Goal: Task Accomplishment & Management: Manage account settings

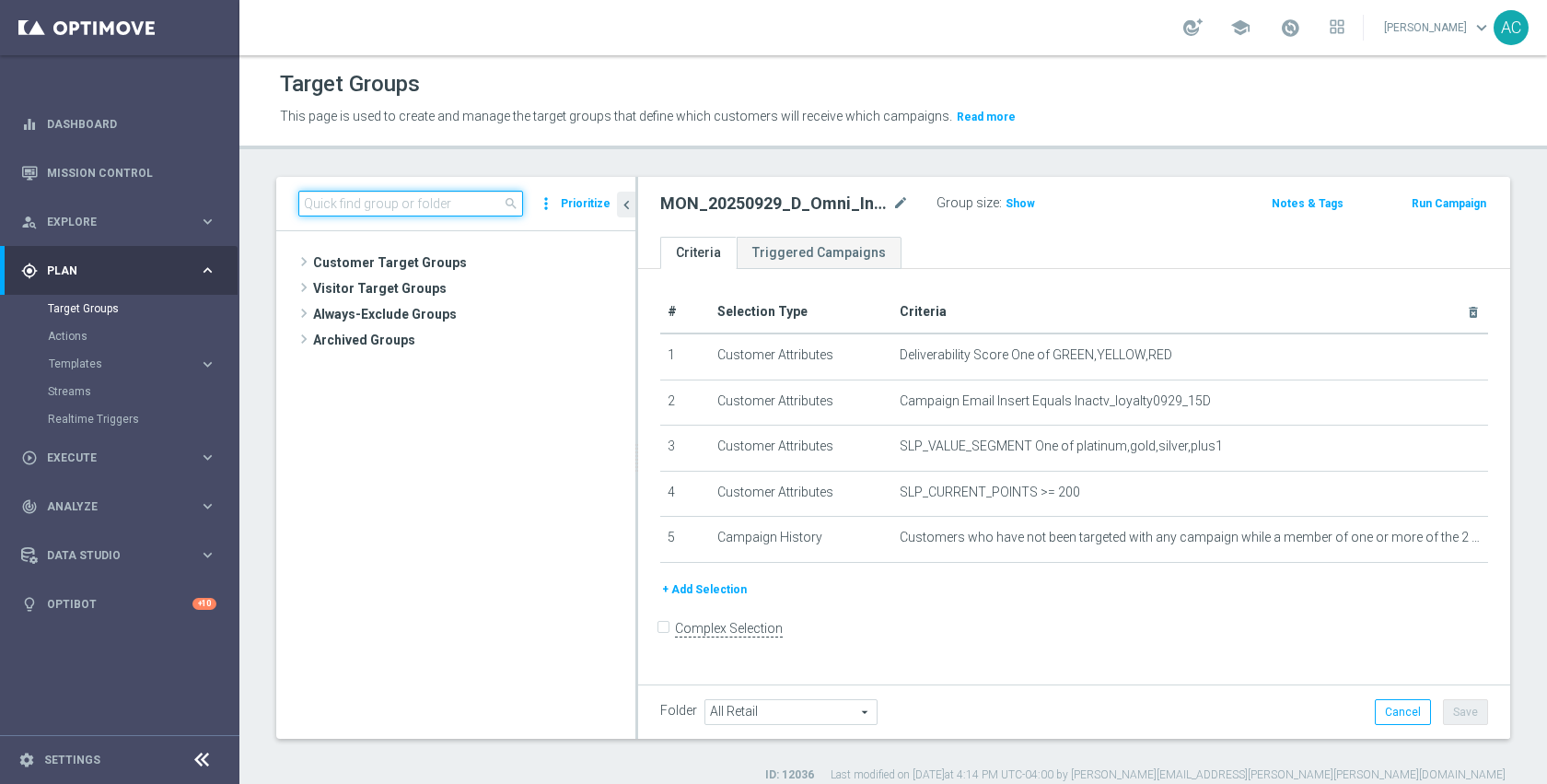
click at [479, 206] on input at bounding box center [411, 204] width 225 height 26
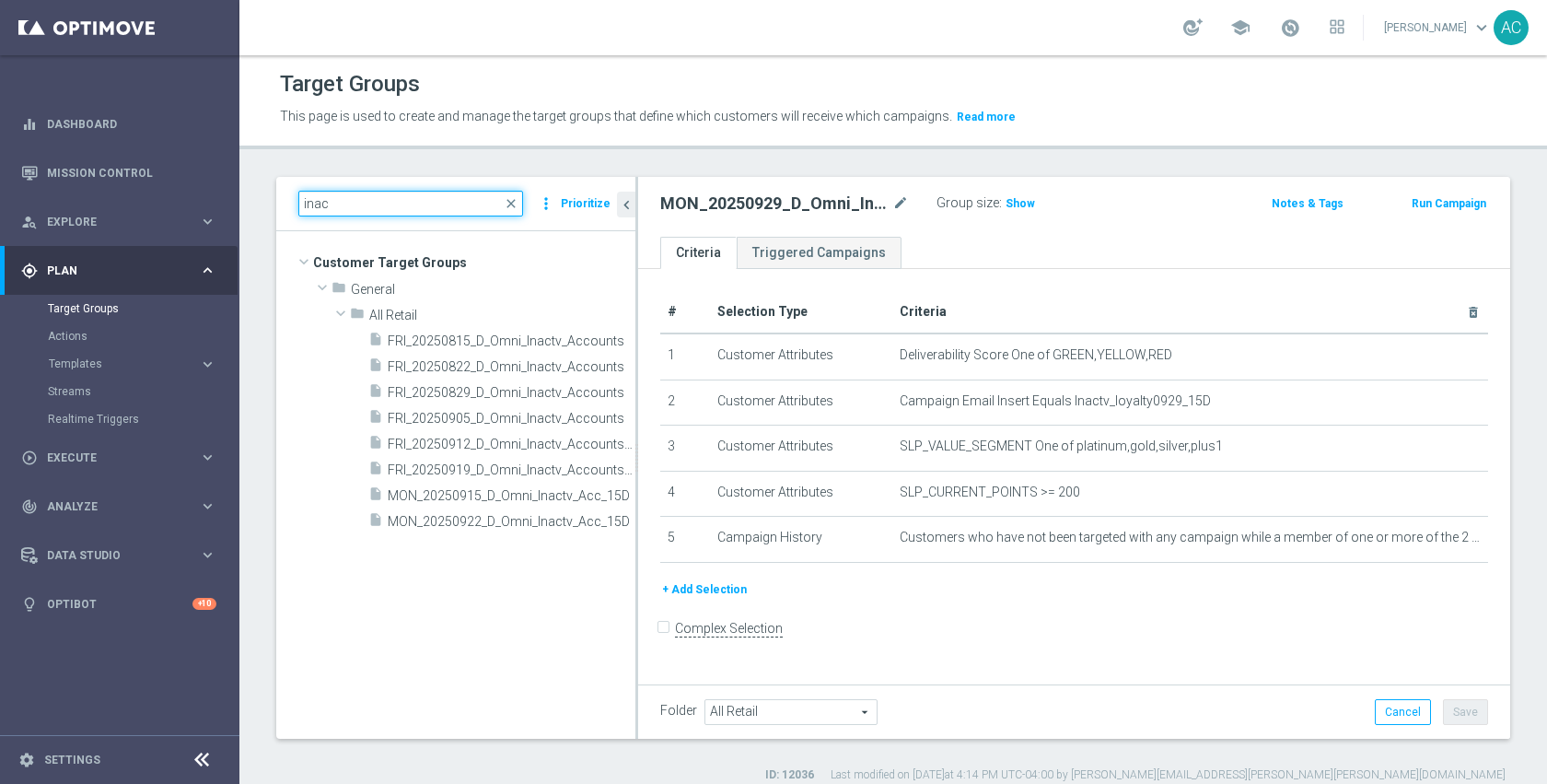
paste input "FRI_20250926_D_Omni_Inactv_Accounts_45D"
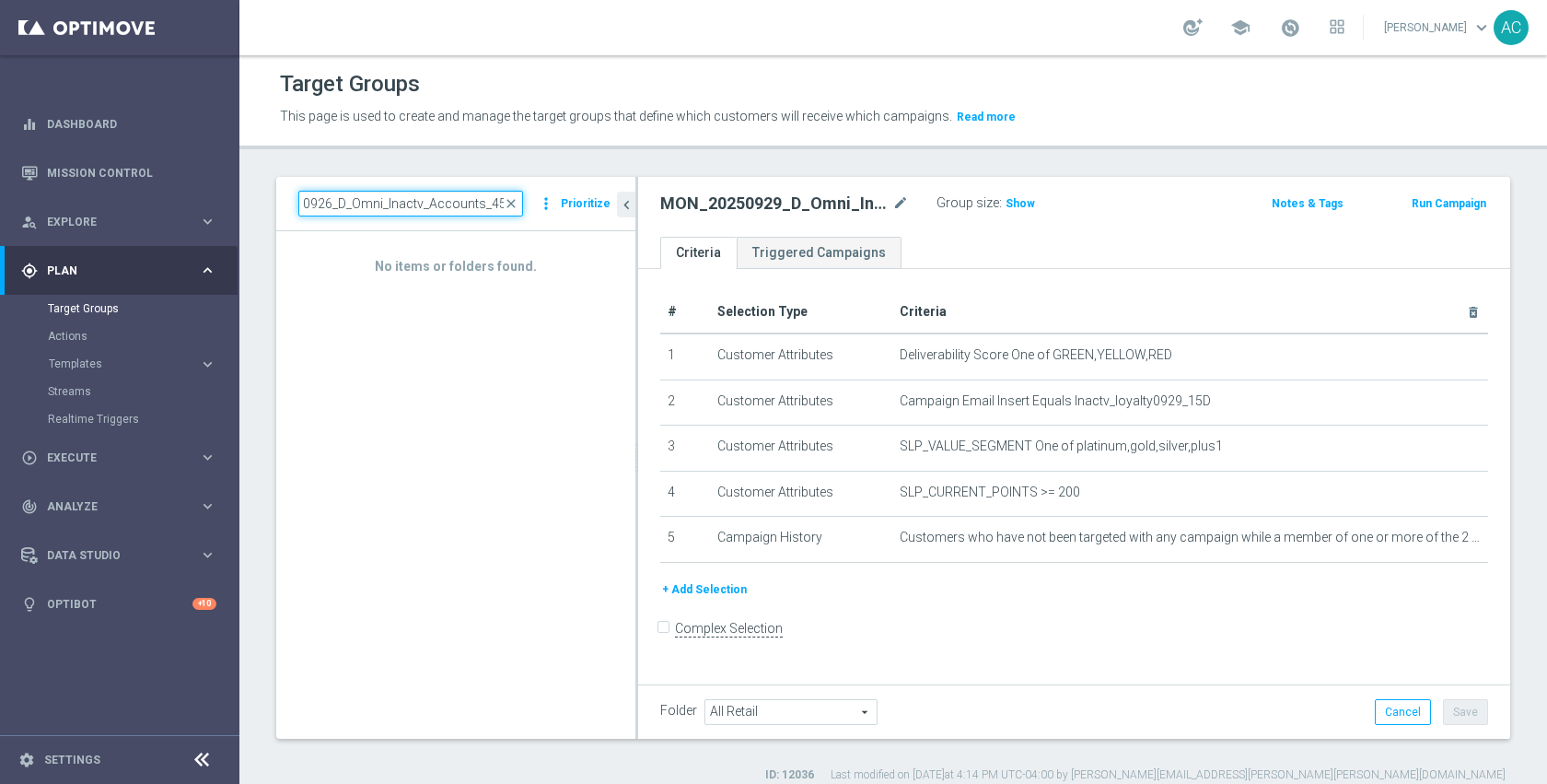
type input "FRI_20250926_D_Omni_Inactv_Accounts_45D"
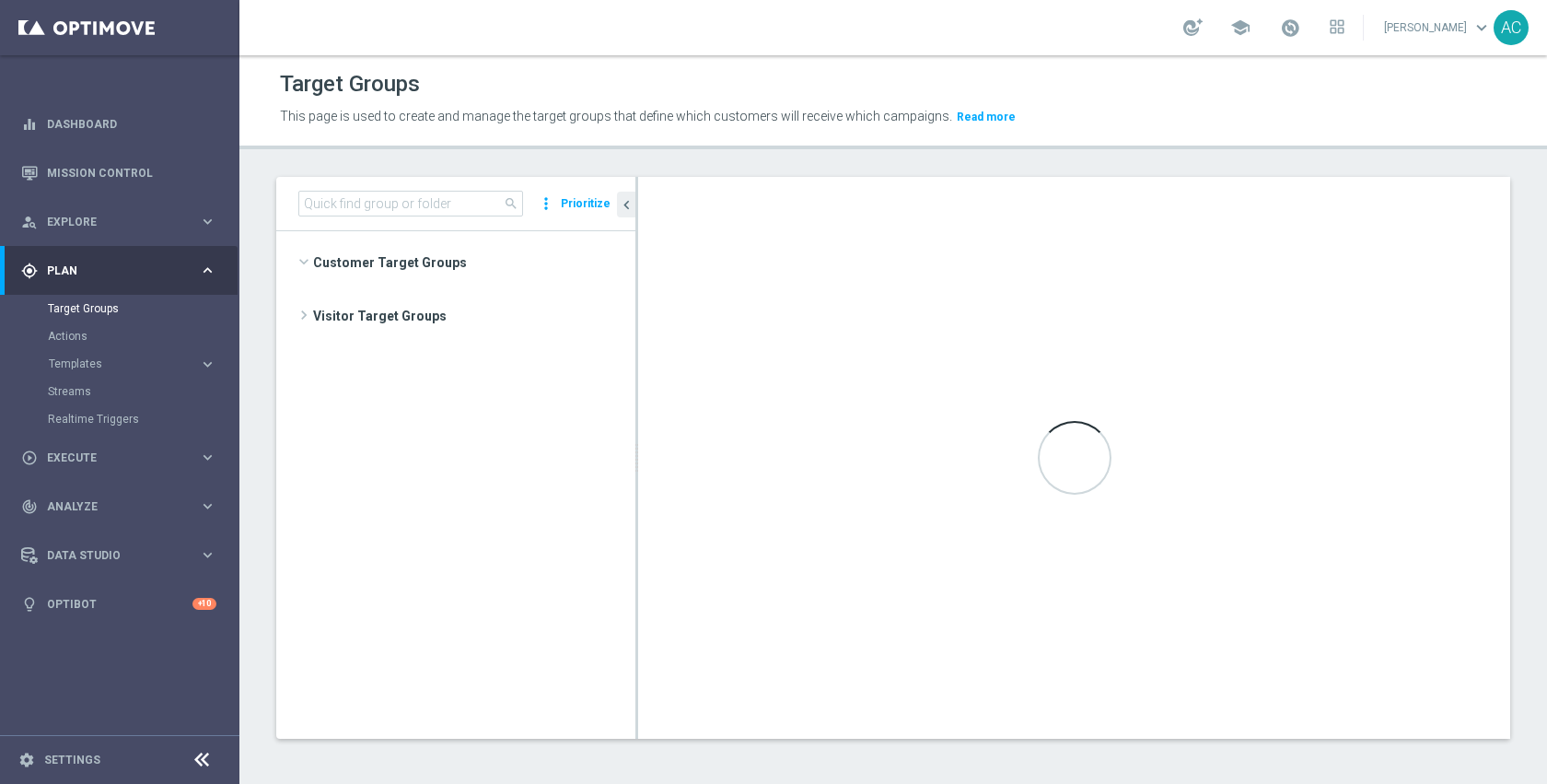
scroll to position [1398, 0]
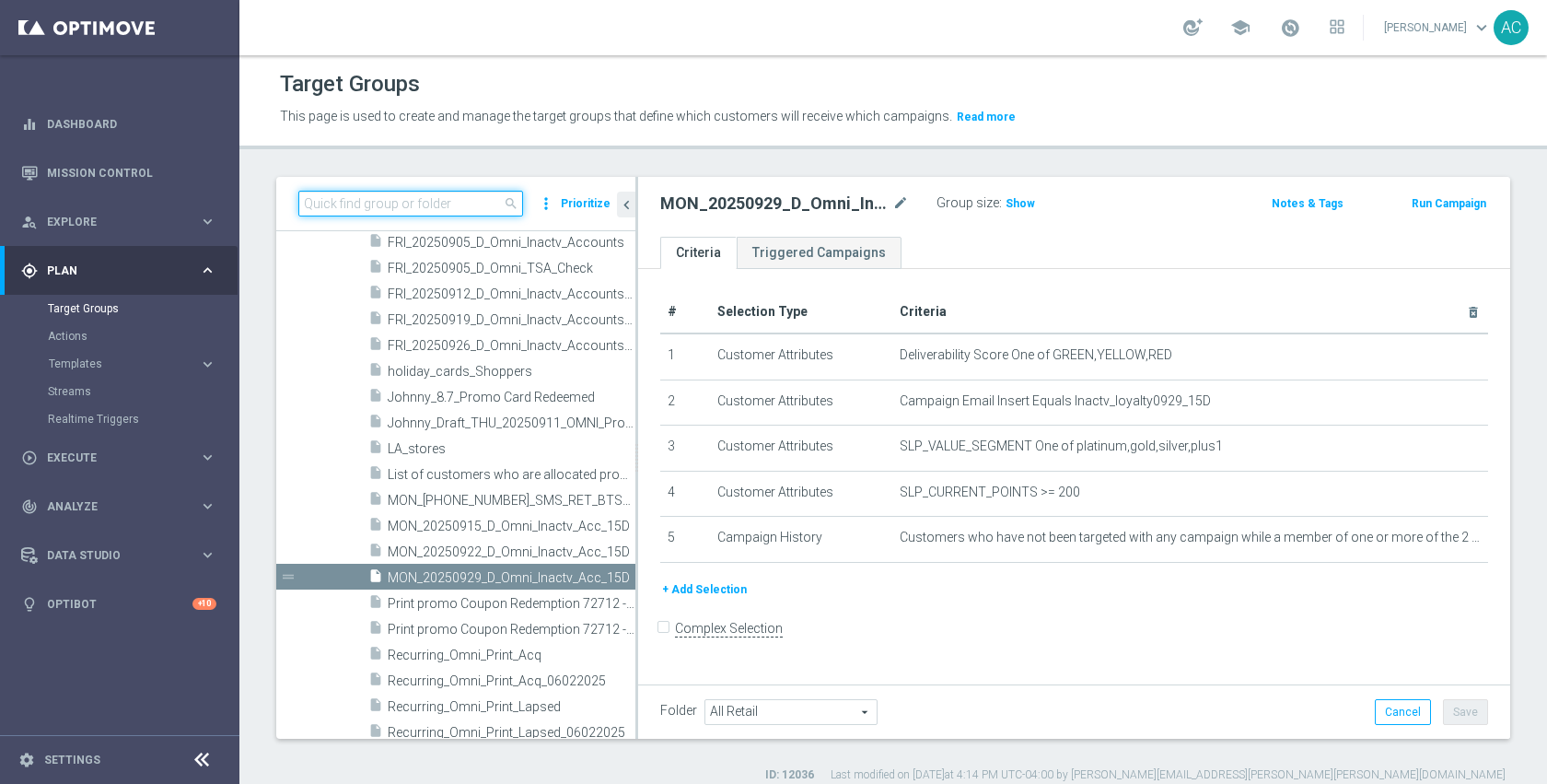
click at [395, 198] on input at bounding box center [411, 204] width 225 height 26
paste input "FRI_20250926_D_Omni_Inactv_Accounts_45D"
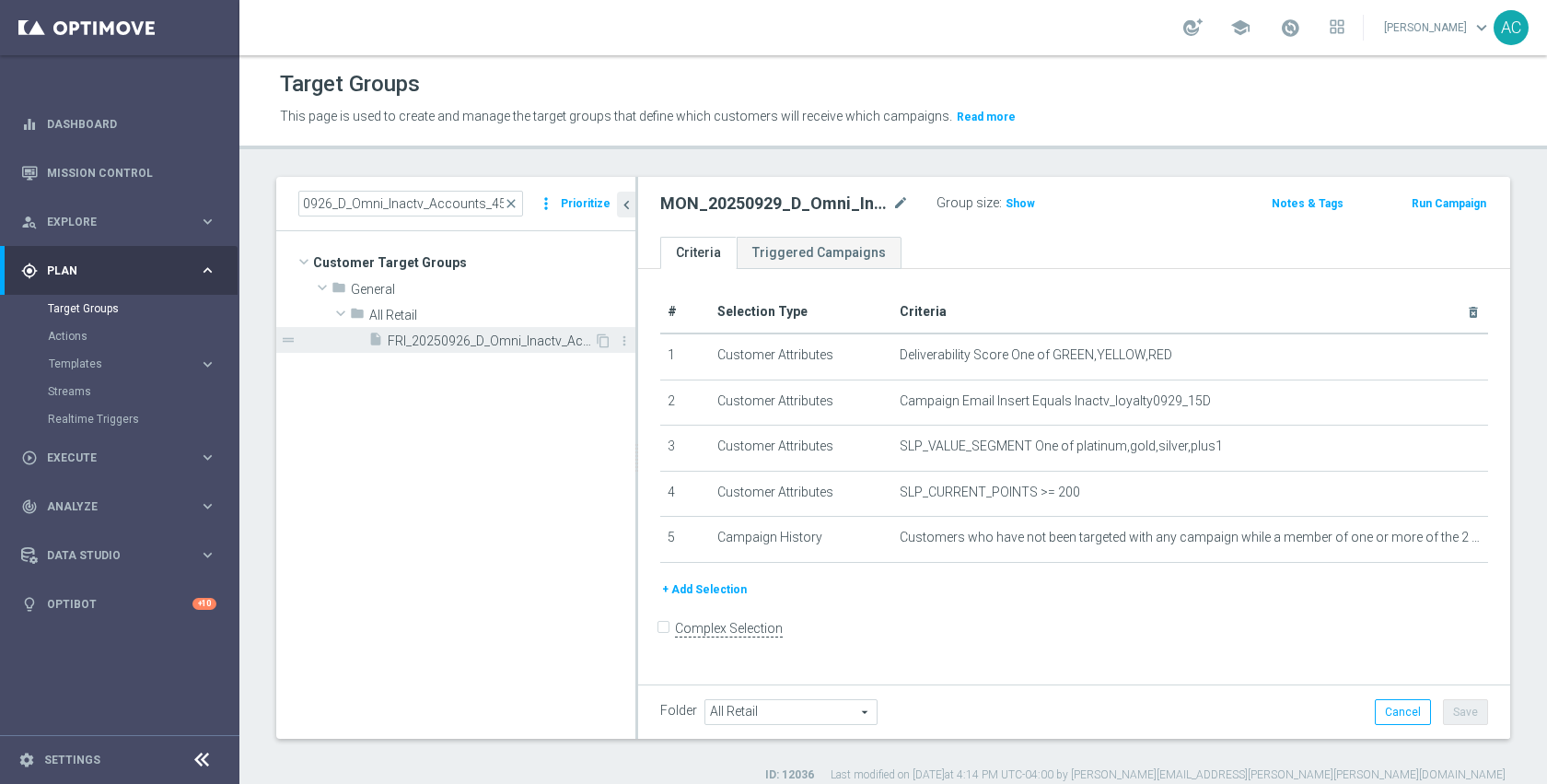
click at [462, 342] on span "FRI_20250926_D_Omni_Inactv_Accounts_45D" at bounding box center [491, 341] width 206 height 16
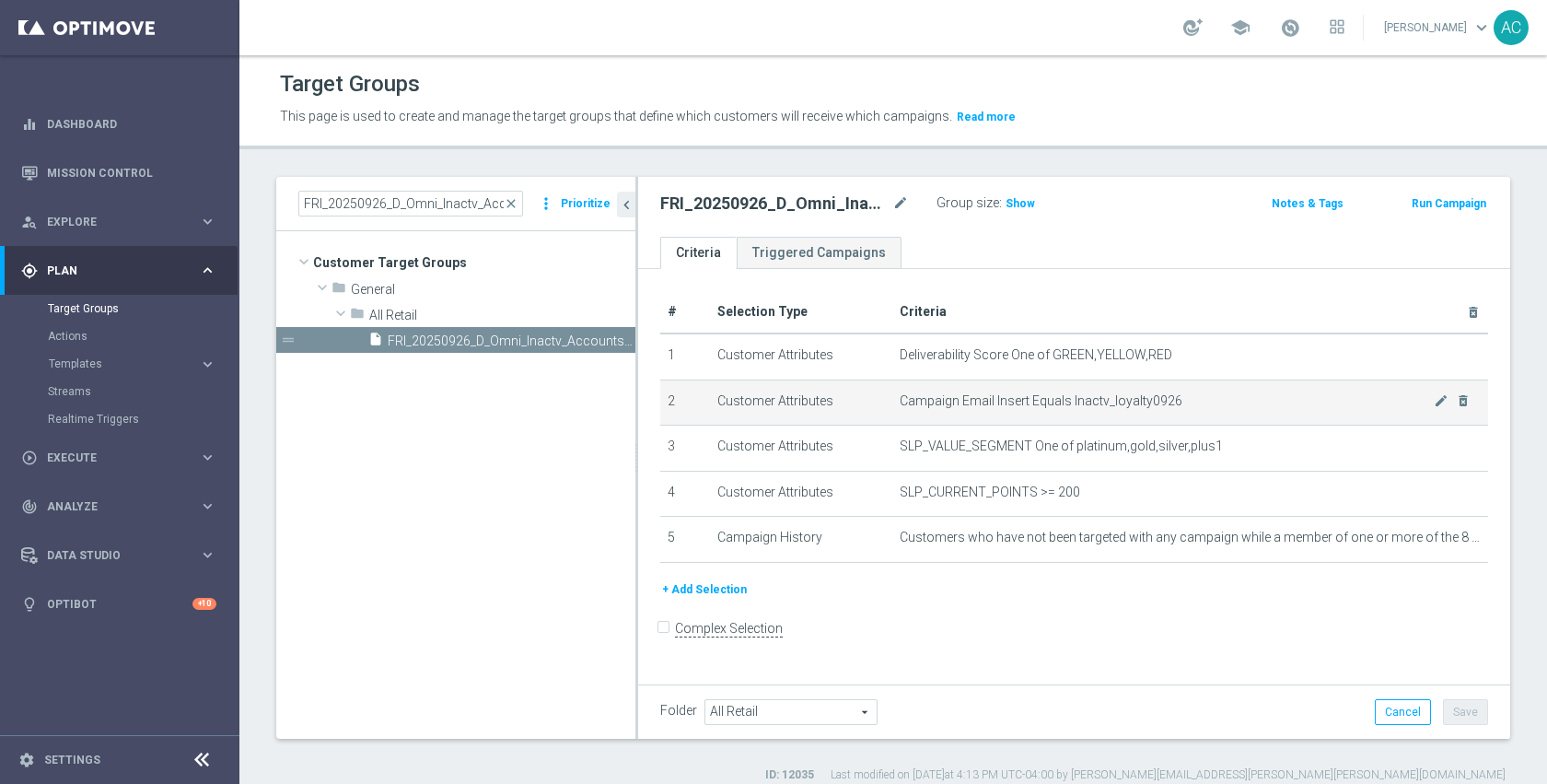
click at [1113, 395] on span "Campaign Email Insert Equals Inactv_loyalty0926" at bounding box center [1167, 401] width 535 height 16
copy tbody "Inactv_loyalty0926 mode_edit delete_forever"
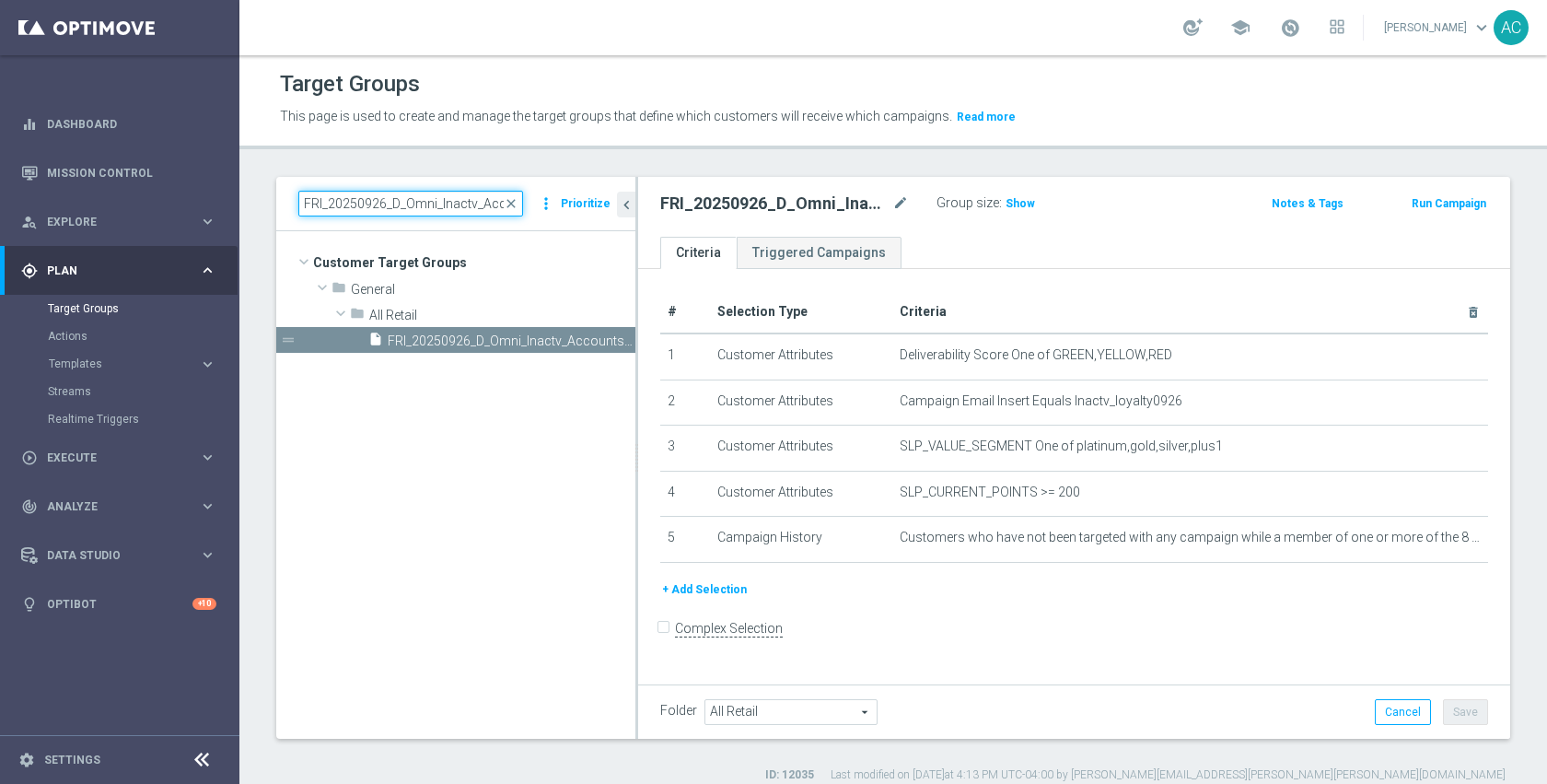
click at [444, 200] on input "FRI_20250926_D_Omni_Inactv_Accounts_45D" at bounding box center [411, 204] width 225 height 26
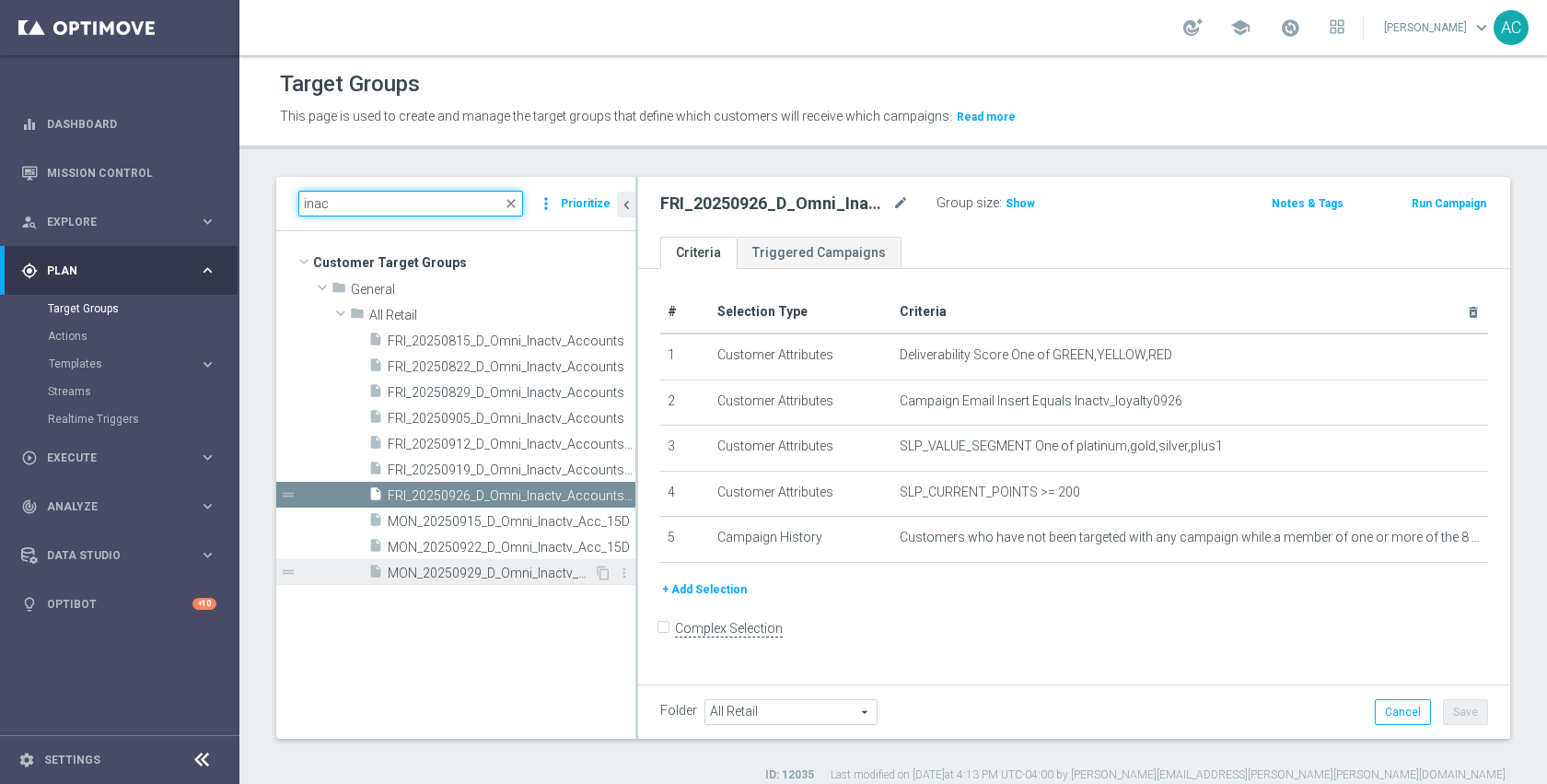
type input "inac"
click at [487, 569] on span "MON_20250929_D_Omni_Inactv_Acc_15D" at bounding box center [491, 573] width 206 height 16
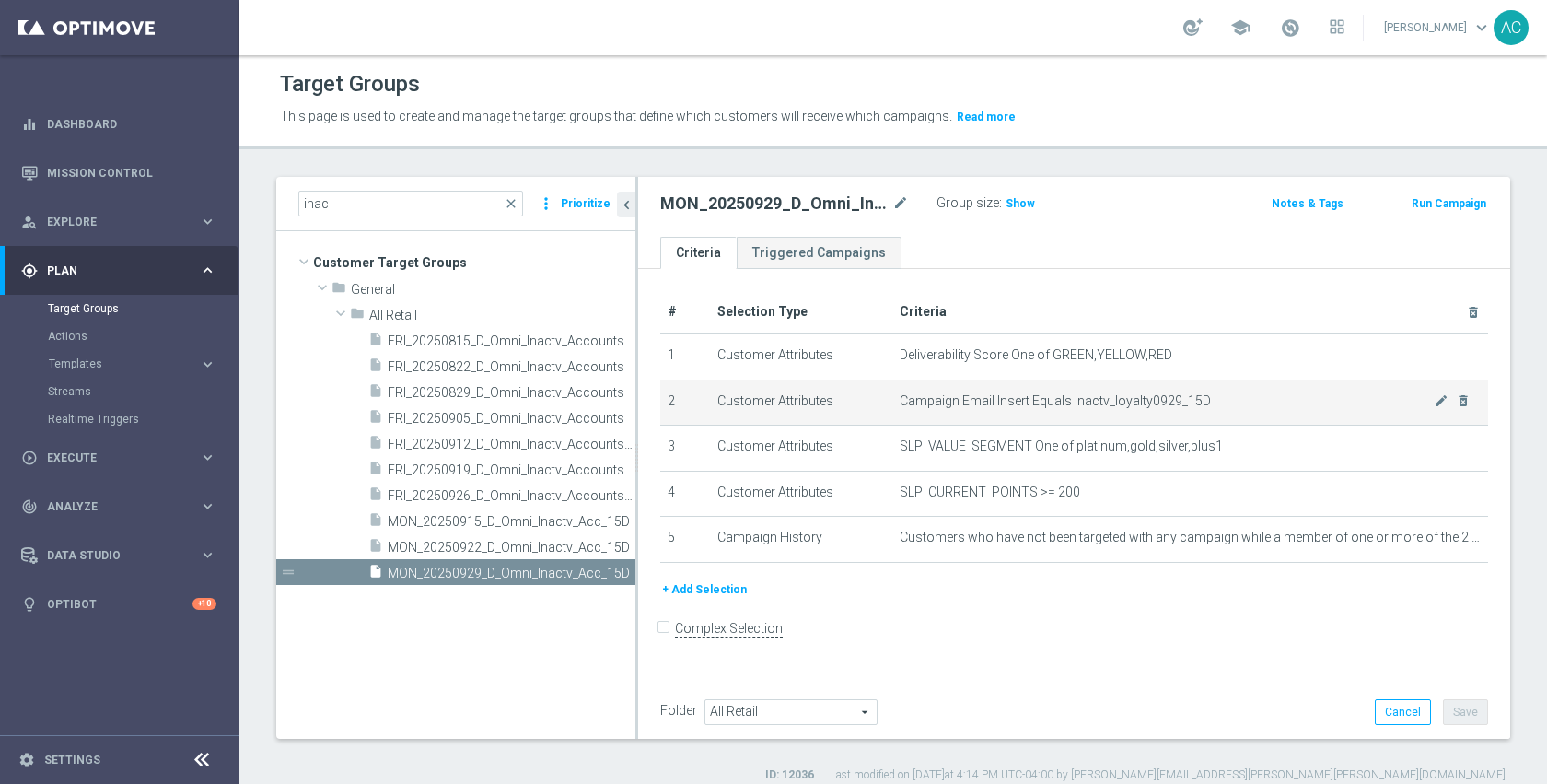
click at [1095, 401] on span "Campaign Email Insert Equals Inactv_loyalty0929_15D" at bounding box center [1167, 401] width 535 height 16
copy tbody "Inactv_loyalty0929_15D mode_edit delete_forever"
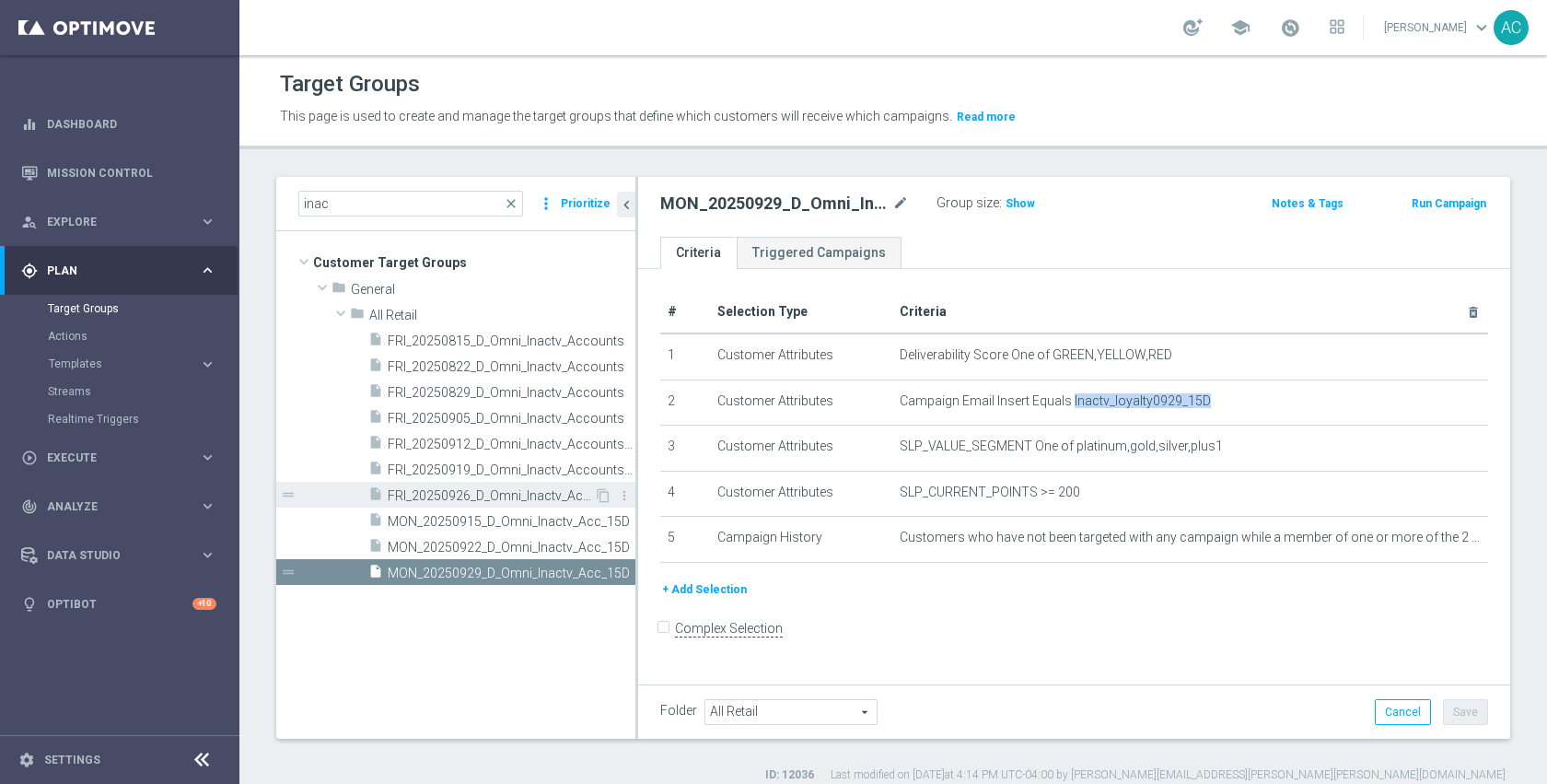
click at [511, 488] on span "FRI_20250926_D_Omni_Inactv_Accounts_45D" at bounding box center [491, 496] width 206 height 16
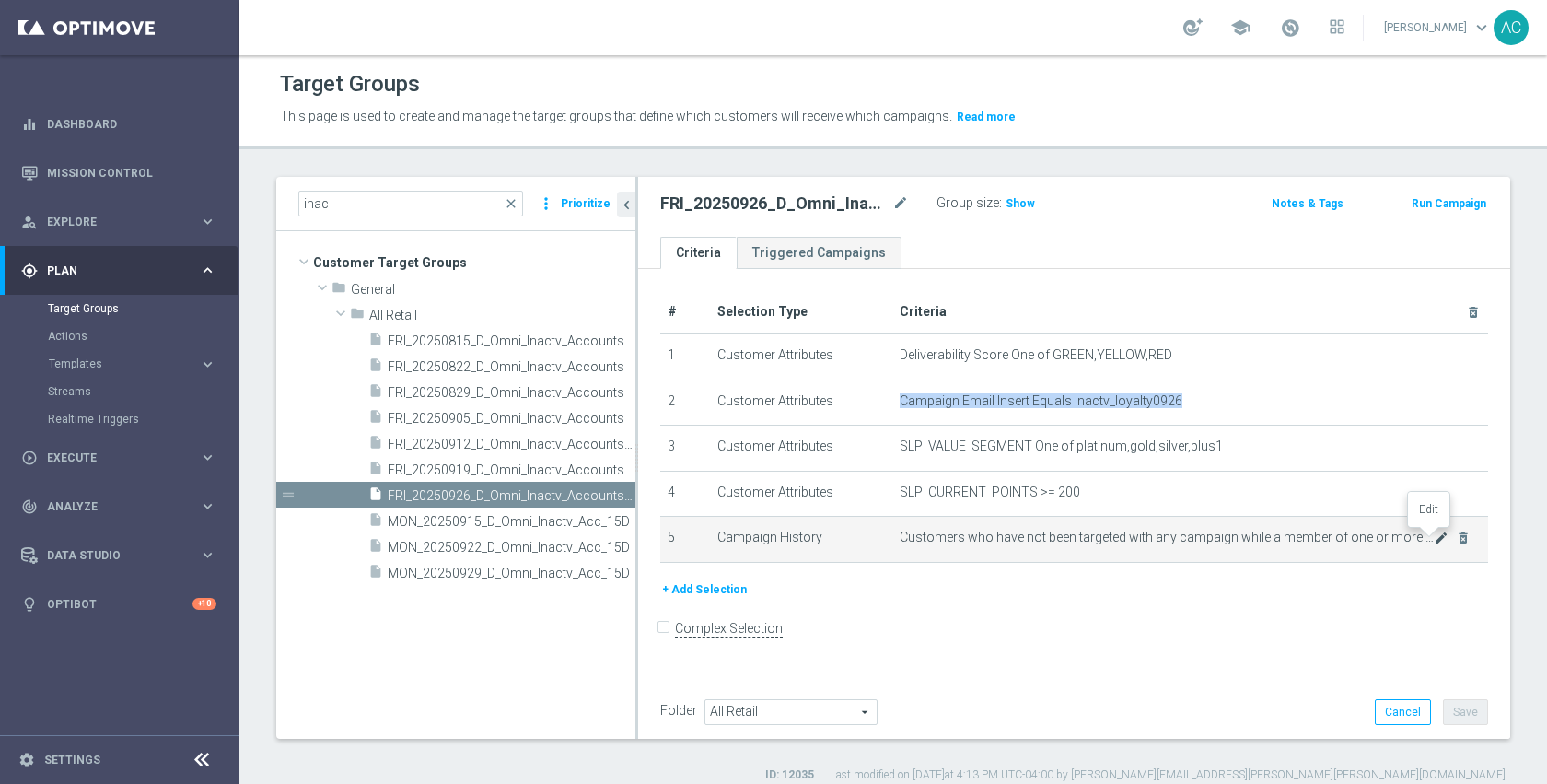
click at [1434, 541] on icon "mode_edit" at bounding box center [1441, 538] width 15 height 15
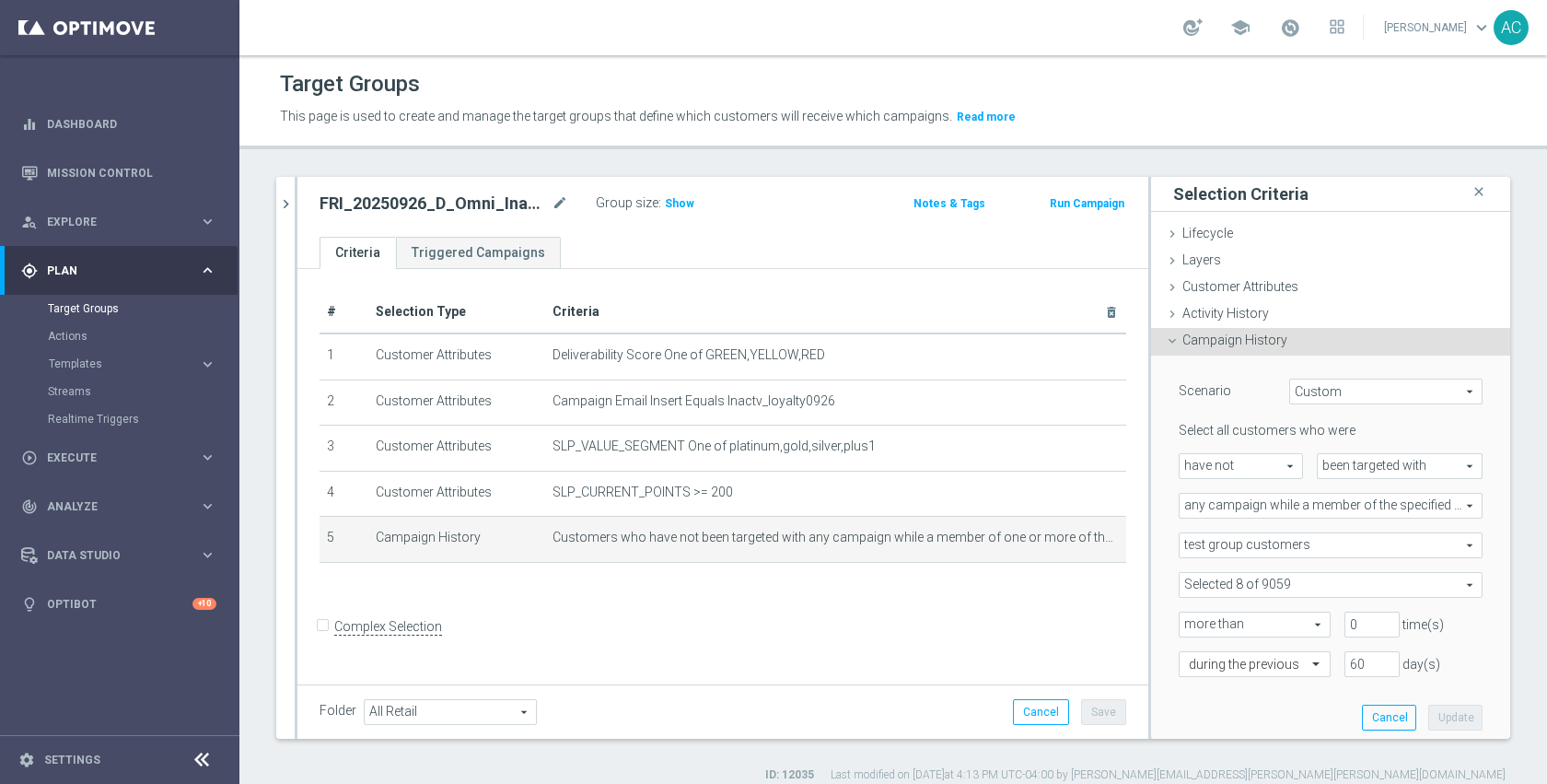
click at [1320, 584] on span at bounding box center [1330, 585] width 302 height 24
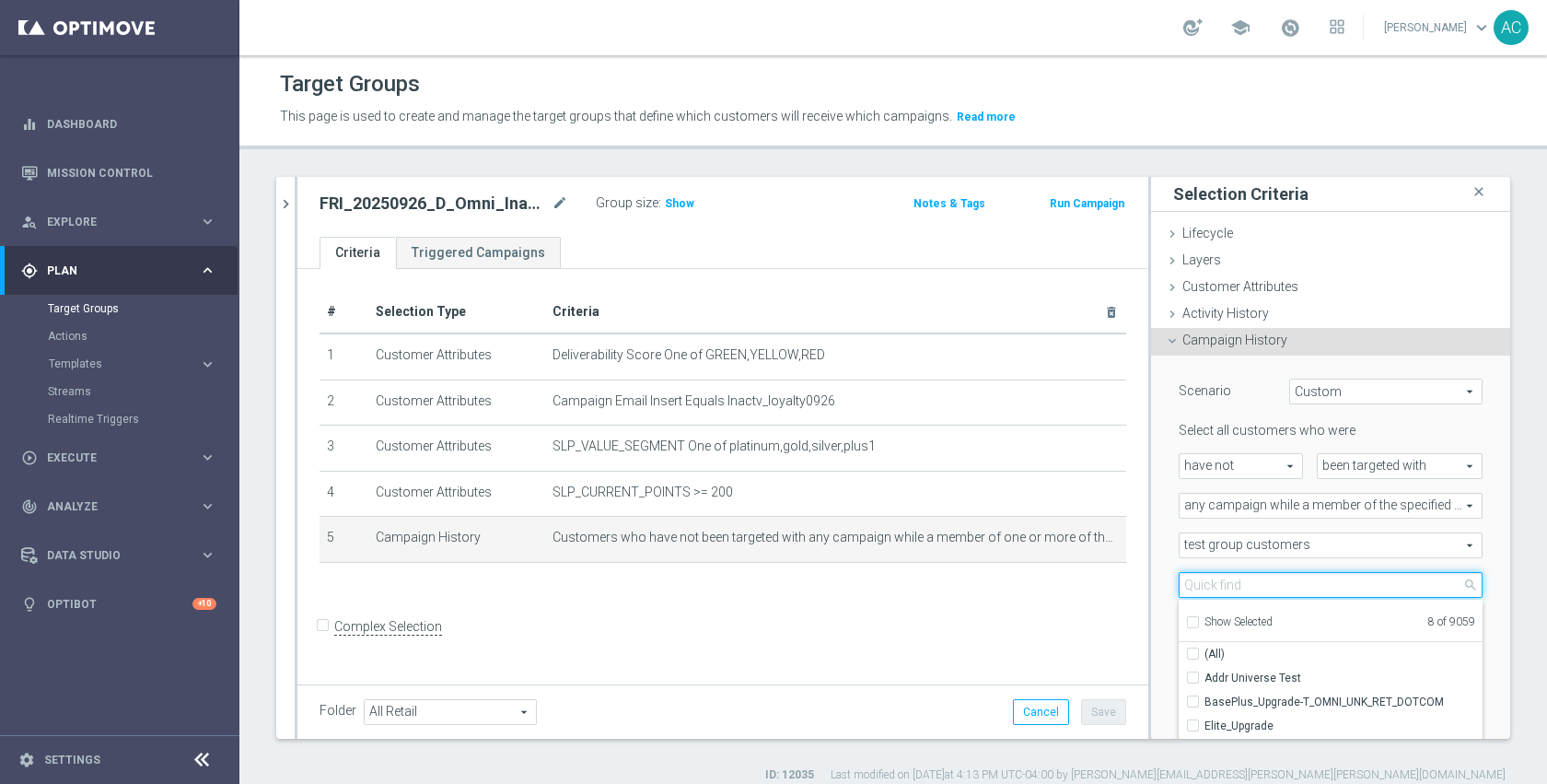
click at [1268, 581] on input "search" at bounding box center [1330, 585] width 304 height 26
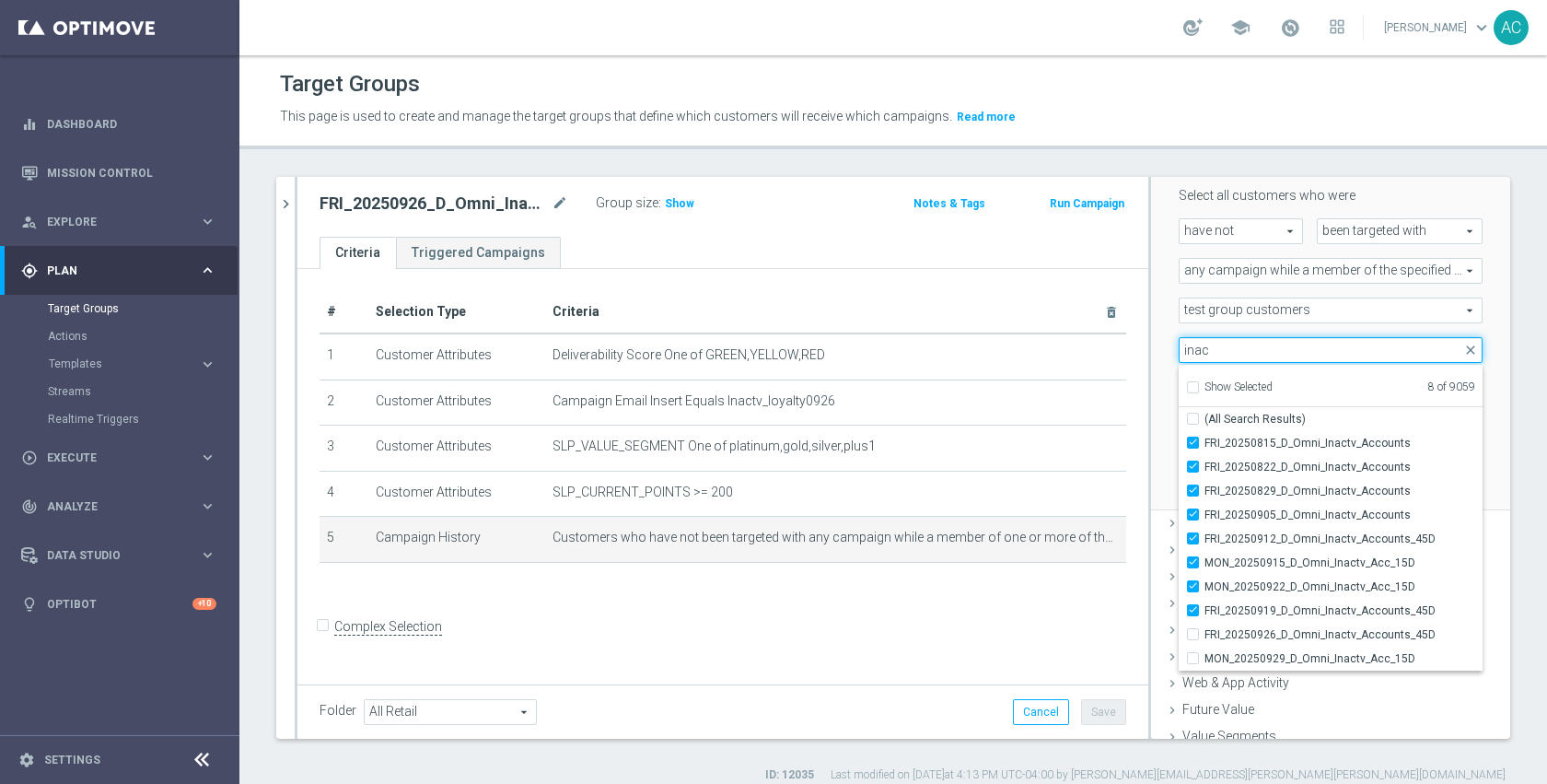
scroll to position [234, 0]
type input "inac"
click at [1474, 323] on div "Scenario Custom Custom arrow_drop_down search Select all customers who were hav…" at bounding box center [1330, 317] width 359 height 391
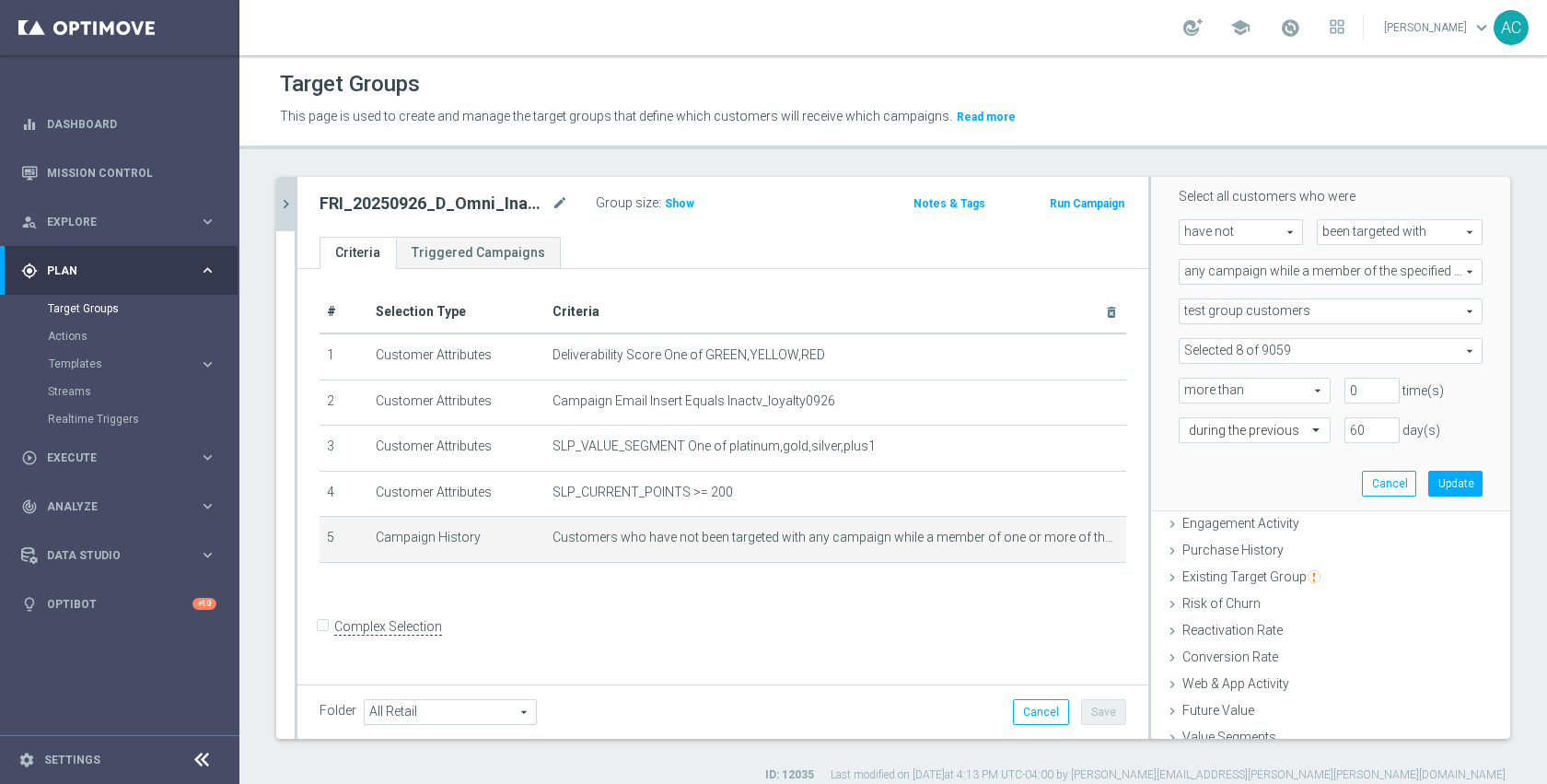
click at [283, 222] on button "chevron_right" at bounding box center [286, 204] width 18 height 54
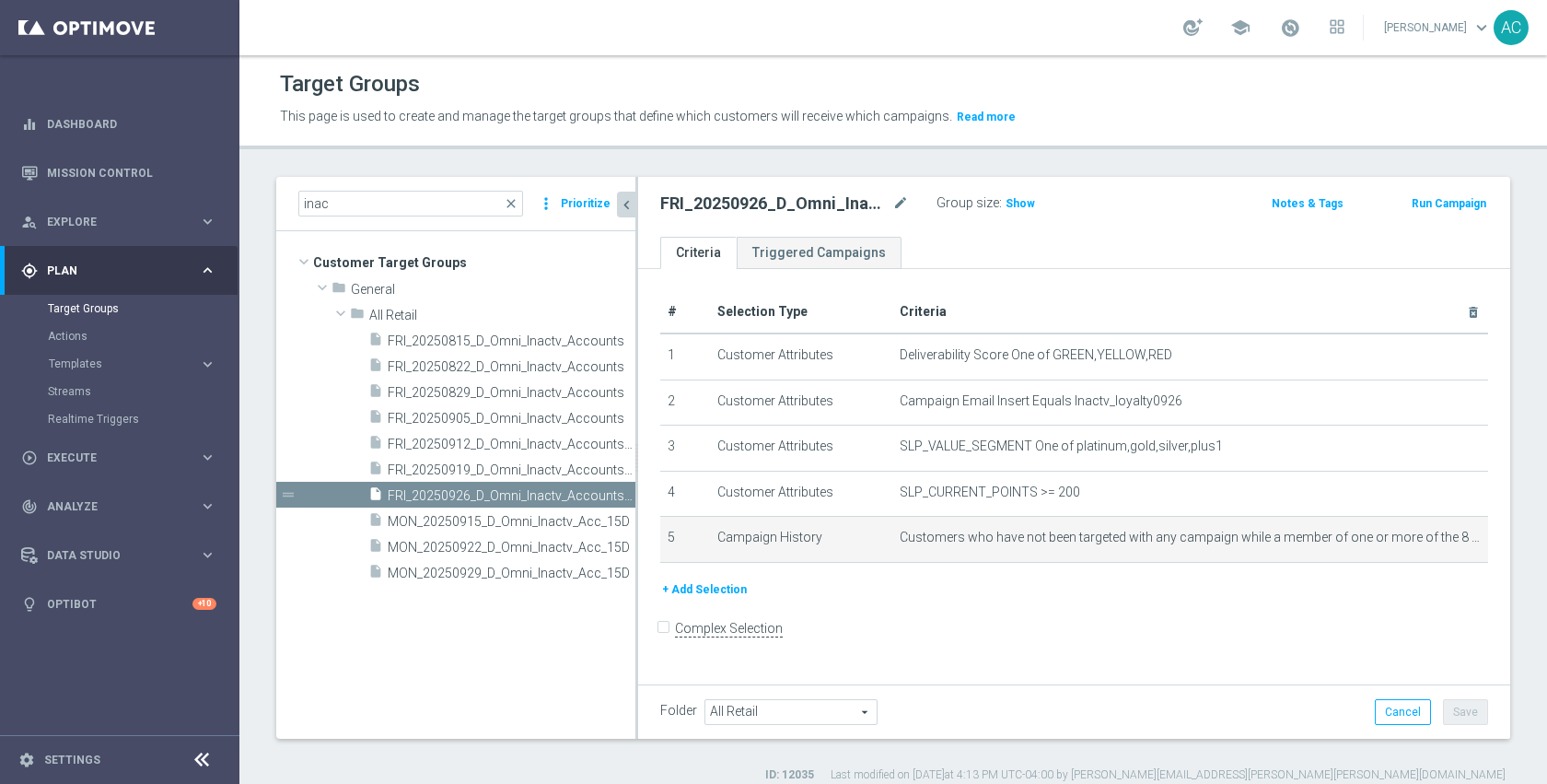
scroll to position [0, 0]
click at [449, 572] on span "MON_20250929_D_Omni_Inactv_Acc_15D" at bounding box center [491, 573] width 206 height 16
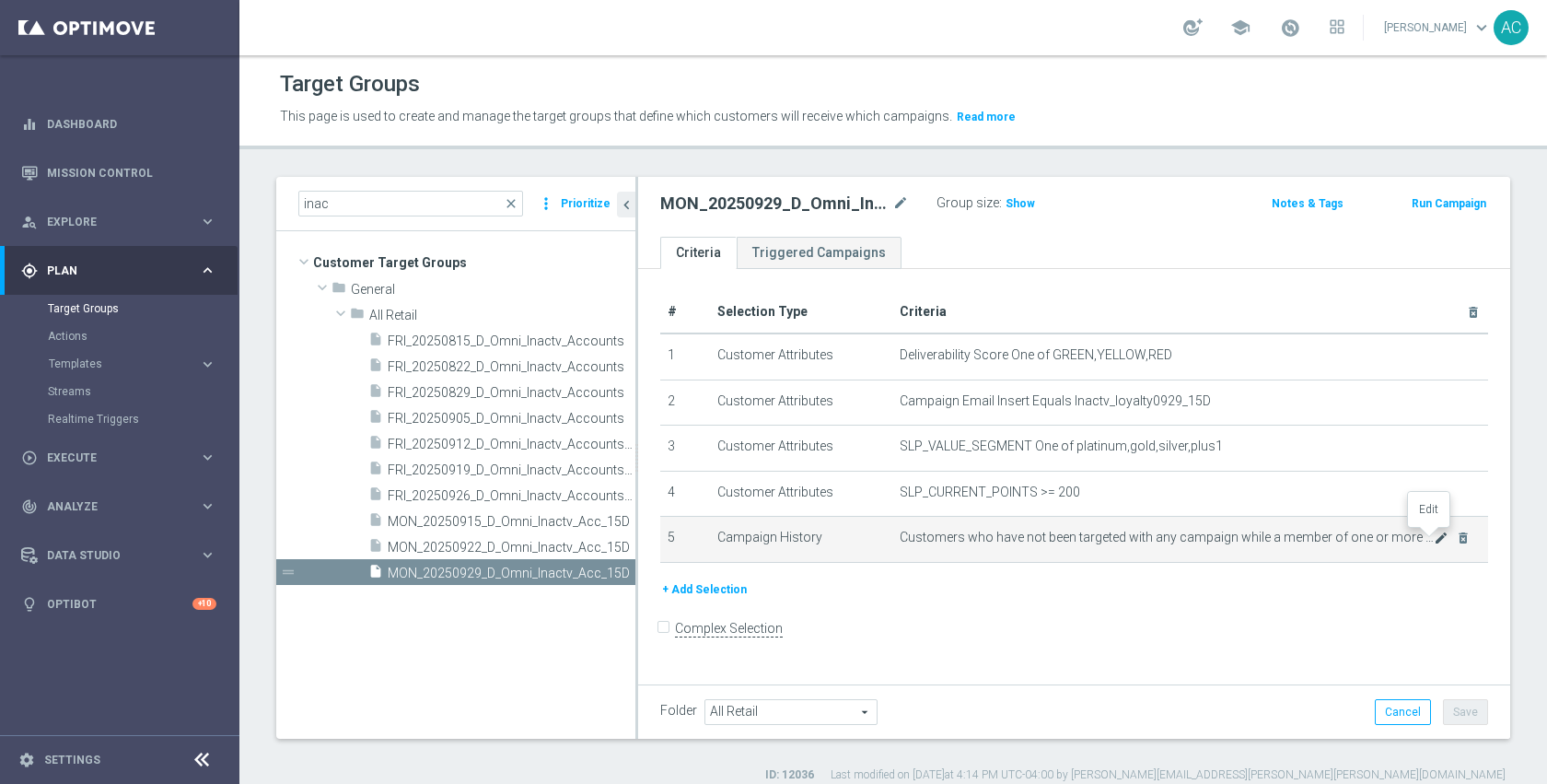
click at [1434, 533] on icon "mode_edit" at bounding box center [1441, 538] width 15 height 15
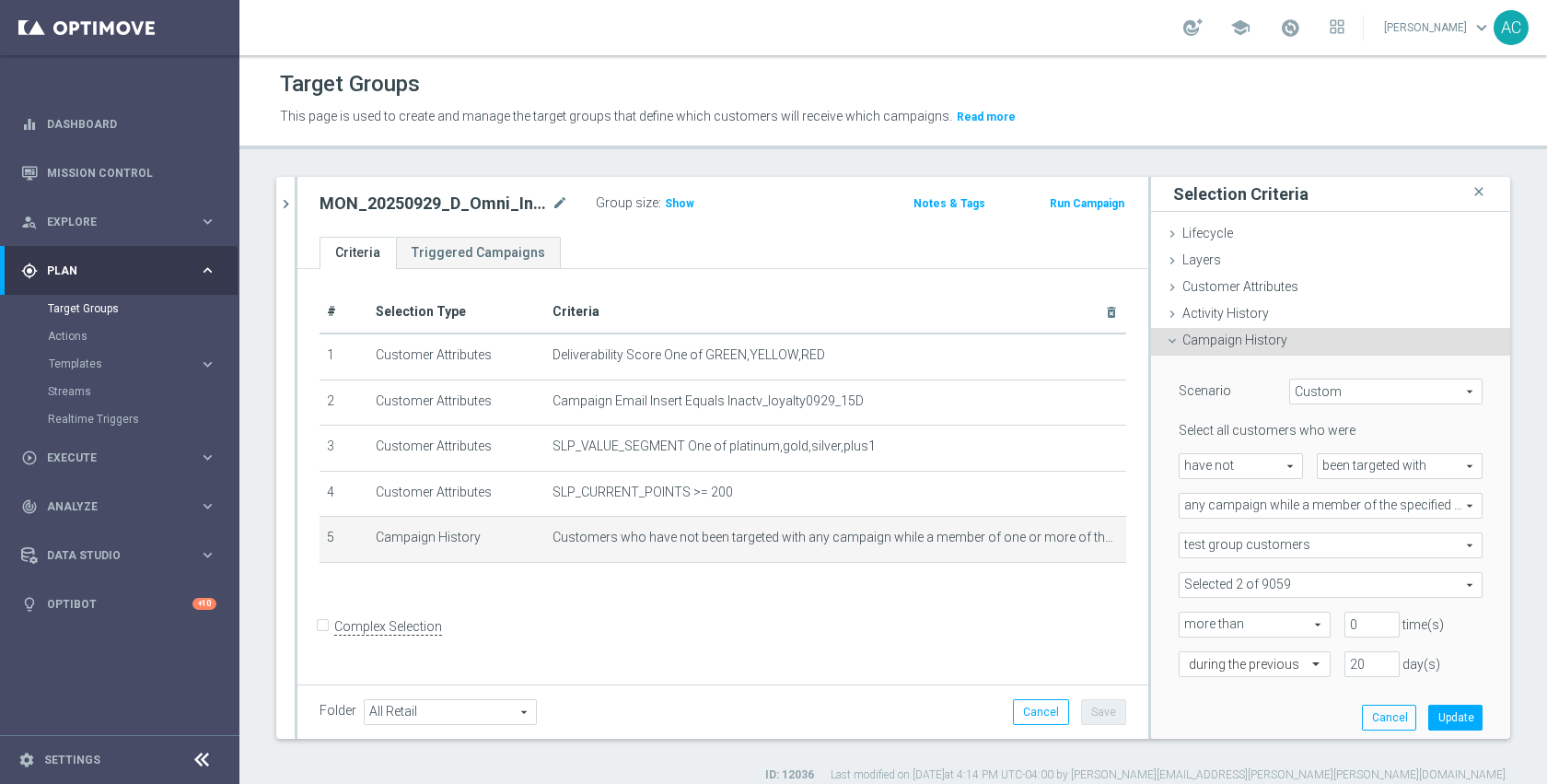
click at [1318, 590] on span at bounding box center [1330, 585] width 302 height 24
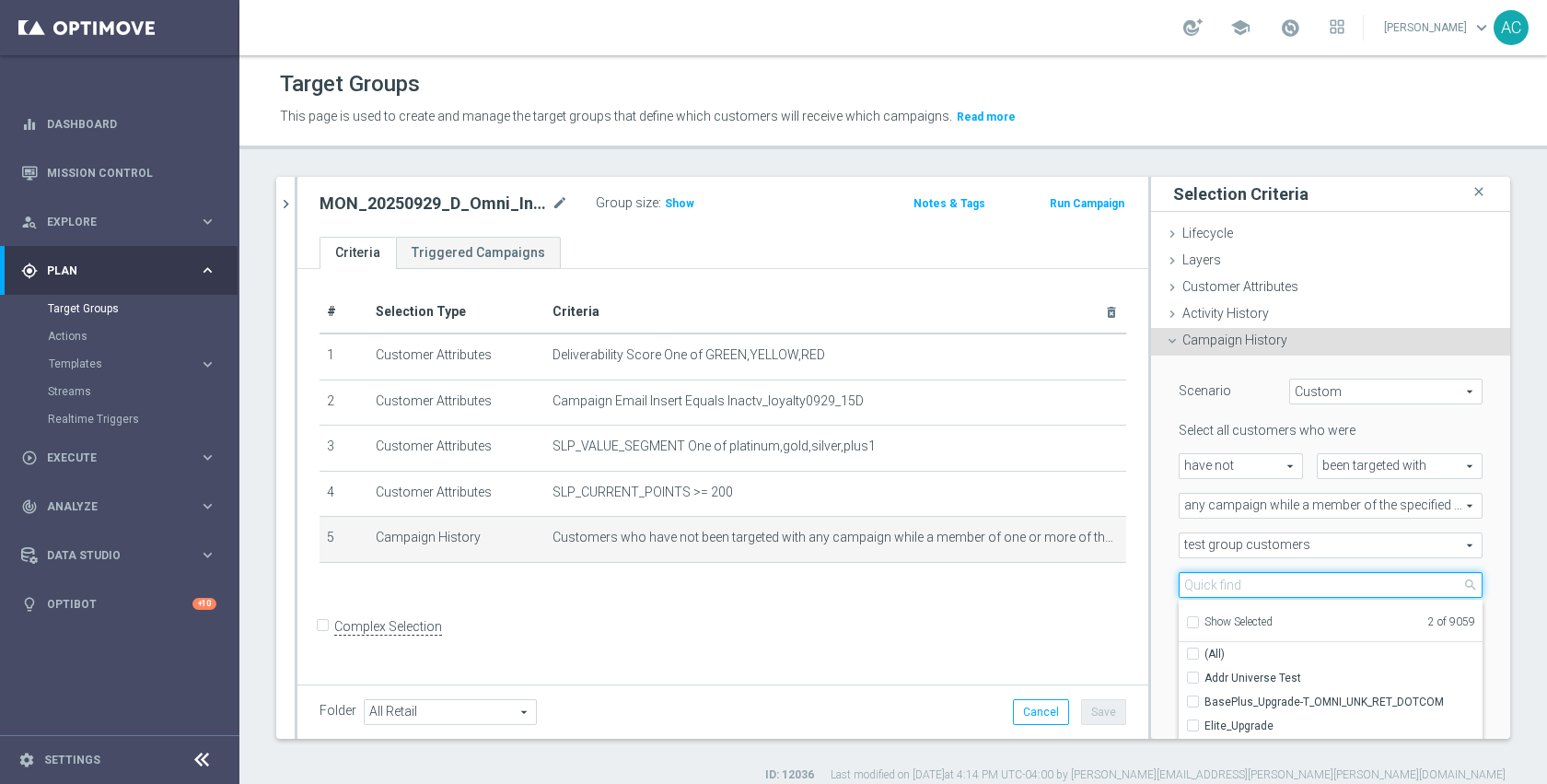
click at [1318, 590] on input "search" at bounding box center [1330, 585] width 304 height 26
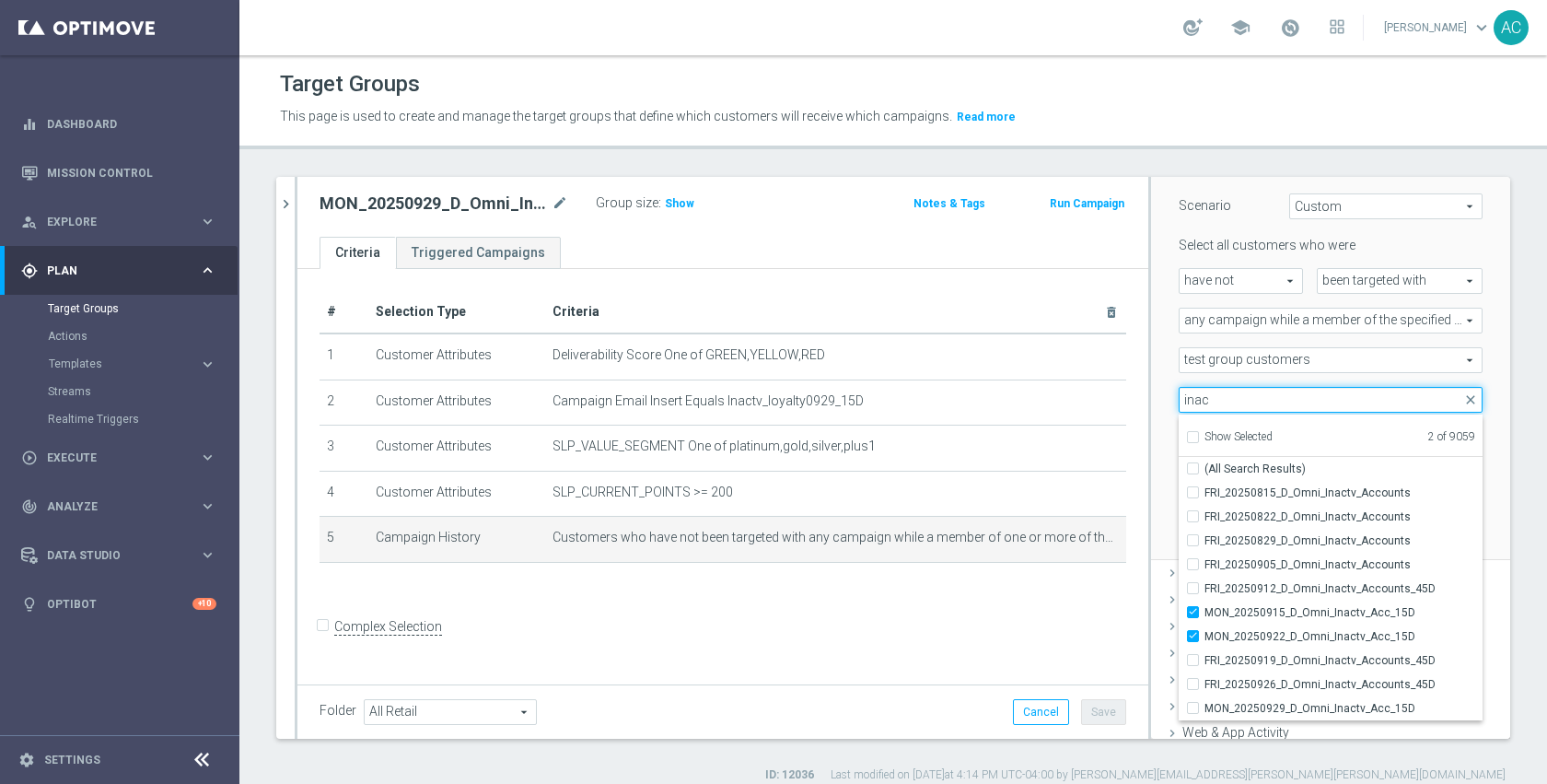
scroll to position [198, 0]
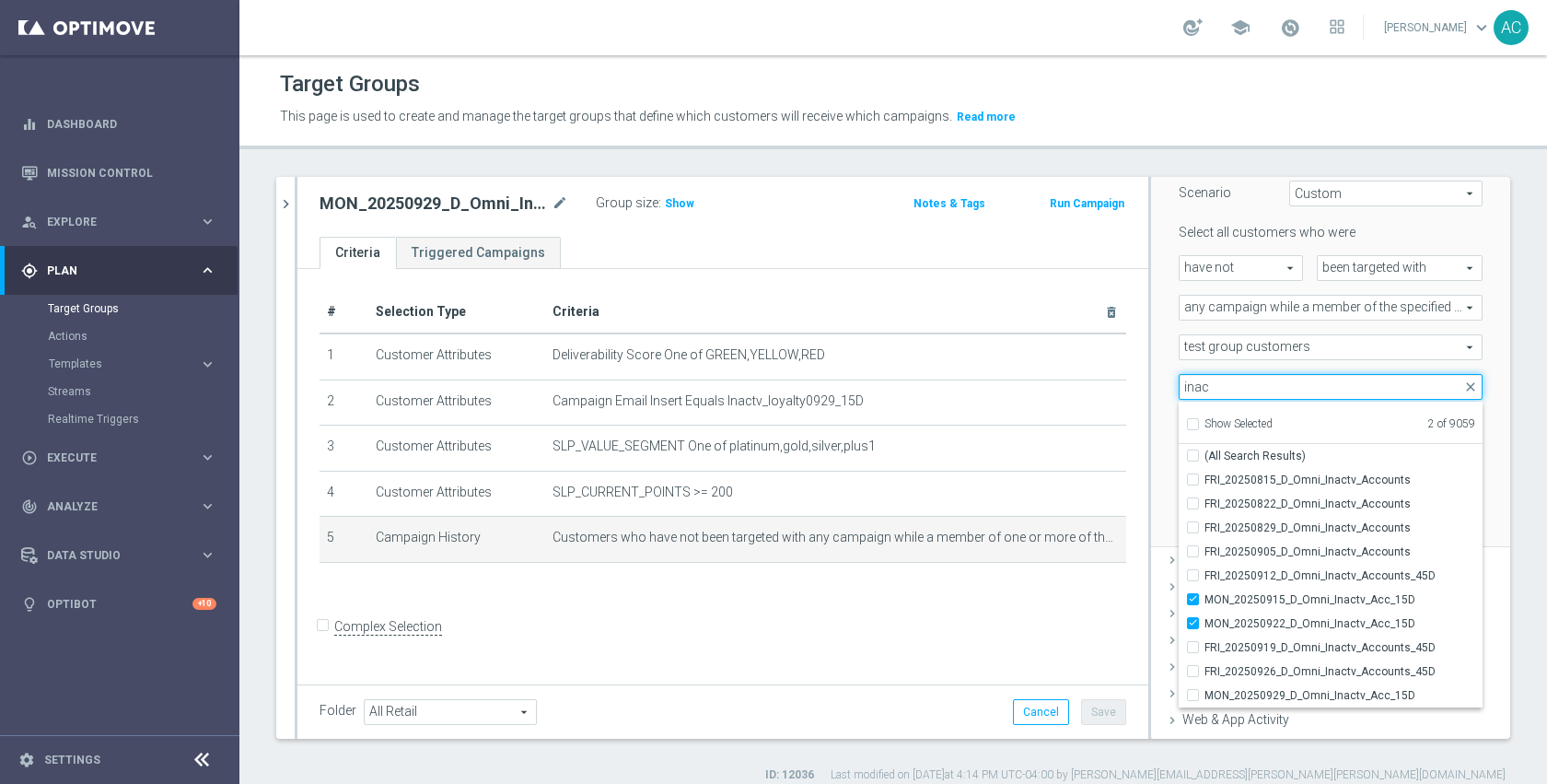
type input "inac"
click at [1518, 466] on div "inac close more_vert Prioritize Customer Target Groups library_add create_new_f…" at bounding box center [893, 480] width 1307 height 606
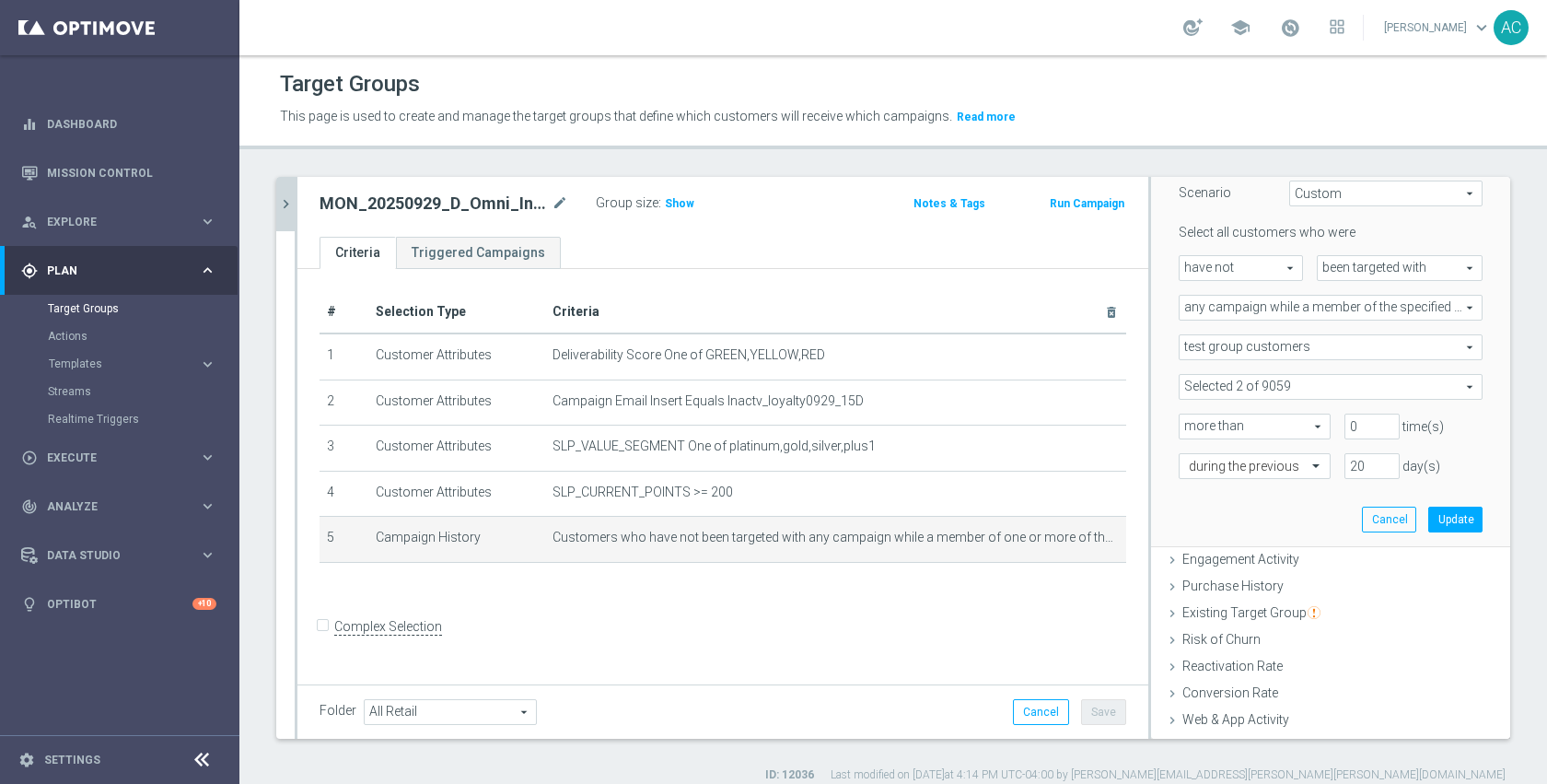
click at [284, 208] on icon "chevron_right" at bounding box center [286, 204] width 18 height 18
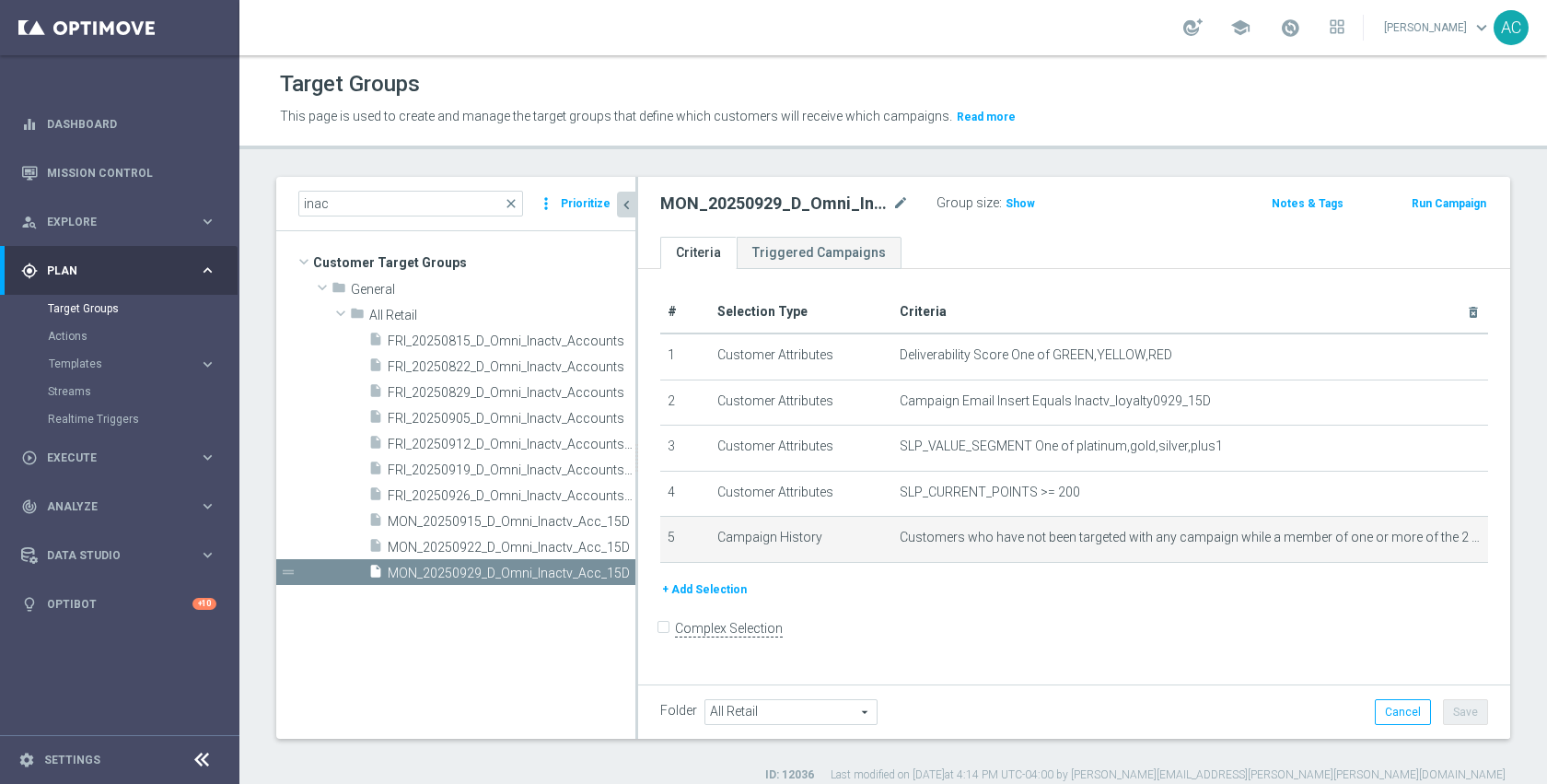
scroll to position [0, 0]
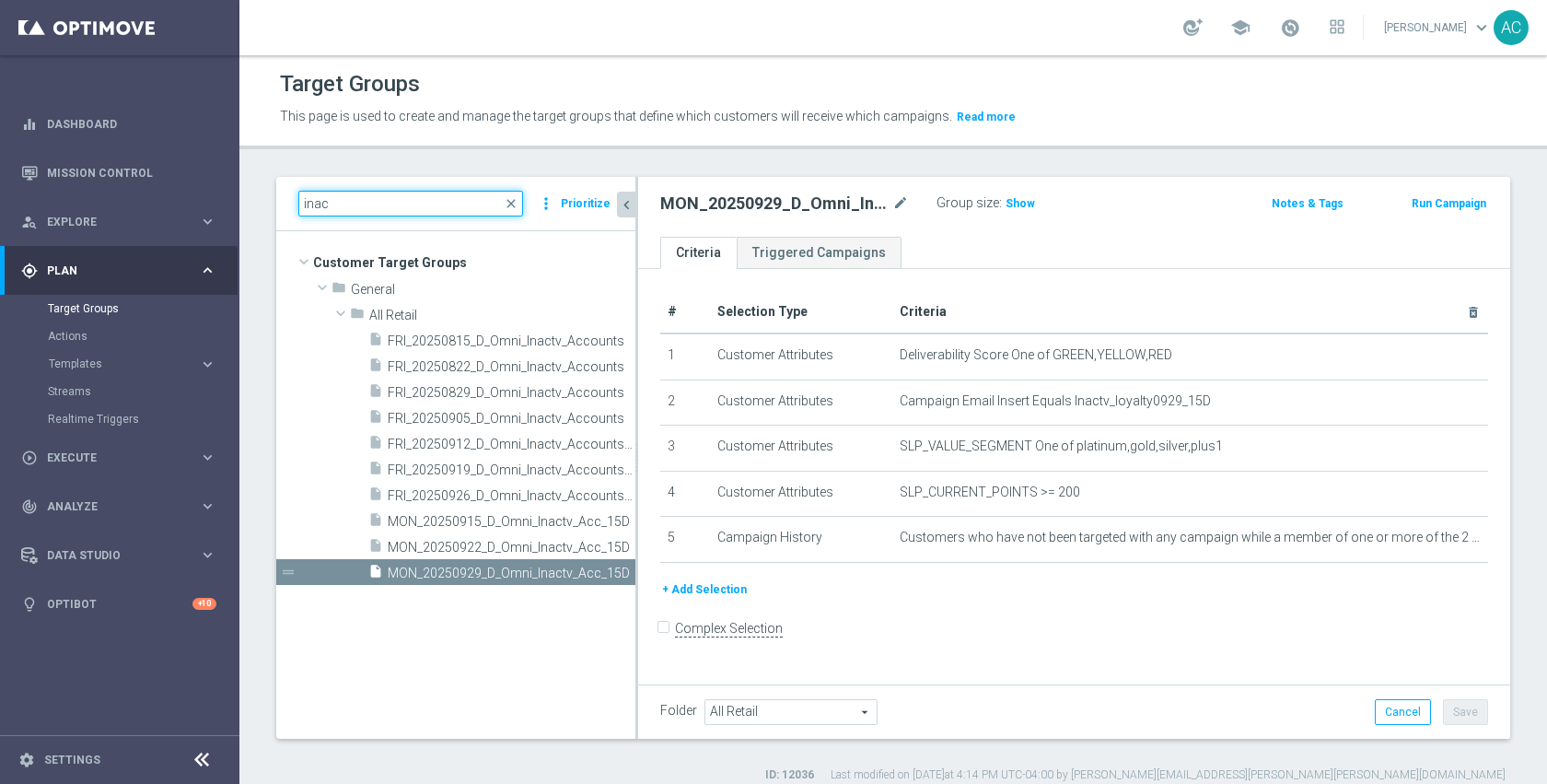
click at [388, 210] on input "inac" at bounding box center [411, 204] width 225 height 26
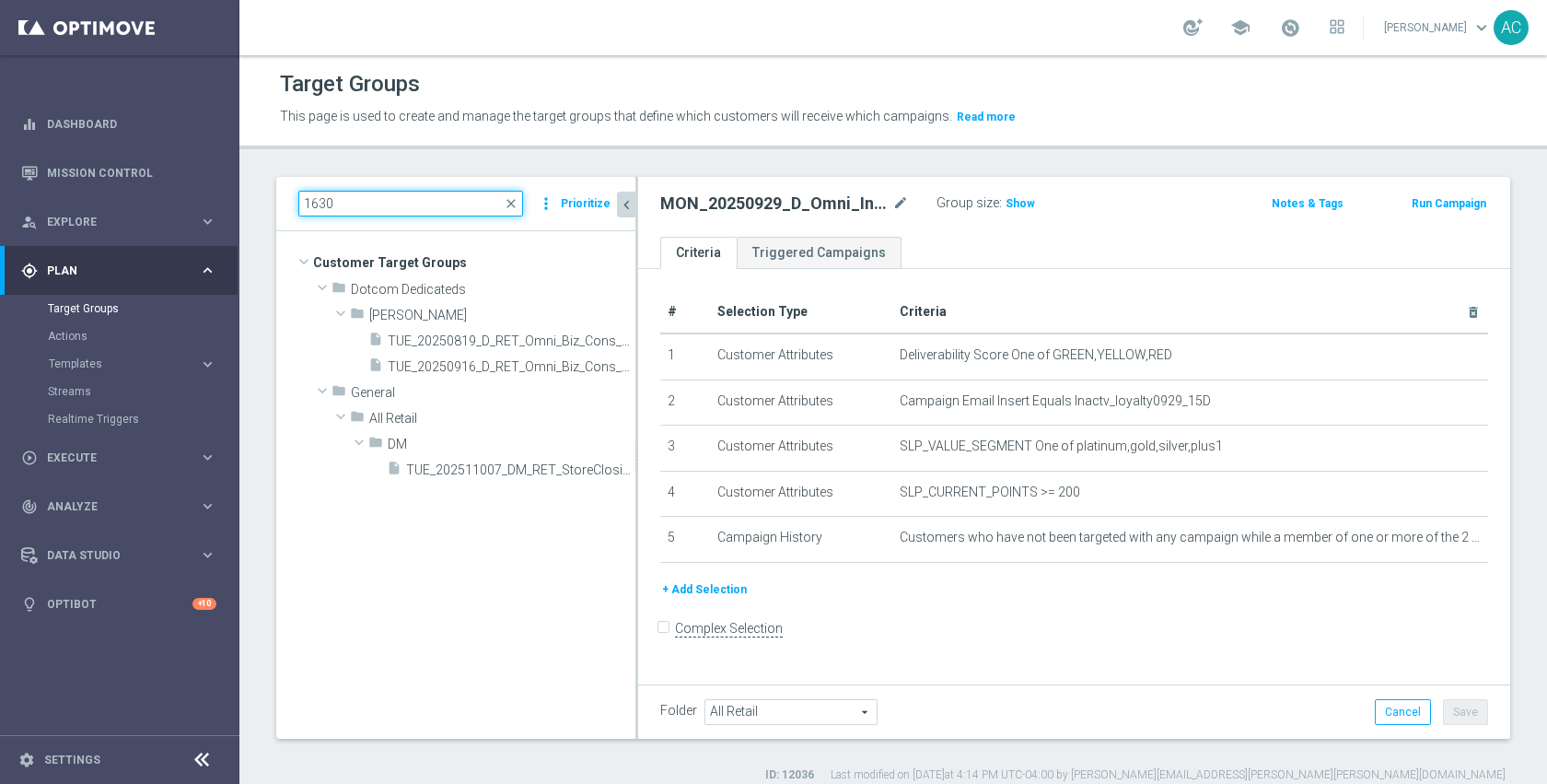
type input "1630"
click at [501, 468] on span "TUE_202511007_DM_RET_StoreClosing_1630" at bounding box center [500, 470] width 188 height 16
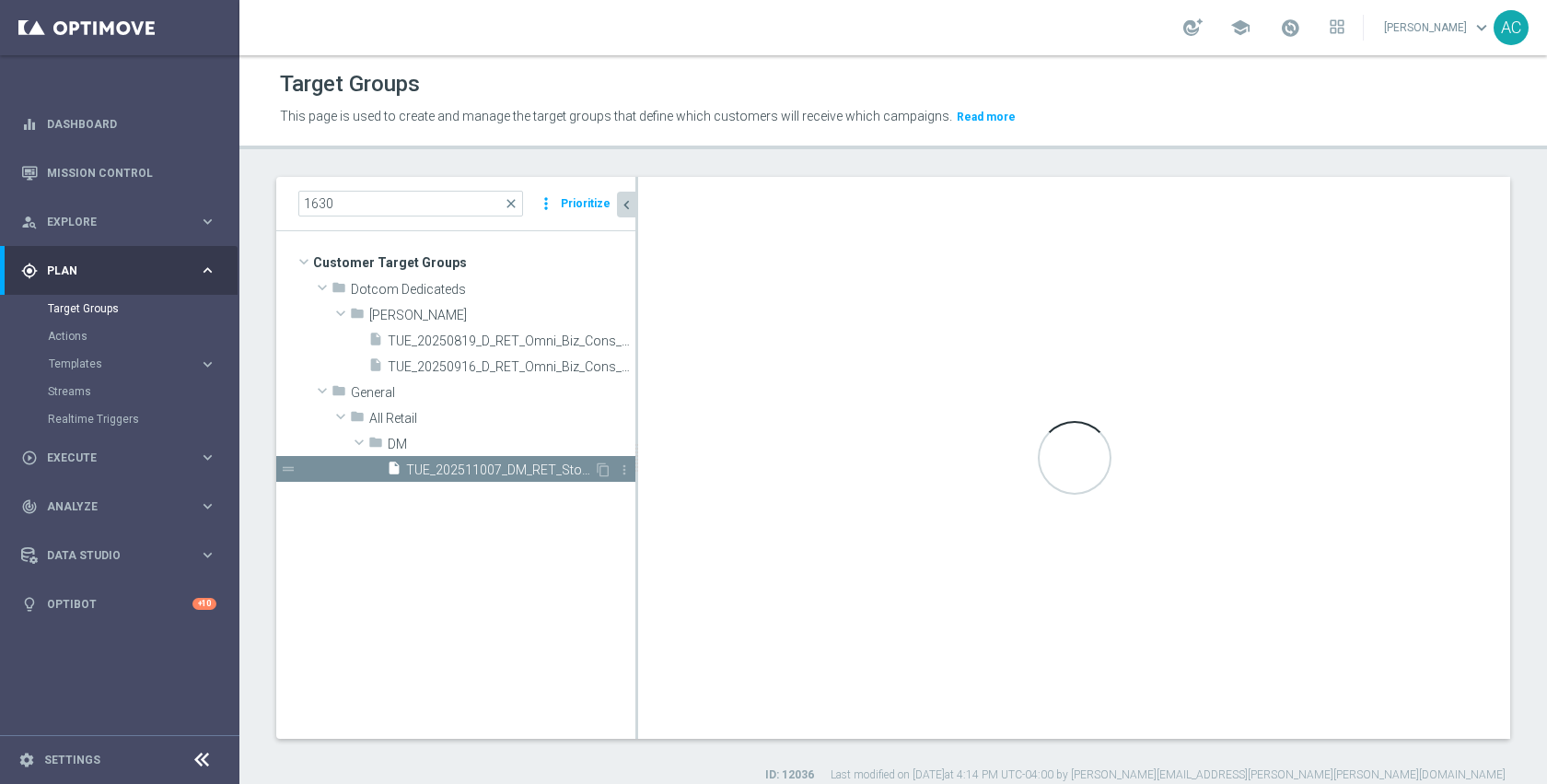
type input "DM"
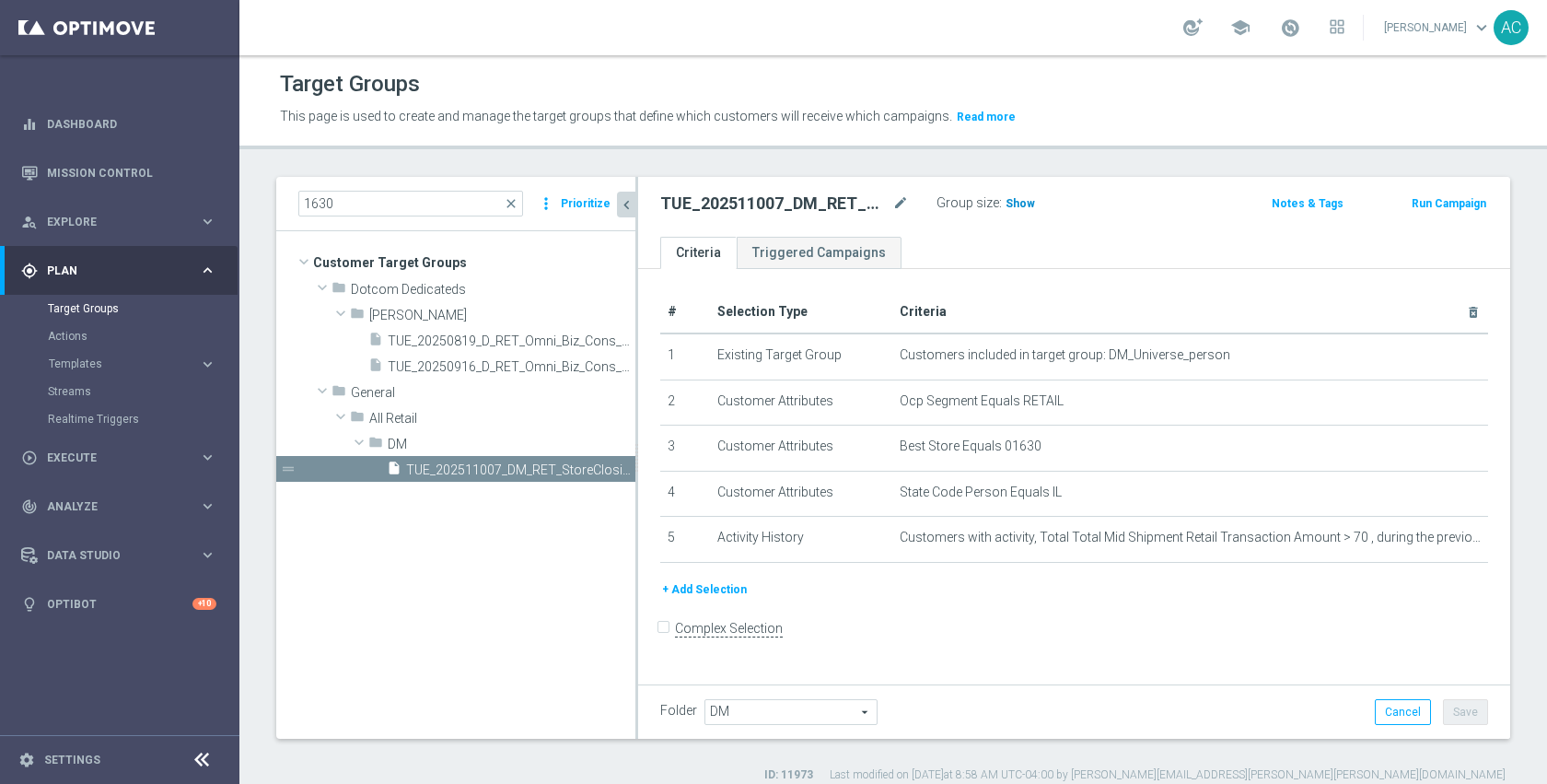
click at [1014, 203] on span "Show" at bounding box center [1020, 204] width 29 height 13
click at [1417, 205] on button "Run Campaign" at bounding box center [1448, 204] width 78 height 20
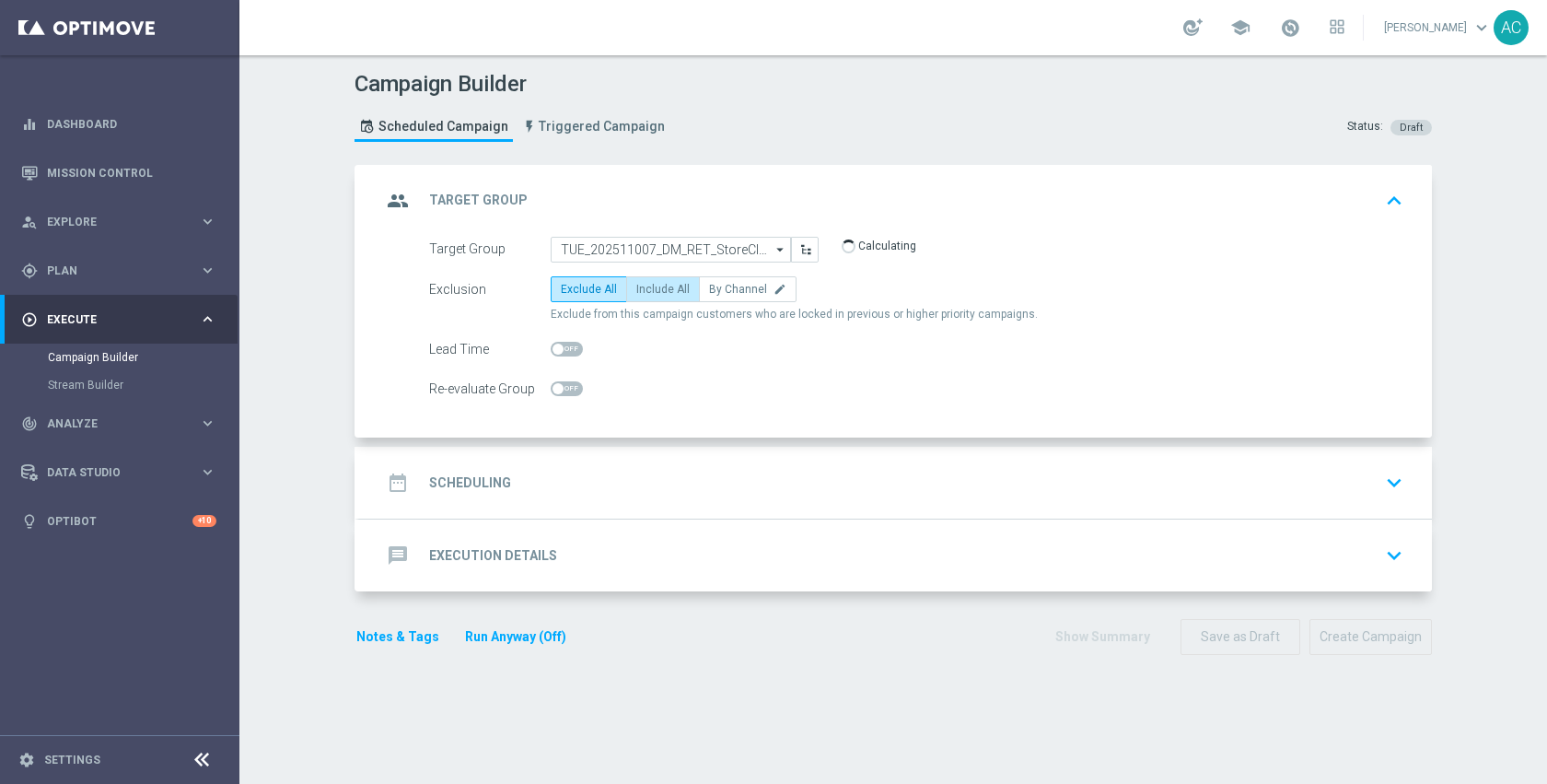
click at [646, 295] on span "Include All" at bounding box center [663, 289] width 53 height 13
click at [646, 295] on input "Include All" at bounding box center [642, 292] width 12 height 12
radio input "true"
click at [674, 461] on div "date_range Scheduling keyboard_arrow_down" at bounding box center [896, 483] width 1072 height 72
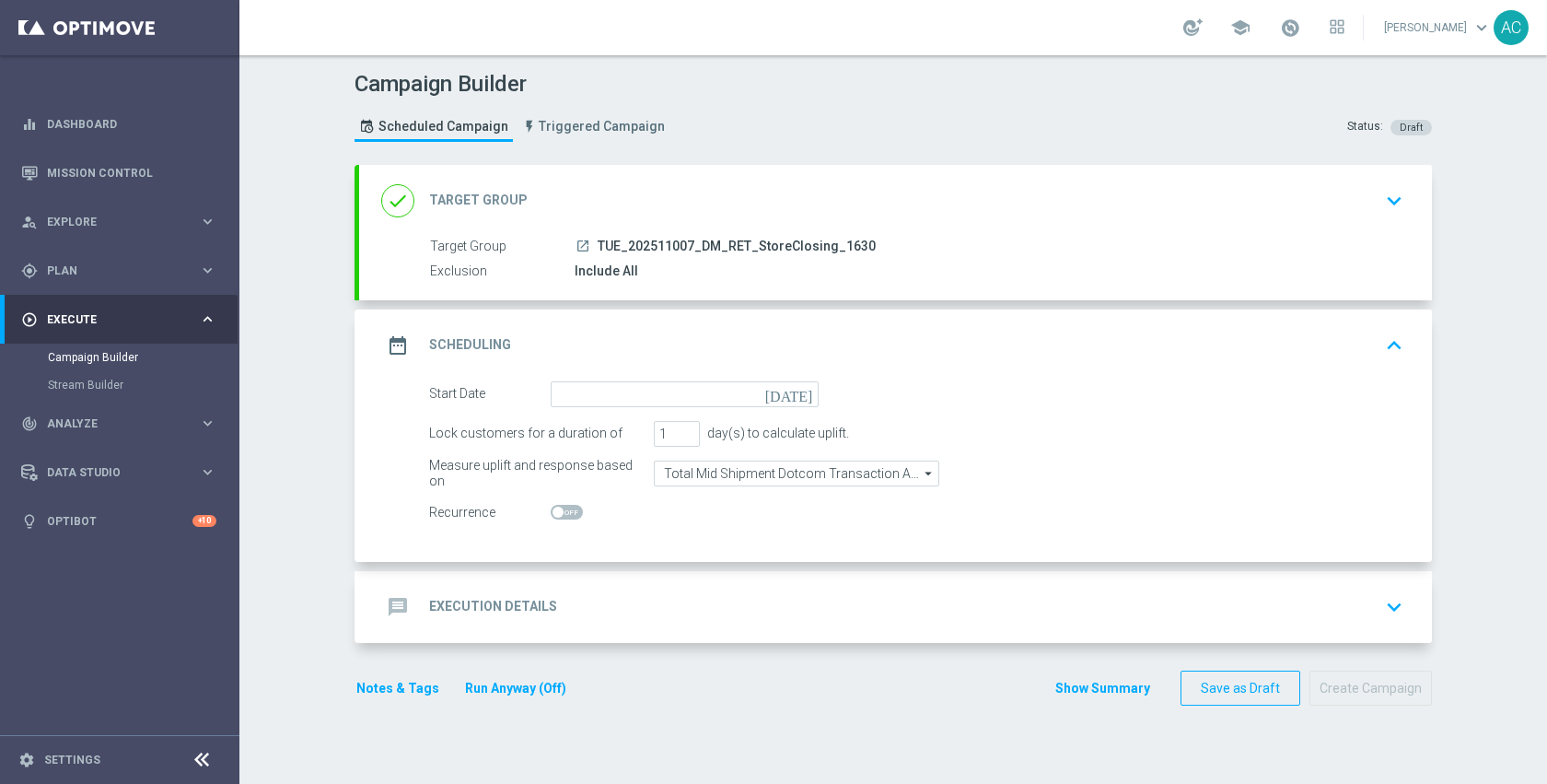
click at [797, 392] on icon "today" at bounding box center [792, 392] width 54 height 20
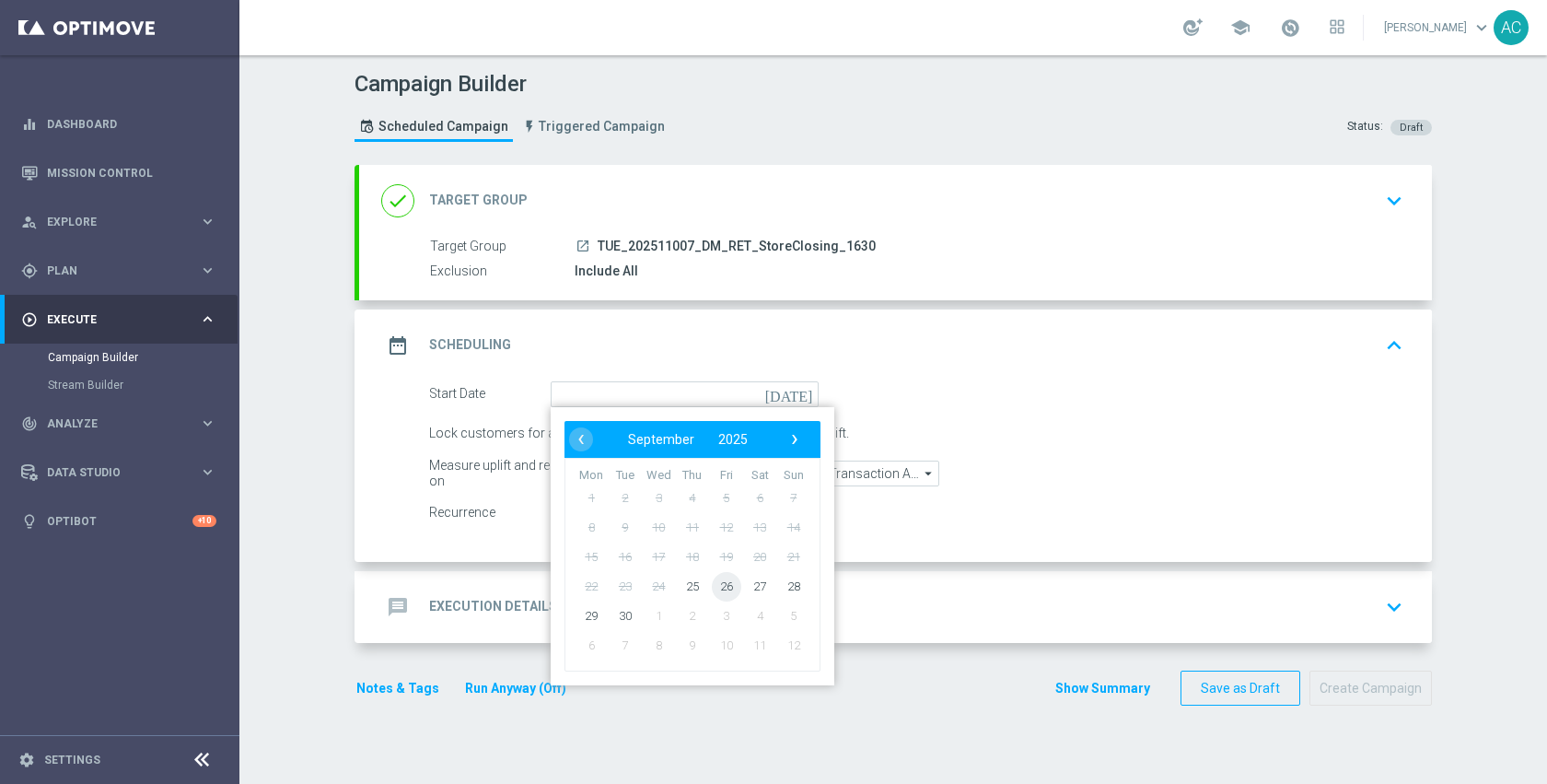
click at [719, 585] on span "26" at bounding box center [727, 586] width 29 height 29
type input "26 Sep 2025"
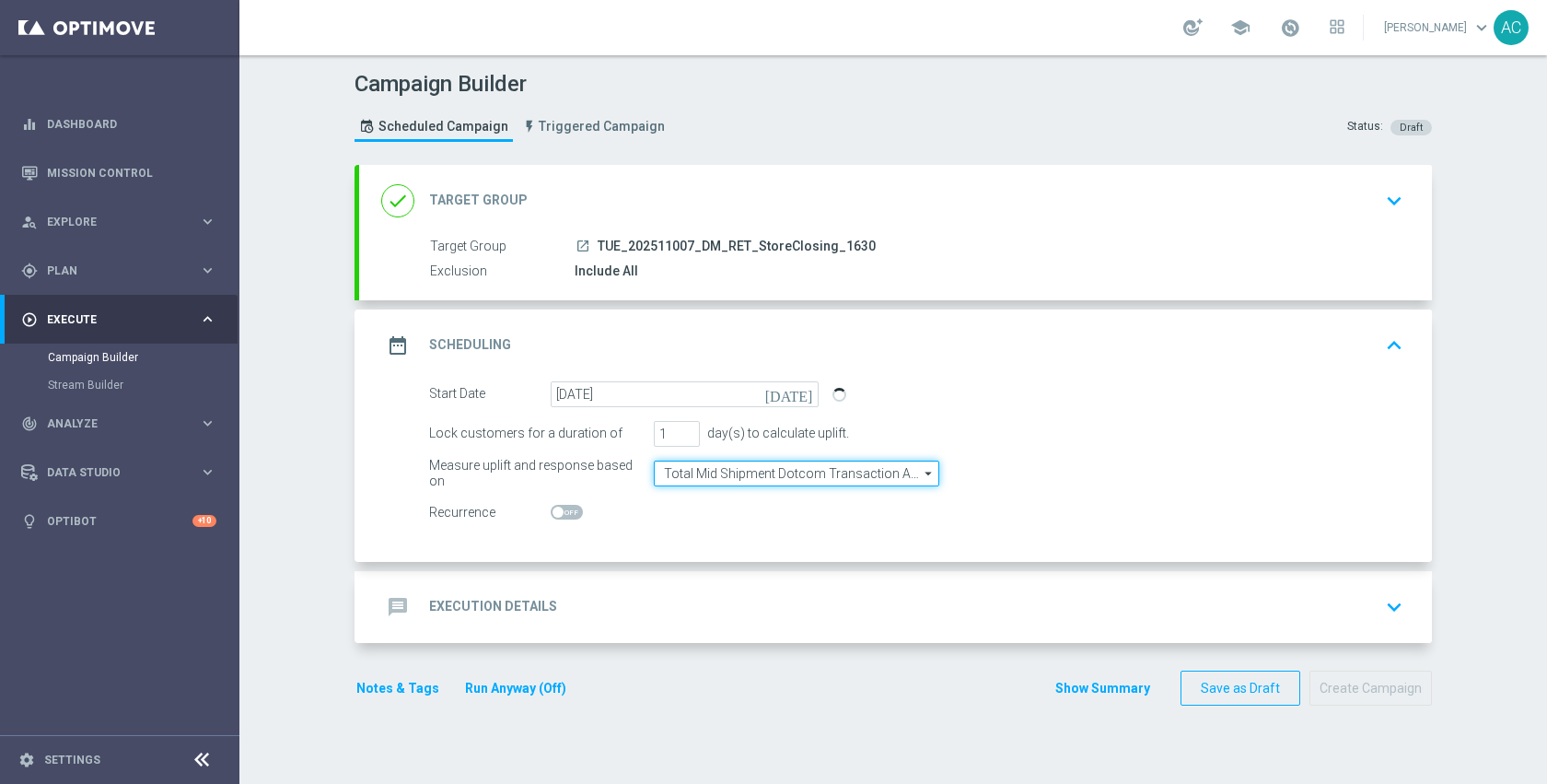
click at [810, 474] on input "Total Mid Shipment Dotcom Transaction Amount" at bounding box center [797, 474] width 286 height 26
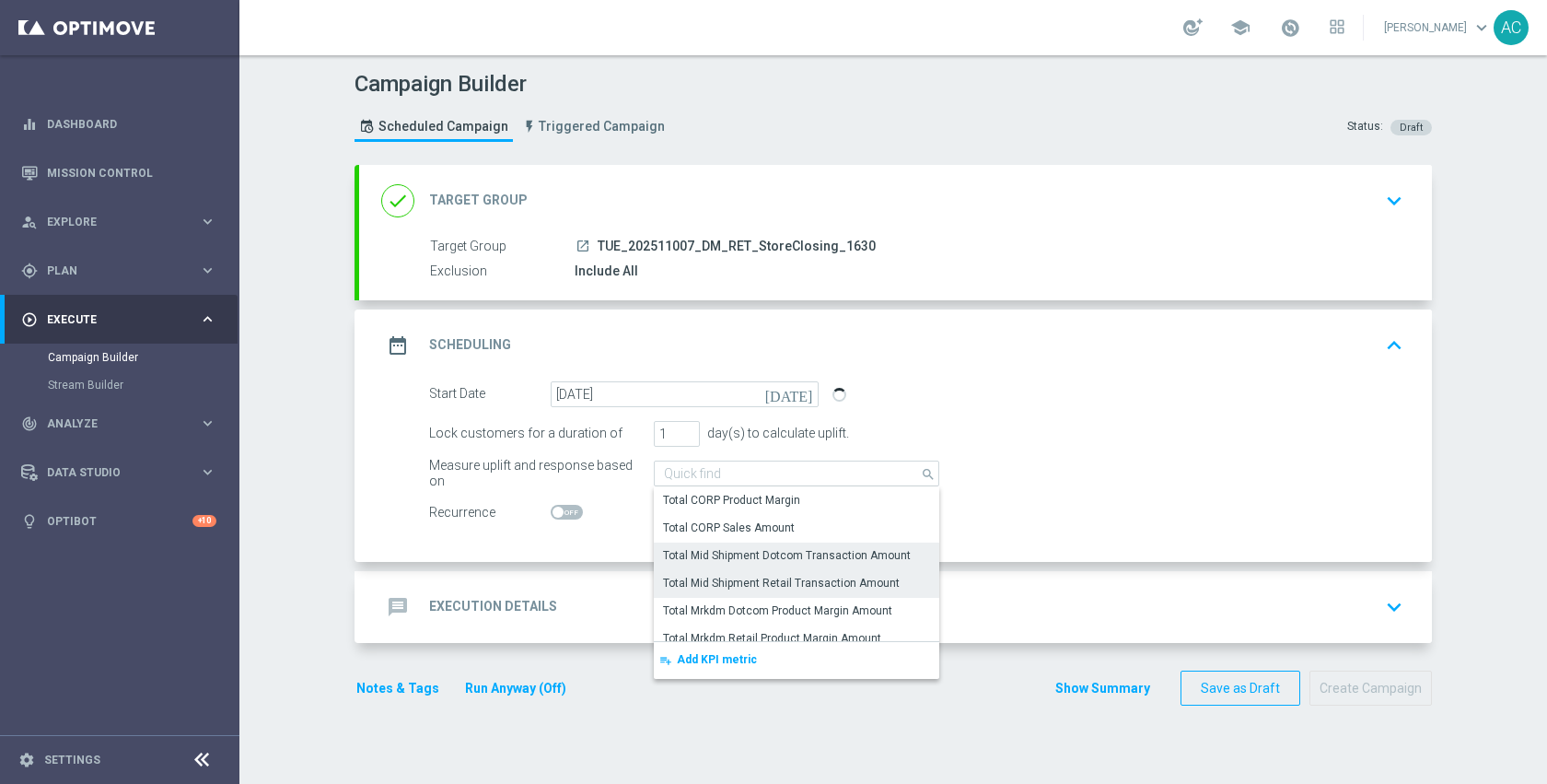
click at [780, 585] on div "Total Mid Shipment Retail Transaction Amount" at bounding box center [781, 583] width 237 height 17
type input "Total Mid Shipment Retail Transaction Amount"
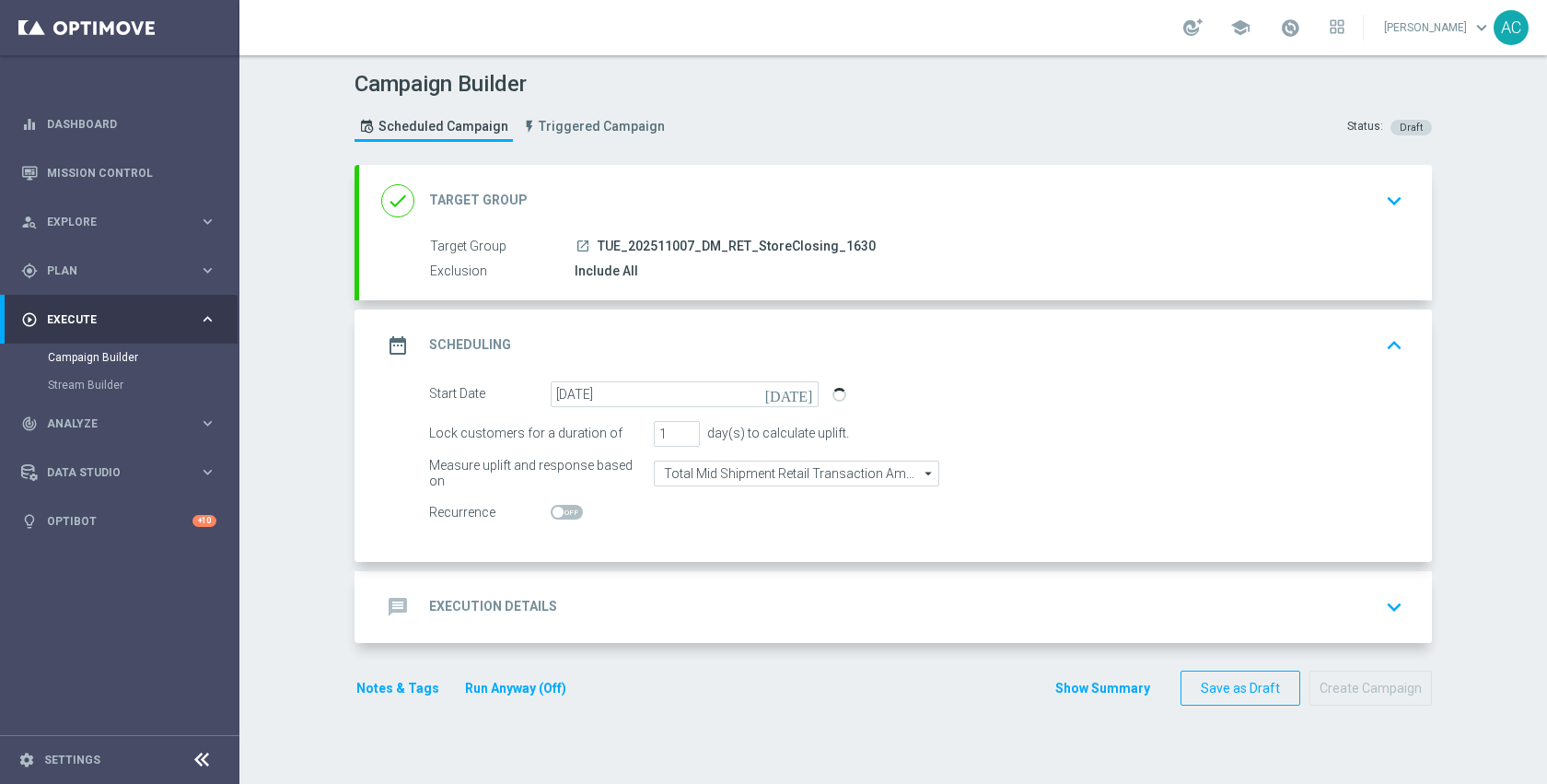
click at [660, 590] on div "message Execution Details keyboard_arrow_down" at bounding box center [896, 607] width 1028 height 35
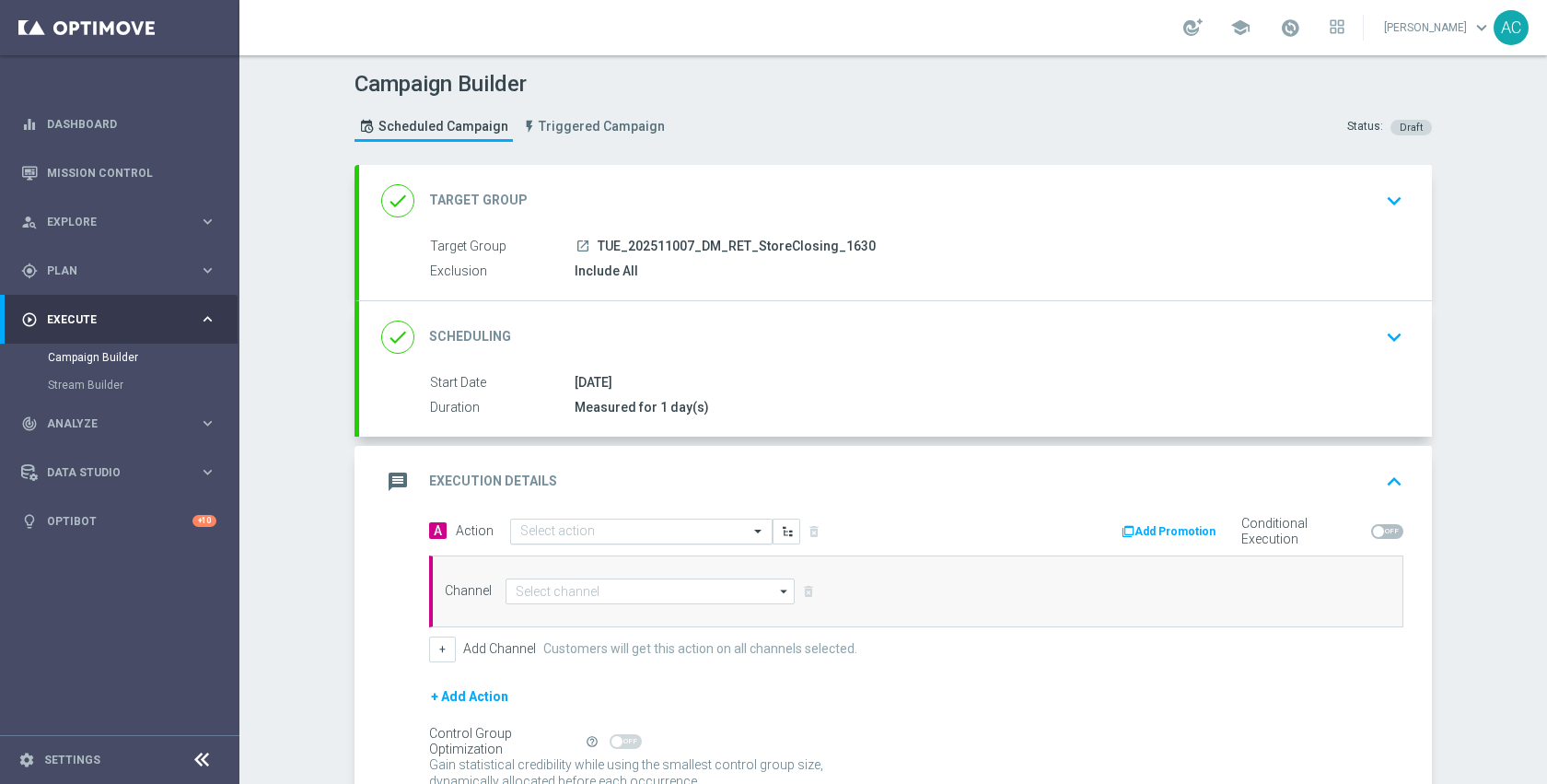
click at [628, 536] on input "text" at bounding box center [623, 532] width 205 height 16
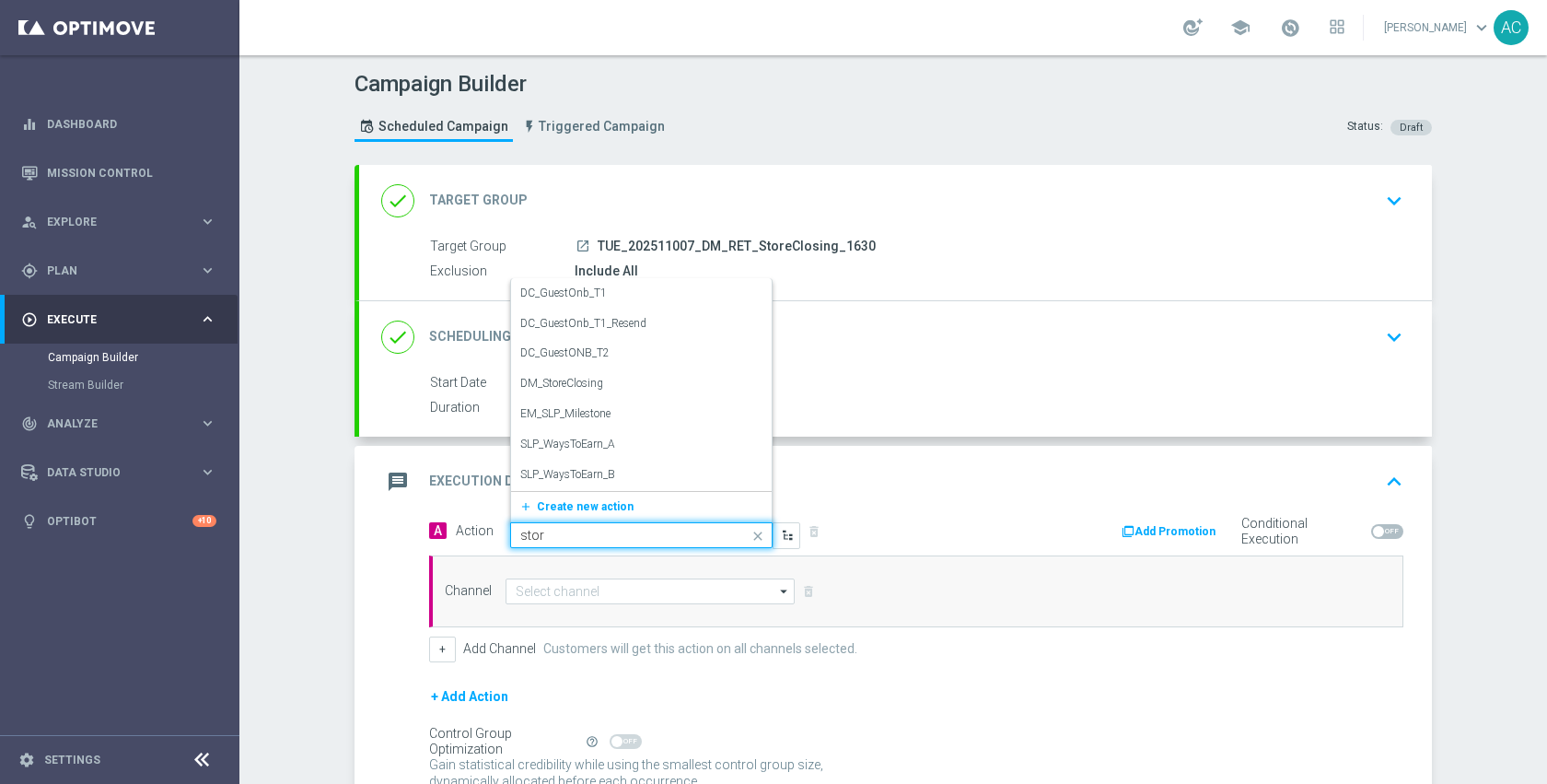
type input "store"
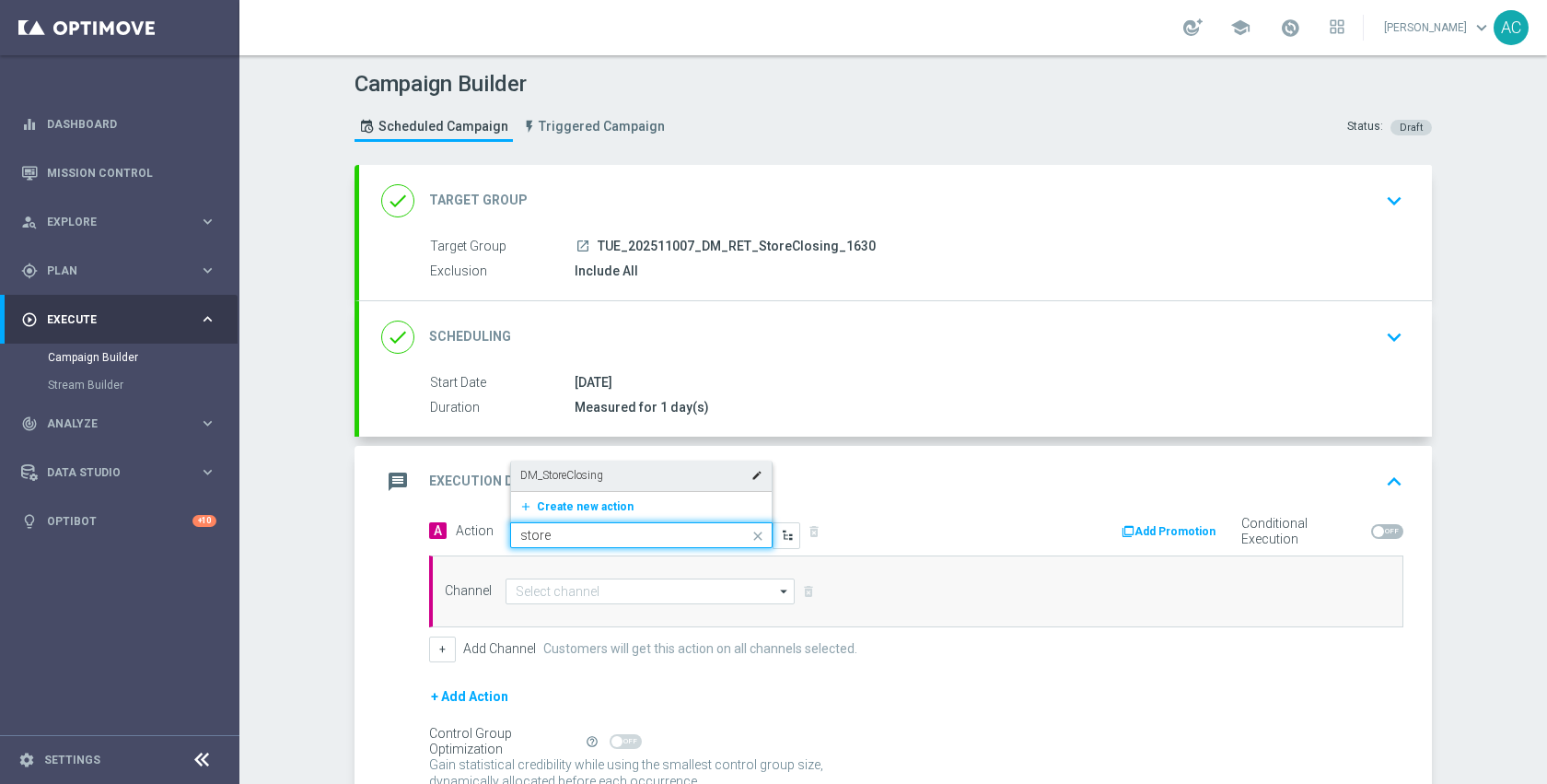
click at [670, 478] on div "DM_StoreClosing edit" at bounding box center [641, 475] width 242 height 30
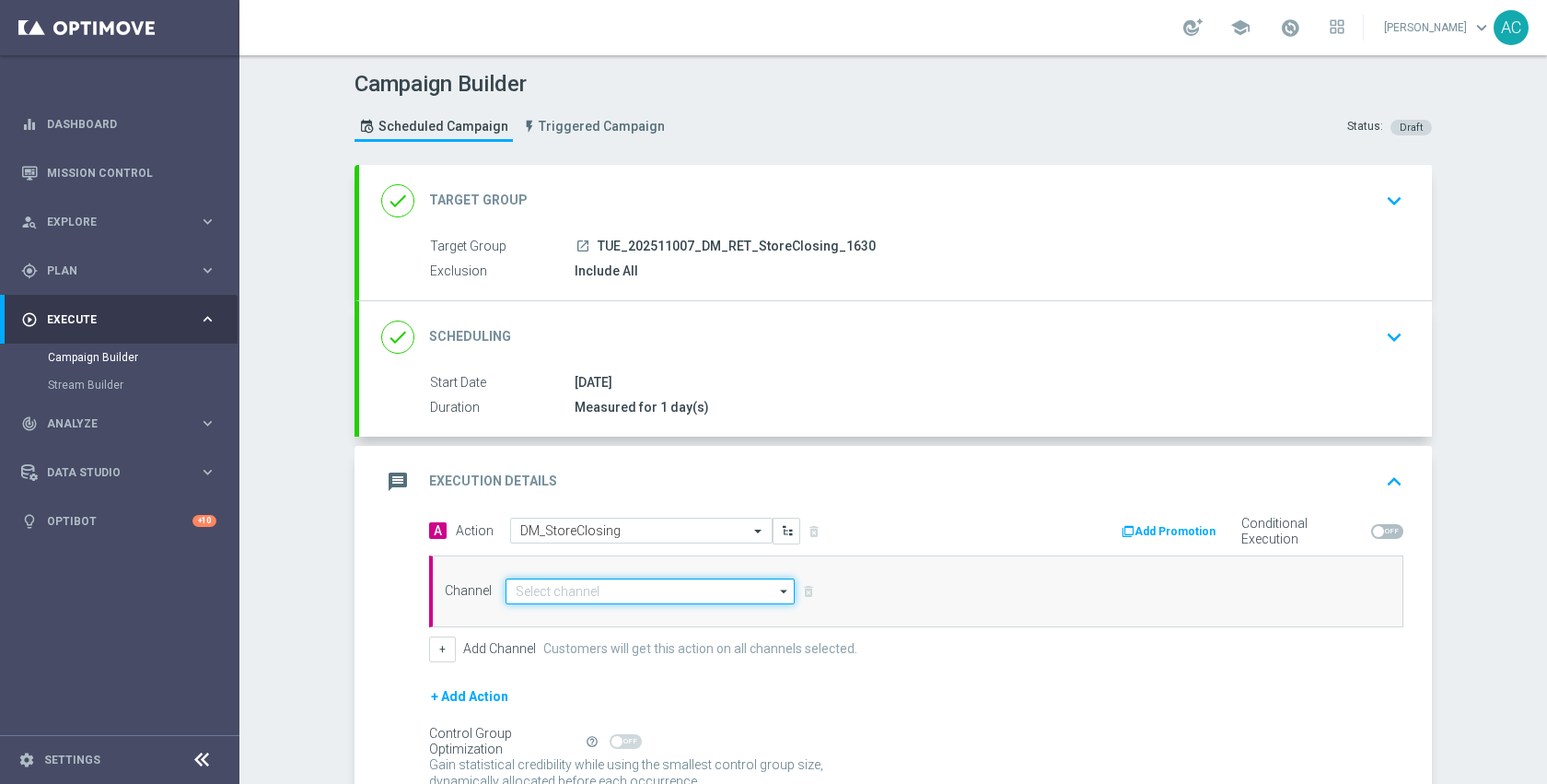
click at [652, 590] on input at bounding box center [650, 591] width 289 height 26
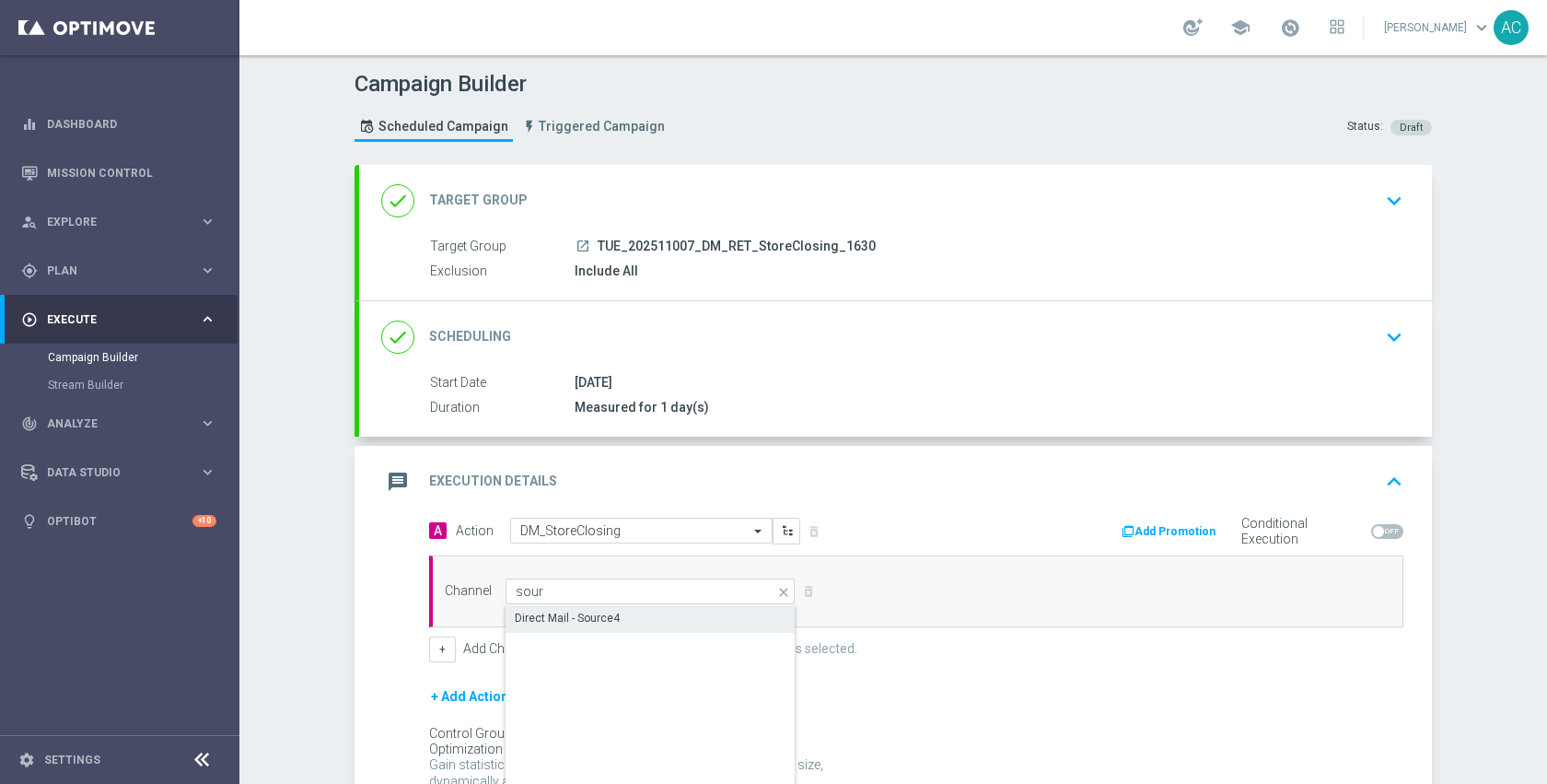
click at [631, 613] on div "Direct Mail - Source4" at bounding box center [650, 618] width 290 height 26
type input "Direct Mail - Source4"
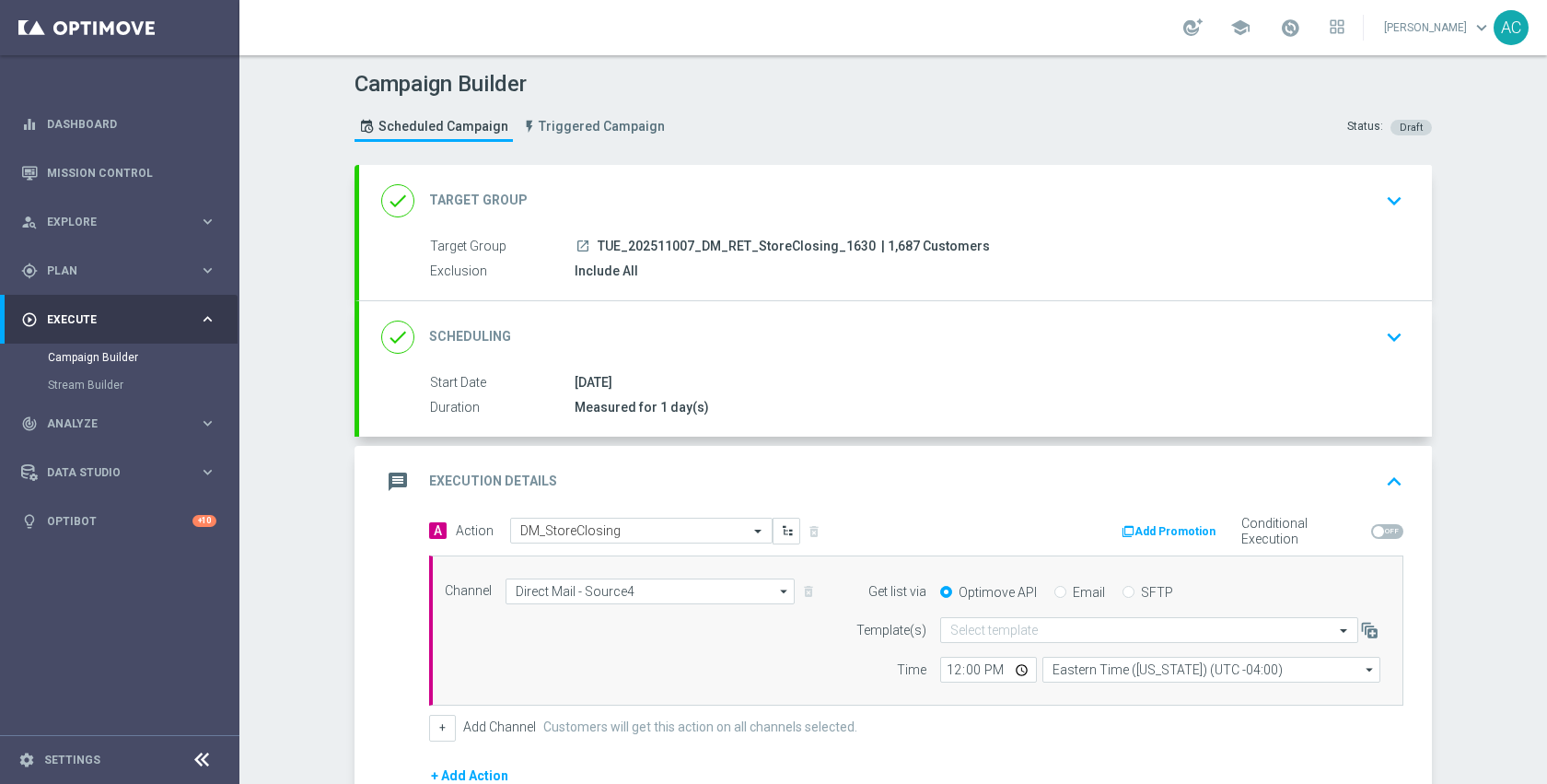
click at [1385, 533] on span at bounding box center [1387, 532] width 32 height 15
click at [1385, 533] on input "checkbox" at bounding box center [1387, 532] width 32 height 15
checkbox input "true"
click at [1018, 670] on input "12:00" at bounding box center [989, 670] width 97 height 26
type input "14:00"
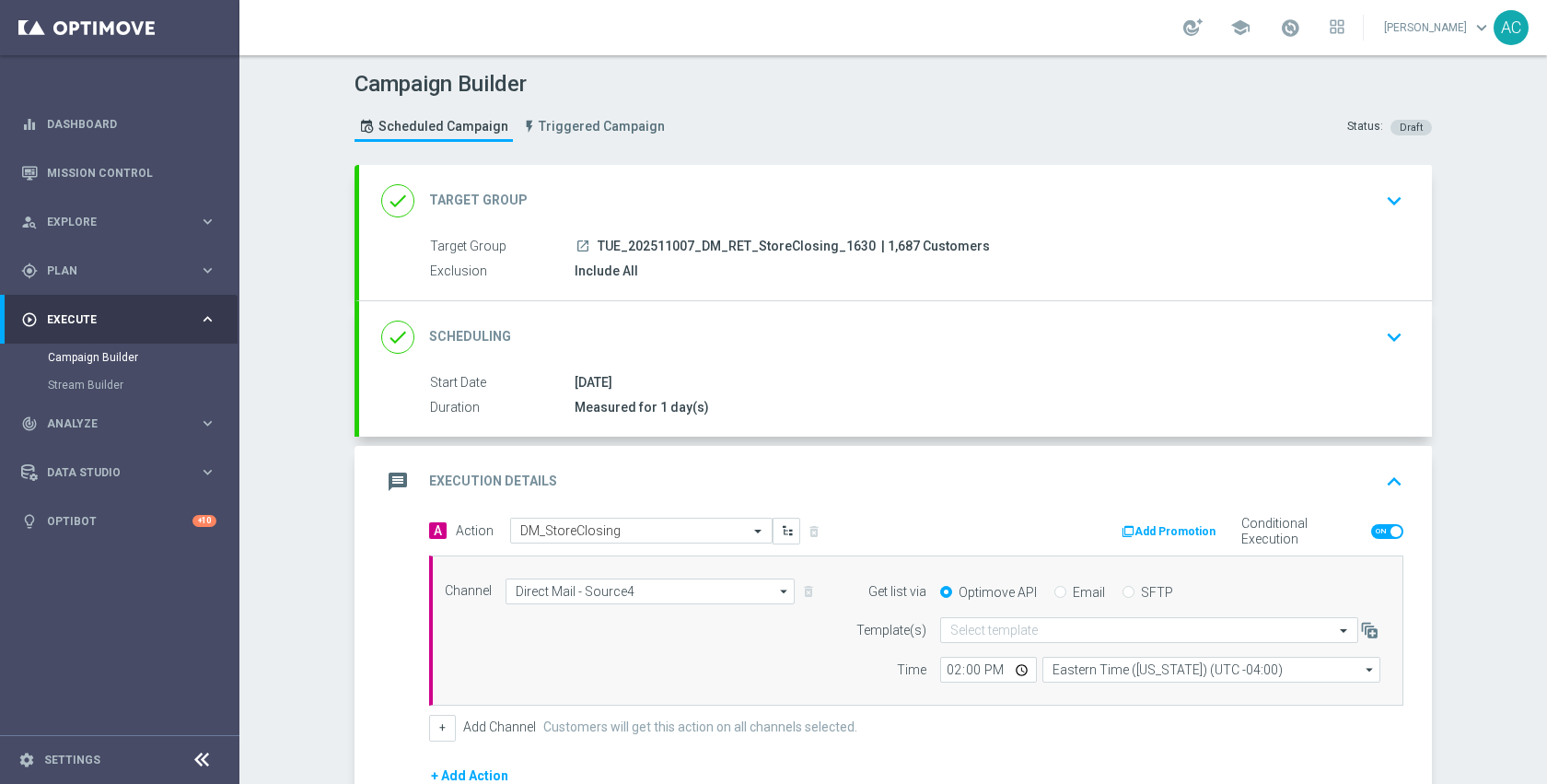
click at [878, 488] on div "message Execution Details keyboard_arrow_up" at bounding box center [896, 482] width 1028 height 35
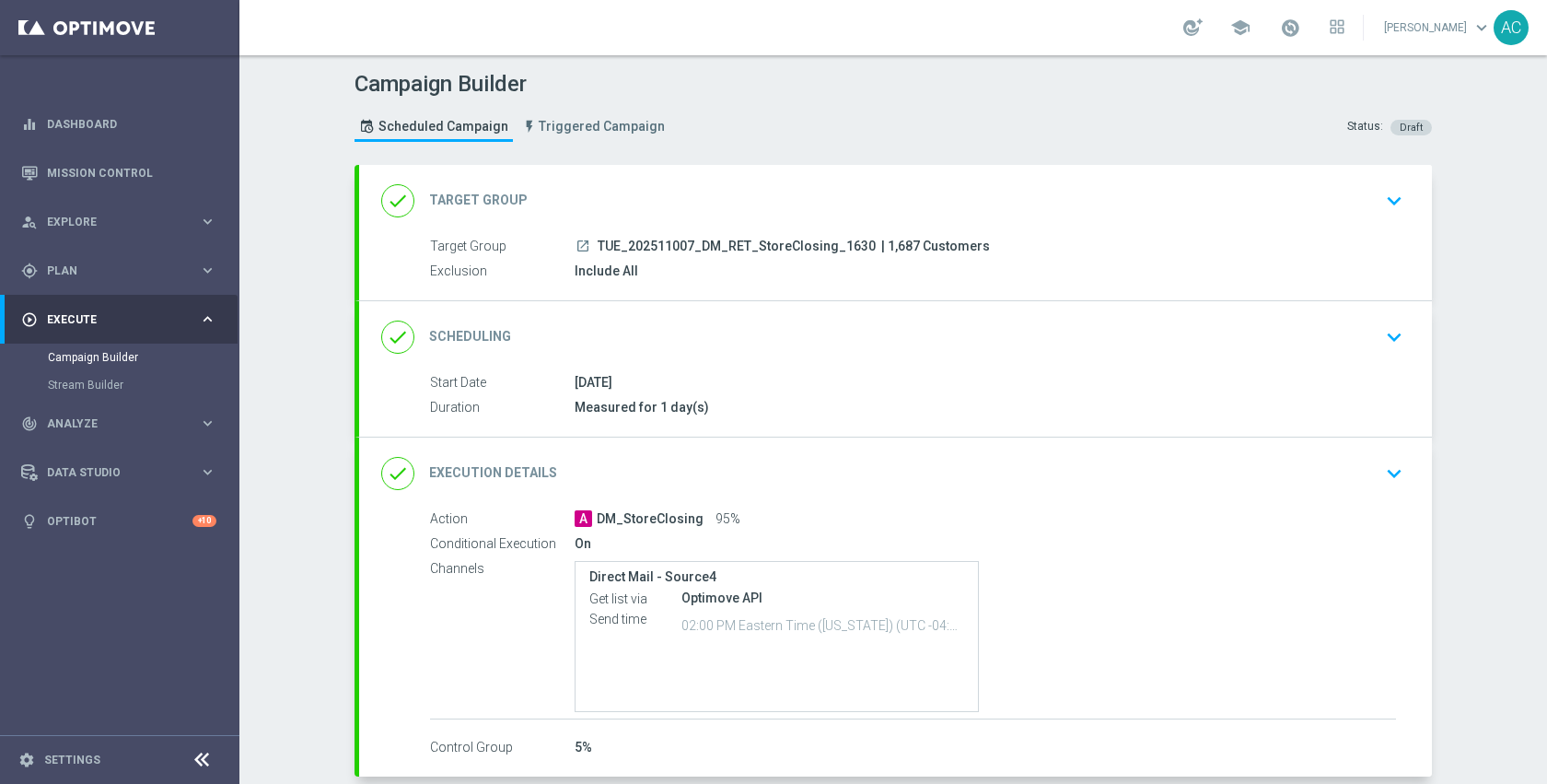
click at [1133, 474] on div "done Execution Details keyboard_arrow_down" at bounding box center [896, 474] width 1028 height 35
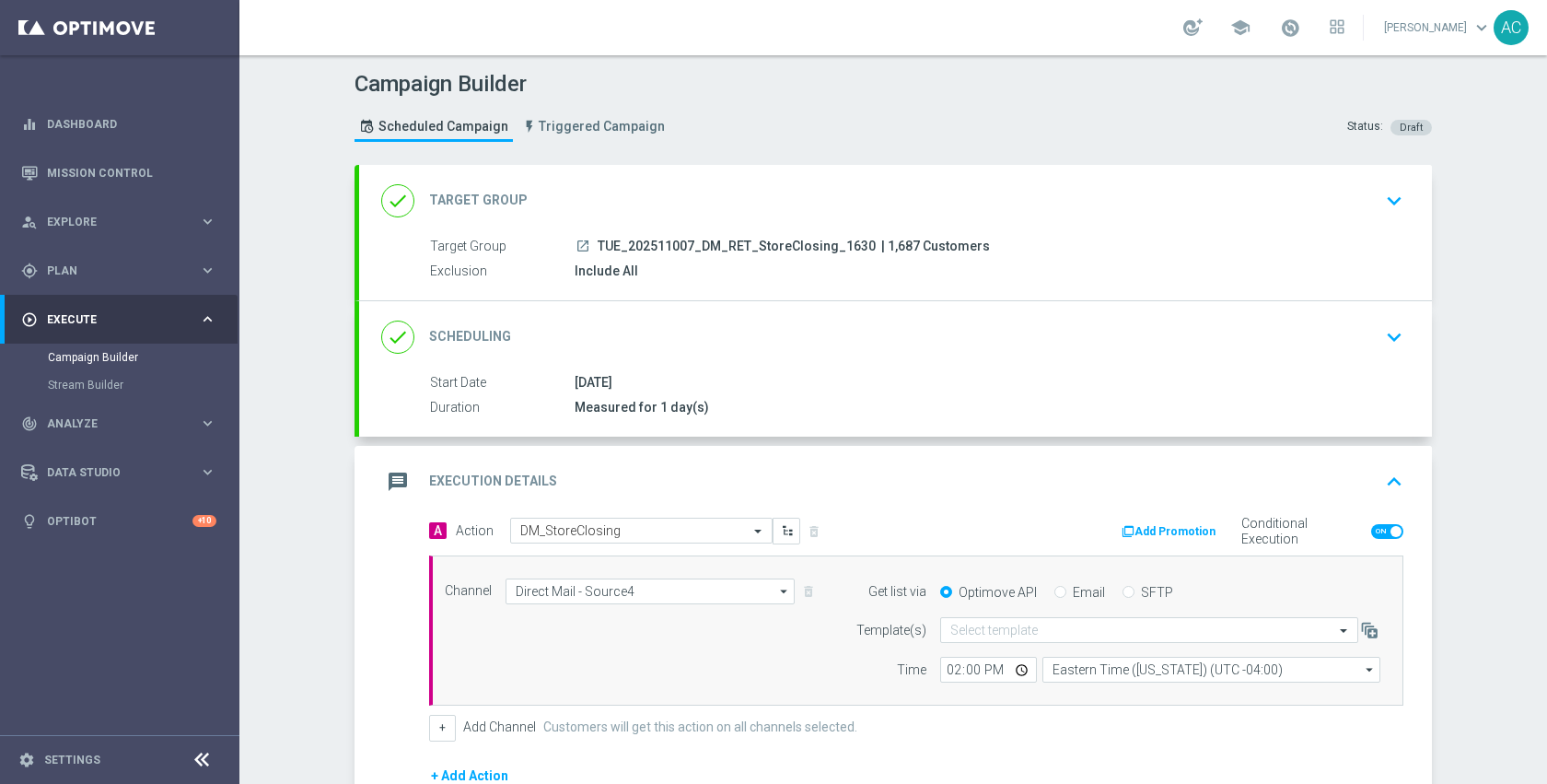
click at [1169, 526] on button "Add Promotion" at bounding box center [1170, 532] width 102 height 20
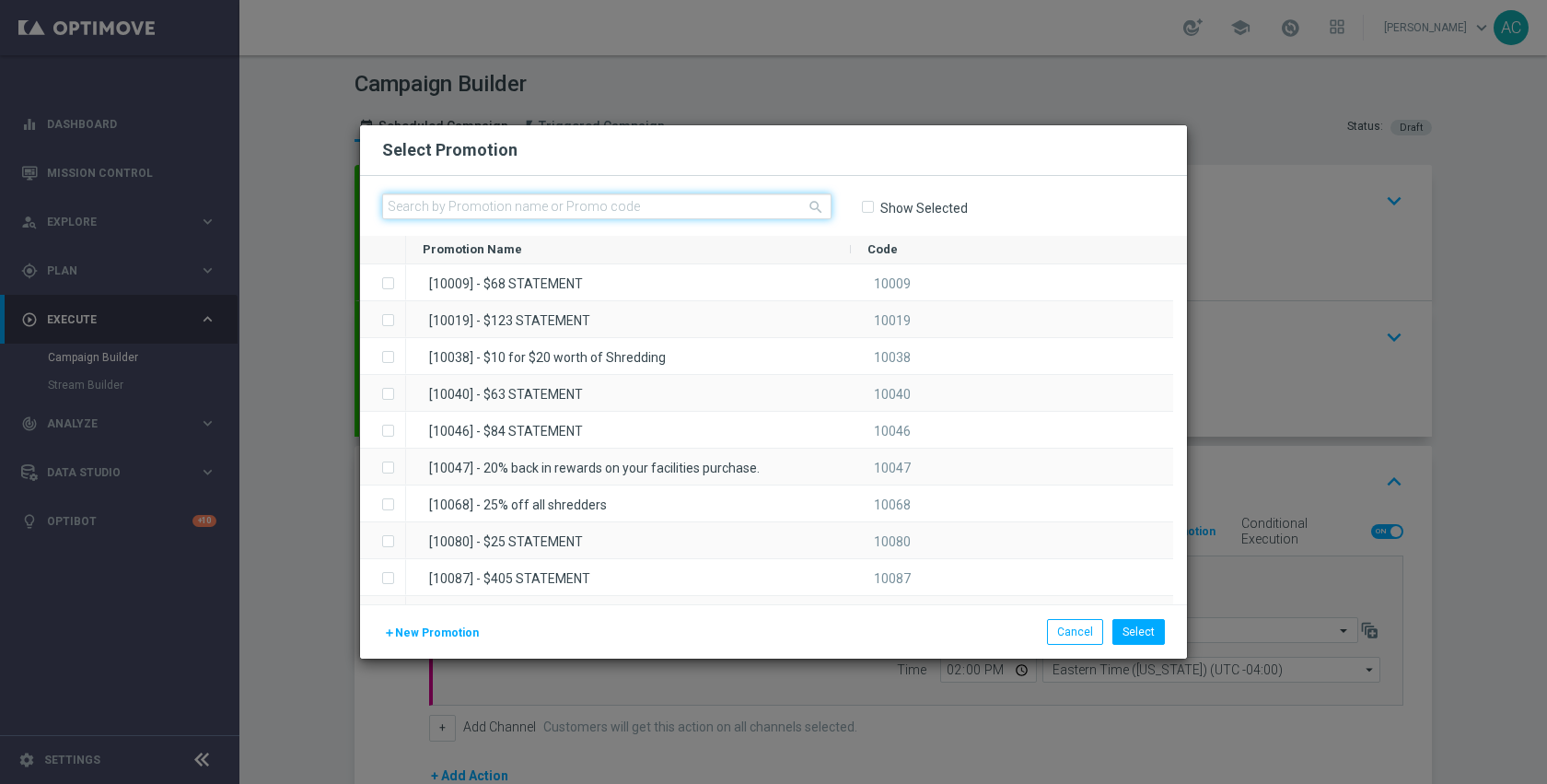
click at [748, 203] on input "text" at bounding box center [607, 206] width 450 height 26
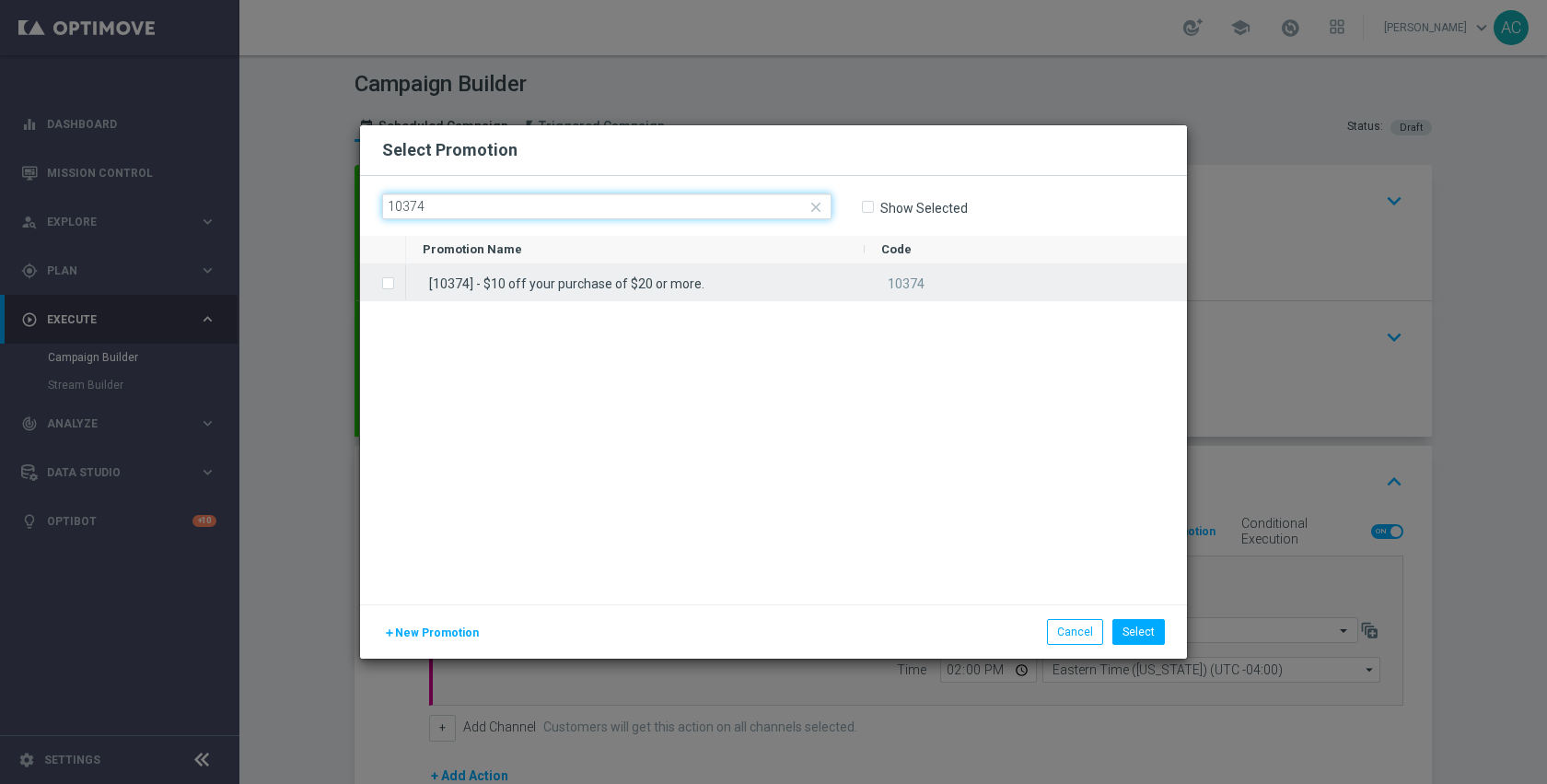
type input "10374"
click at [766, 268] on div "[10374] - $10 off your purchase of $20 or more." at bounding box center [636, 282] width 459 height 36
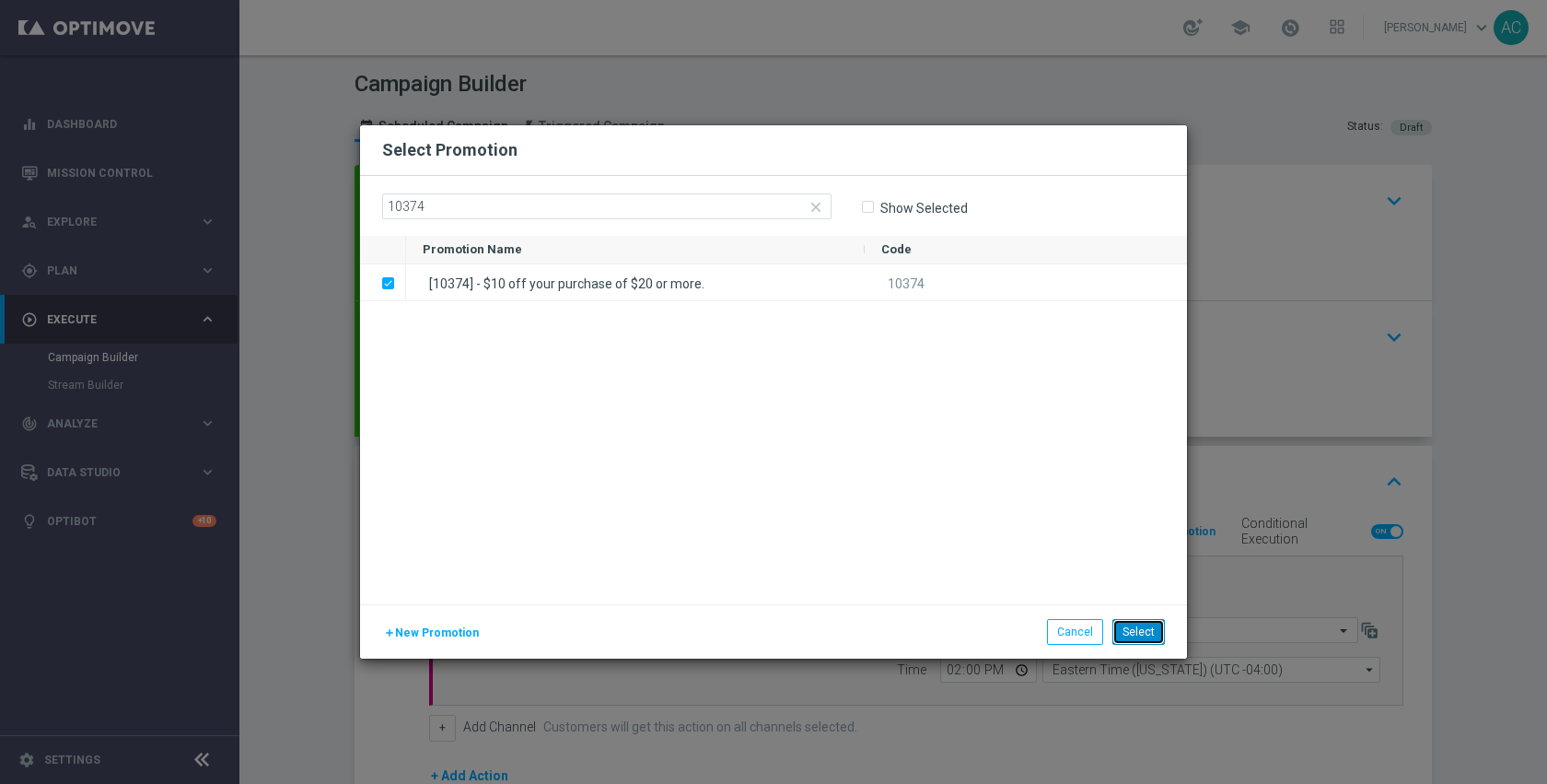
click at [1146, 627] on button "Select" at bounding box center [1138, 632] width 53 height 26
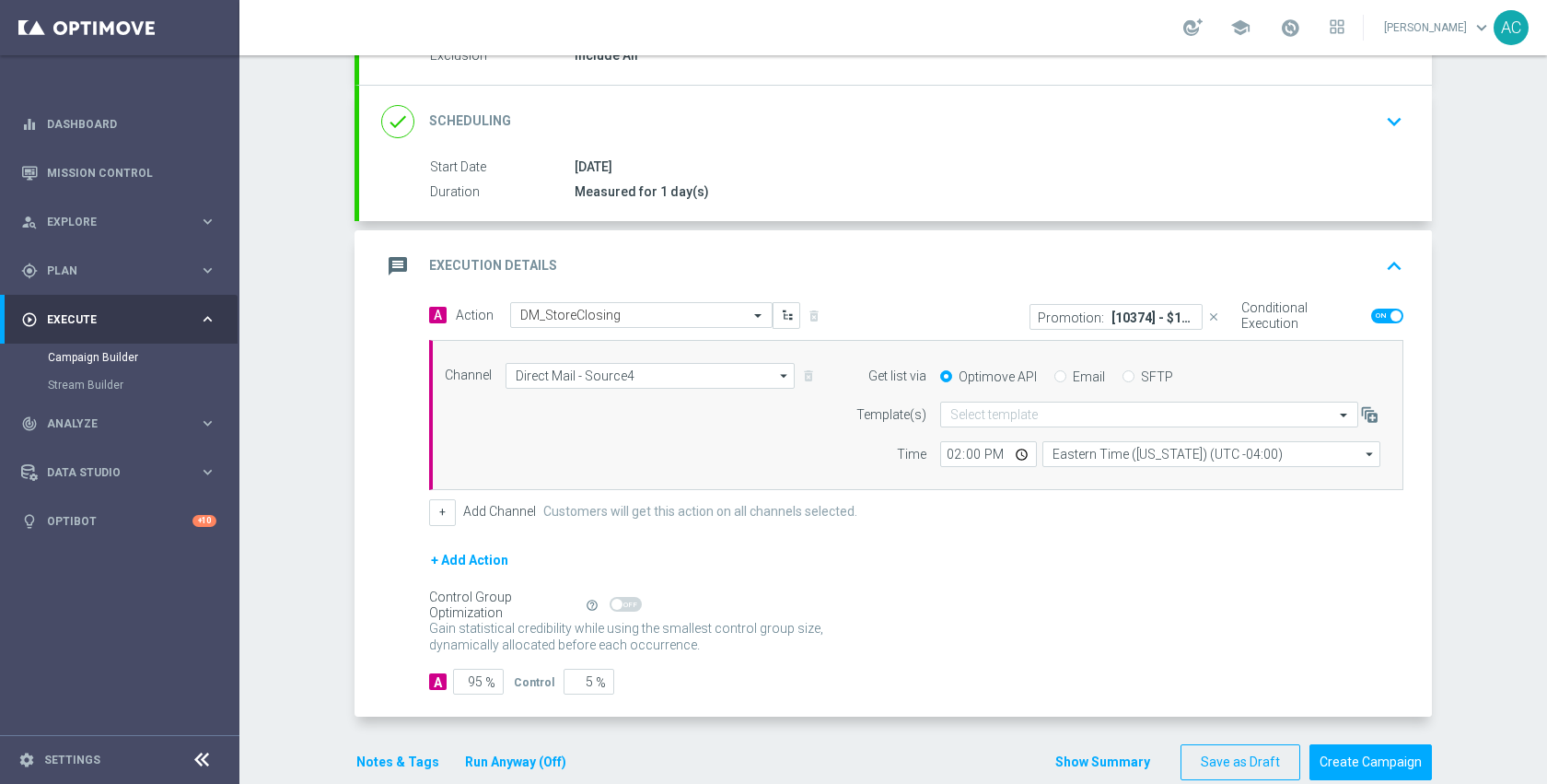
scroll to position [249, 0]
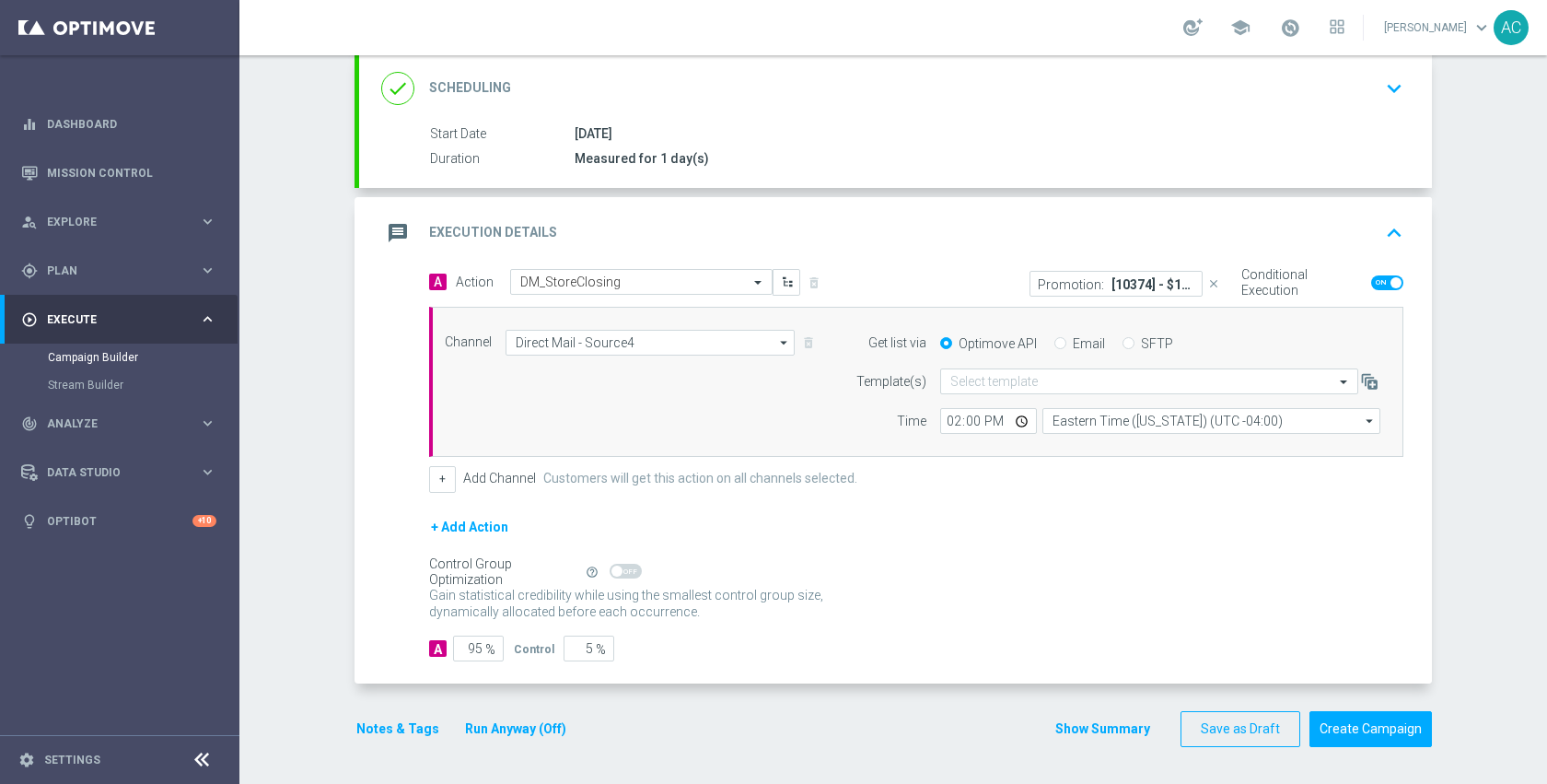
click at [389, 730] on button "Notes & Tags" at bounding box center [398, 729] width 87 height 23
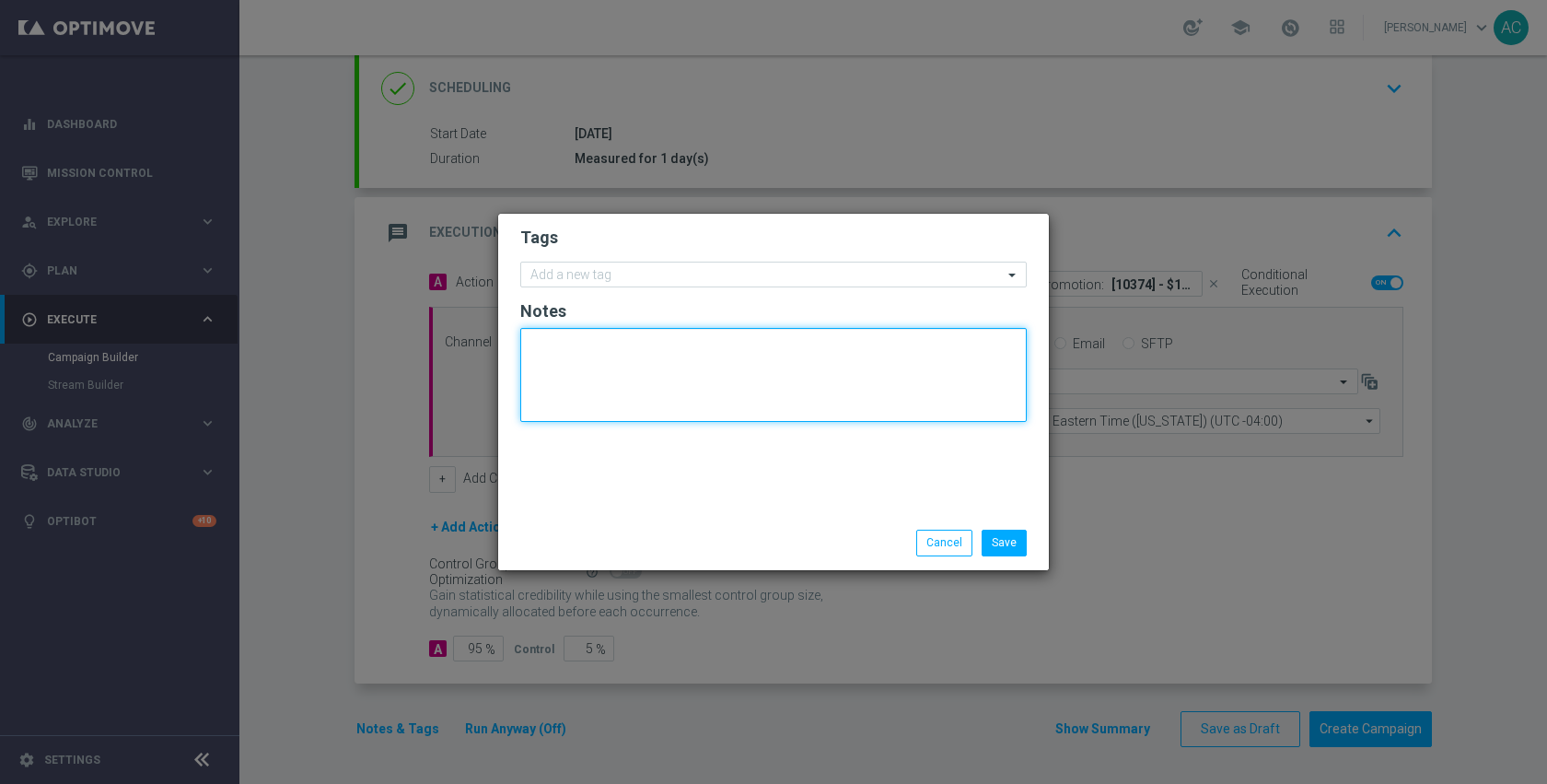
click at [704, 384] on textarea at bounding box center [774, 375] width 507 height 94
paste textarea "8135506"
type textarea "dm_!630_8135506"
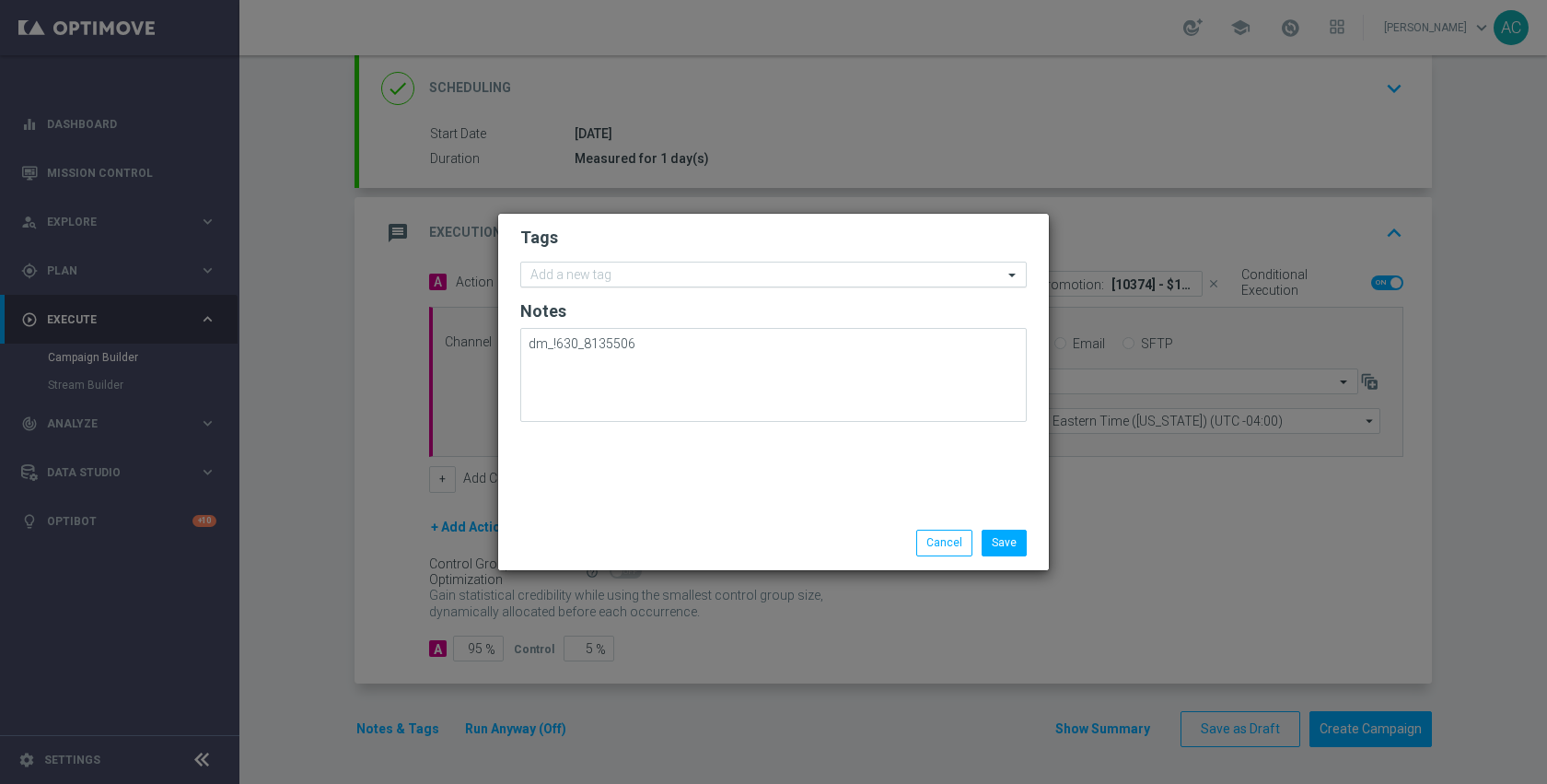
click at [680, 276] on input "text" at bounding box center [767, 275] width 473 height 16
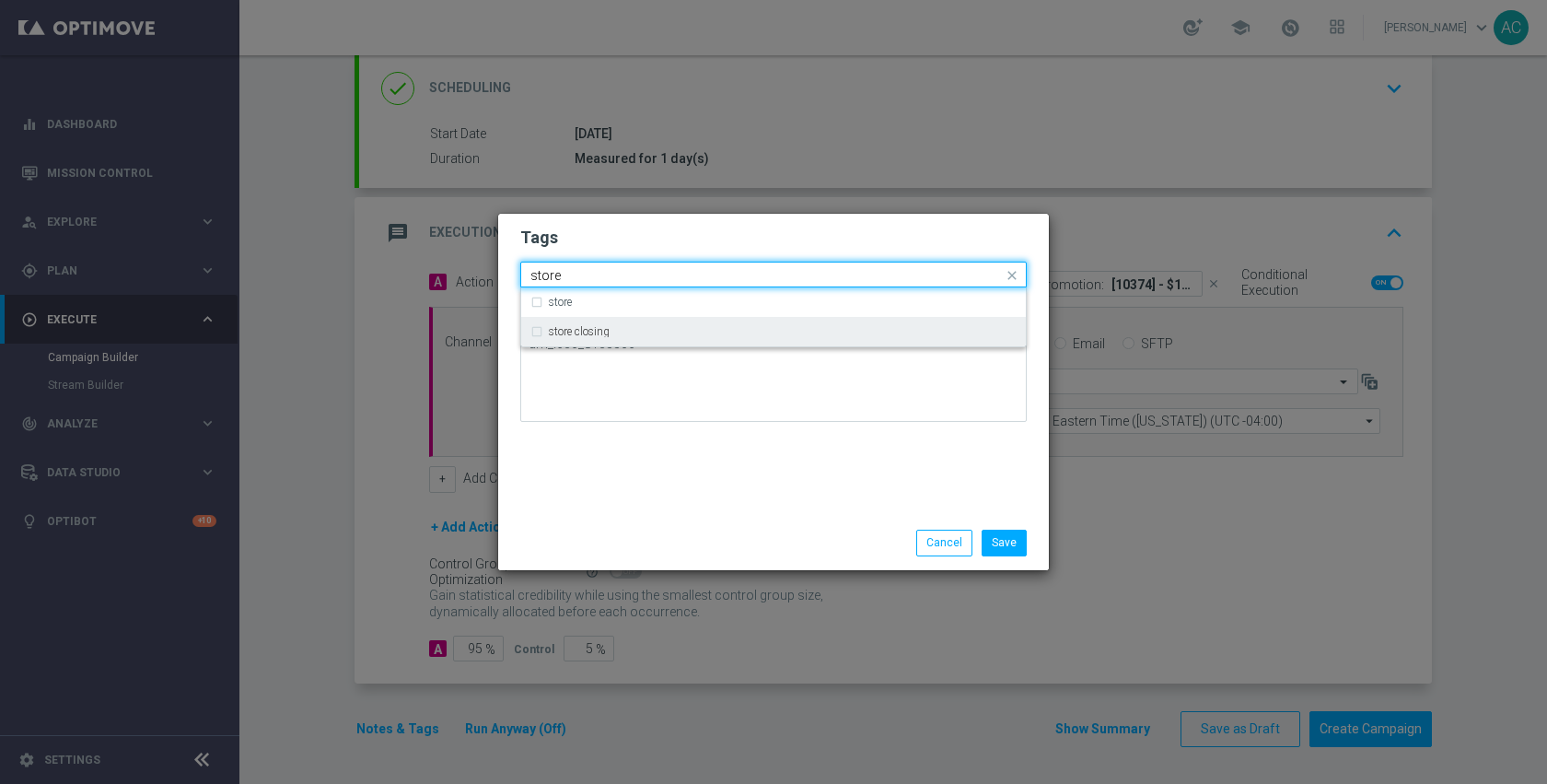
click at [674, 333] on div "store closing" at bounding box center [783, 332] width 468 height 11
type input "store"
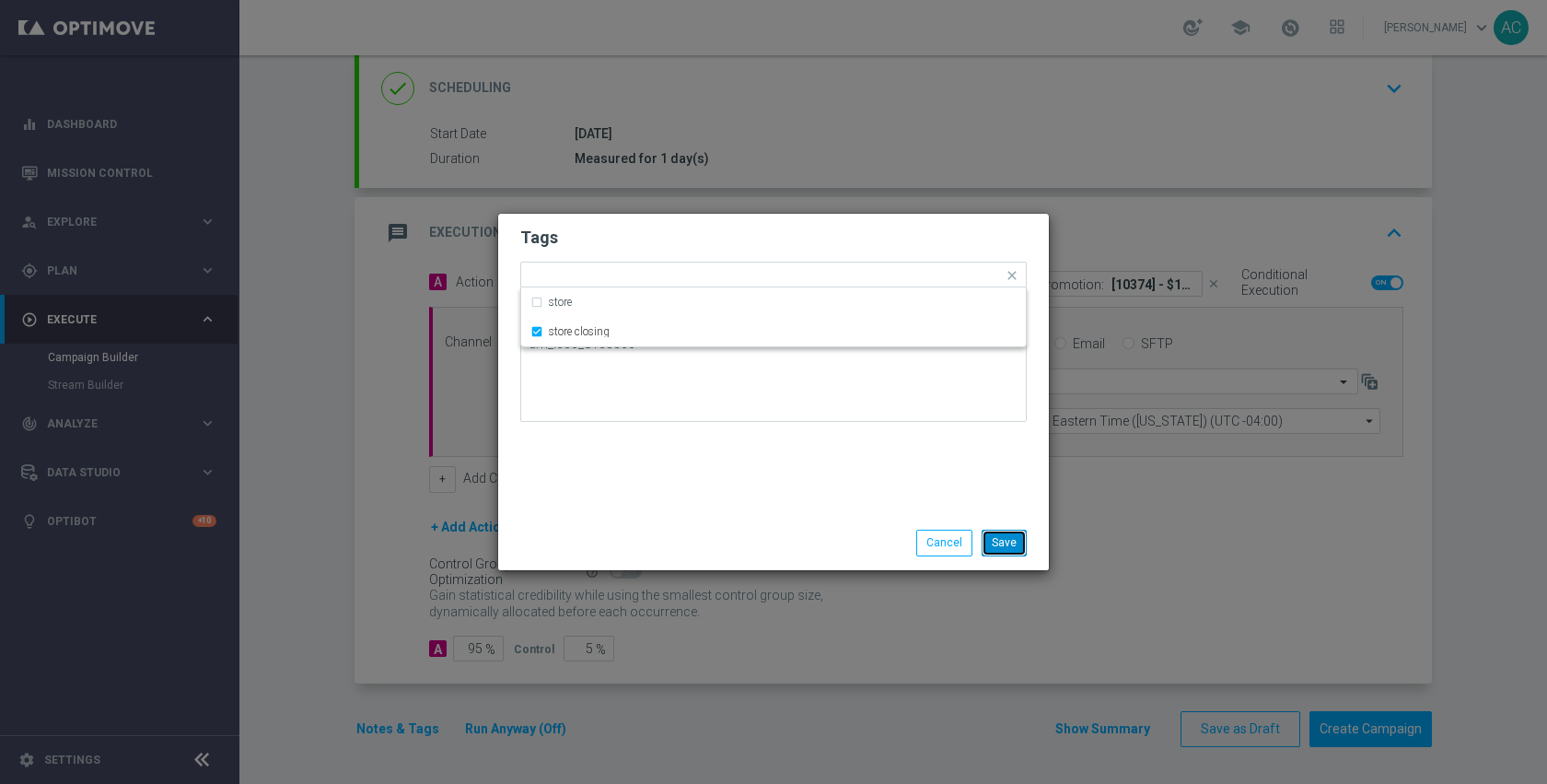
click at [993, 542] on button "Save" at bounding box center [1003, 543] width 45 height 26
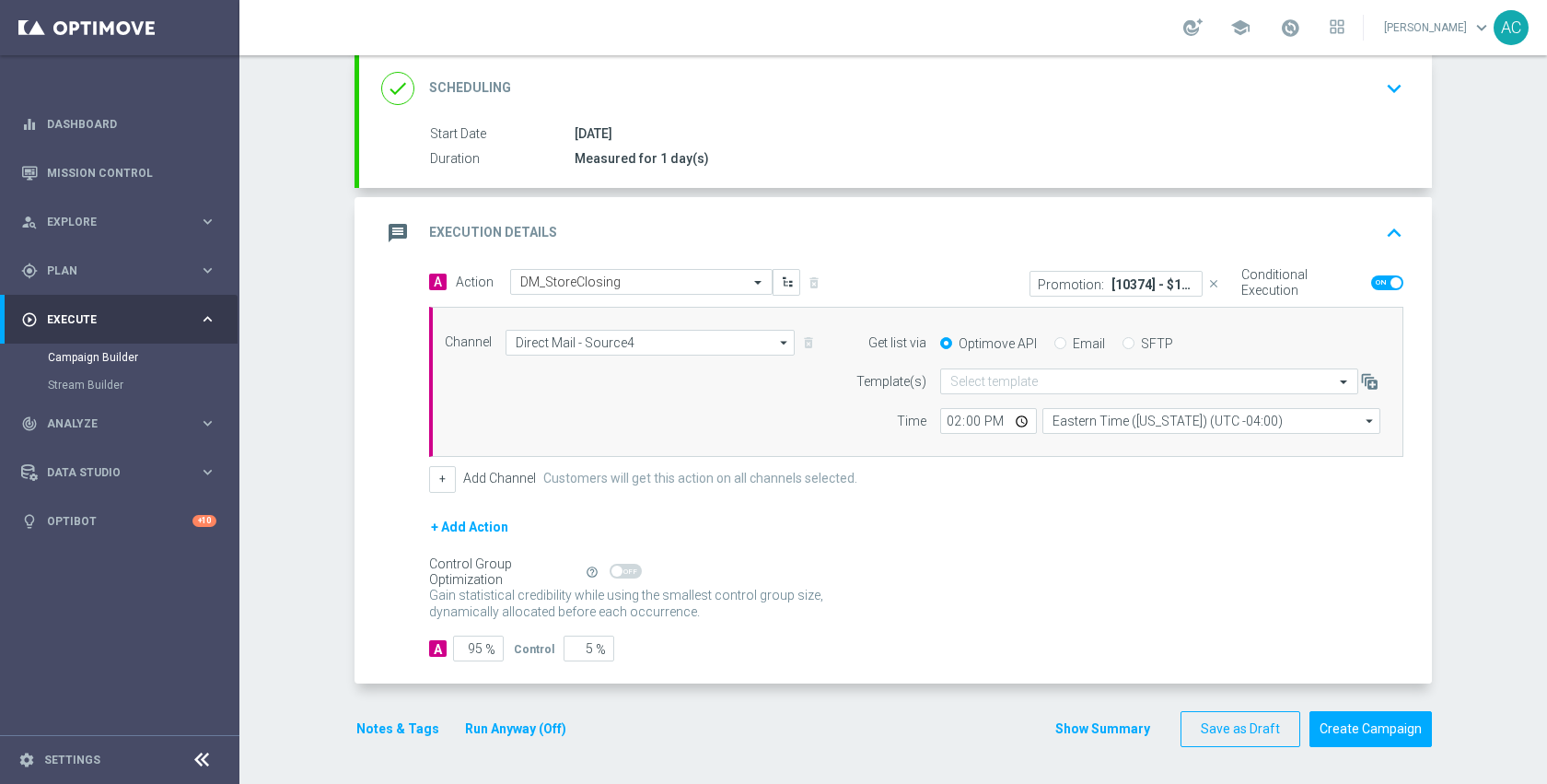
scroll to position [0, 0]
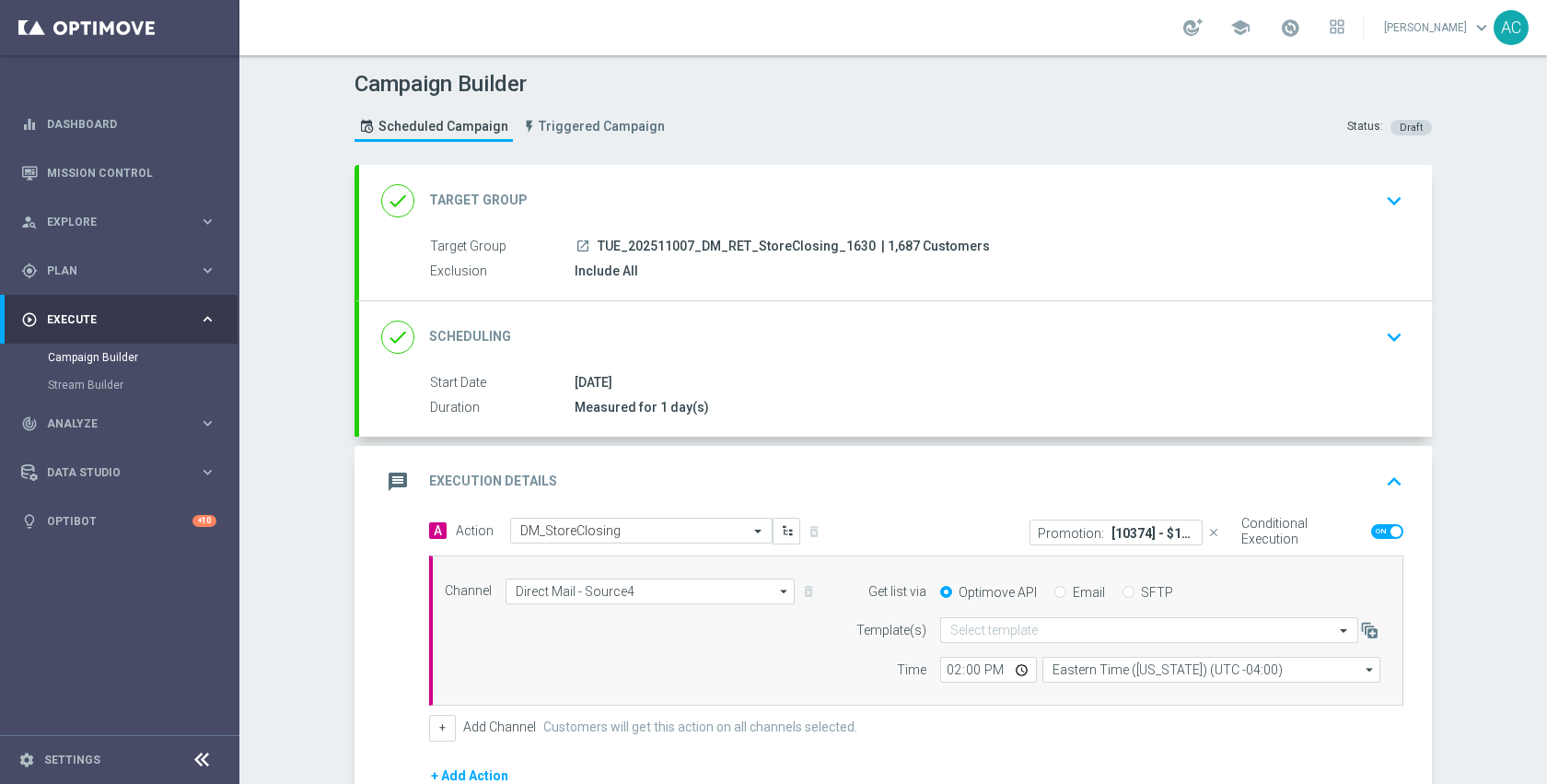
click at [576, 246] on icon "launch" at bounding box center [583, 246] width 15 height 15
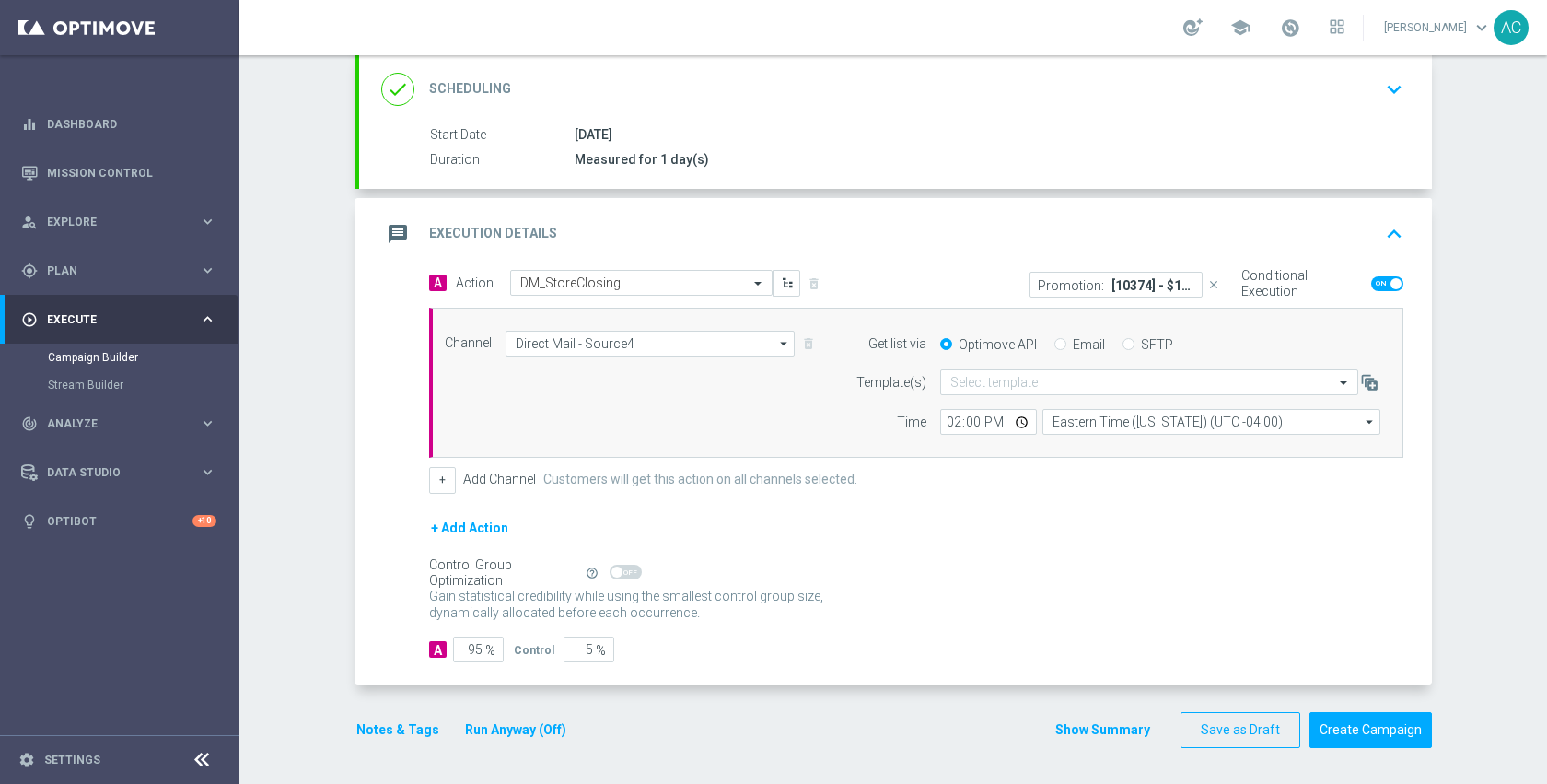
scroll to position [249, 0]
click at [1338, 729] on button "Create Campaign" at bounding box center [1370, 729] width 123 height 36
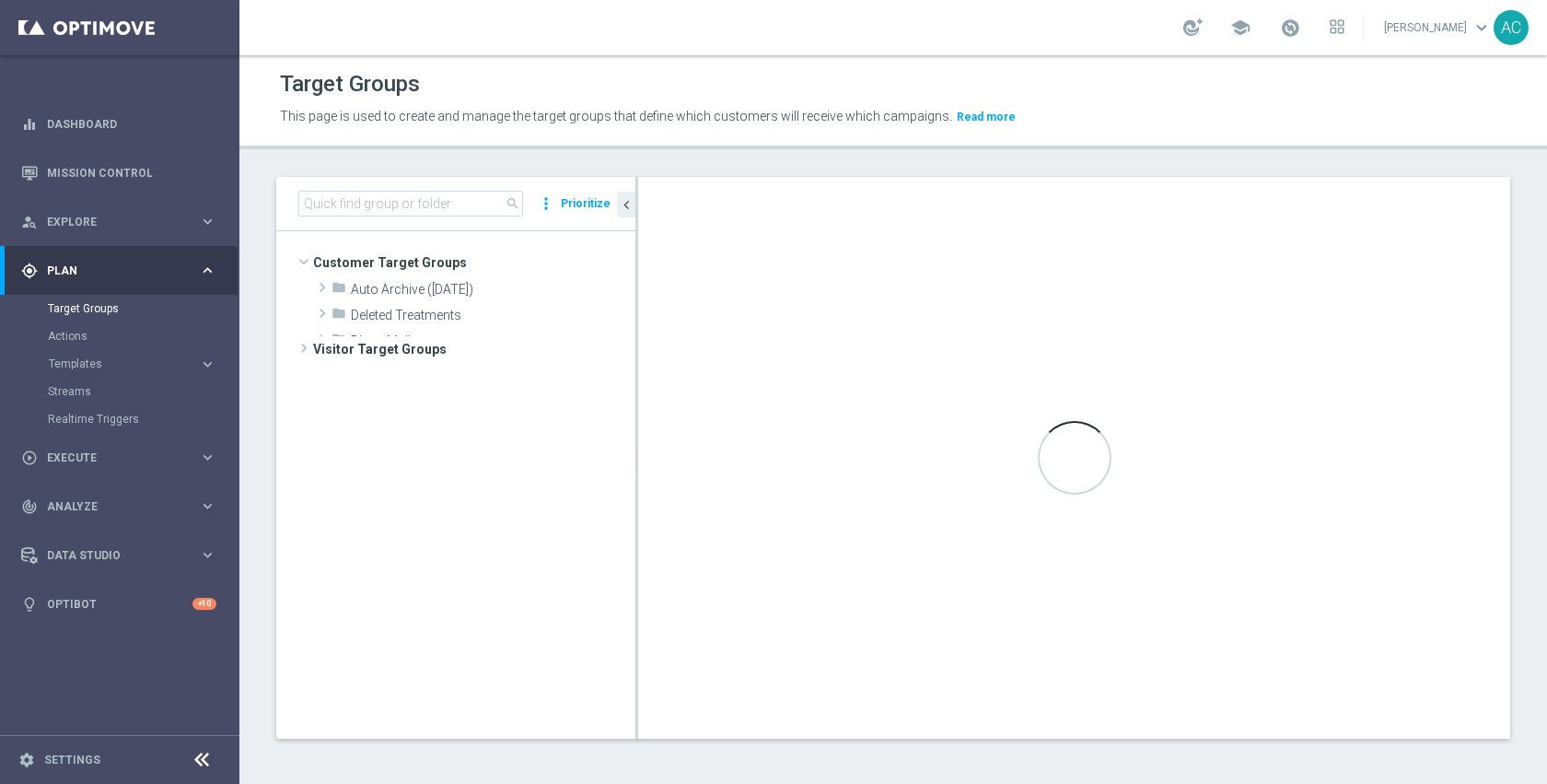
scroll to position [322, 0]
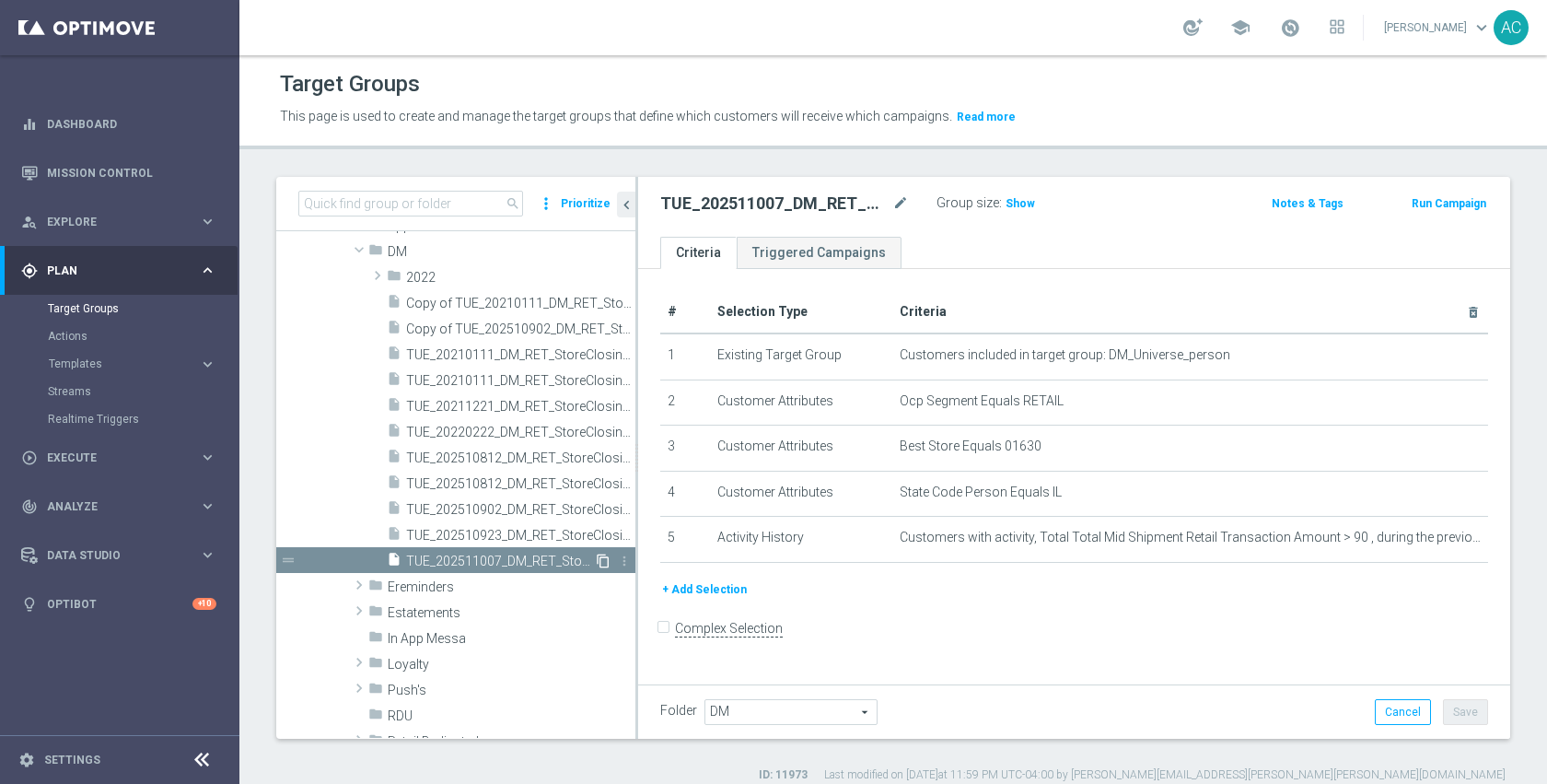
click at [596, 563] on icon "content_copy" at bounding box center [604, 561] width 15 height 15
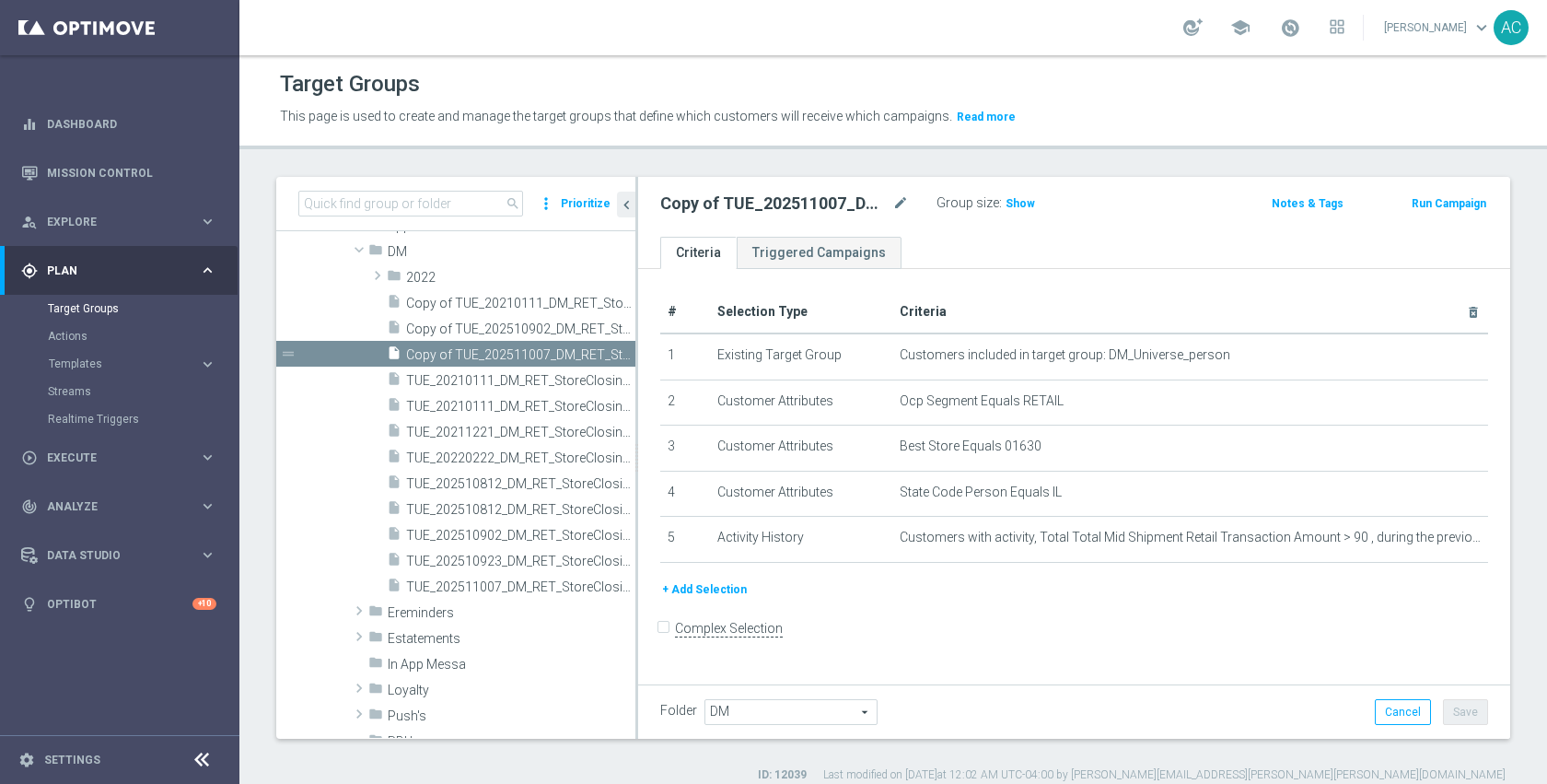
scroll to position [345, 0]
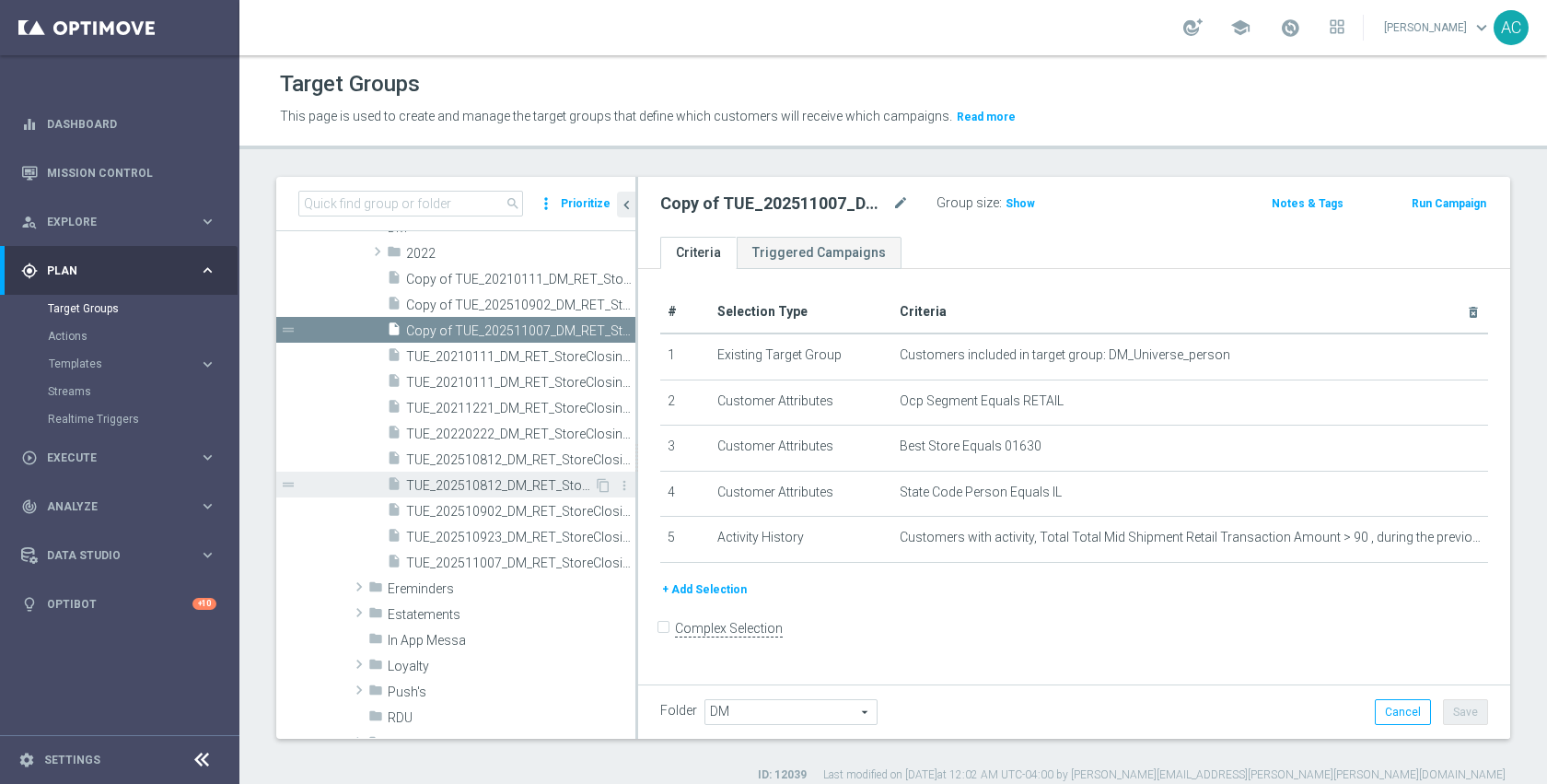
click at [480, 493] on span "TUE_202510812_DM_RET_StoreClosing_22" at bounding box center [500, 486] width 188 height 16
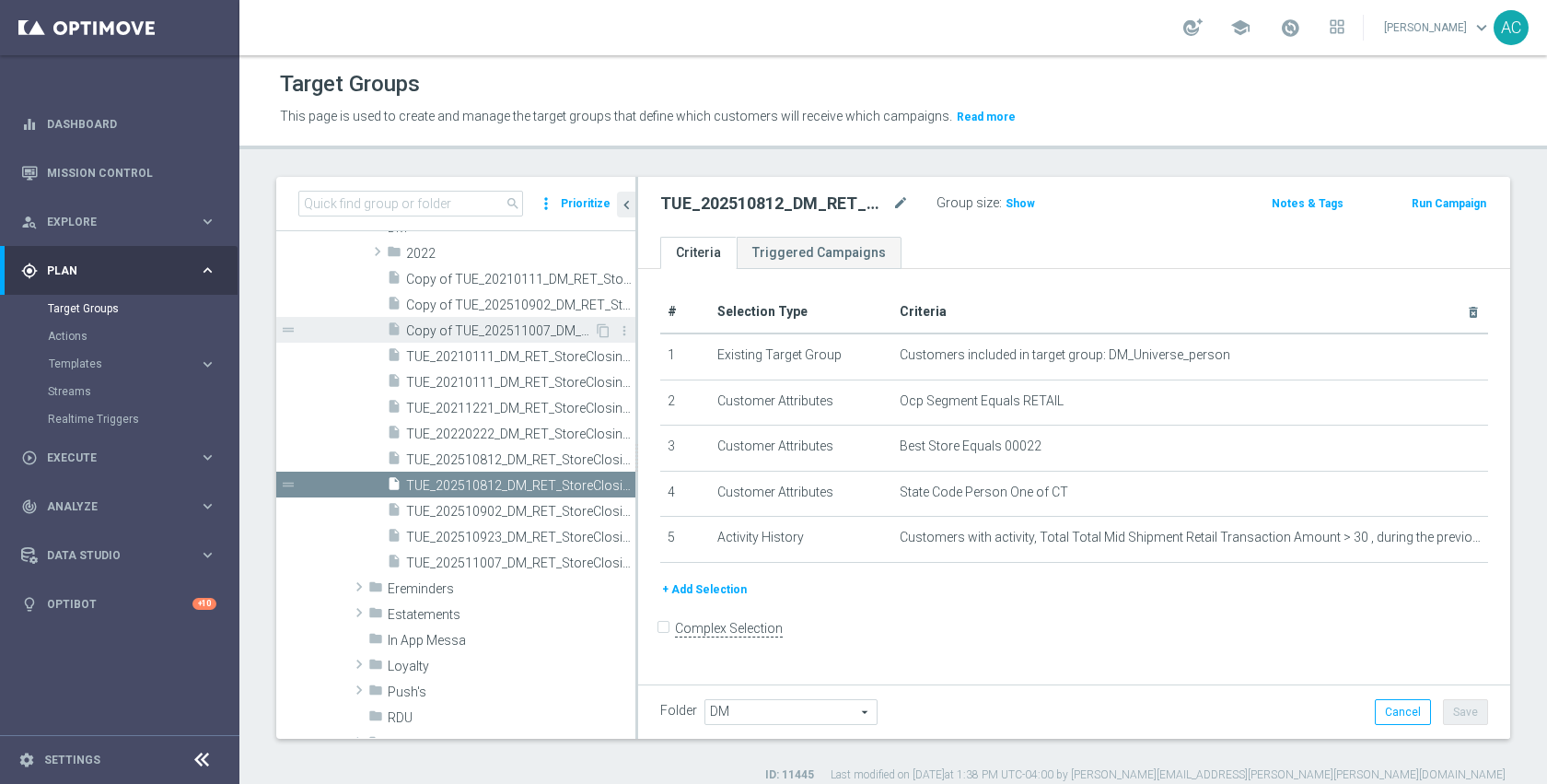
click at [514, 332] on span "Copy of TUE_202511007_DM_RET_StoreClosing_1630" at bounding box center [500, 331] width 188 height 16
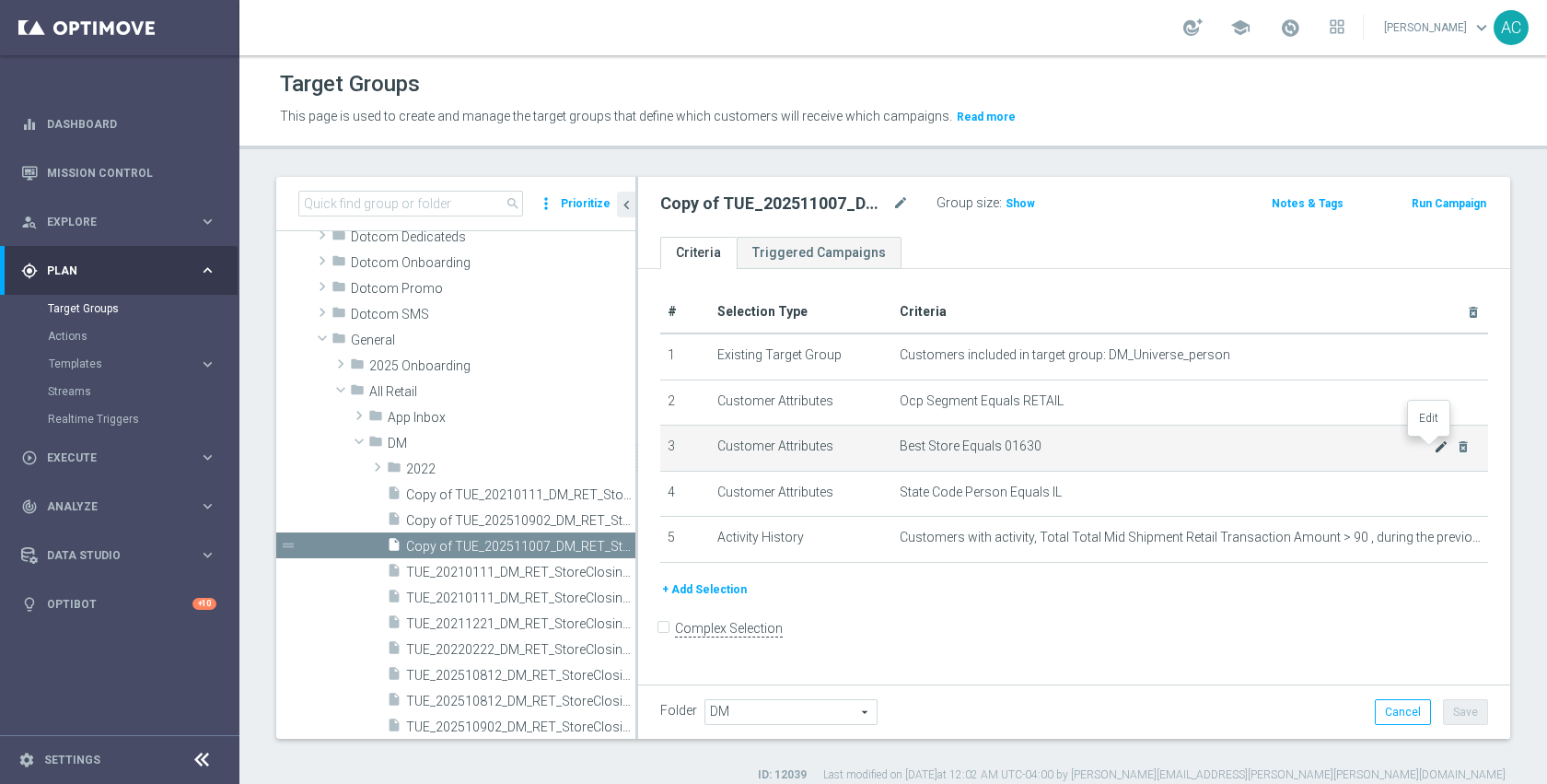
click at [1434, 446] on icon "mode_edit" at bounding box center [1441, 447] width 15 height 15
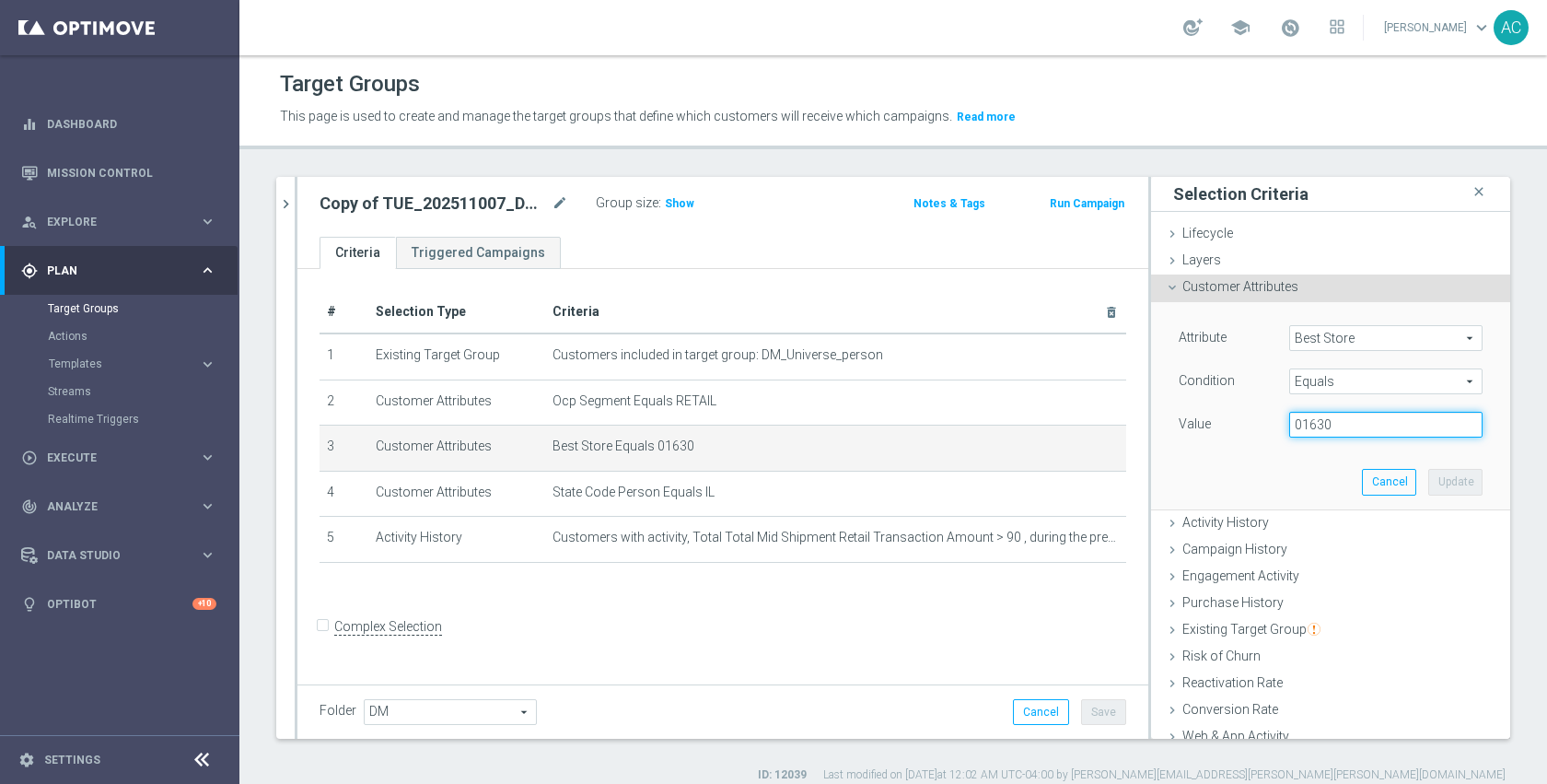
click at [1379, 425] on input "01630" at bounding box center [1386, 425] width 193 height 26
type input "00334"
click at [1439, 481] on button "Update" at bounding box center [1455, 482] width 54 height 26
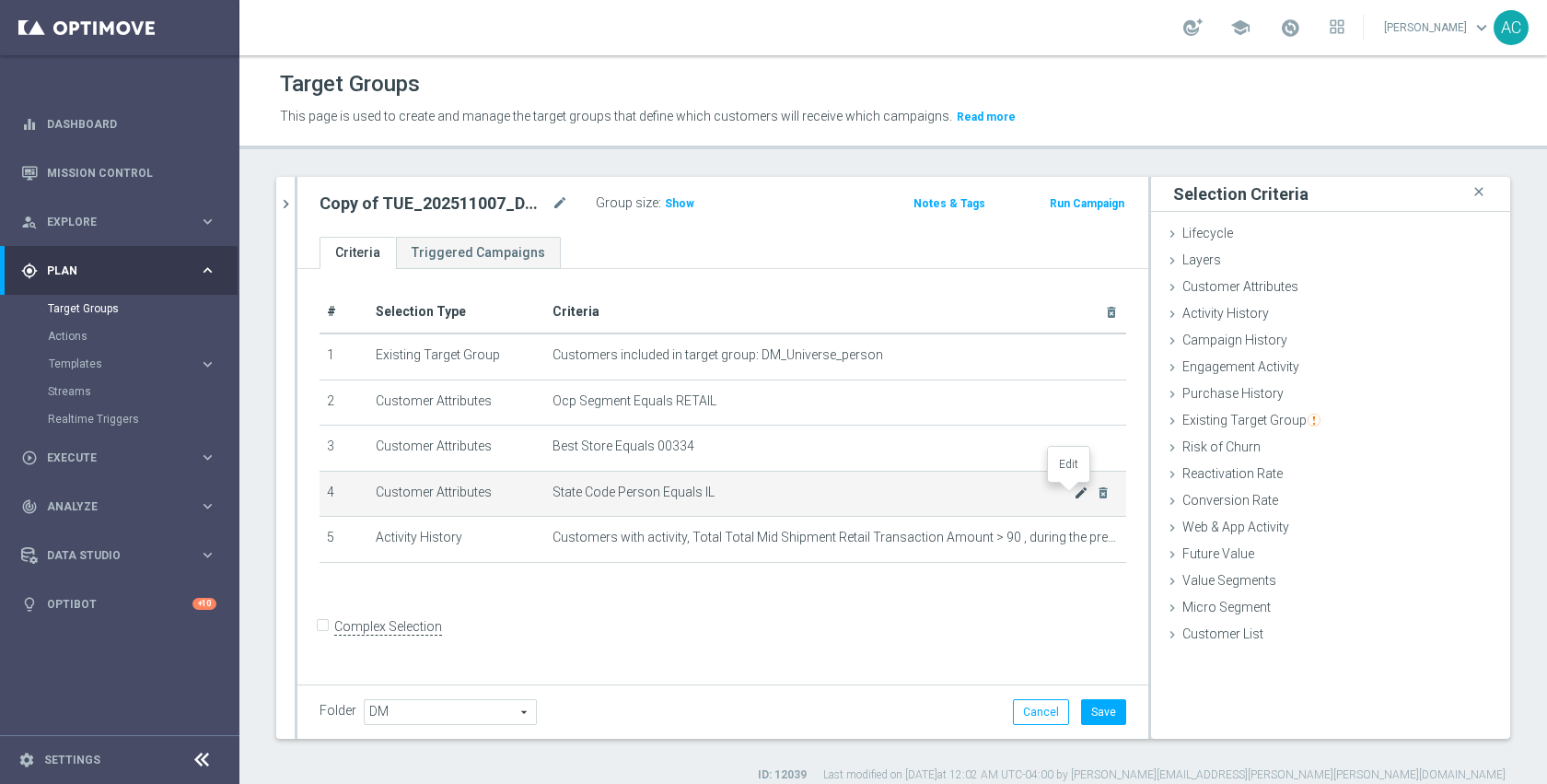
click at [1073, 494] on icon "mode_edit" at bounding box center [1081, 493] width 15 height 15
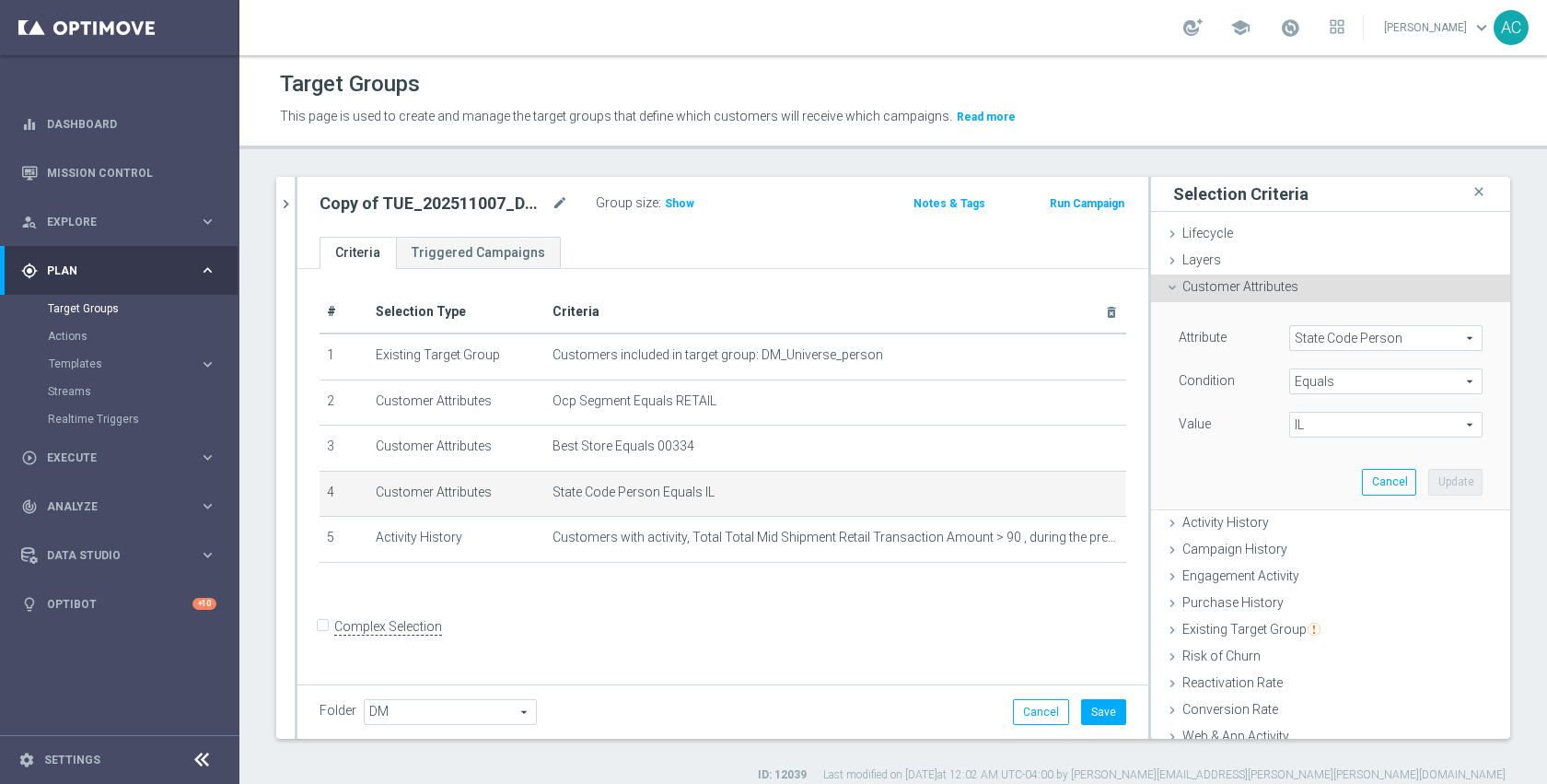
click at [1343, 417] on span "IL" at bounding box center [1386, 425] width 192 height 24
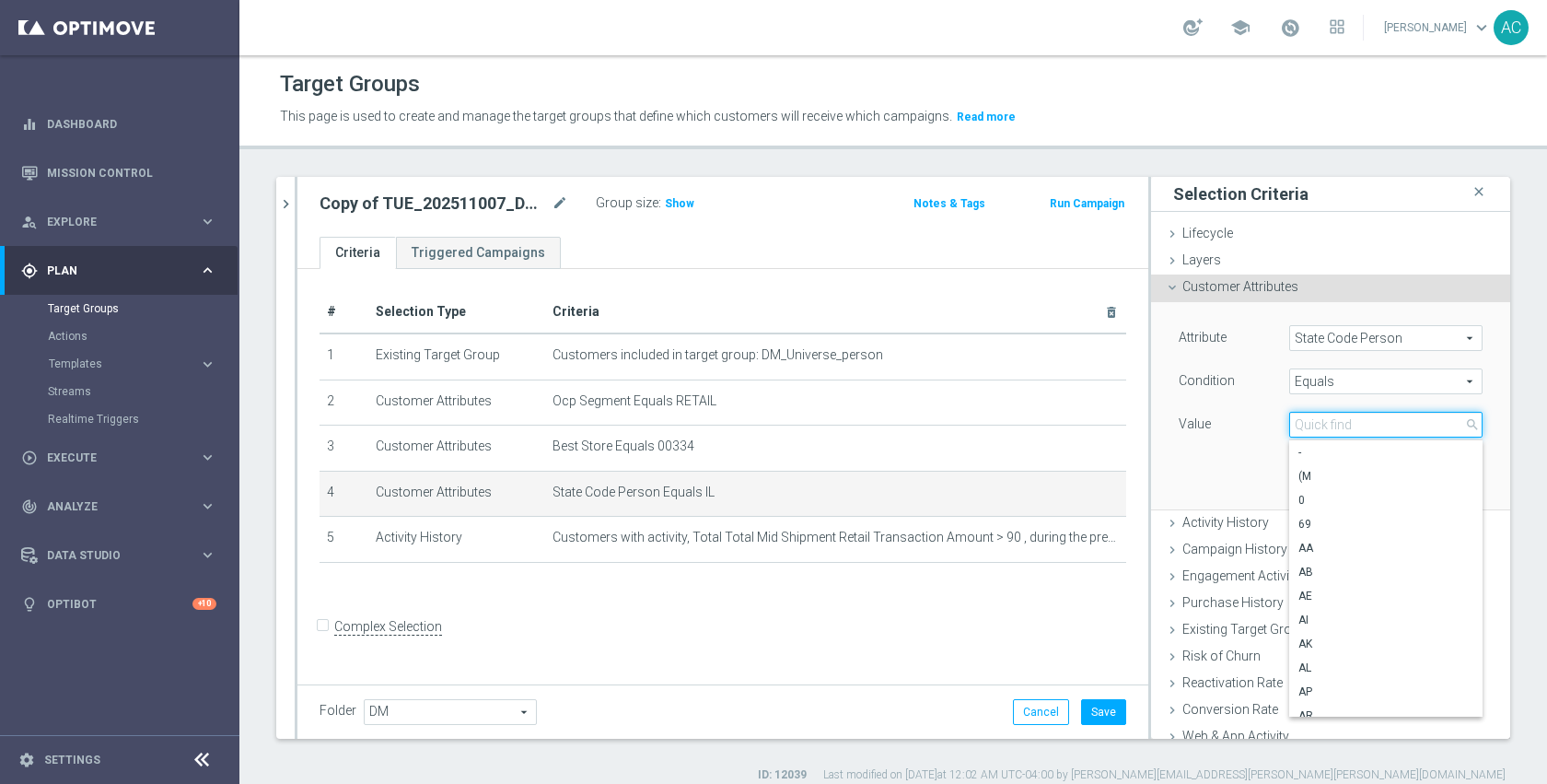
click at [1343, 417] on input "search" at bounding box center [1386, 425] width 193 height 26
type input "pa"
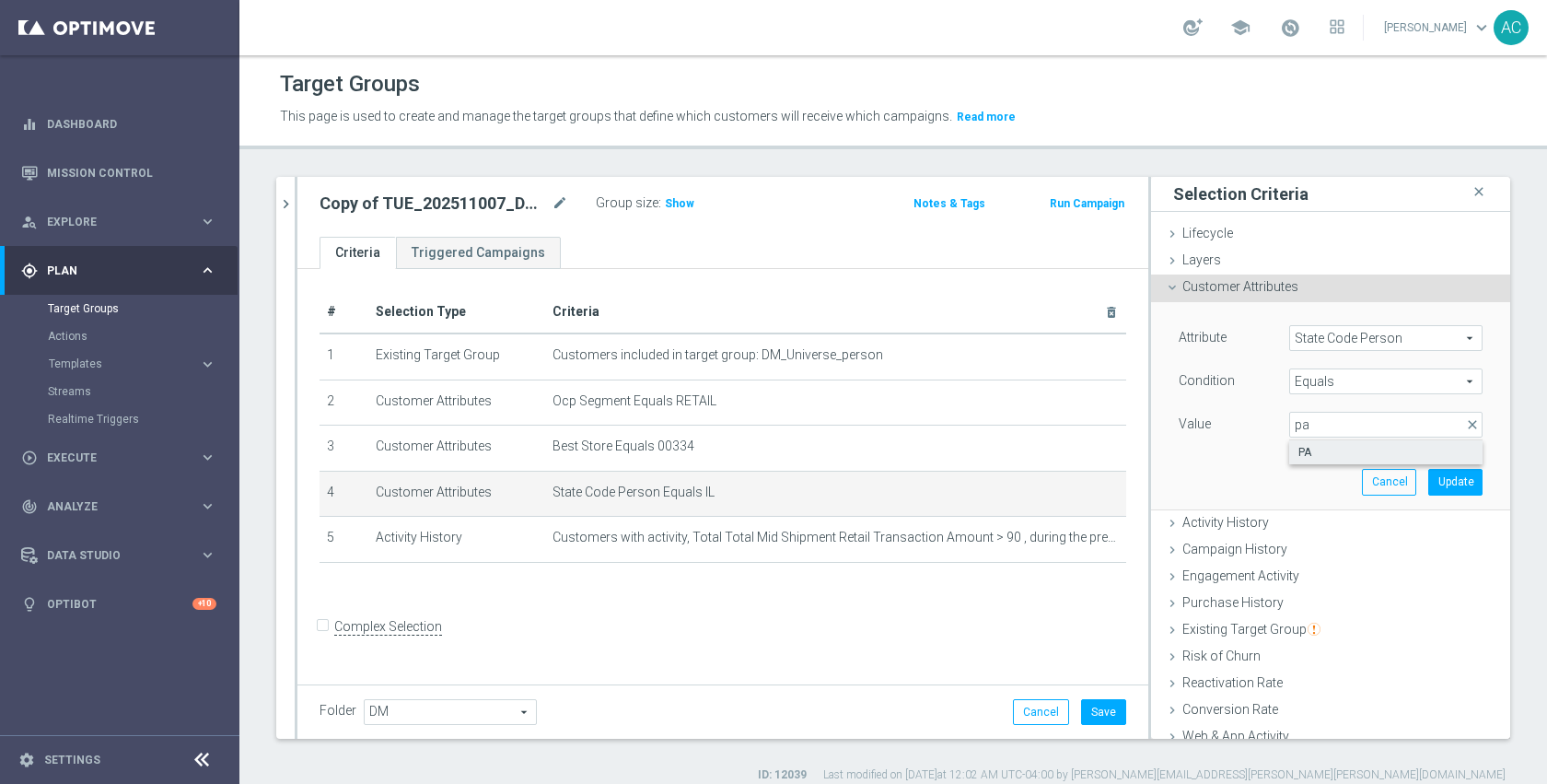
click at [1333, 448] on span "PA" at bounding box center [1386, 452] width 175 height 15
type input "PA"
click at [1433, 478] on button "Update" at bounding box center [1455, 482] width 54 height 26
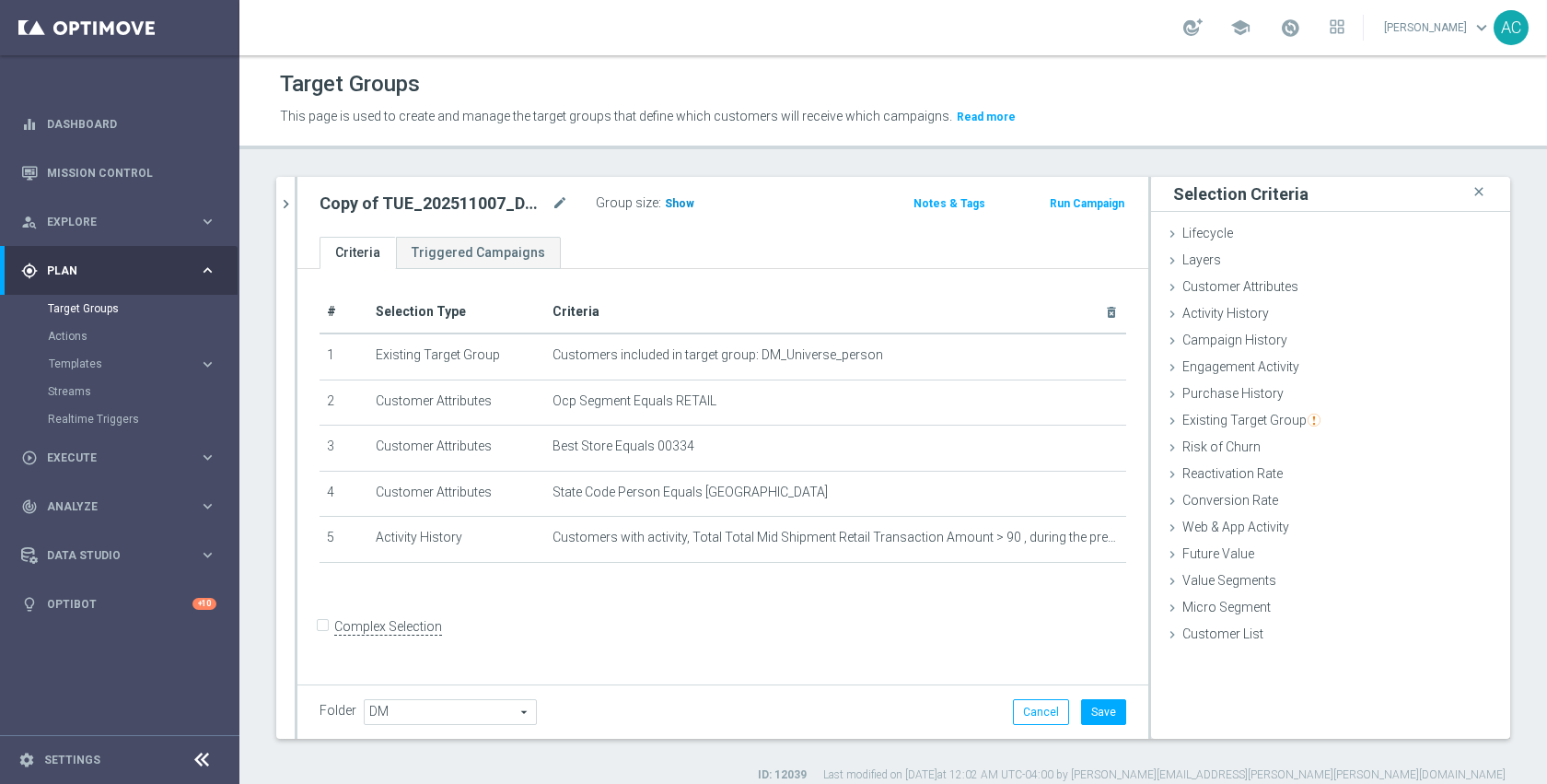
click at [682, 206] on span "Show" at bounding box center [680, 204] width 29 height 13
click at [560, 199] on icon "mode_edit" at bounding box center [560, 204] width 17 height 22
click at [560, 199] on input "Copy of TUE_202511007_DM_RET_StoreClosing_1630" at bounding box center [444, 205] width 249 height 26
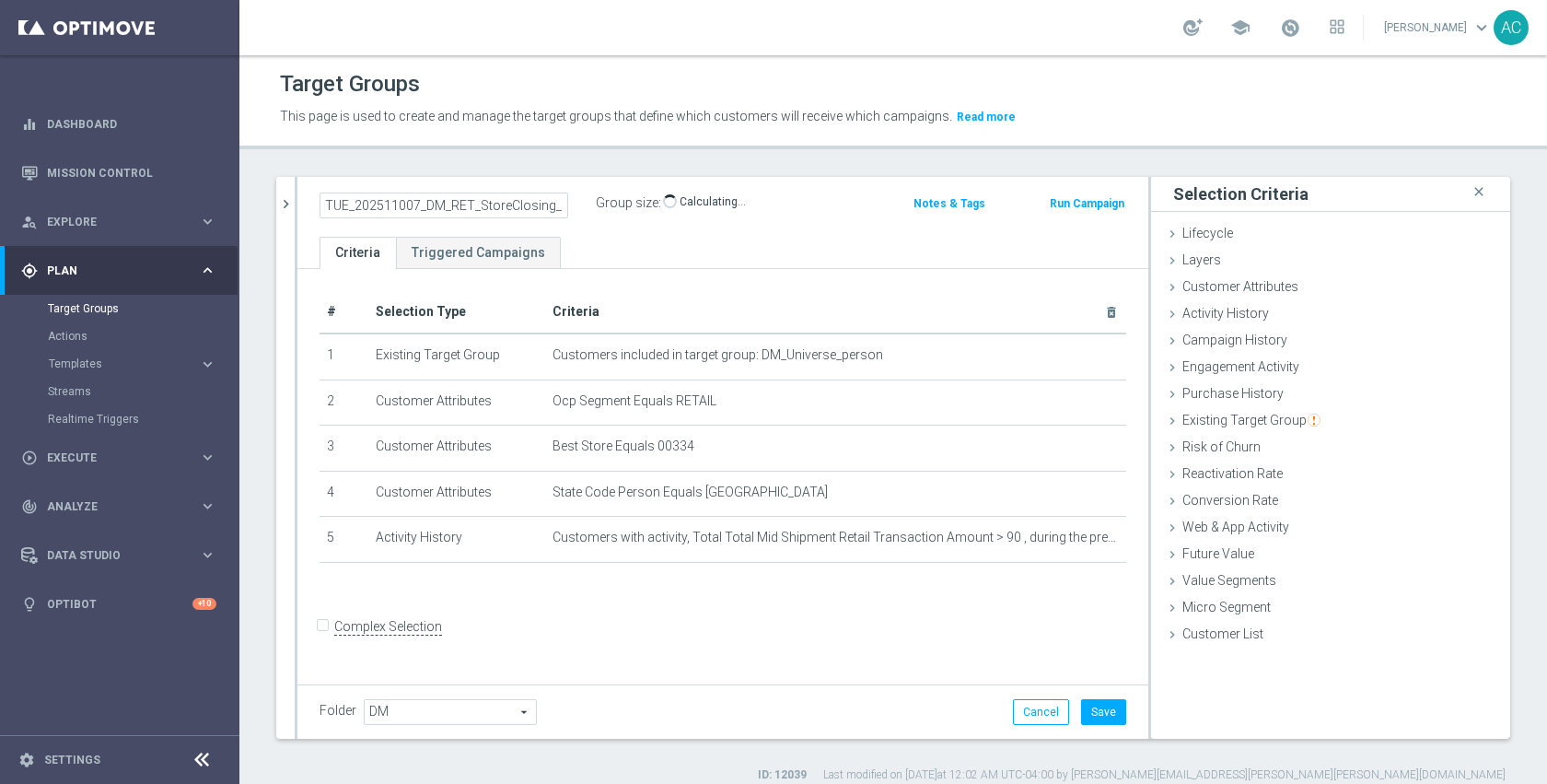
type input "TUE_202511007_DM_RET_StoreClosing_334"
click at [1002, 647] on form "Complex Selection Invalid Expression" at bounding box center [723, 647] width 807 height 68
click at [1081, 711] on button "Save" at bounding box center [1103, 712] width 45 height 26
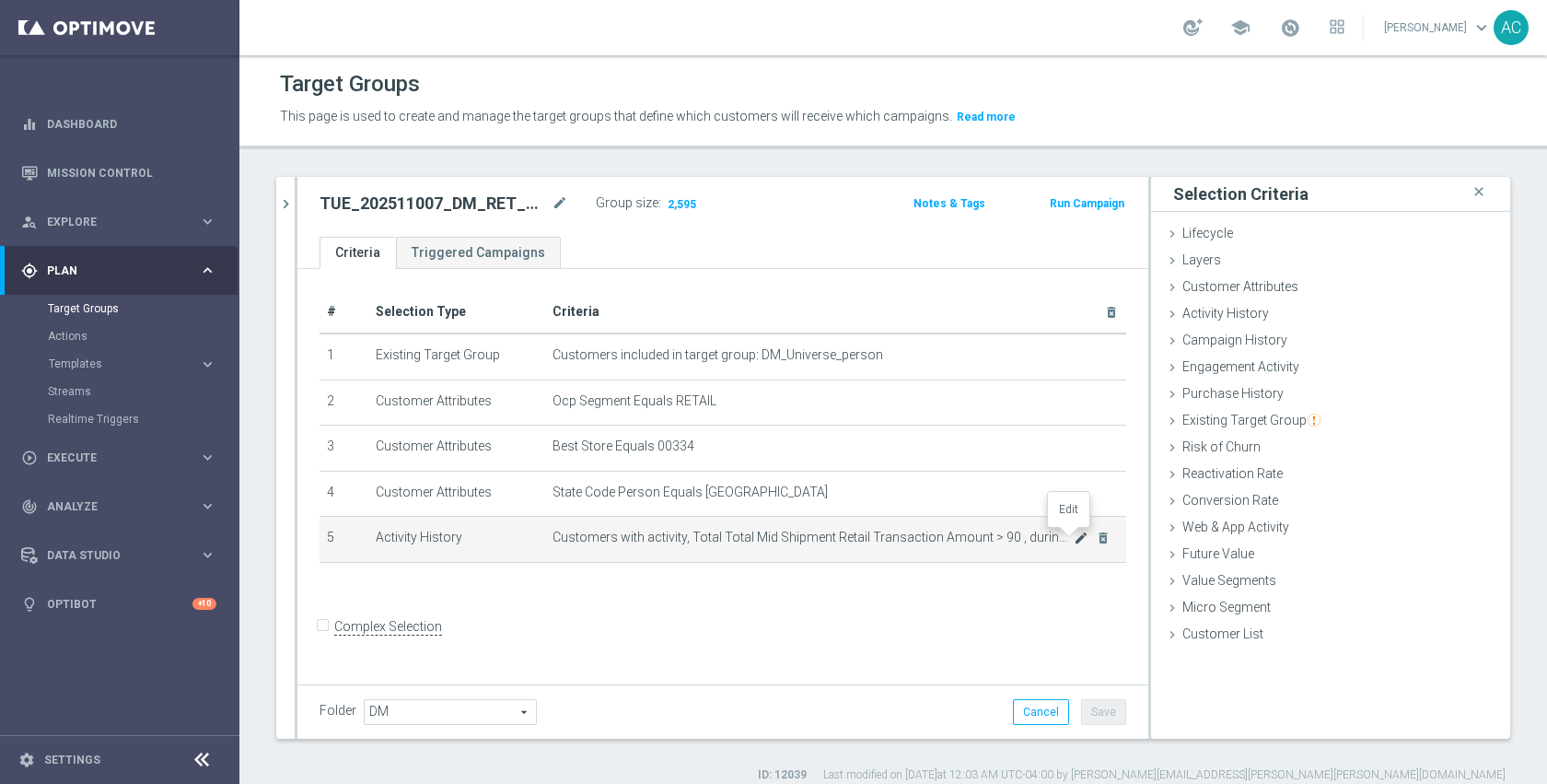
click at [1073, 539] on icon "mode_edit" at bounding box center [1081, 538] width 15 height 15
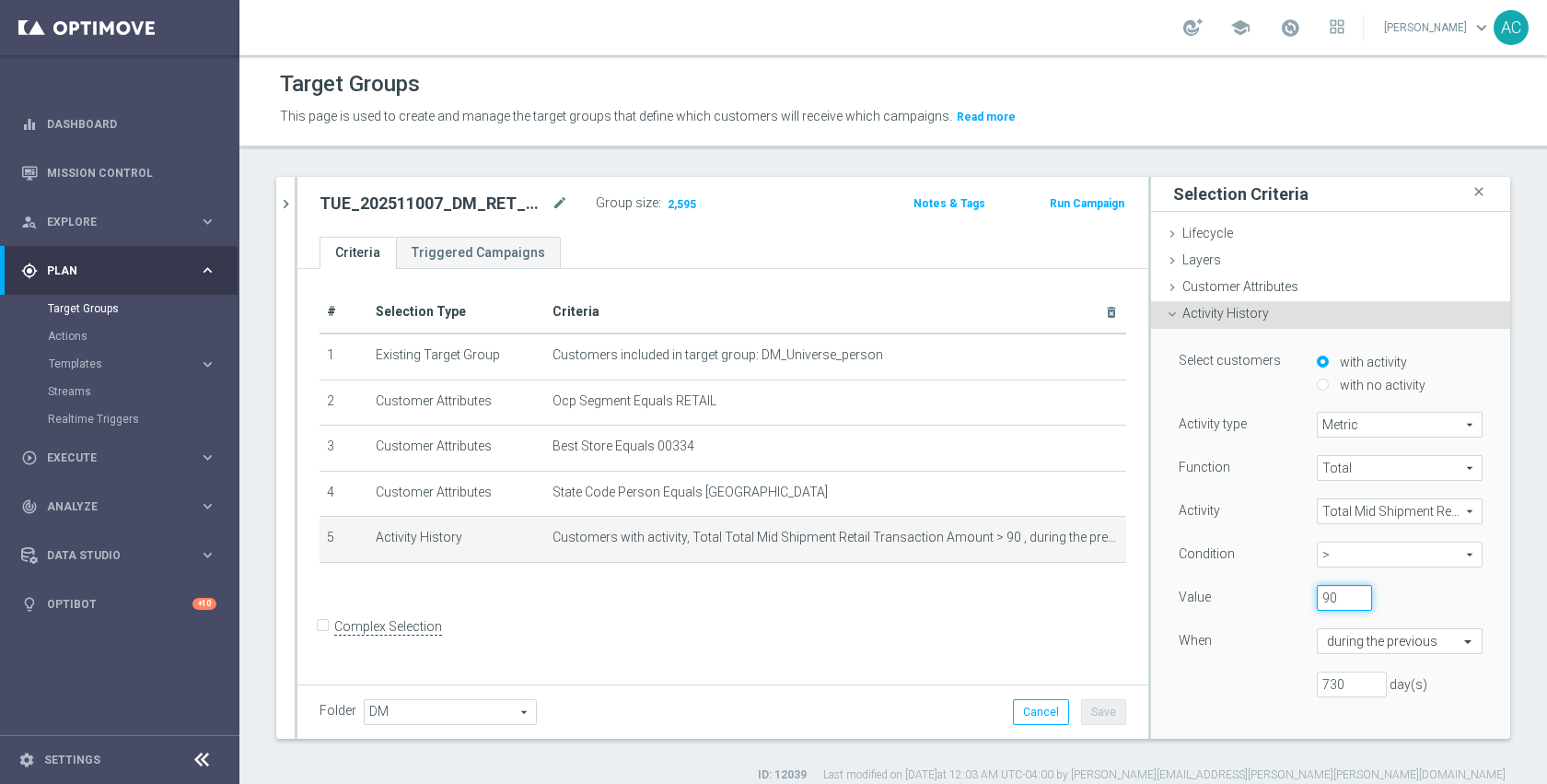
click at [1319, 596] on input "90" at bounding box center [1344, 598] width 55 height 26
type input "9"
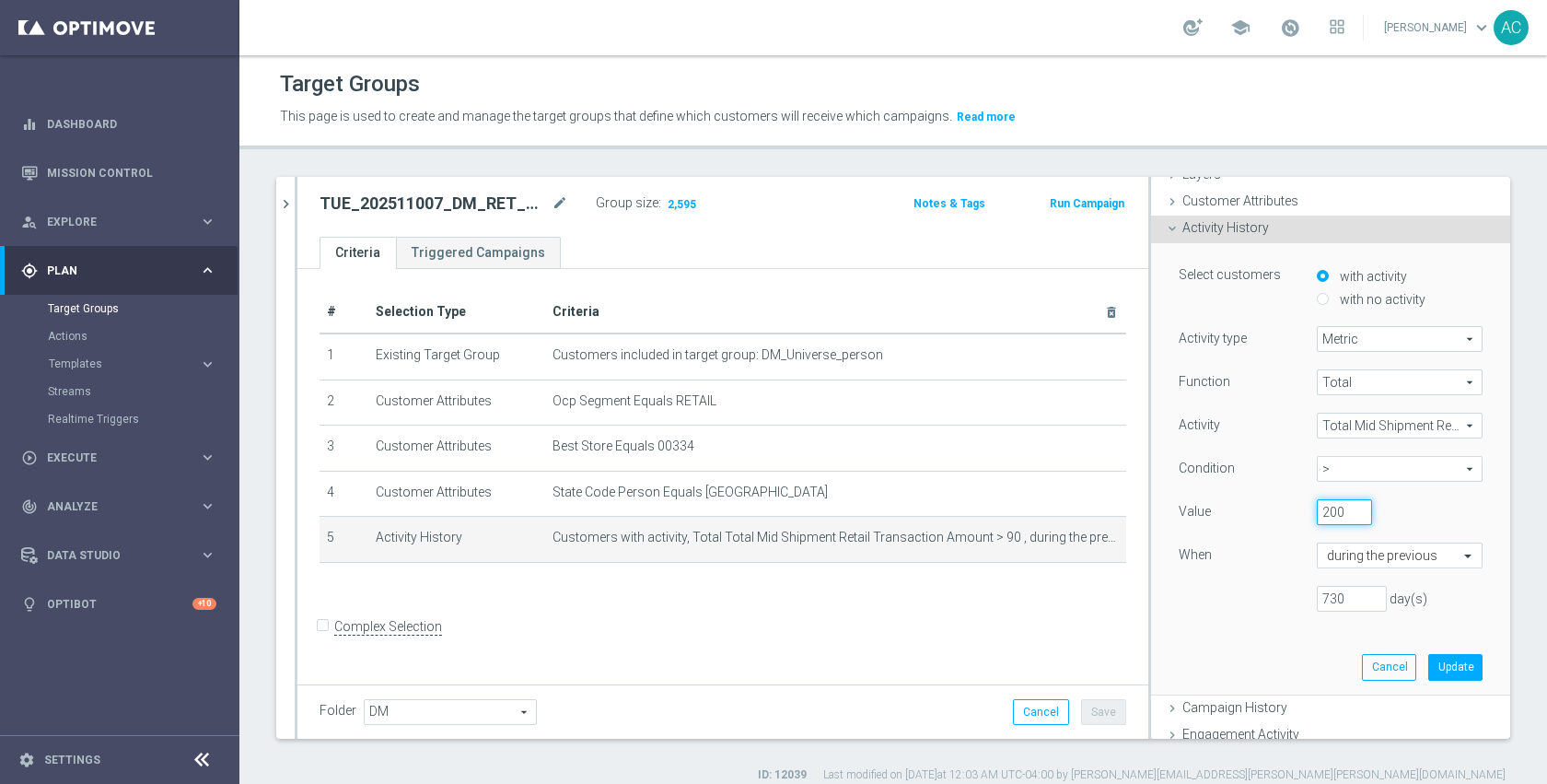
scroll to position [99, 0]
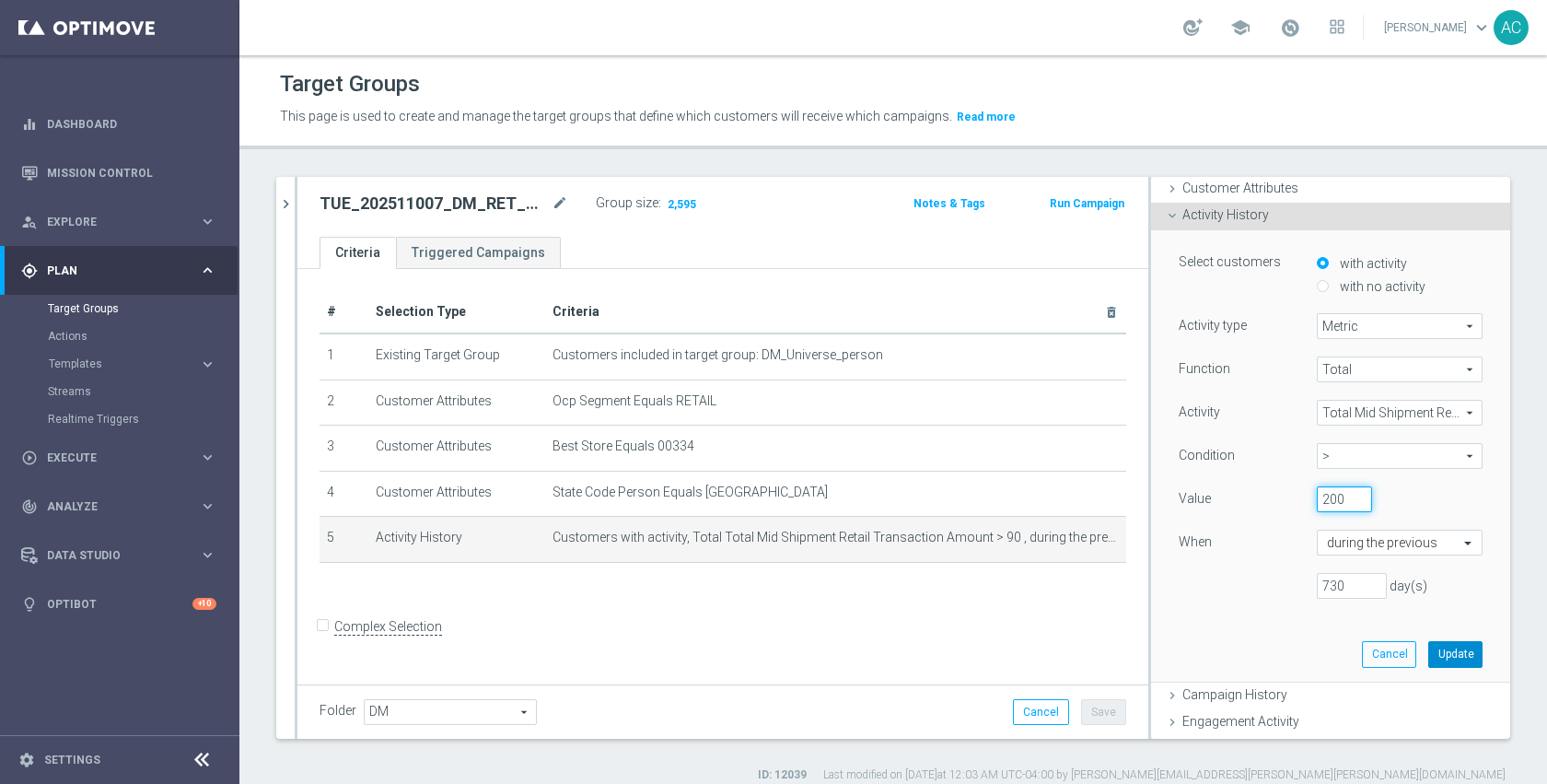
type input "200"
click at [1431, 649] on button "Update" at bounding box center [1455, 654] width 54 height 26
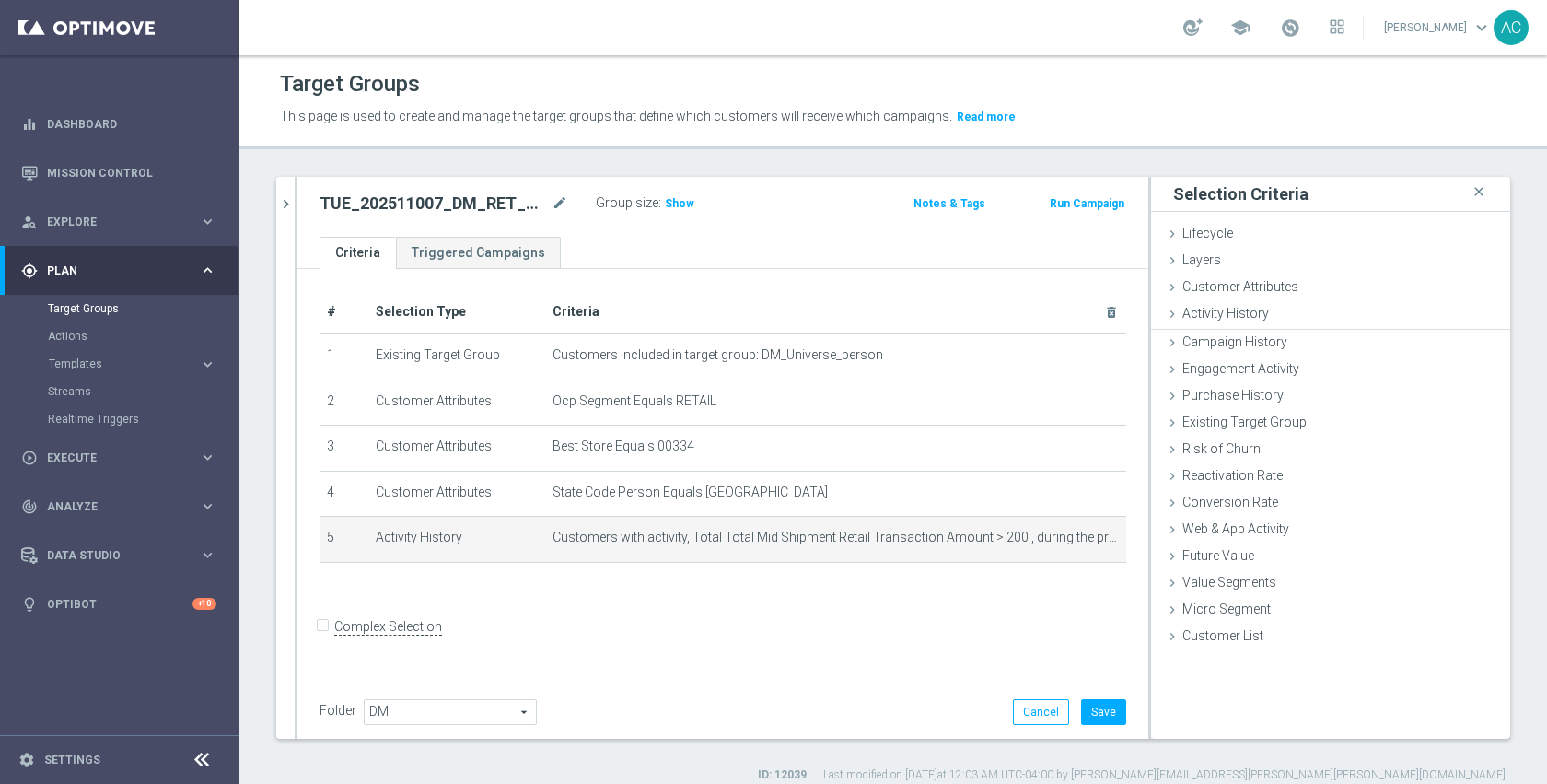
scroll to position [0, 0]
click at [1102, 718] on button "Save" at bounding box center [1103, 712] width 45 height 26
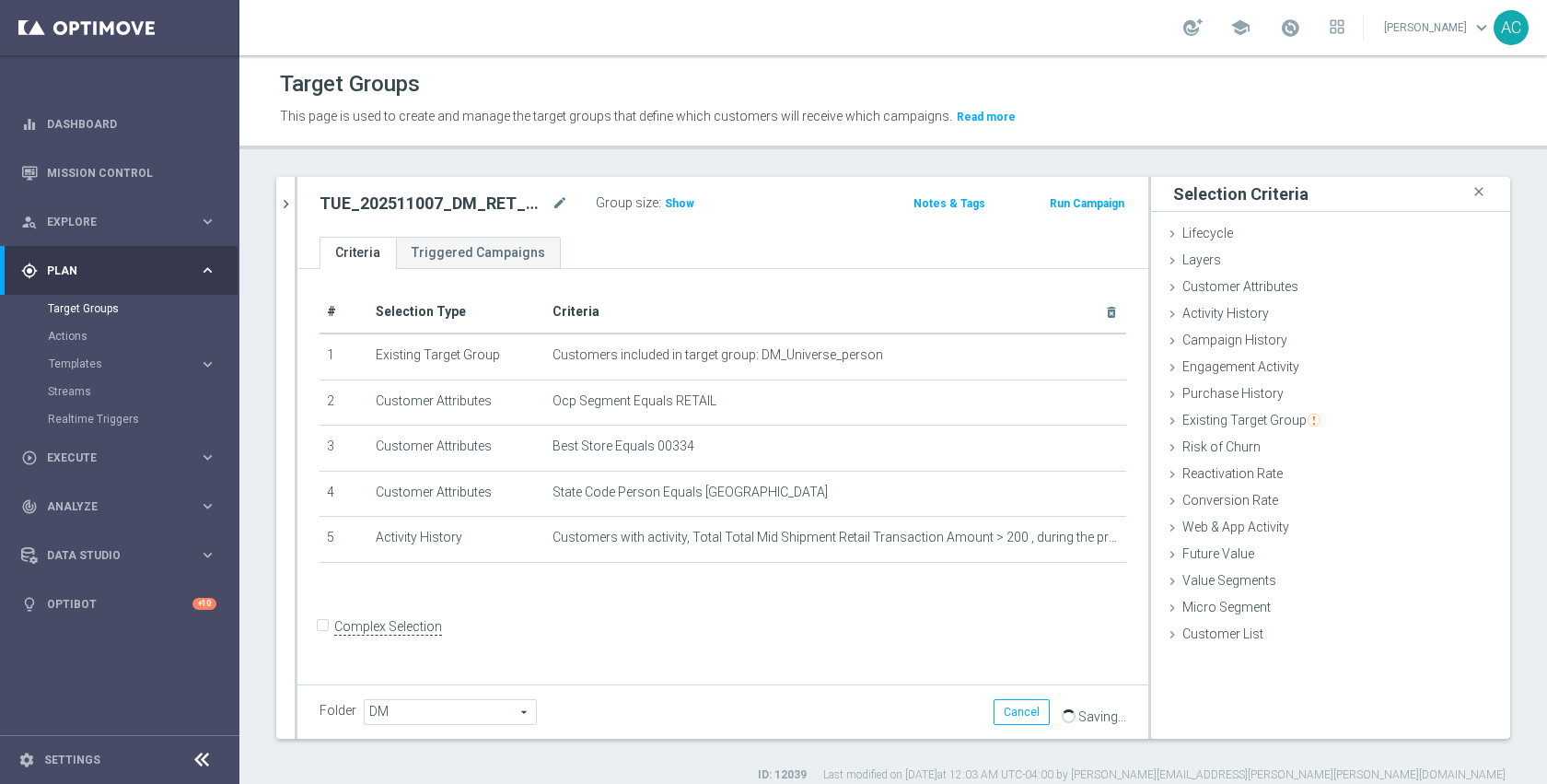
click at [1062, 207] on button "Run Campaign" at bounding box center [1086, 204] width 78 height 20
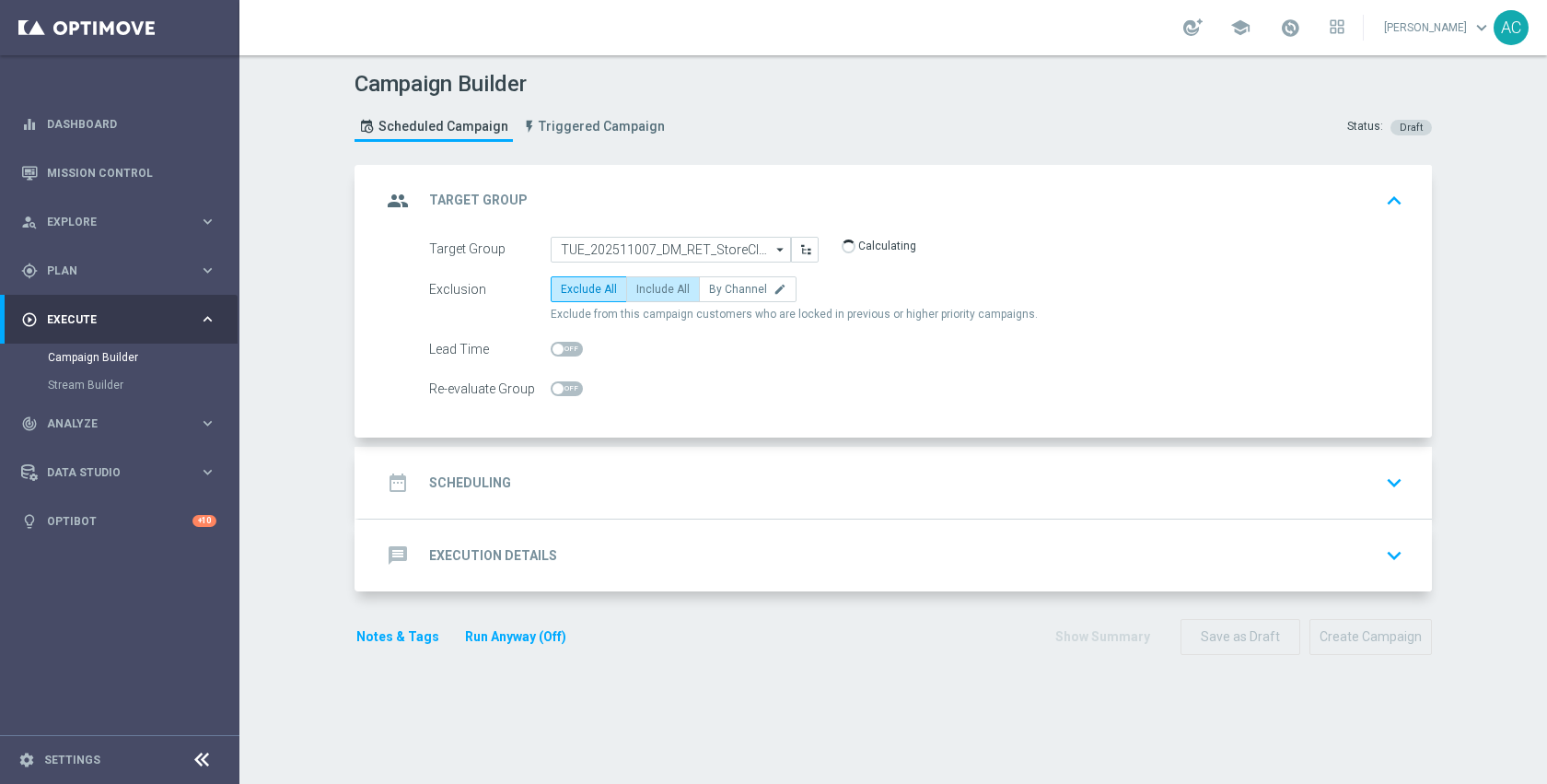
click at [659, 290] on span "Include All" at bounding box center [663, 289] width 53 height 13
click at [649, 290] on input "Include All" at bounding box center [642, 292] width 12 height 12
radio input "true"
click at [722, 490] on div "date_range Scheduling keyboard_arrow_down" at bounding box center [896, 483] width 1028 height 35
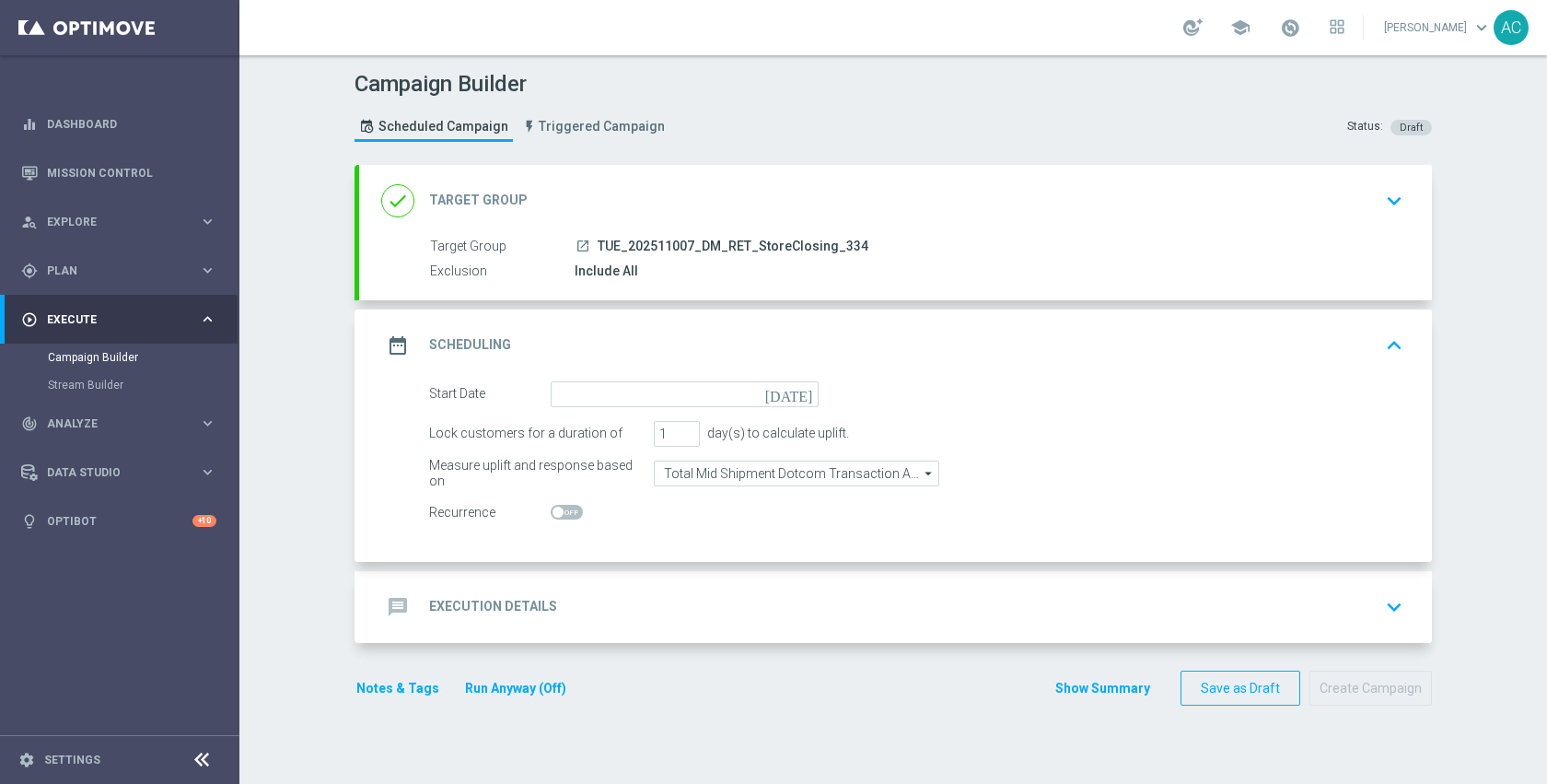
click at [800, 393] on icon "today" at bounding box center [792, 392] width 54 height 20
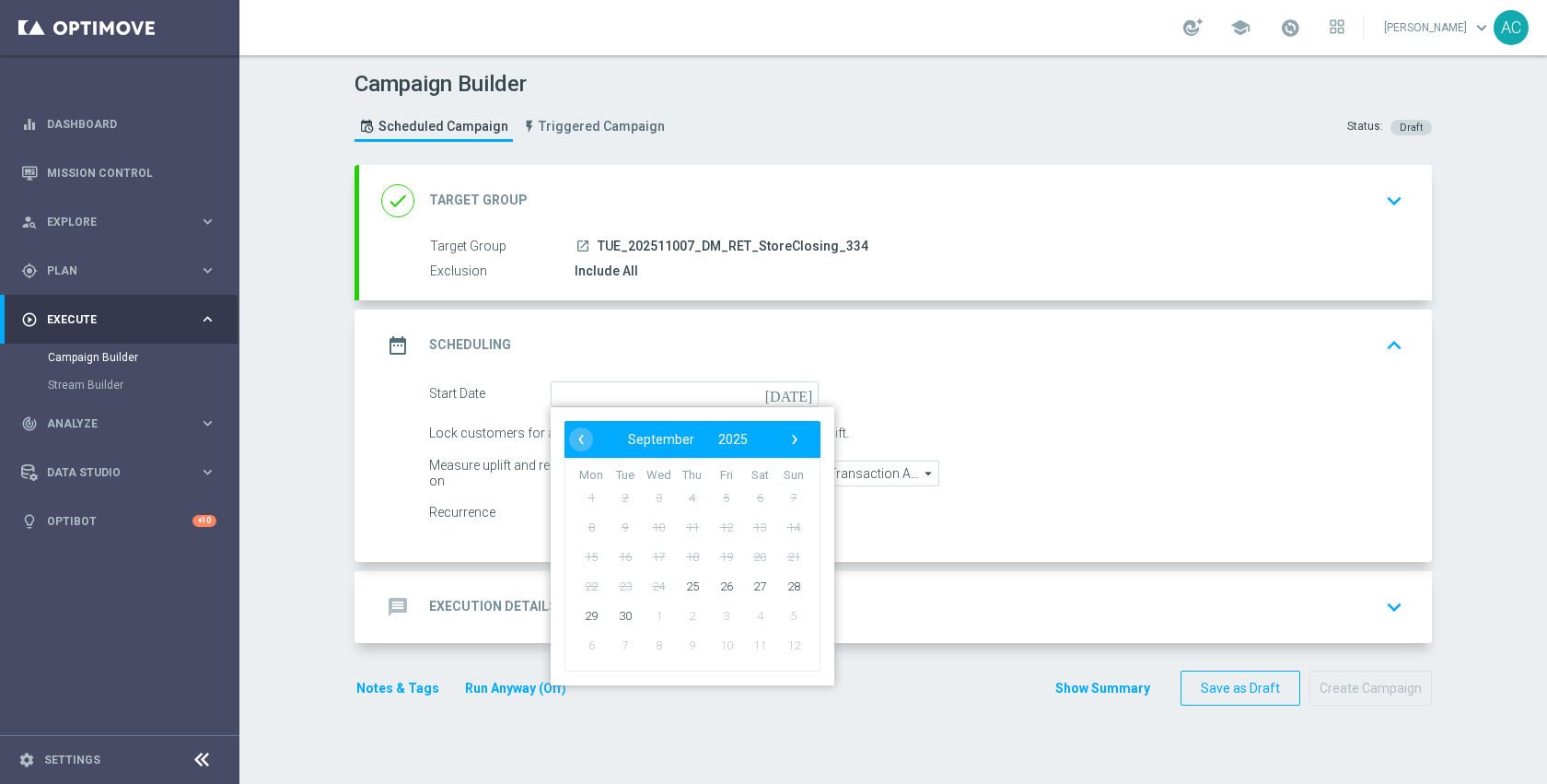
type input "26 Sep 2025"
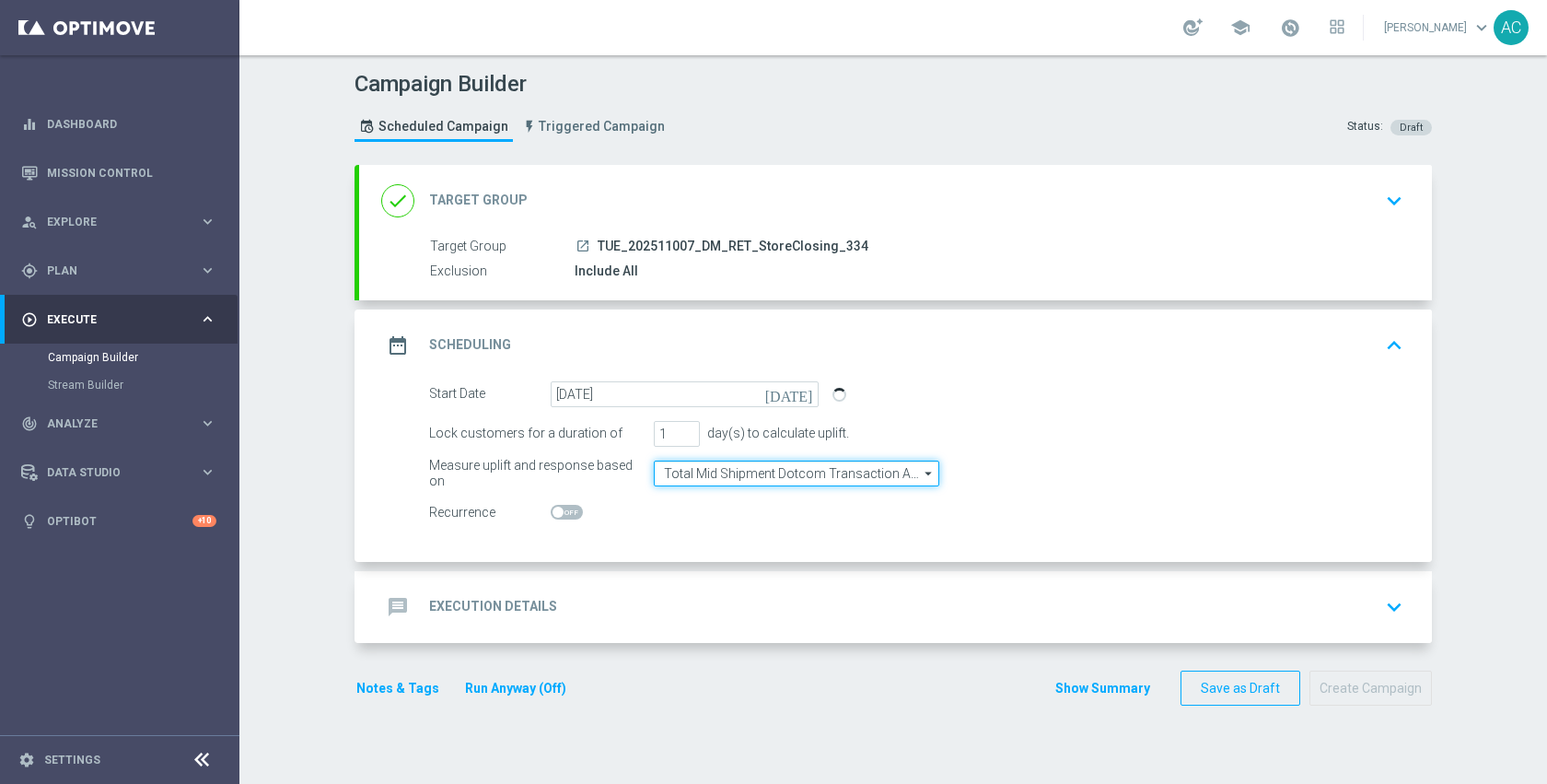
click at [815, 475] on input "Total Mid Shipment Dotcom Transaction Amount" at bounding box center [797, 474] width 286 height 26
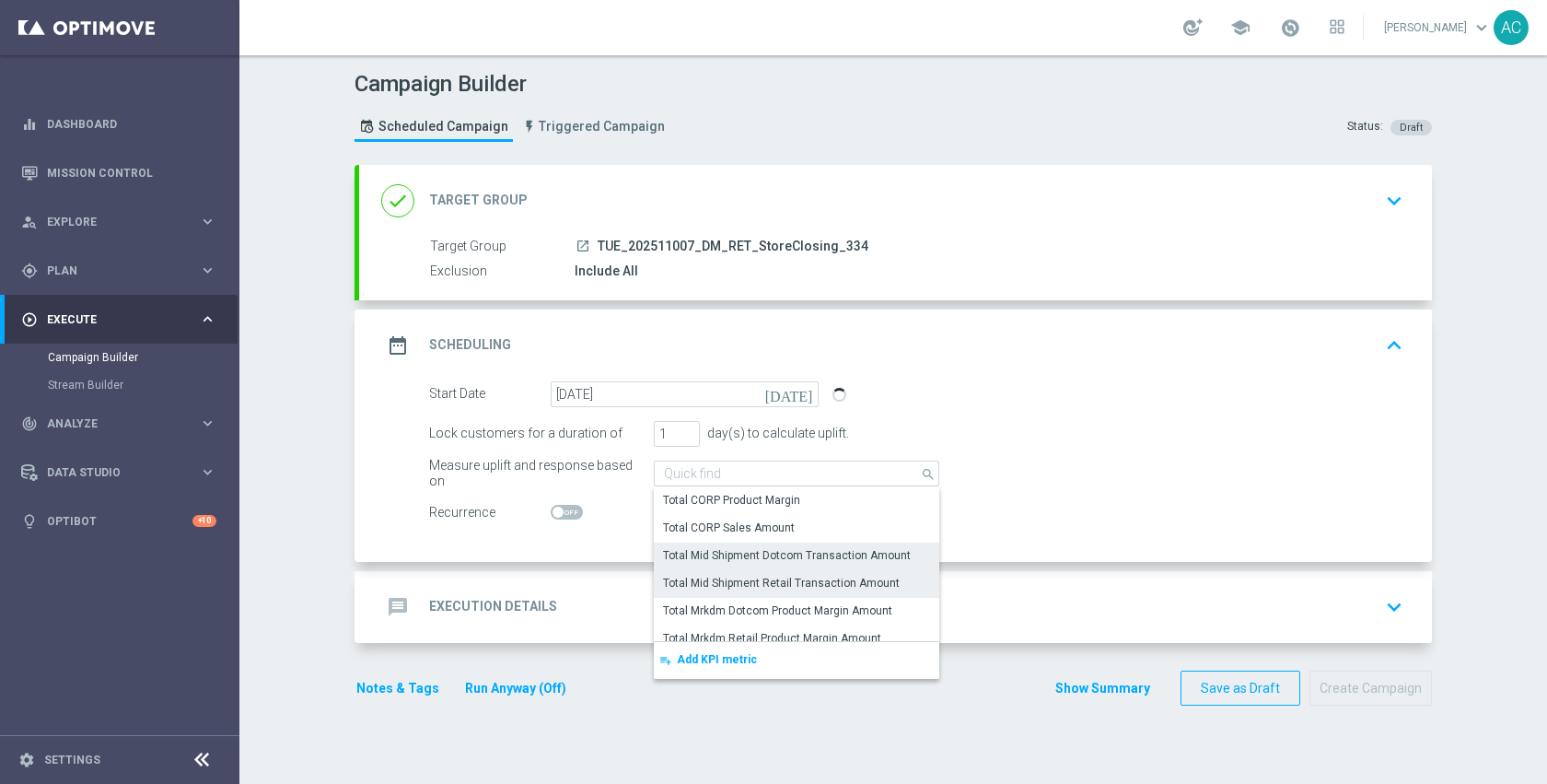
click at [804, 584] on div "Total Mid Shipment Retail Transaction Amount" at bounding box center [781, 583] width 237 height 17
type input "Total Mid Shipment Retail Transaction Amount"
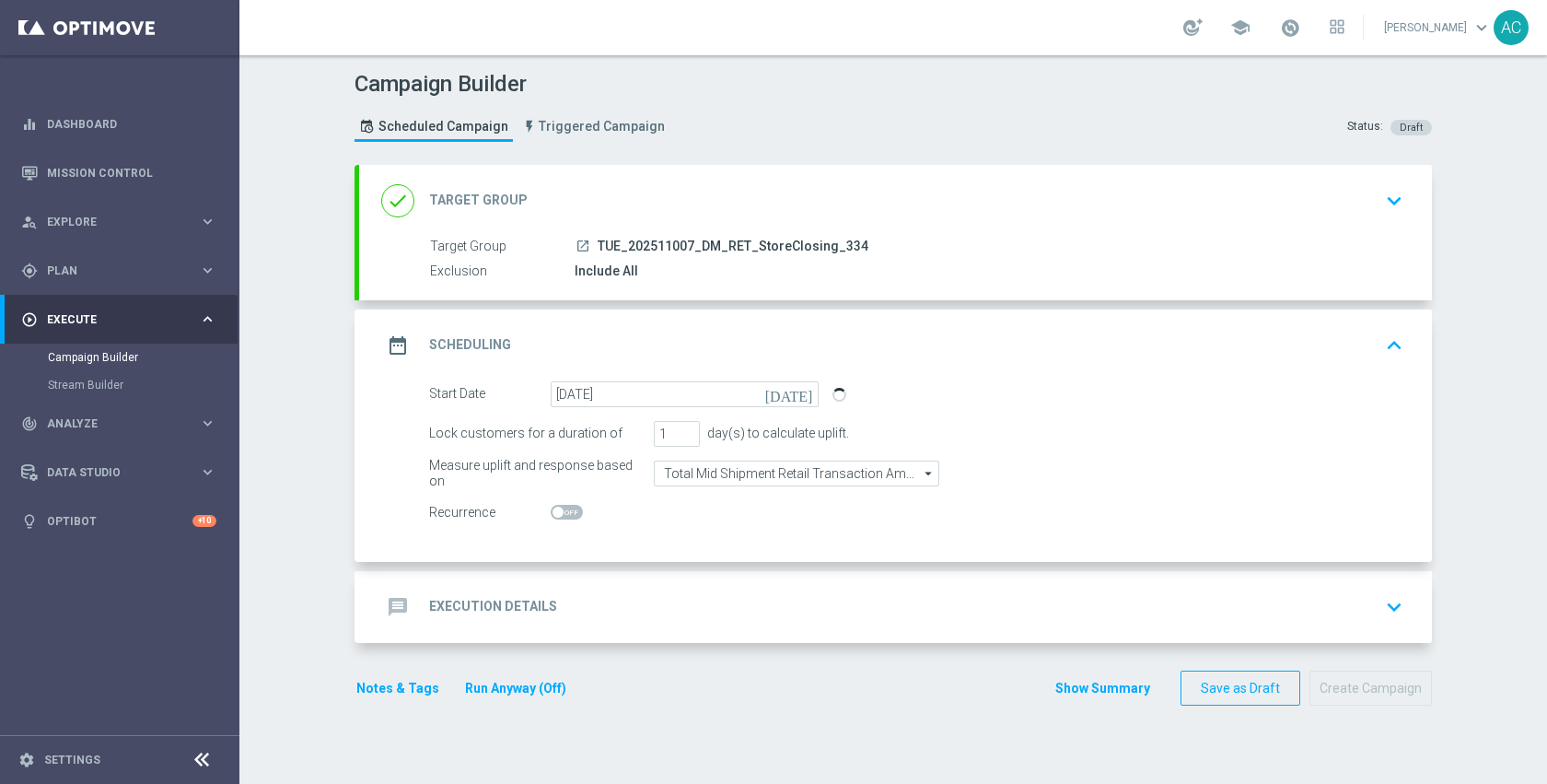
click at [628, 625] on div "message Execution Details keyboard_arrow_down" at bounding box center [896, 607] width 1072 height 72
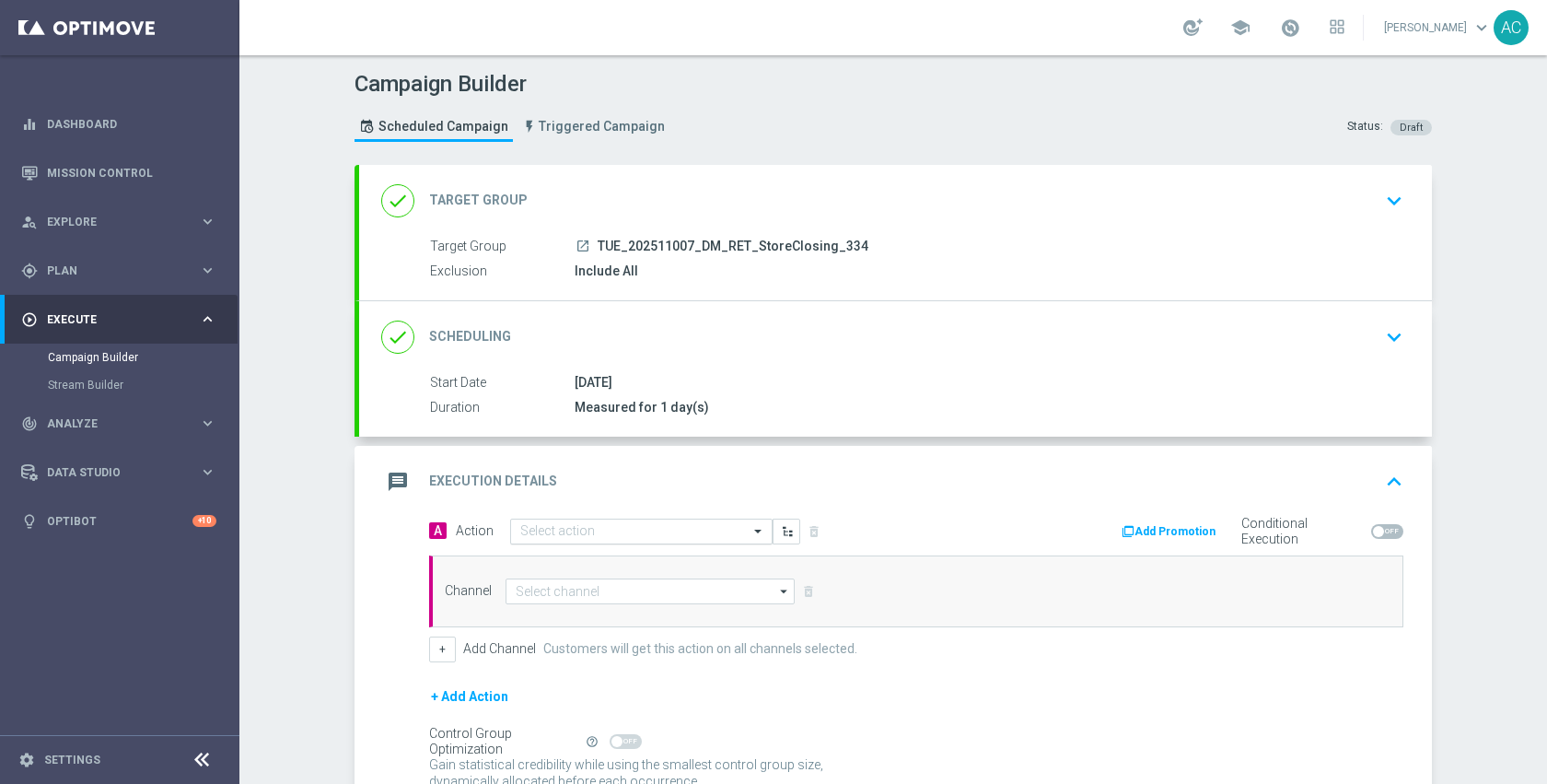
click at [641, 535] on input "text" at bounding box center [623, 532] width 205 height 16
type input "store"
click at [652, 491] on div "add_new Create new action" at bounding box center [641, 507] width 261 height 31
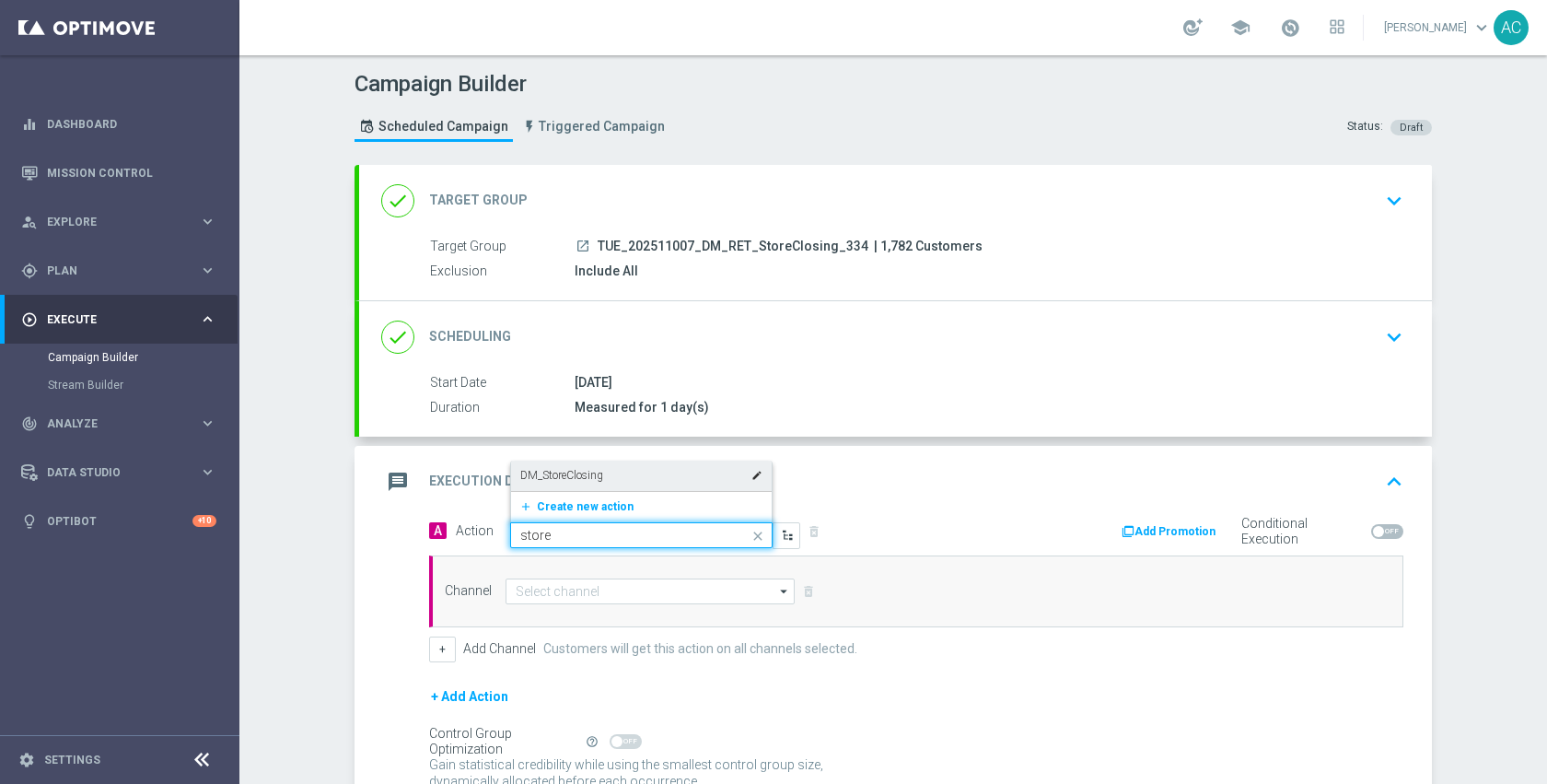
click at [641, 479] on div "DM_StoreClosing edit" at bounding box center [641, 475] width 242 height 30
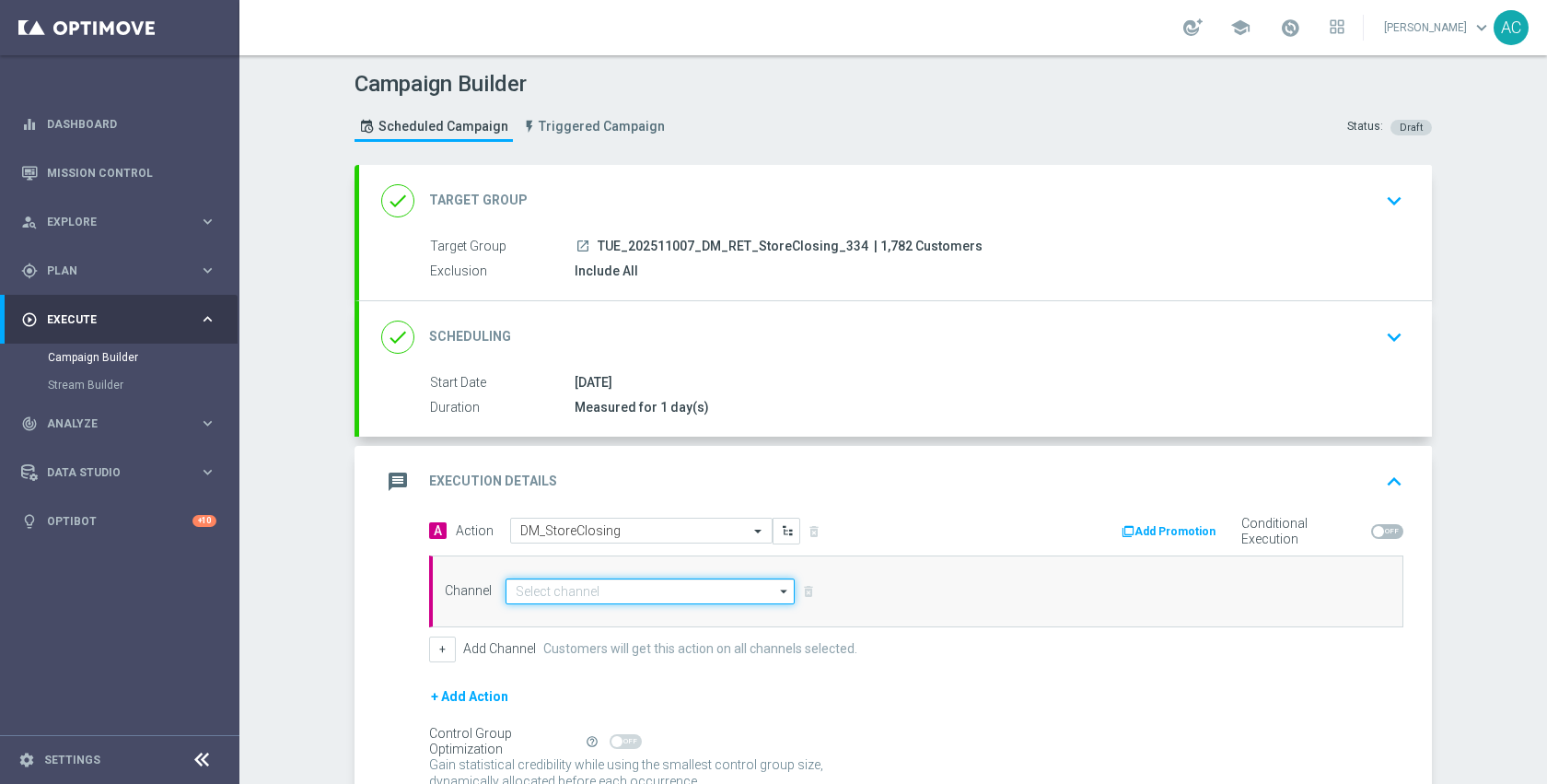
click at [641, 585] on input at bounding box center [650, 591] width 289 height 26
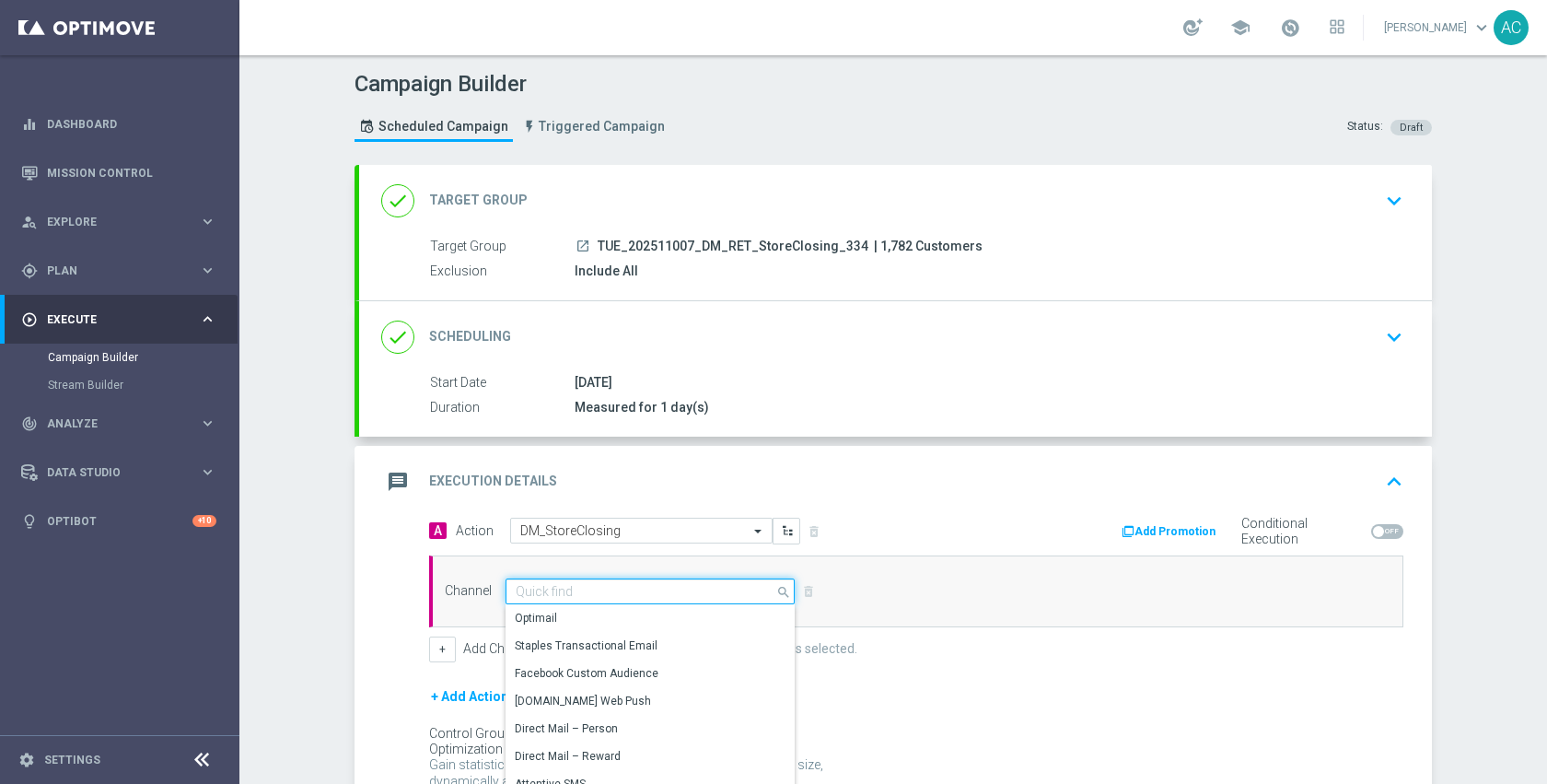
click at [641, 585] on input at bounding box center [650, 591] width 289 height 26
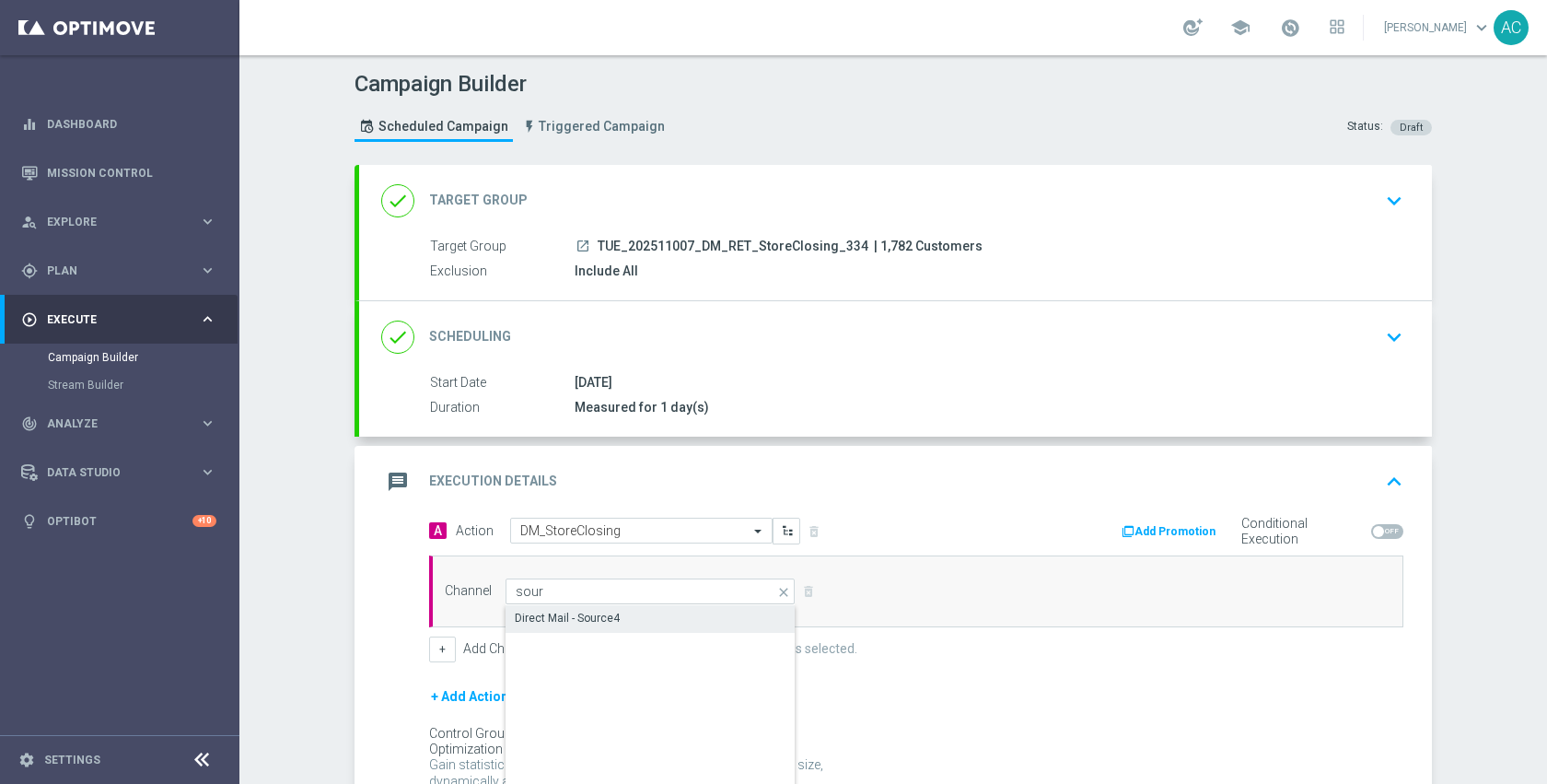
click at [648, 619] on div "Direct Mail - Source4" at bounding box center [650, 618] width 290 height 26
type input "Direct Mail - Source4"
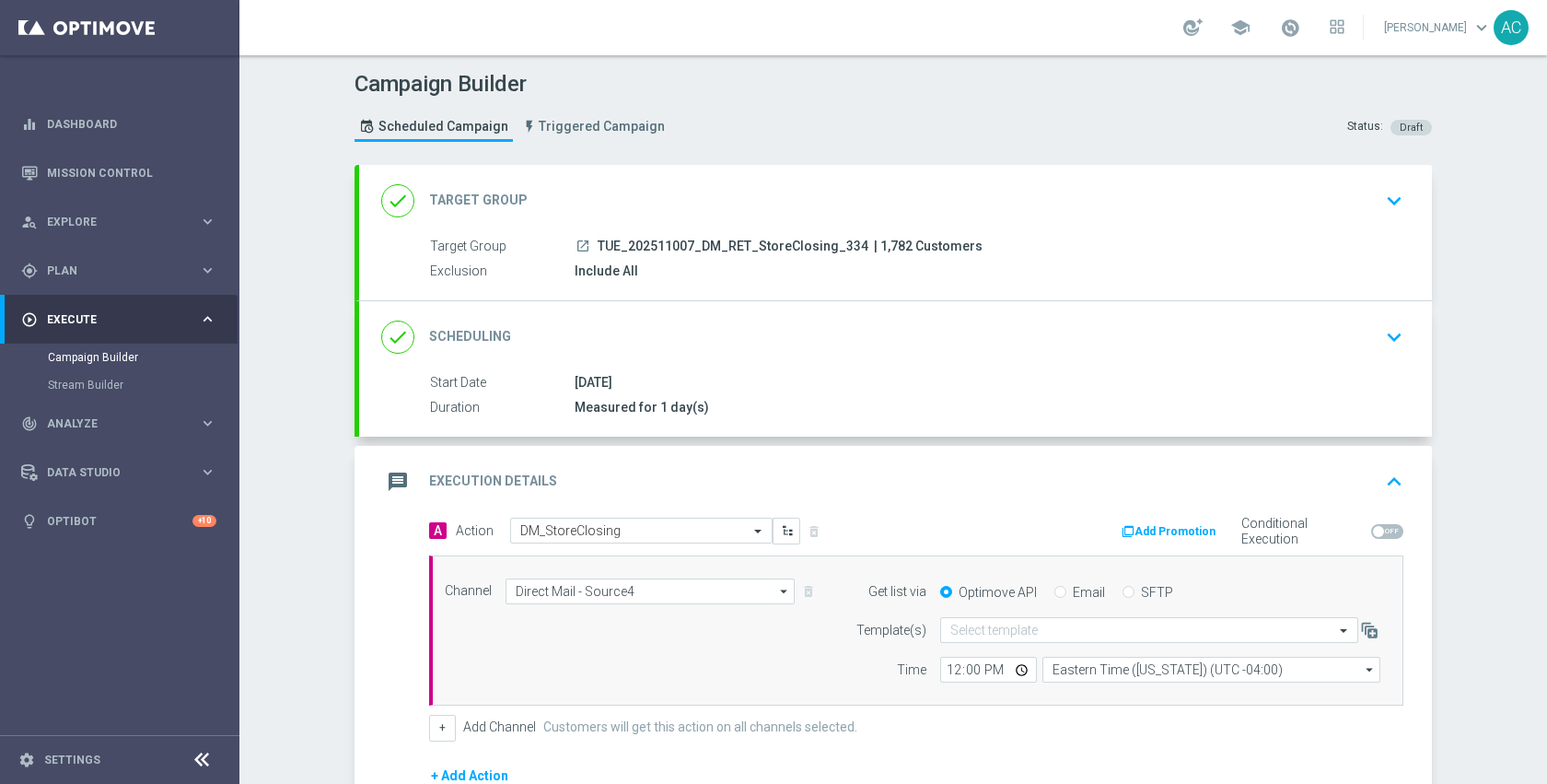
click at [1385, 532] on span at bounding box center [1387, 532] width 32 height 15
click at [1385, 532] on input "checkbox" at bounding box center [1387, 532] width 32 height 15
checkbox input "true"
click at [1188, 534] on button "Add Promotion" at bounding box center [1170, 532] width 102 height 20
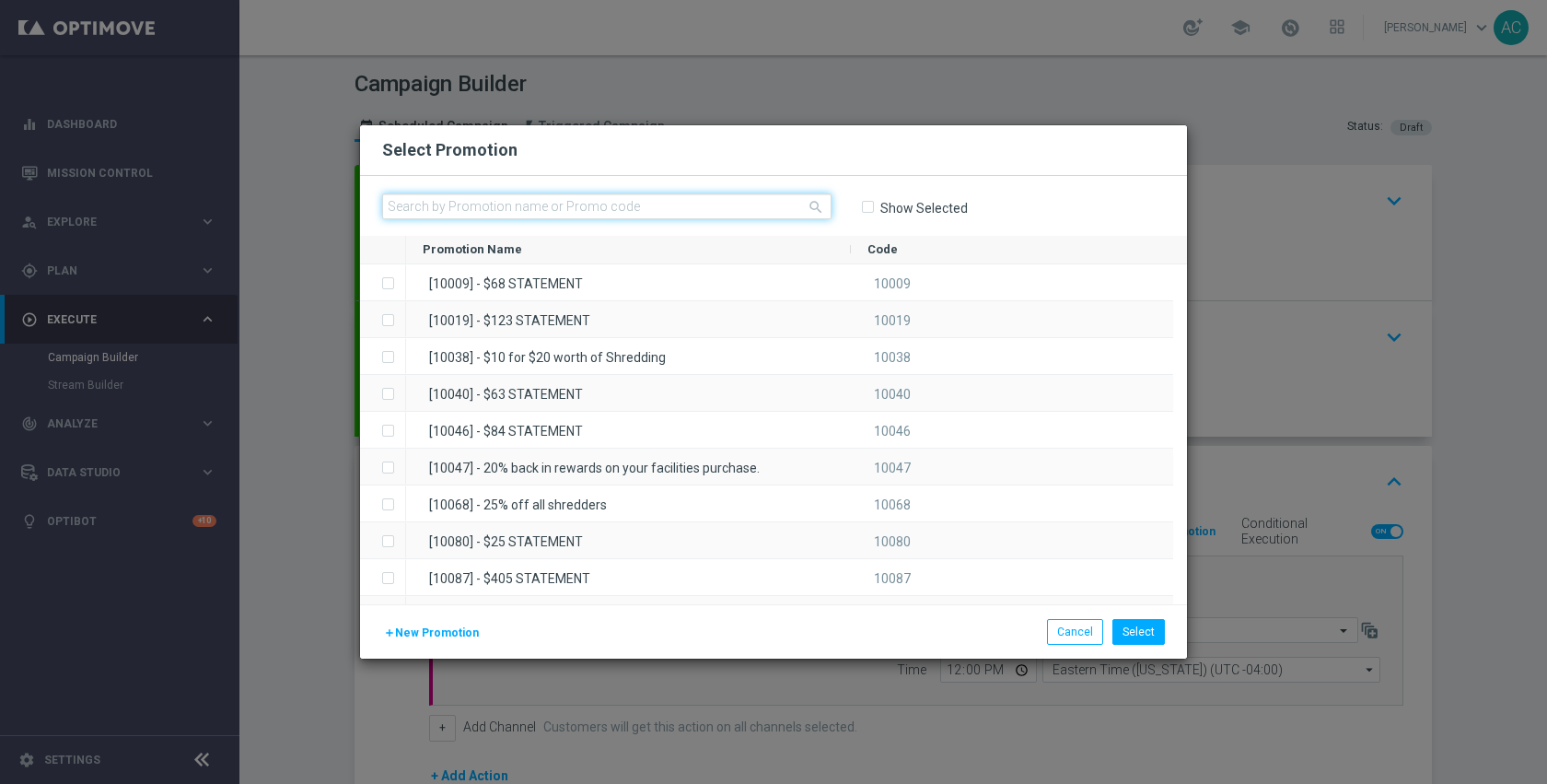
click at [741, 208] on input "text" at bounding box center [607, 206] width 450 height 26
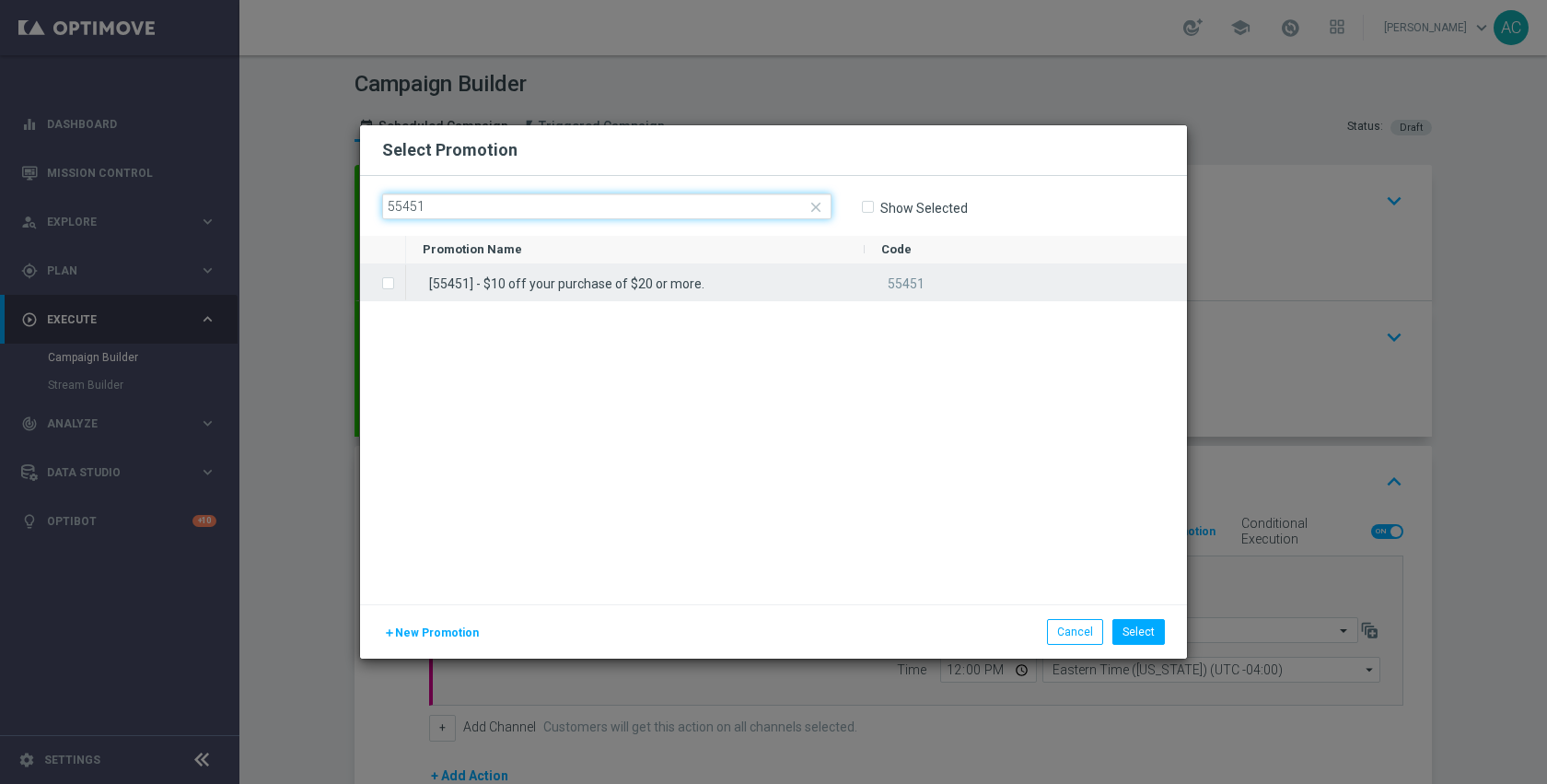
type input "55451"
click at [759, 275] on div "[55451] - $10 off your purchase of $20 or more." at bounding box center [636, 282] width 459 height 36
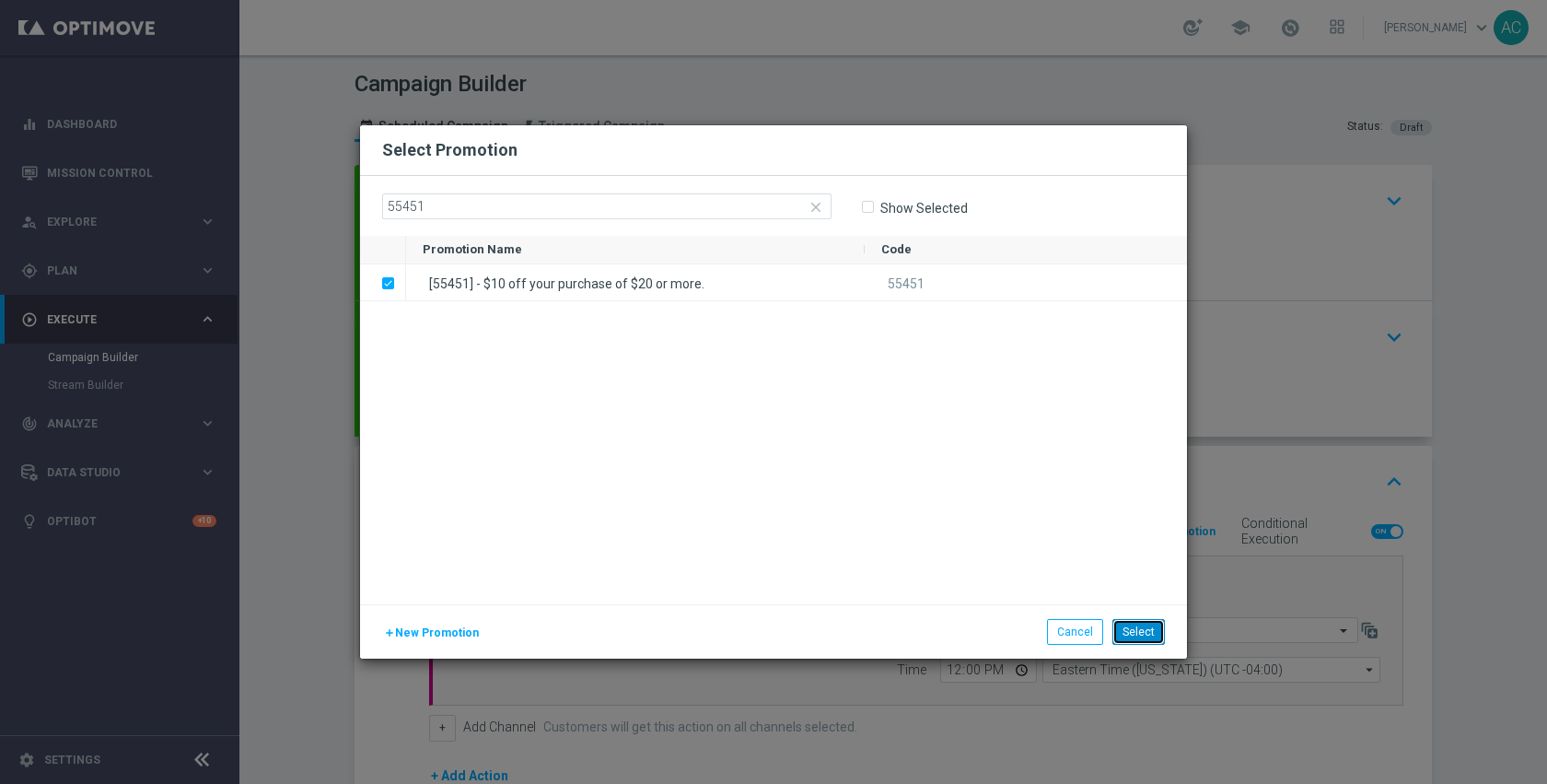
click at [1137, 631] on button "Select" at bounding box center [1138, 632] width 53 height 26
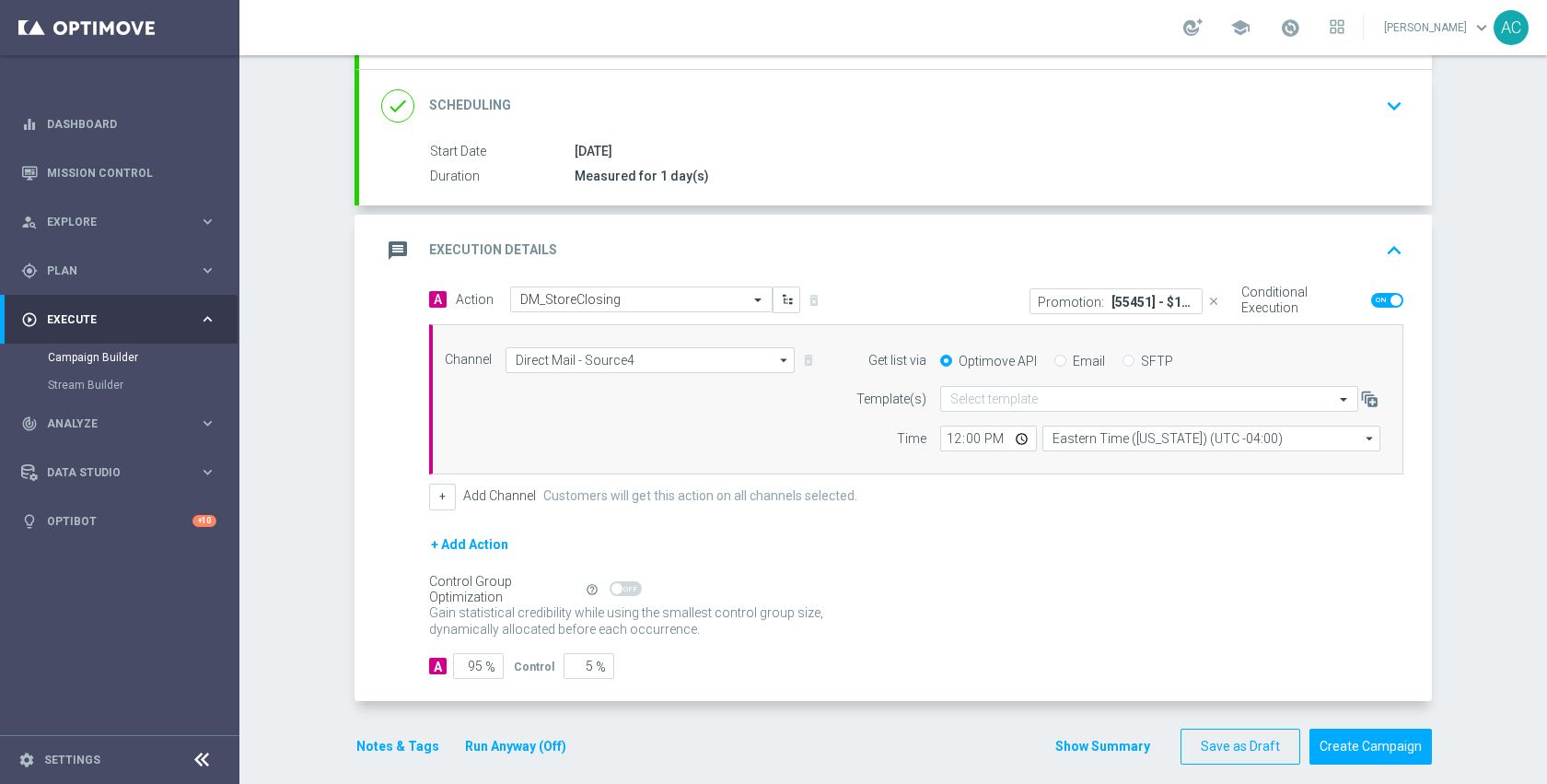
scroll to position [249, 0]
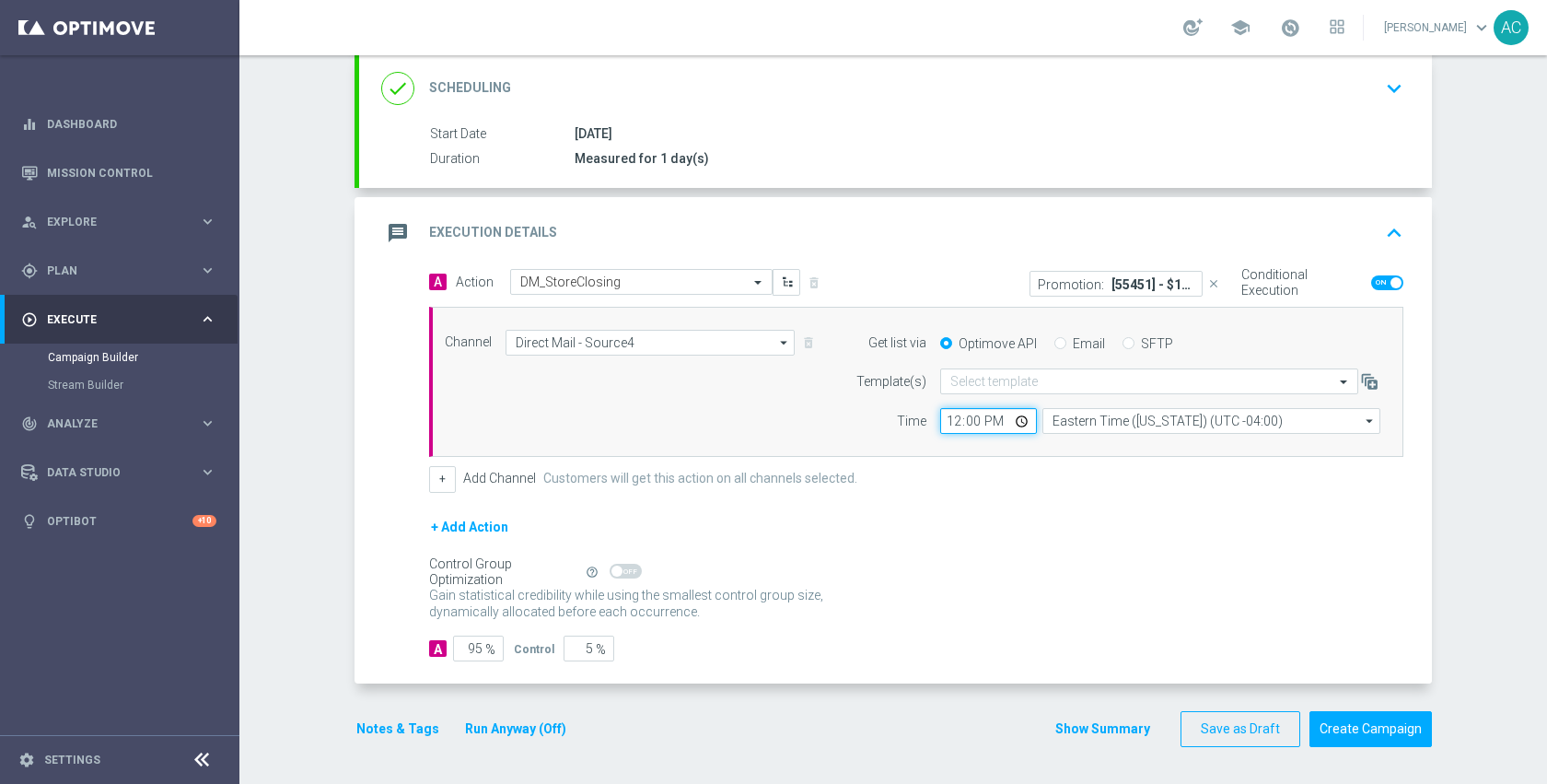
click at [1014, 420] on input "12:00" at bounding box center [989, 421] width 97 height 26
type input "14:00"
click at [813, 605] on p "Gain higher response rates by matching the most effective action with each cust…" at bounding box center [637, 612] width 415 height 50
click at [398, 728] on button "Notes & Tags" at bounding box center [398, 729] width 87 height 23
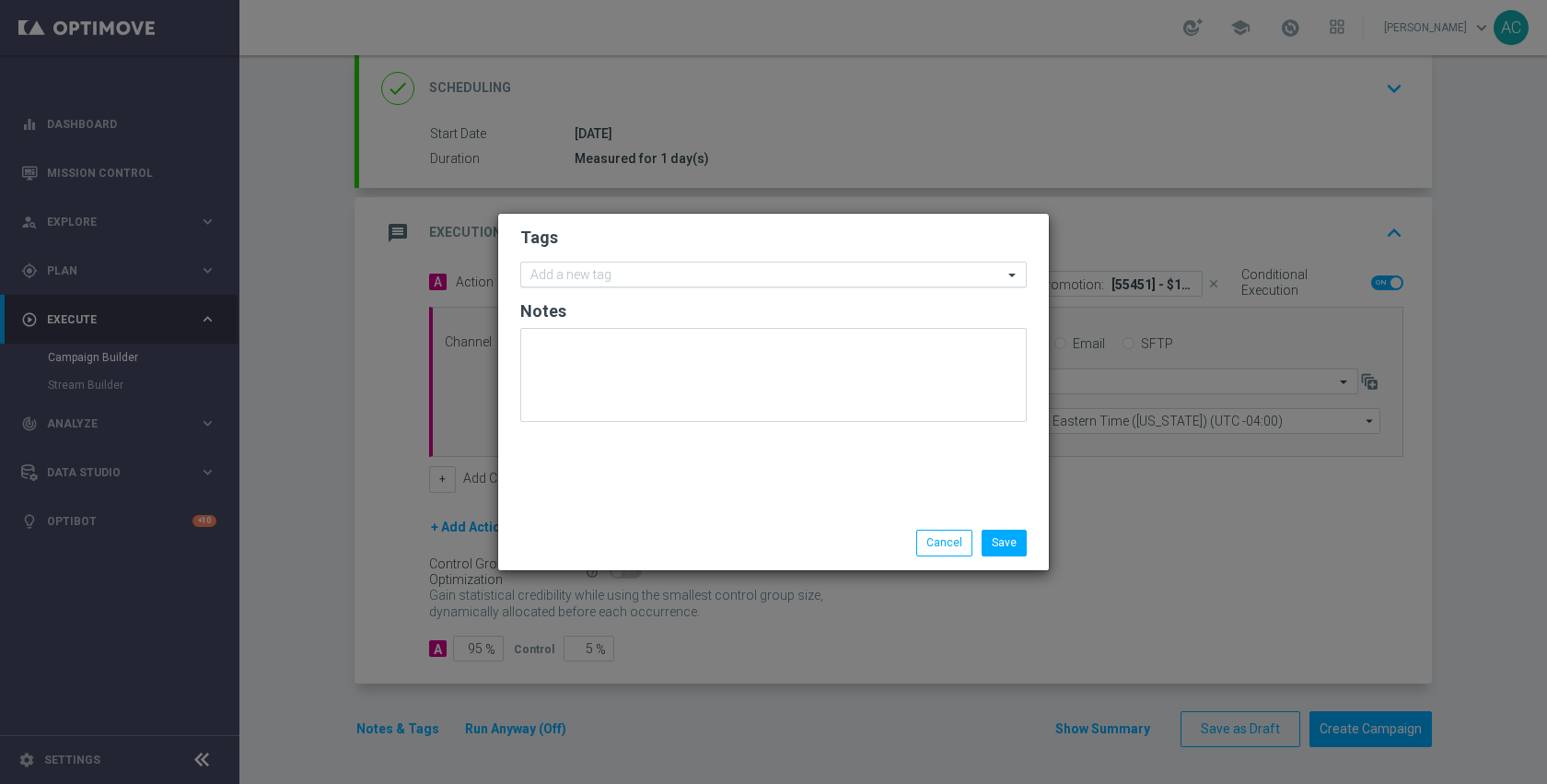
click at [600, 277] on input "text" at bounding box center [767, 275] width 473 height 16
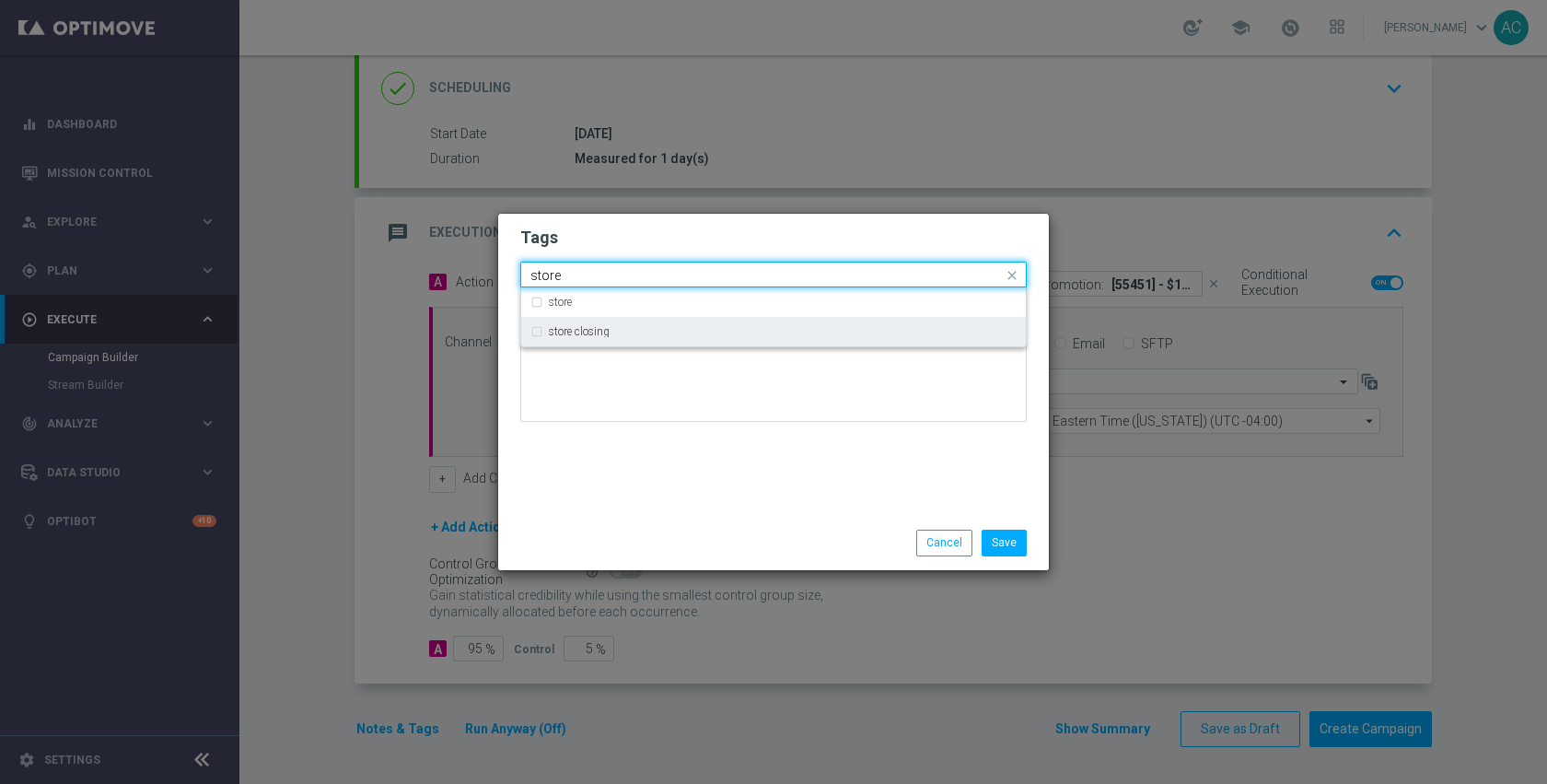
click at [605, 324] on div "store closing" at bounding box center [774, 332] width 486 height 29
type input "store"
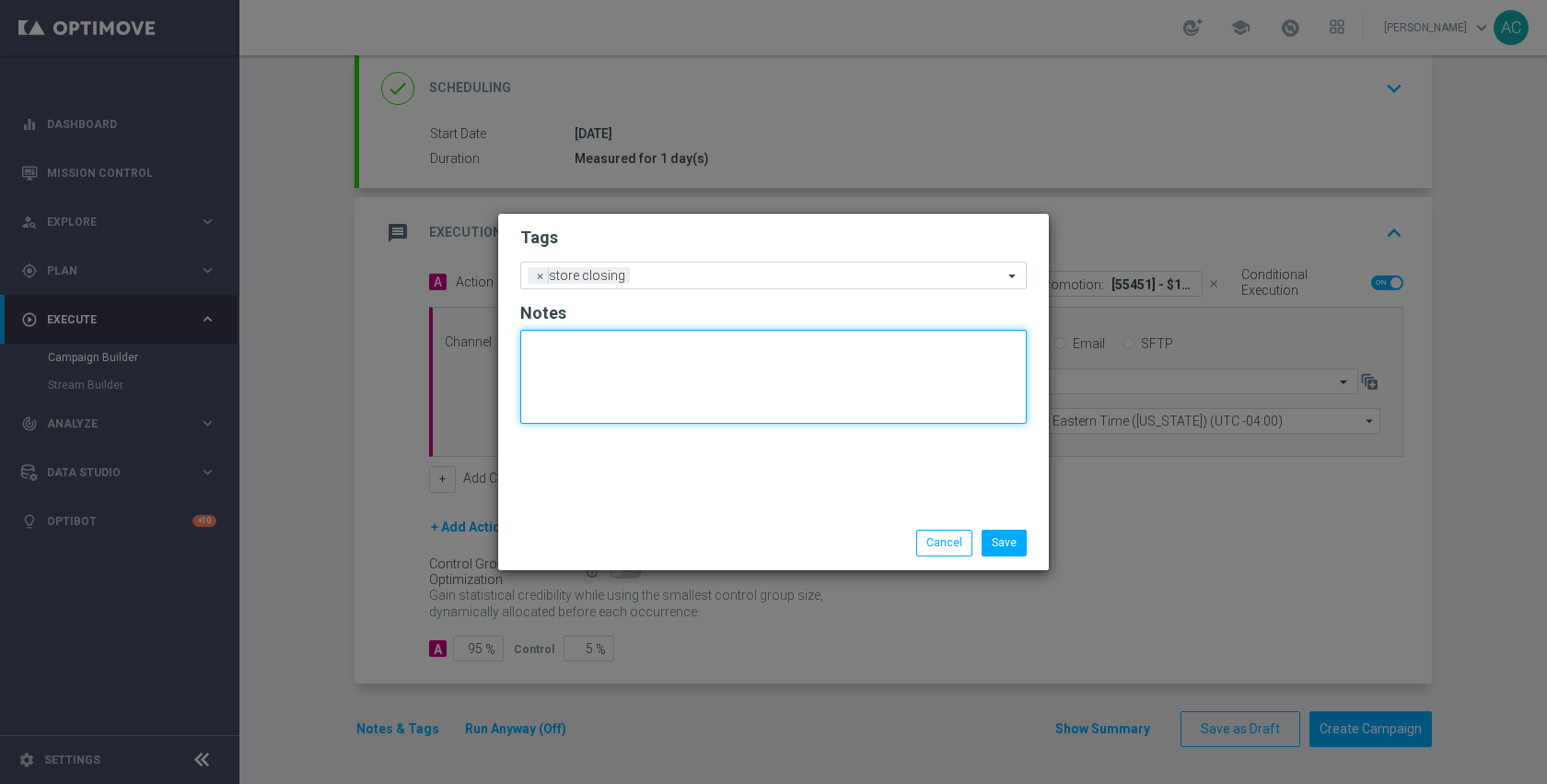
click at [607, 394] on textarea at bounding box center [774, 377] width 507 height 94
paste textarea "8144006"
type textarea "dm_334_8144006"
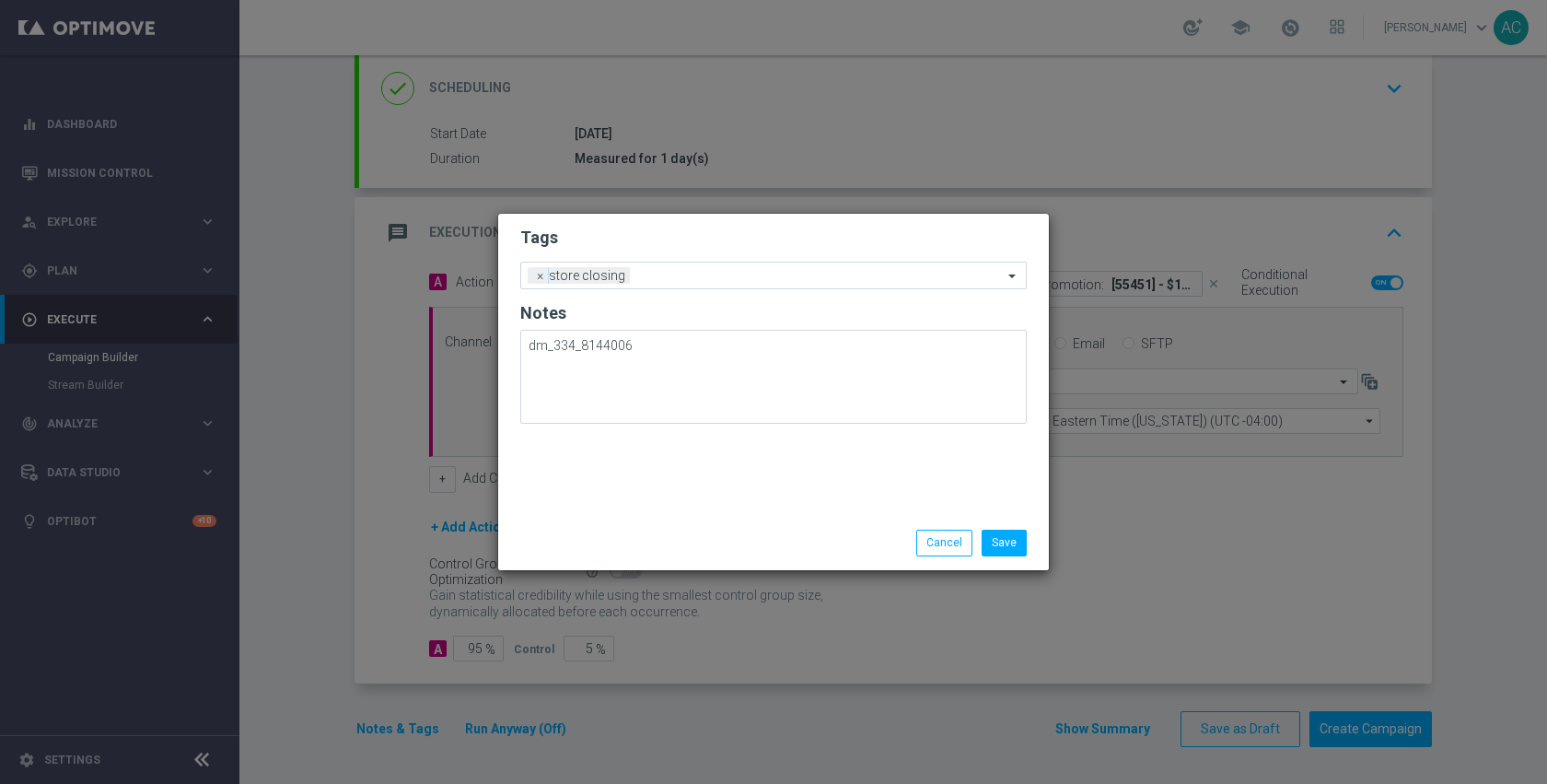
click at [1030, 547] on li "Save" at bounding box center [1003, 543] width 54 height 26
click at [1009, 546] on button "Save" at bounding box center [1003, 543] width 45 height 26
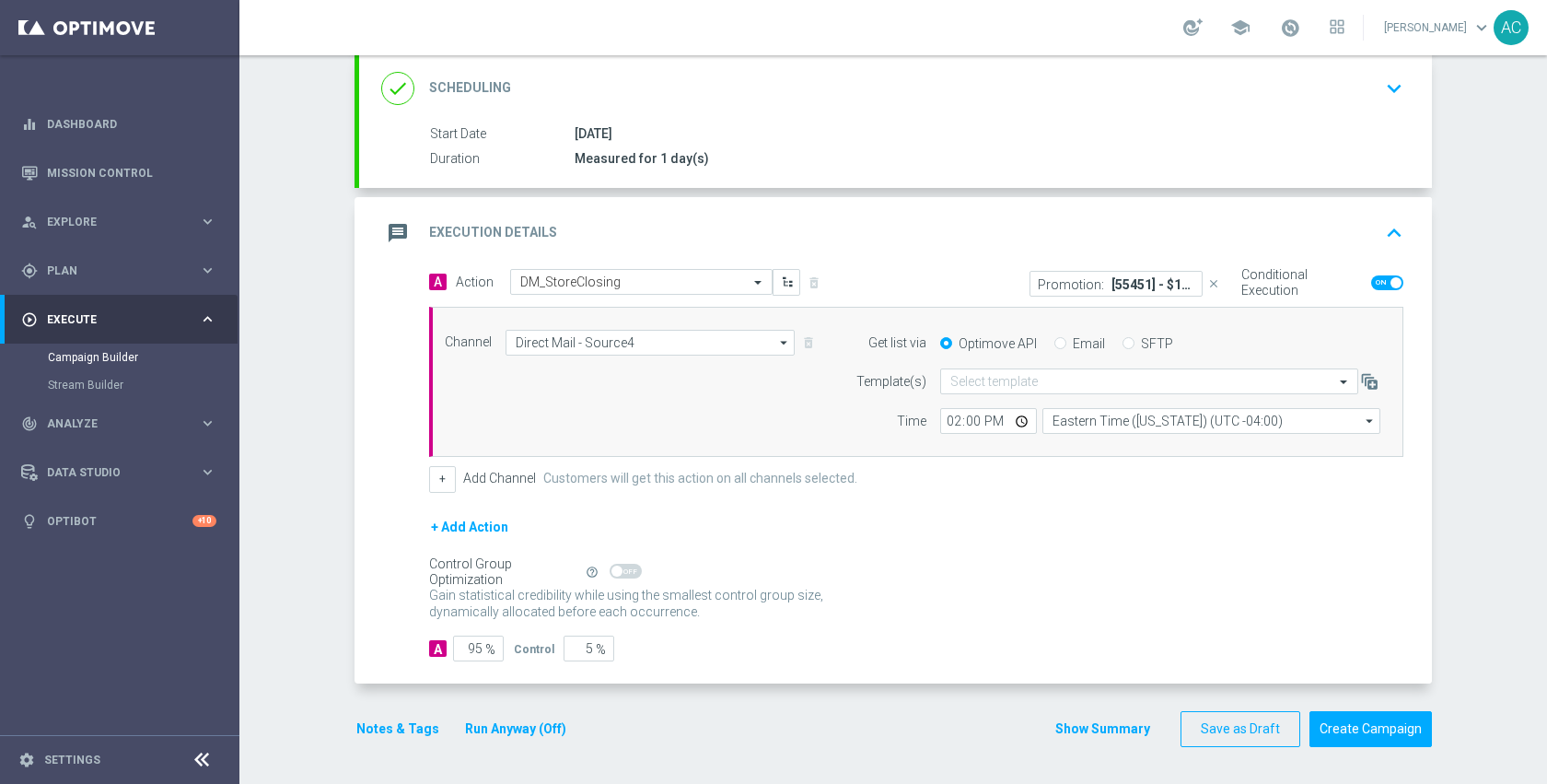
scroll to position [0, 0]
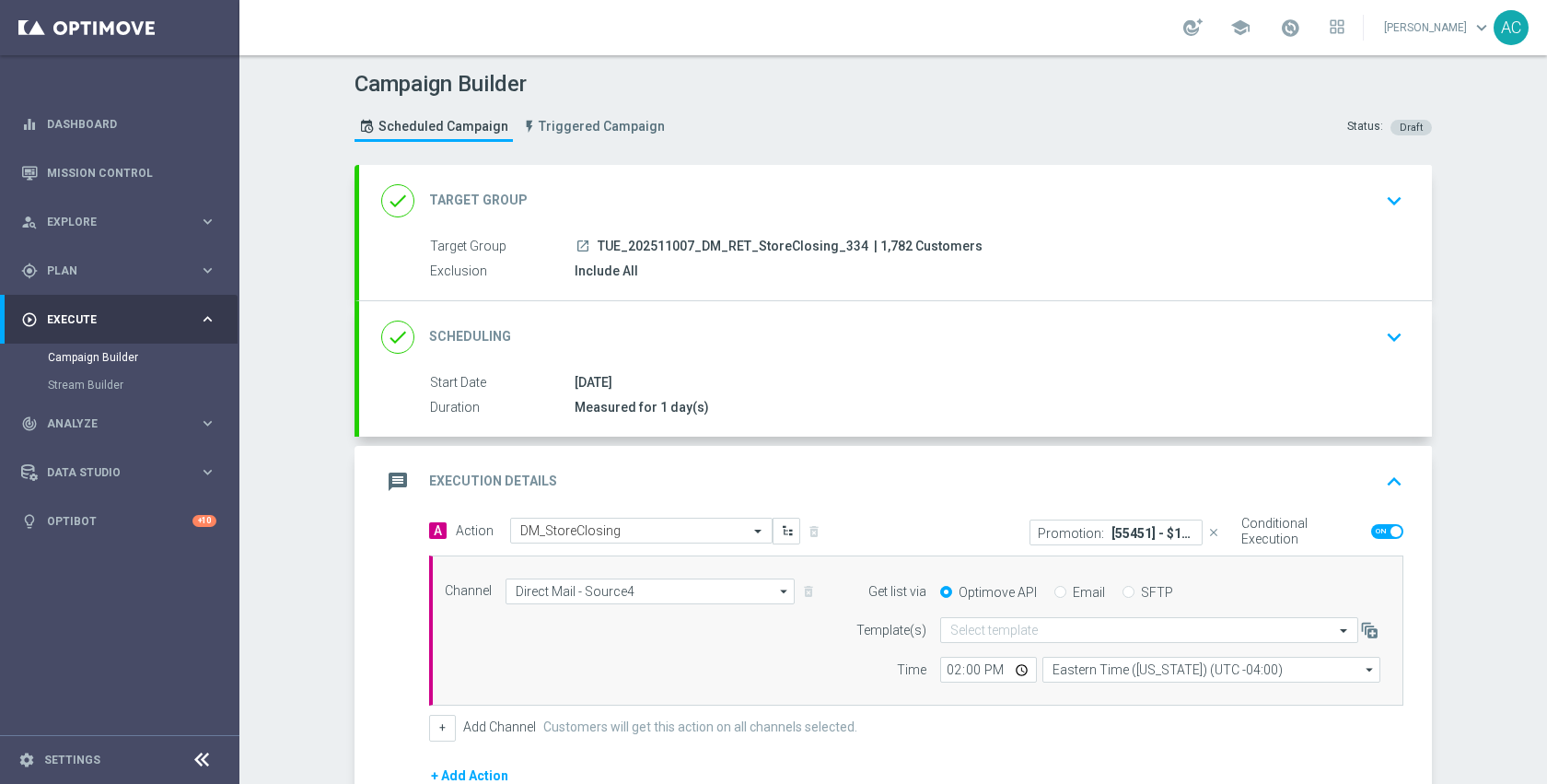
click at [576, 245] on icon "launch" at bounding box center [583, 246] width 15 height 15
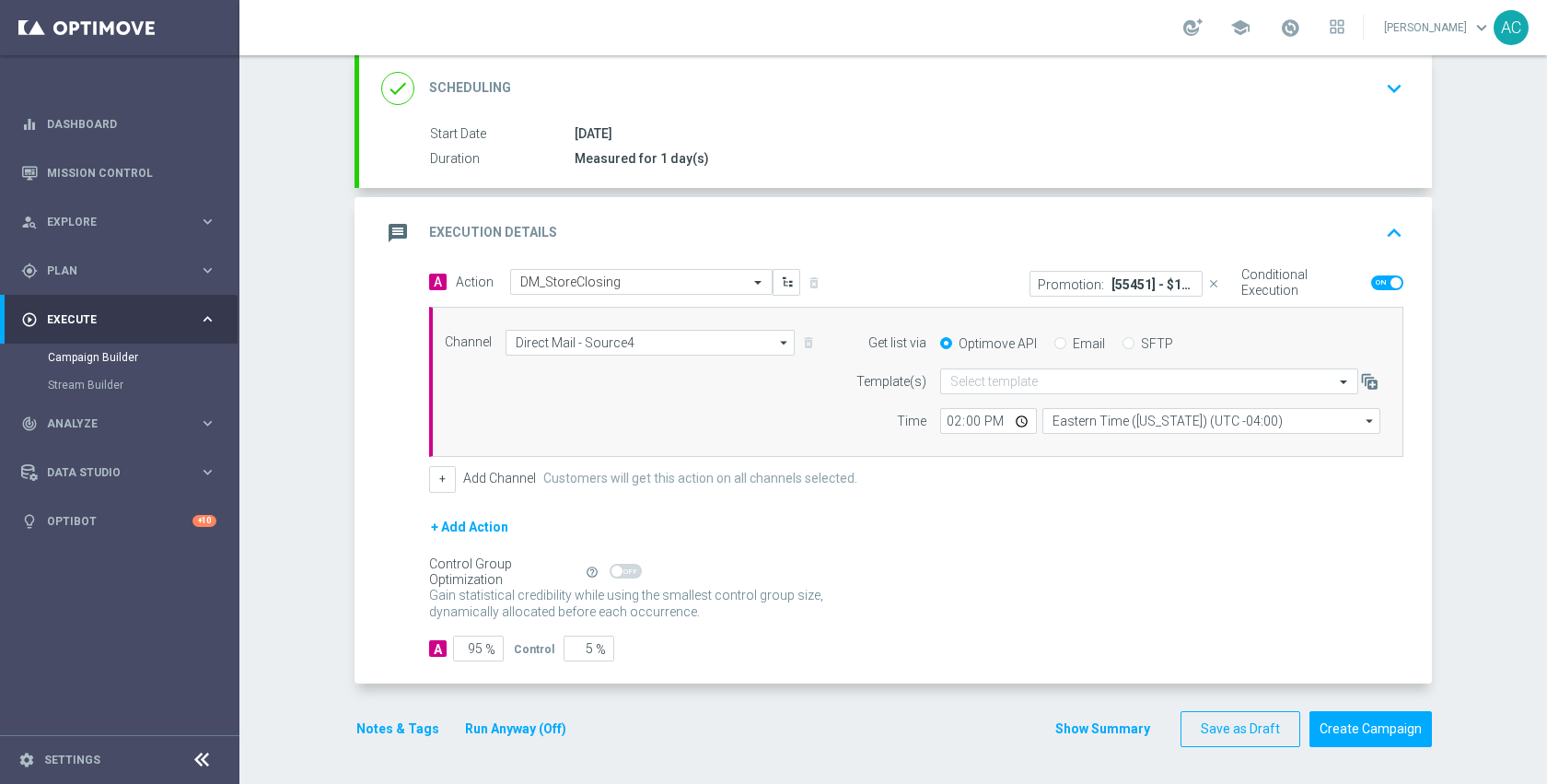
scroll to position [248, 0]
click at [1340, 727] on button "Create Campaign" at bounding box center [1370, 730] width 123 height 36
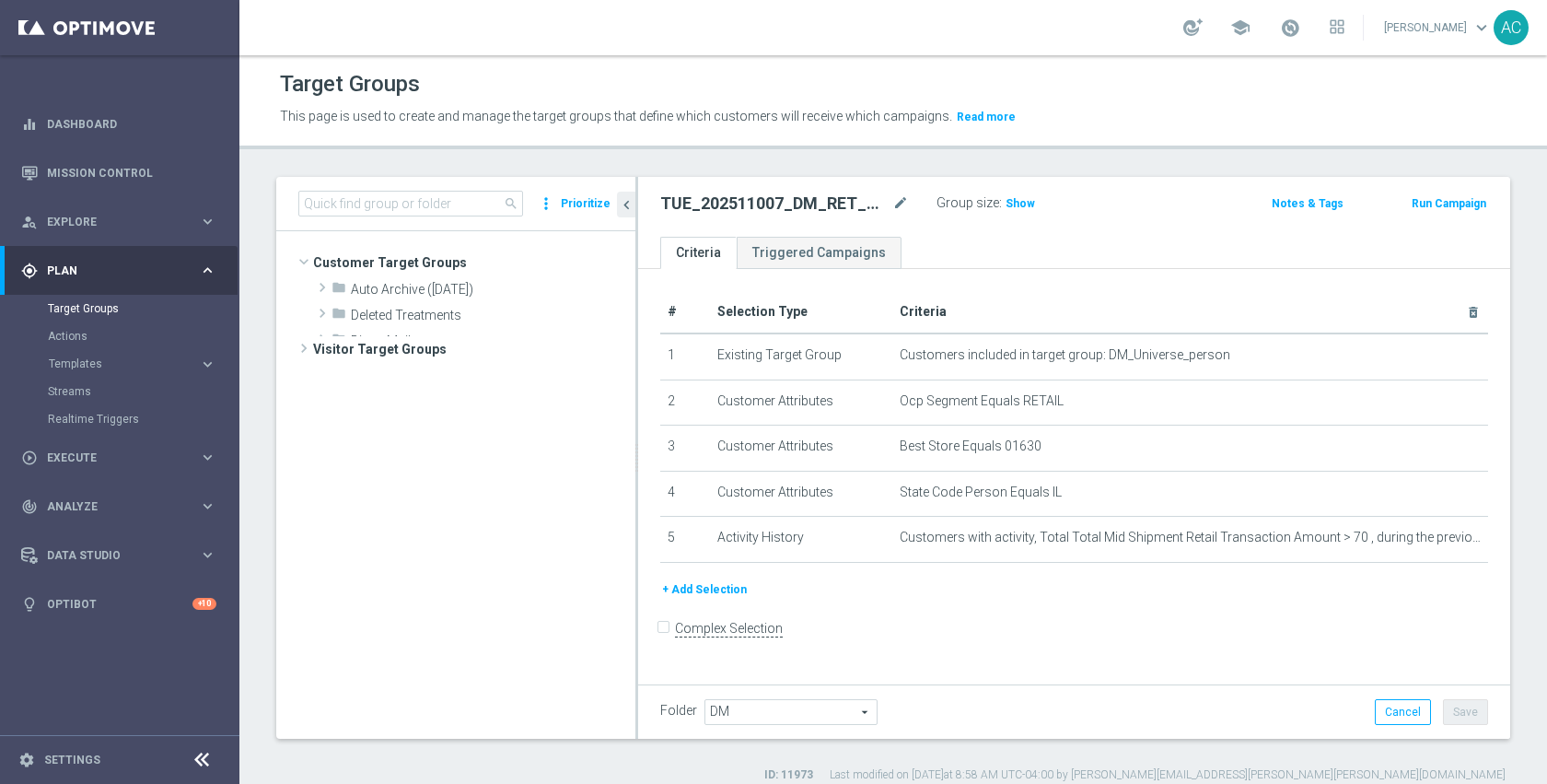
scroll to position [322, 0]
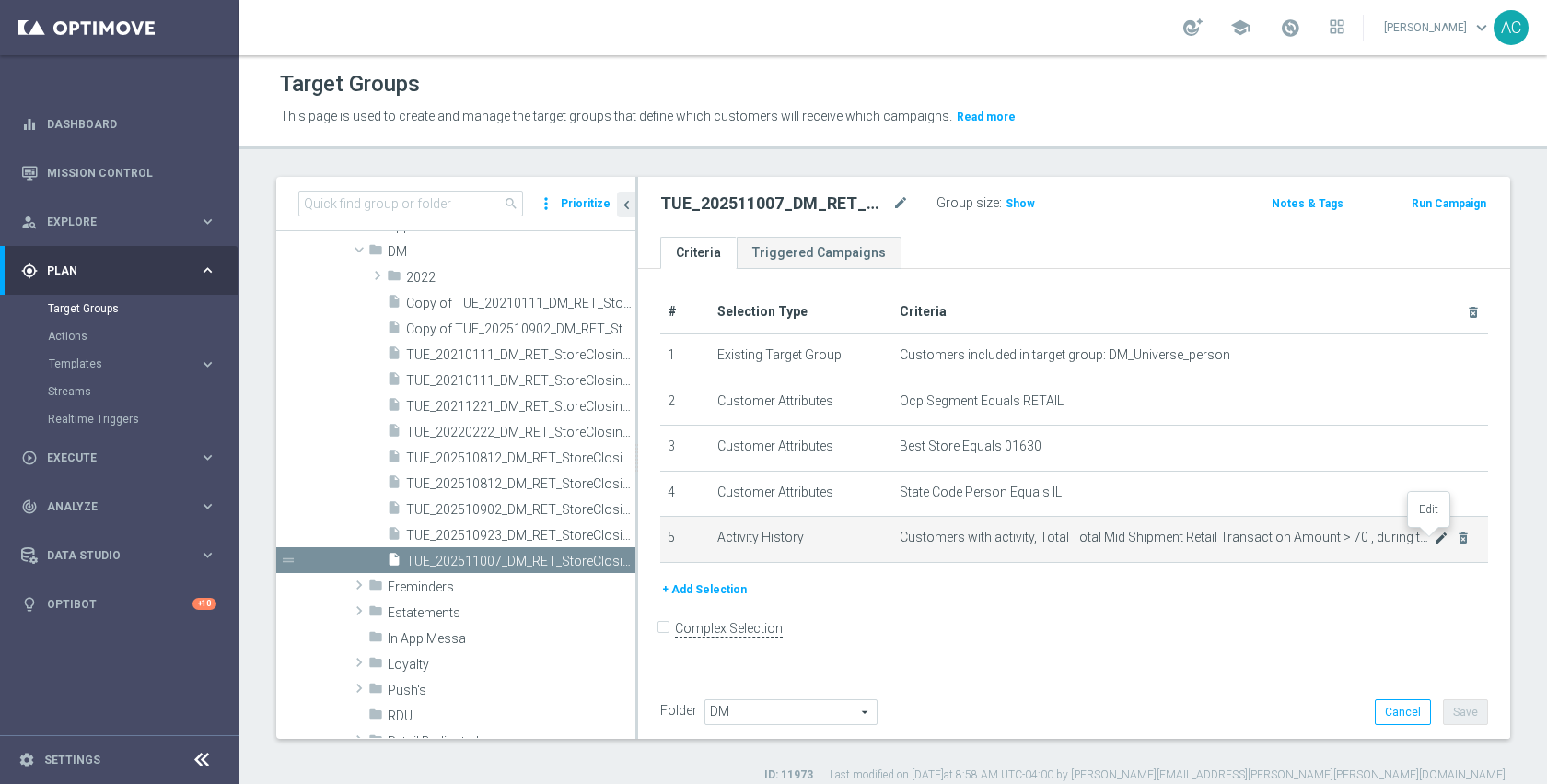
click at [1434, 538] on icon "mode_edit" at bounding box center [1441, 538] width 15 height 15
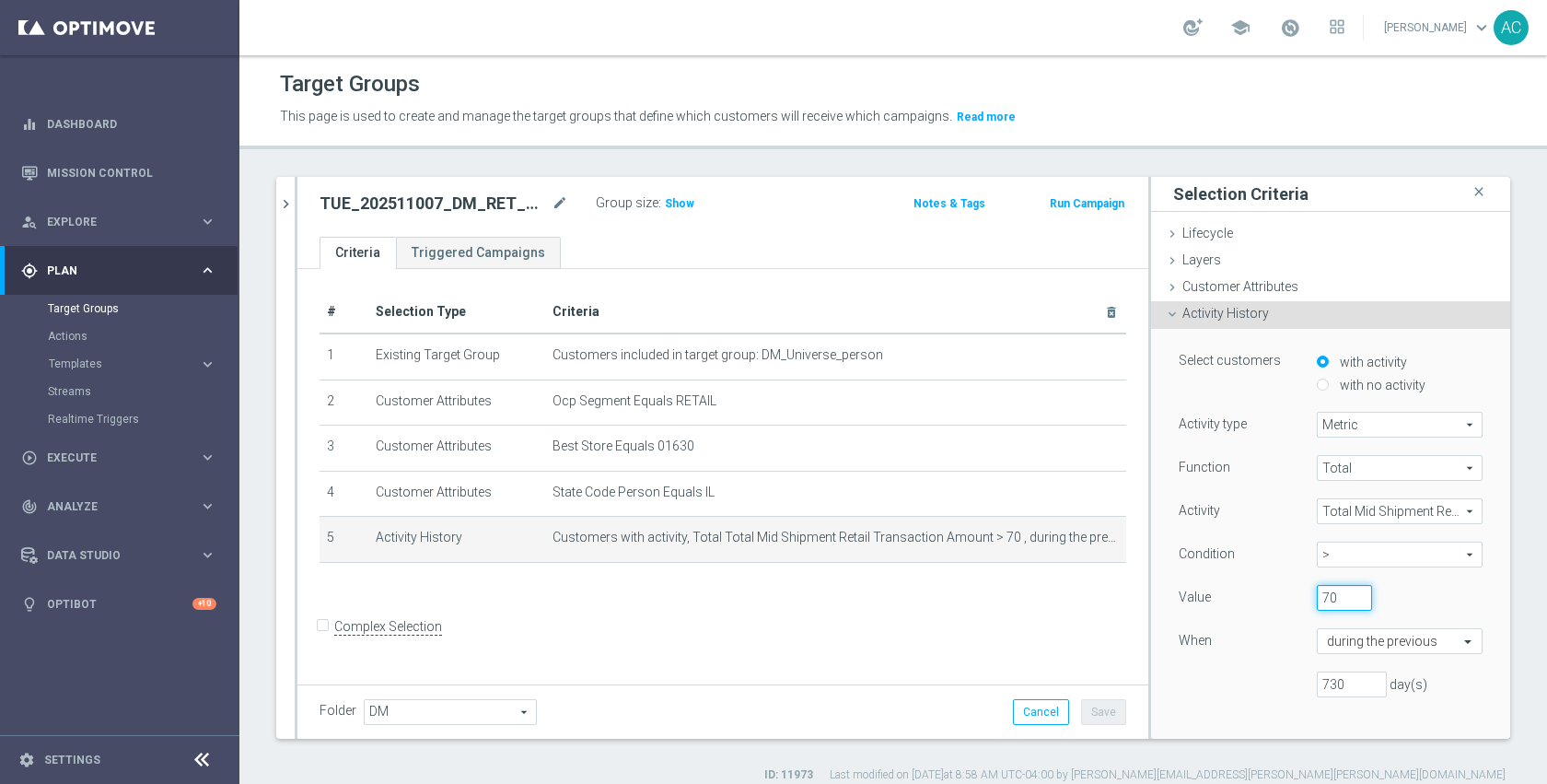
click at [1317, 603] on input "70" at bounding box center [1344, 598] width 55 height 26
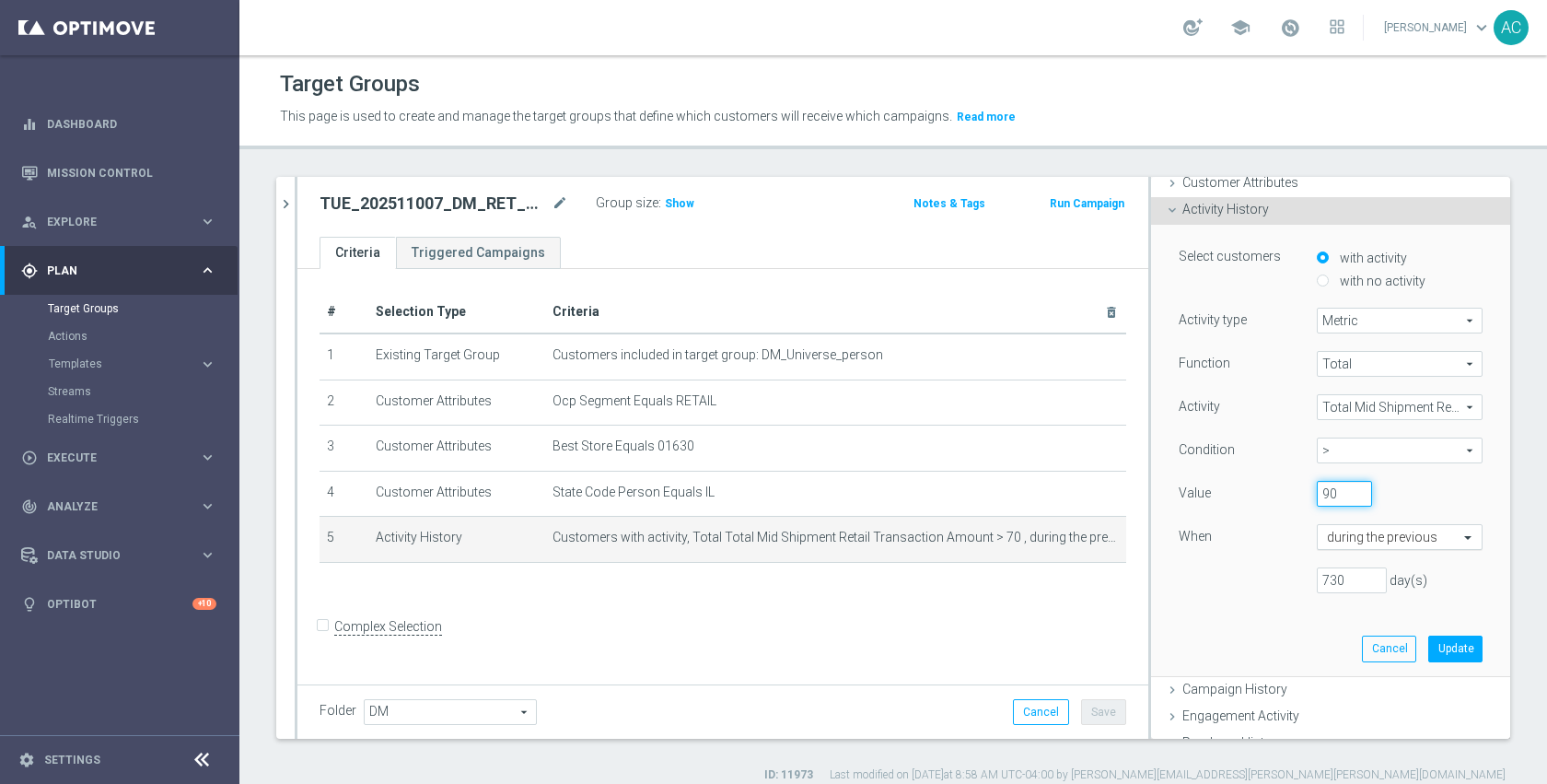
scroll to position [122, 0]
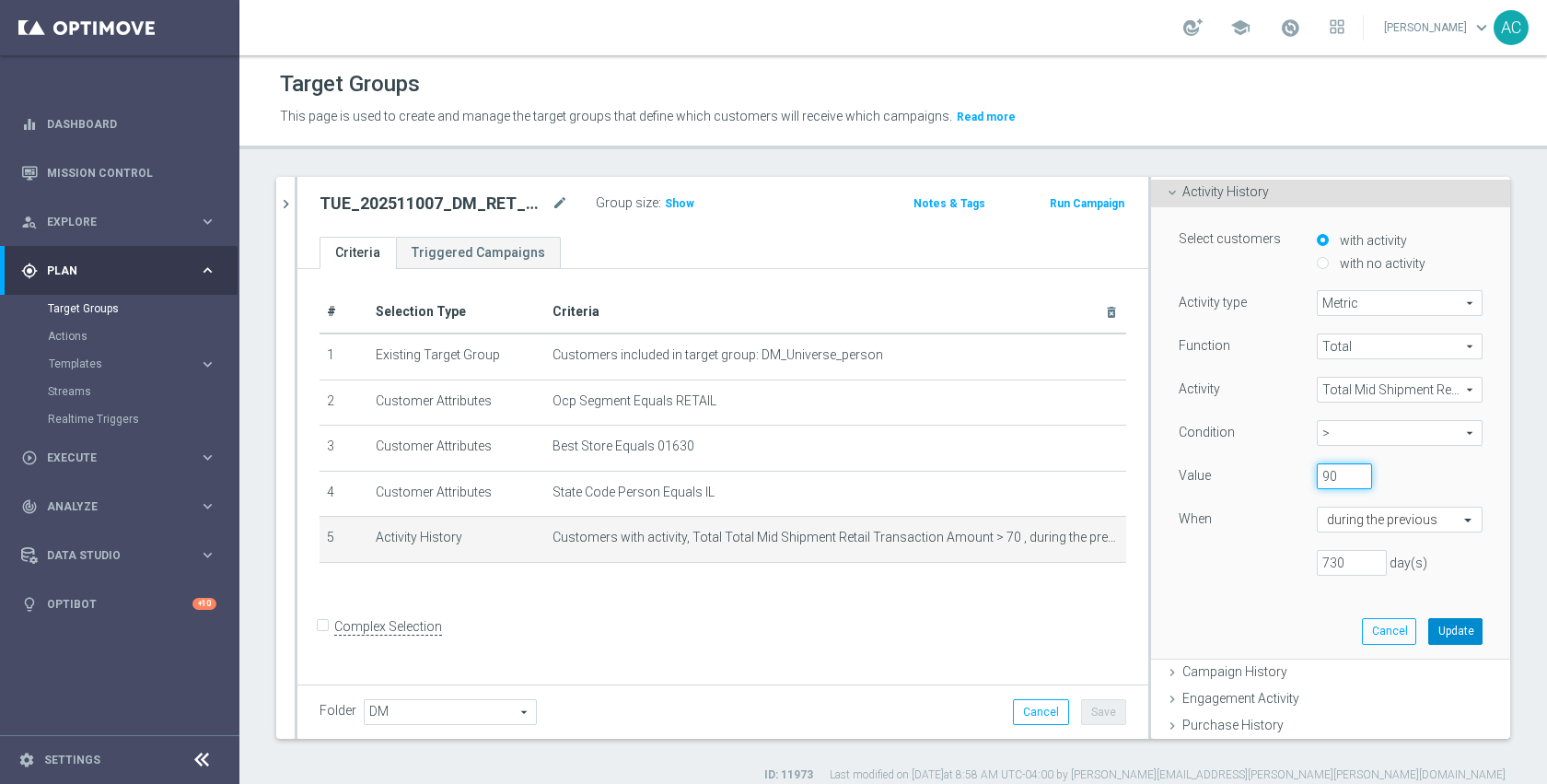
type input "90"
click at [1432, 633] on button "Update" at bounding box center [1455, 631] width 54 height 26
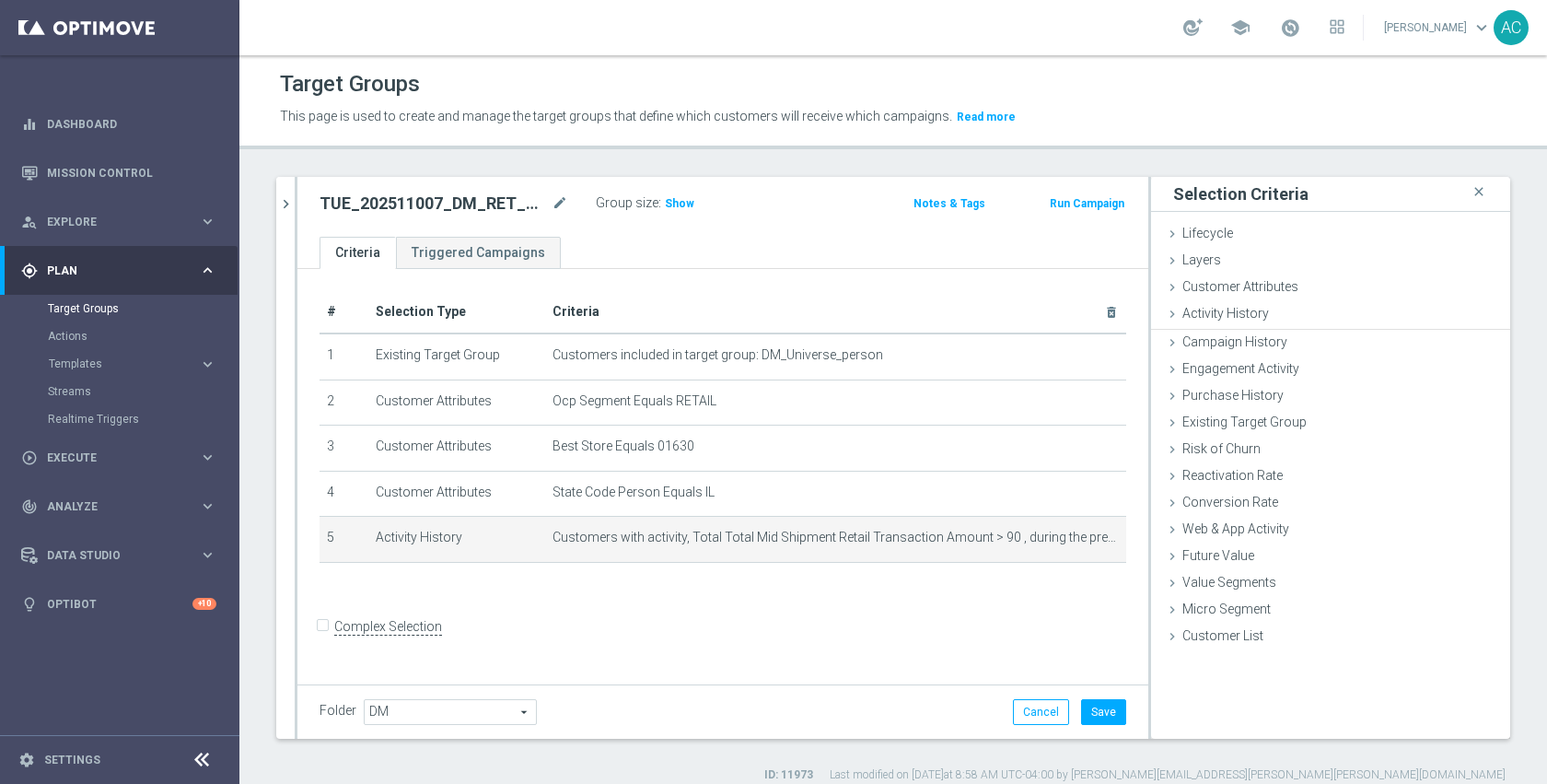
scroll to position [0, 0]
click at [1089, 720] on button "Save" at bounding box center [1103, 712] width 45 height 26
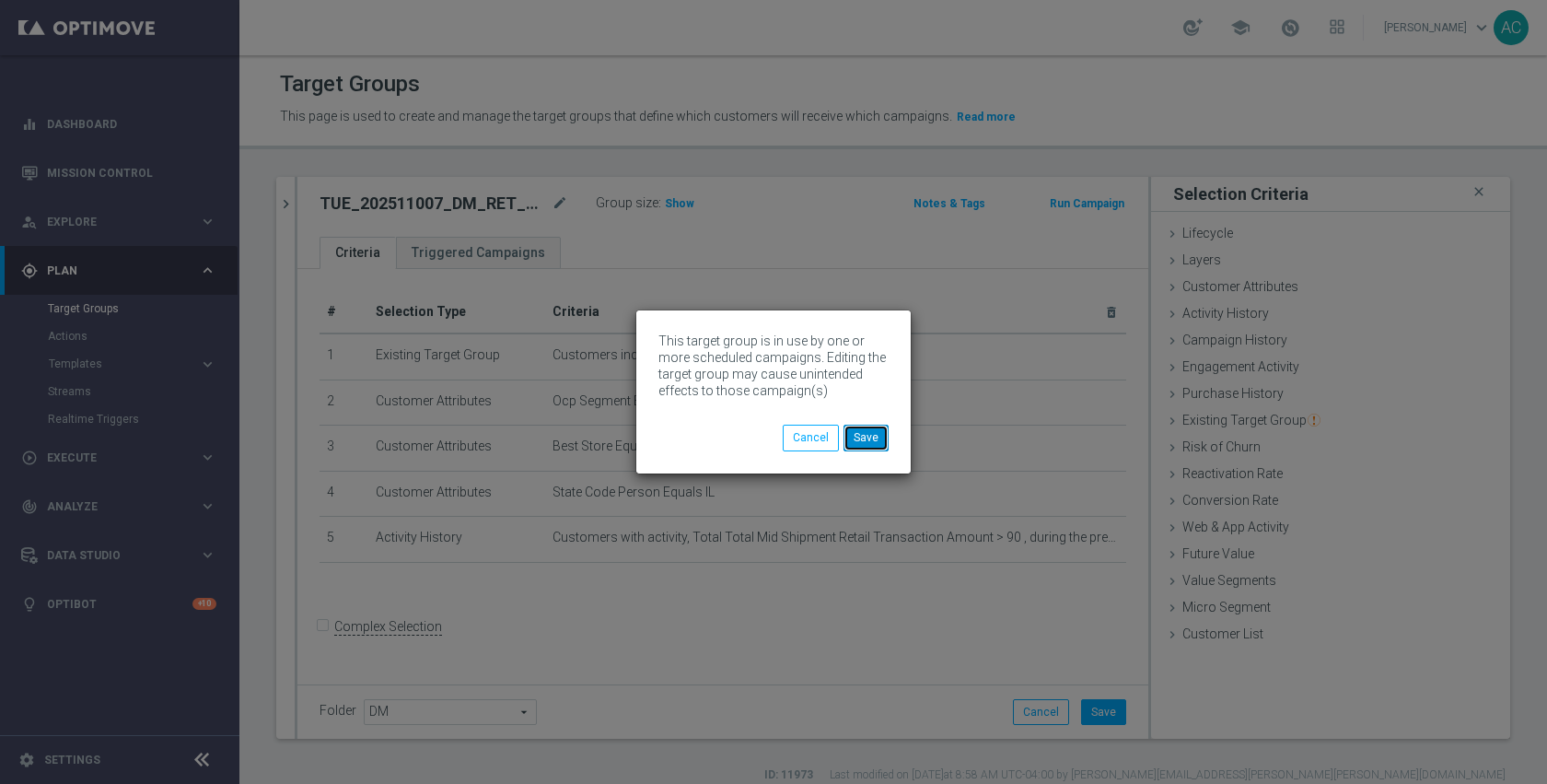
click at [872, 442] on button "Save" at bounding box center [866, 438] width 45 height 26
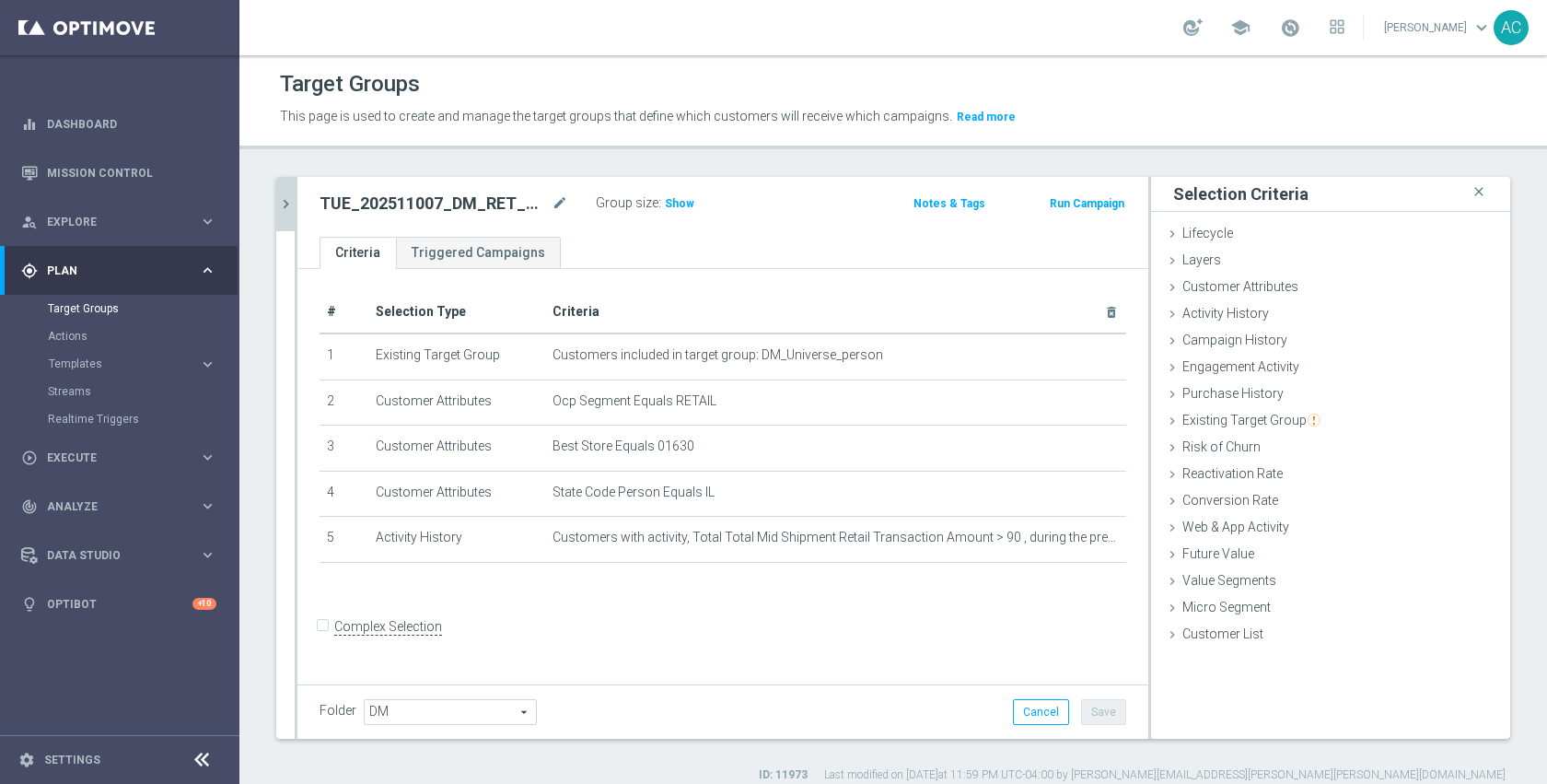
click at [288, 207] on icon "chevron_right" at bounding box center [286, 204] width 18 height 18
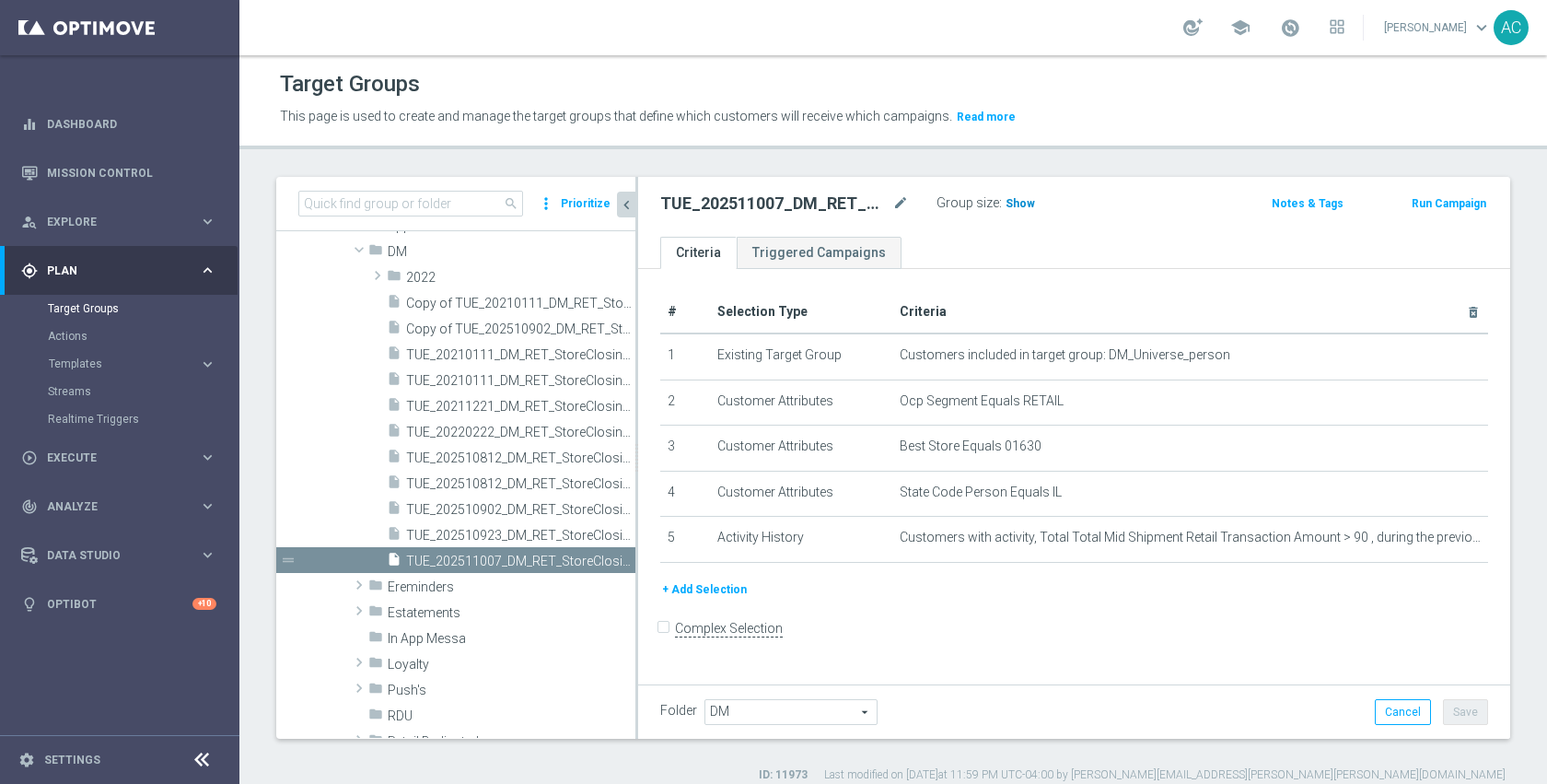
click at [1019, 205] on span "Show" at bounding box center [1020, 204] width 29 height 13
click at [596, 562] on icon "content_copy" at bounding box center [604, 561] width 15 height 15
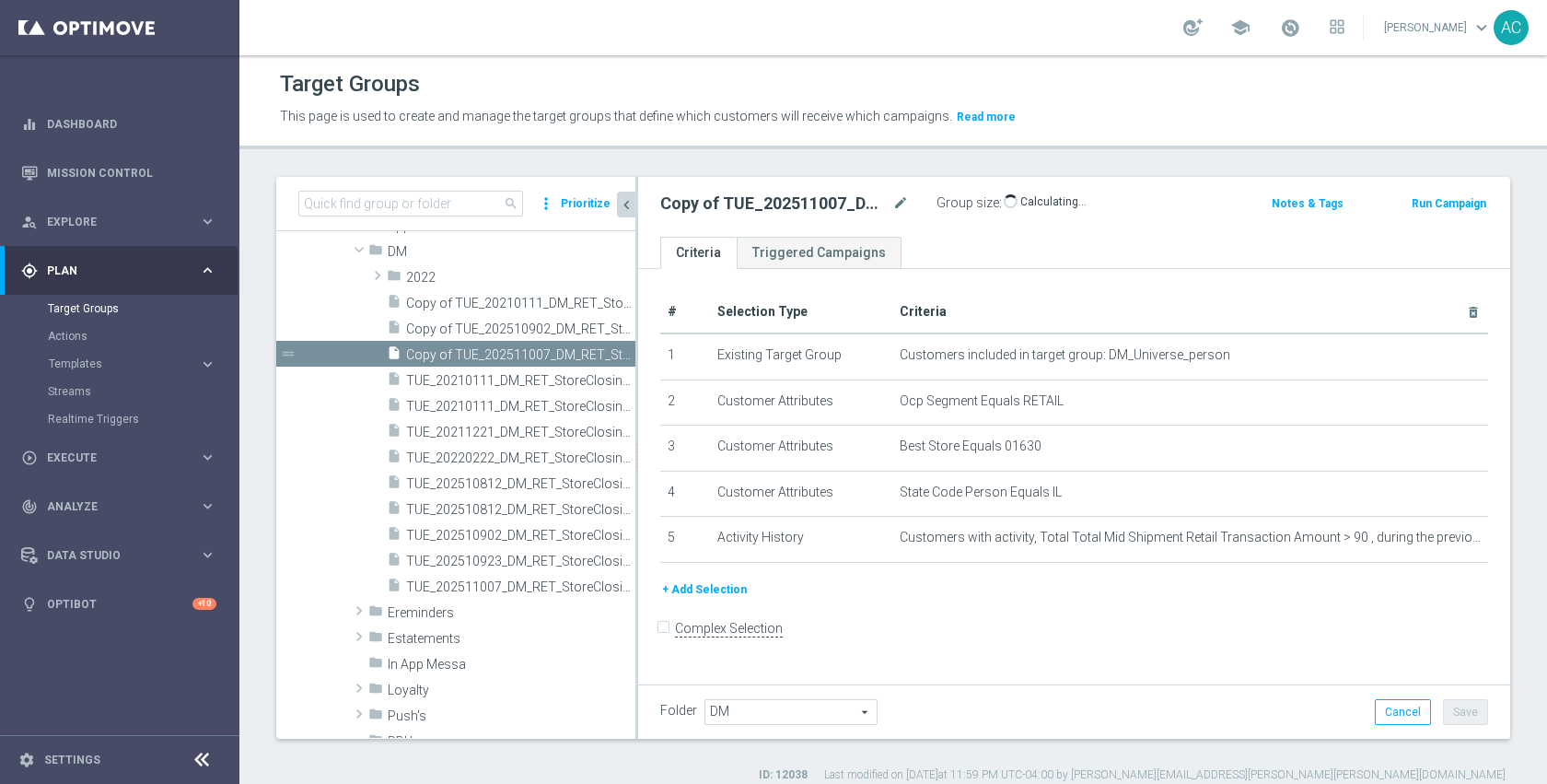
scroll to position [345, 0]
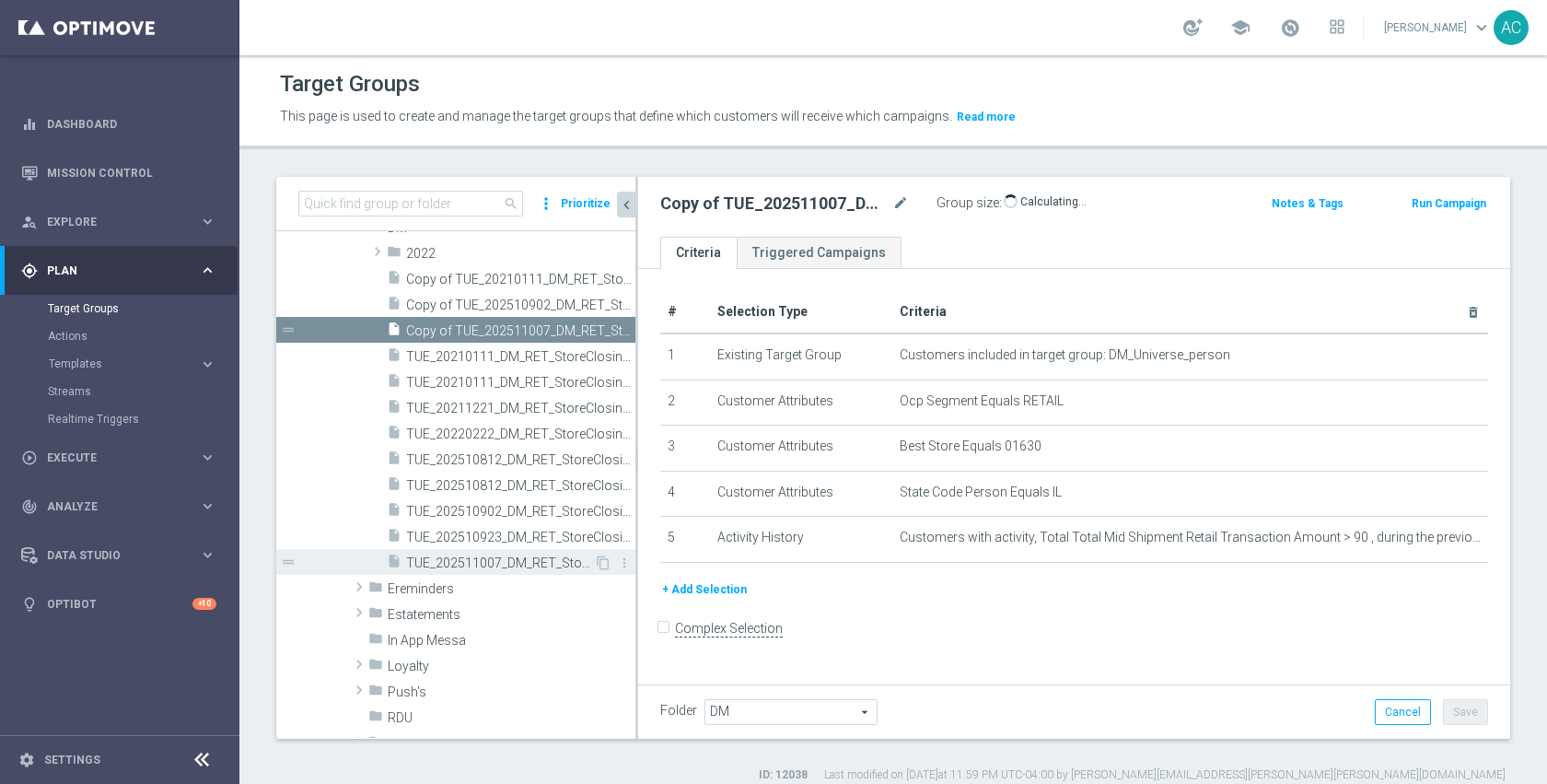
click at [483, 553] on div "insert_drive_file TUE_202511007_DM_RET_StoreClosing_1630" at bounding box center [490, 562] width 207 height 26
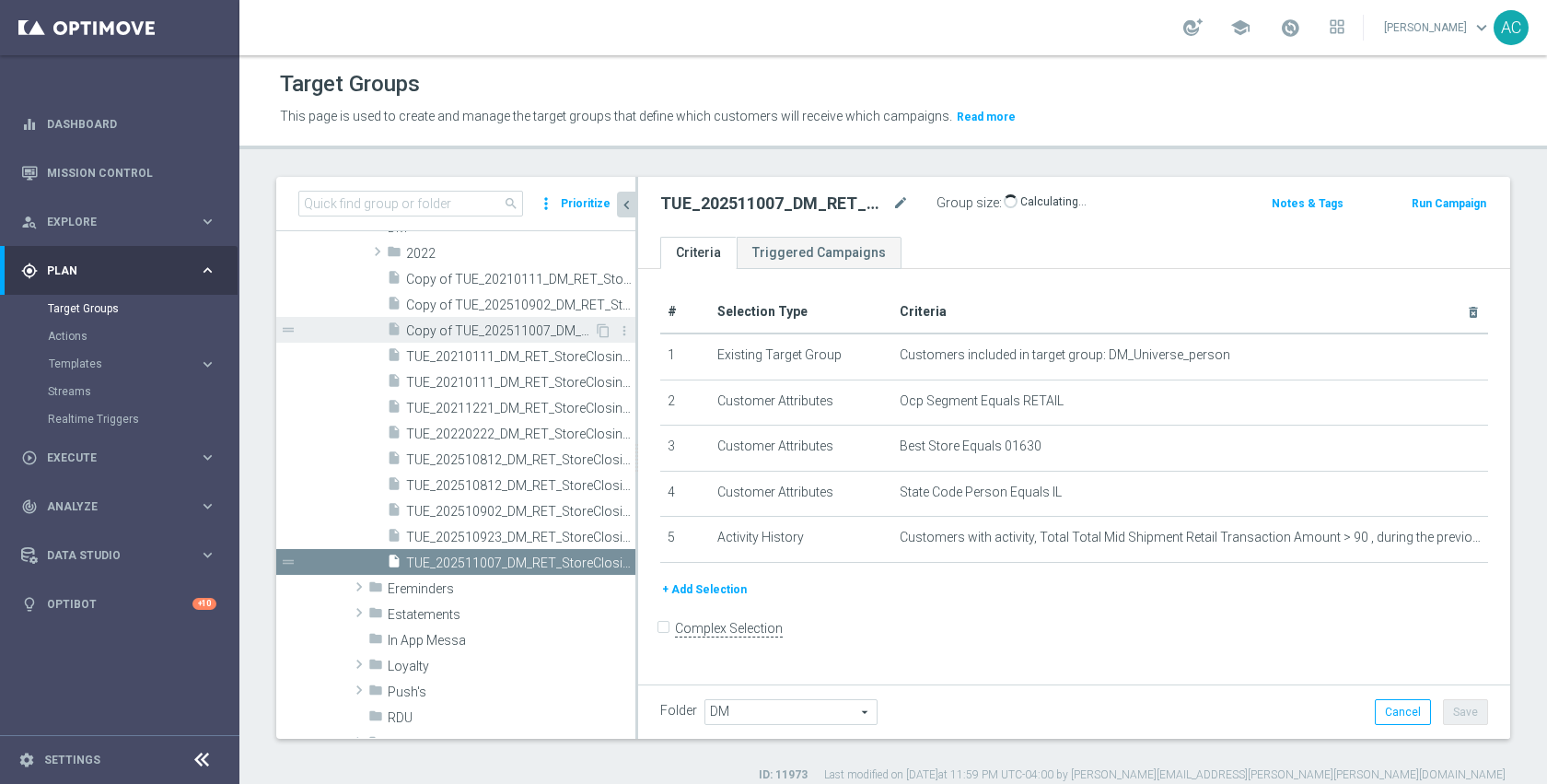
click at [501, 339] on div "insert_drive_file Copy of TUE_202511007_DM_RET_StoreClosing_1630" at bounding box center [490, 330] width 207 height 26
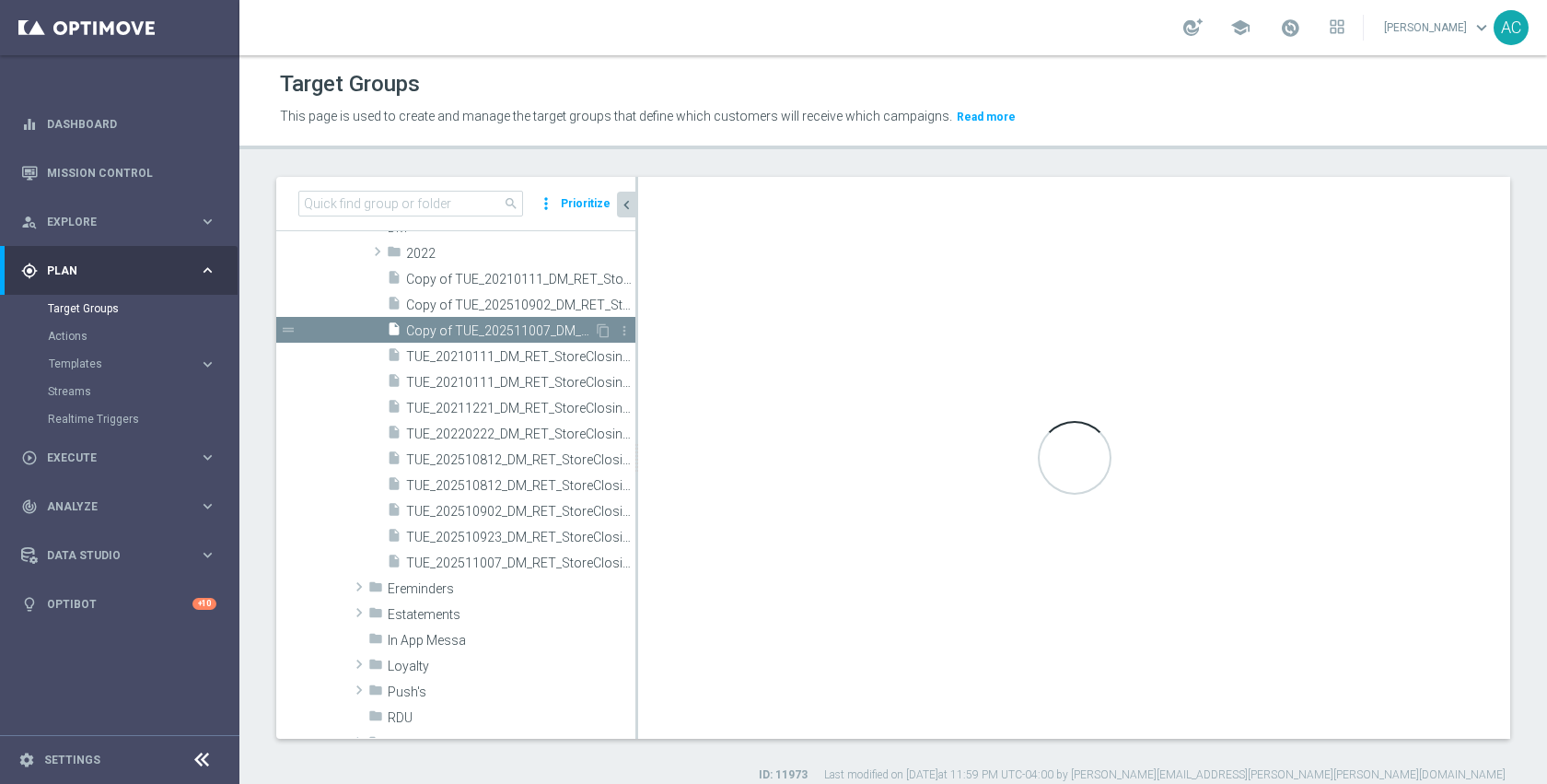
scroll to position [130, 0]
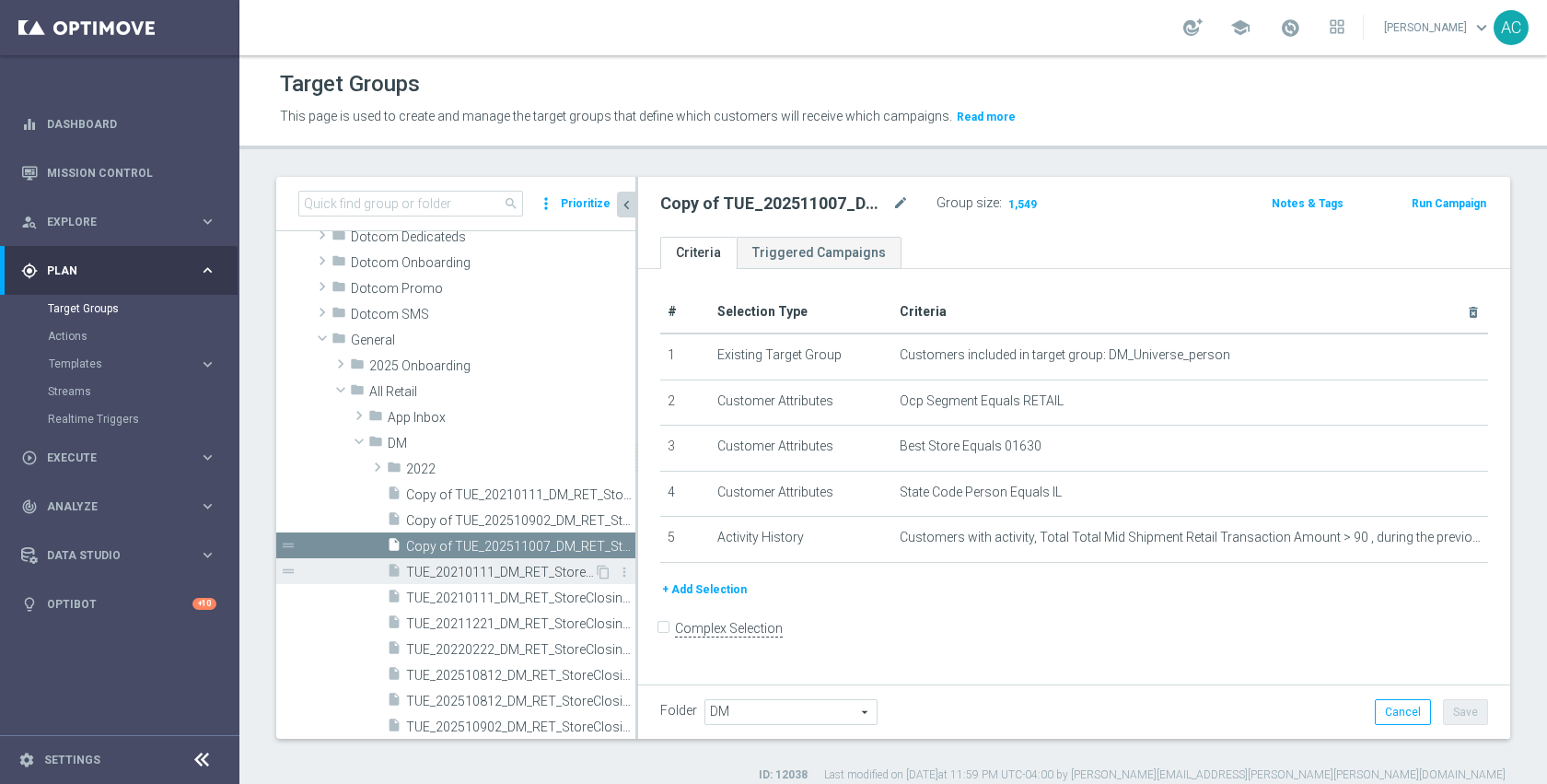
click at [480, 565] on span "TUE_20210111_DM_RET_StoreClosing_119" at bounding box center [500, 572] width 188 height 16
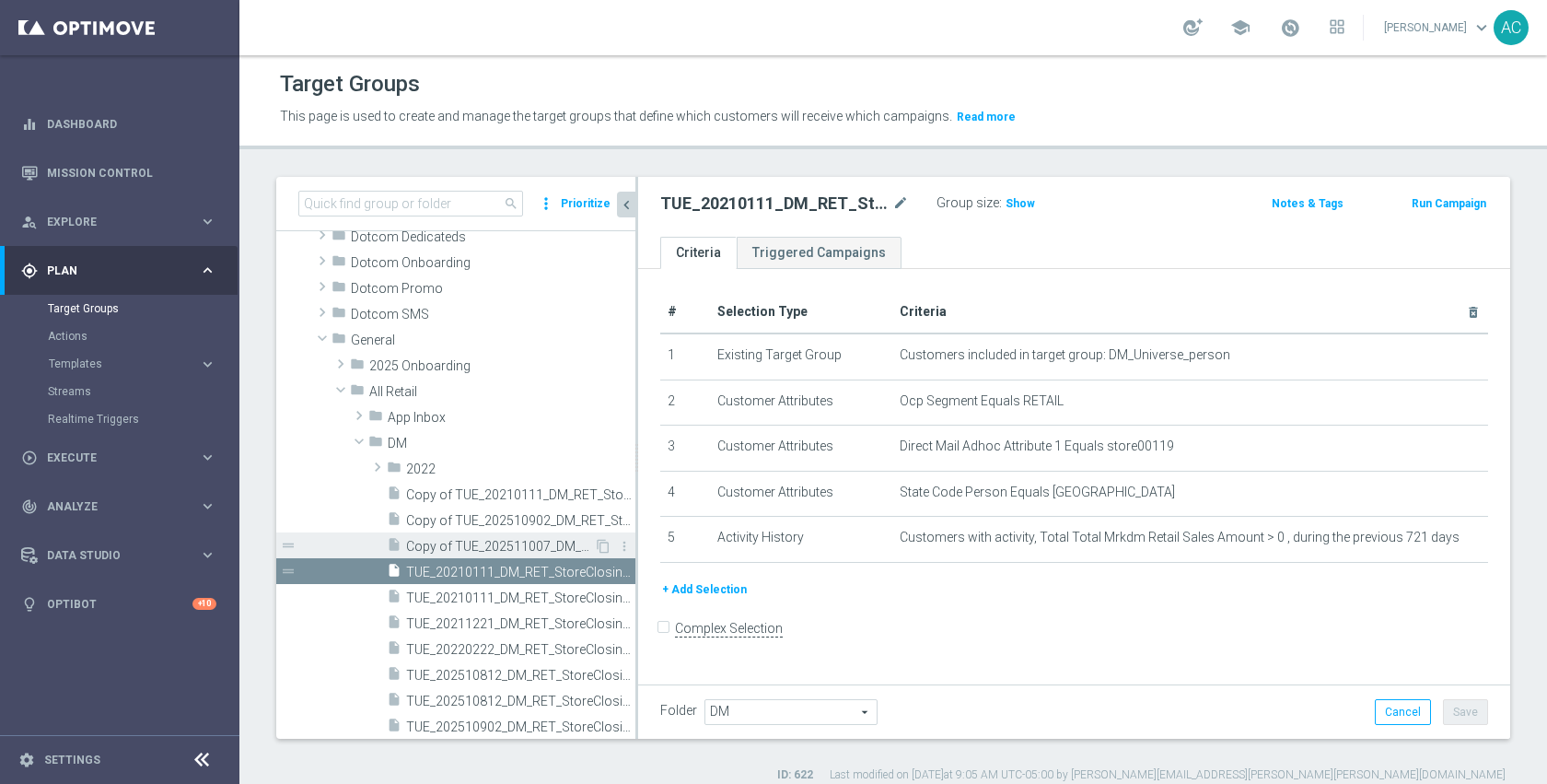
click at [451, 544] on span "Copy of TUE_202511007_DM_RET_StoreClosing_1630" at bounding box center [500, 546] width 188 height 16
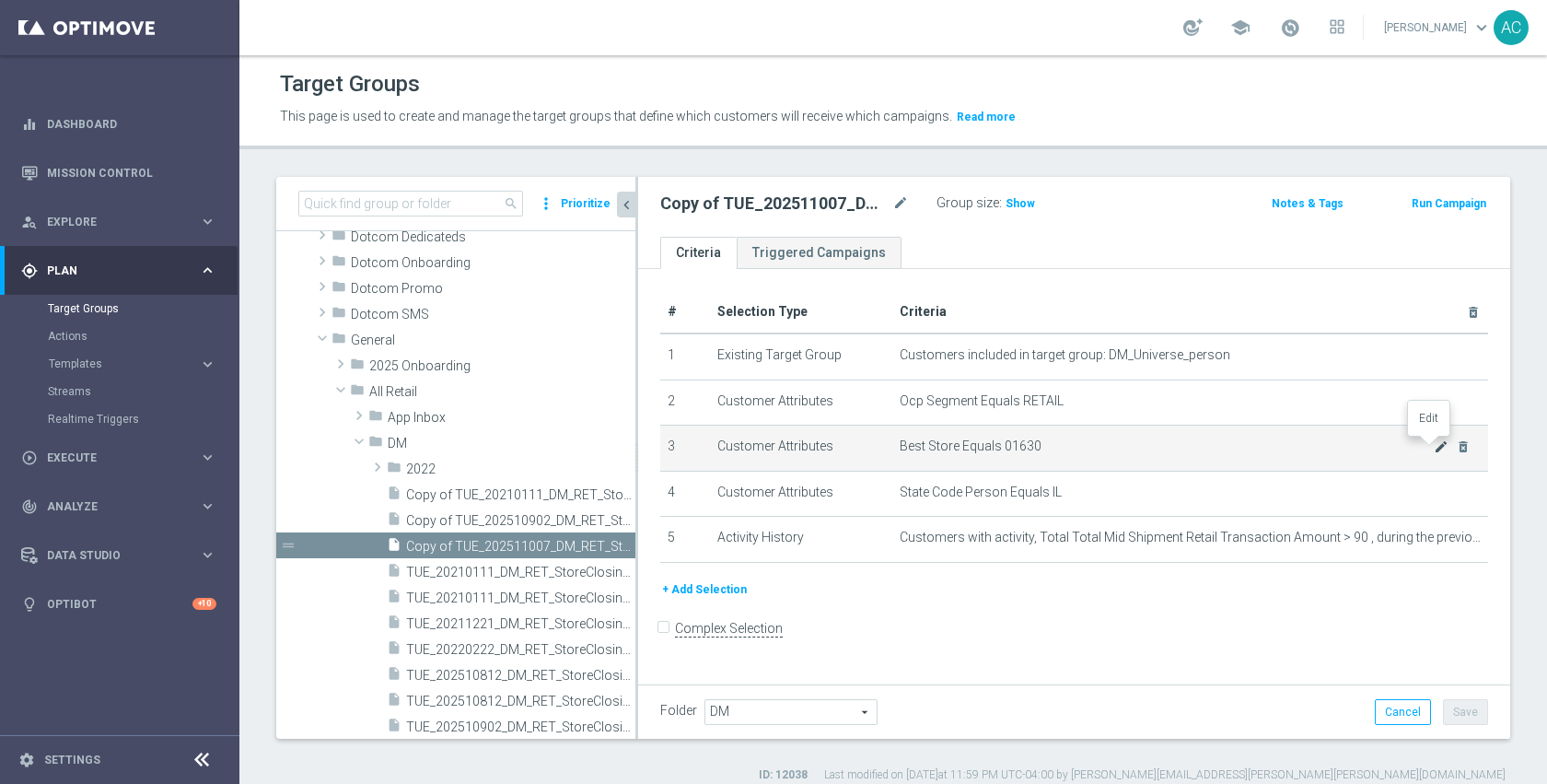
click at [1434, 444] on icon "mode_edit" at bounding box center [1441, 447] width 15 height 15
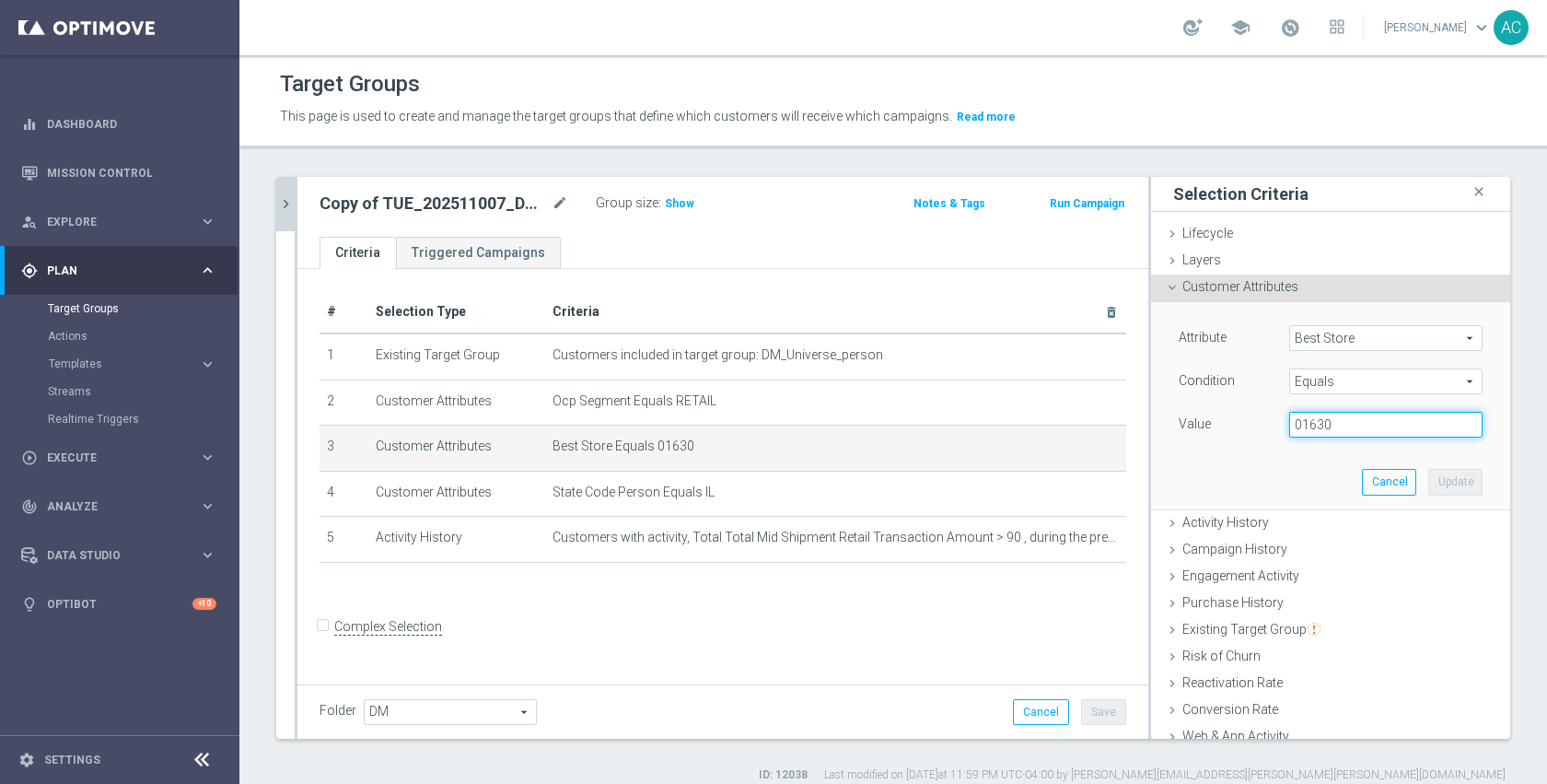
click at [1338, 427] on input "01630" at bounding box center [1386, 425] width 193 height 26
type input "00545"
click at [1444, 480] on button "Update" at bounding box center [1455, 482] width 54 height 26
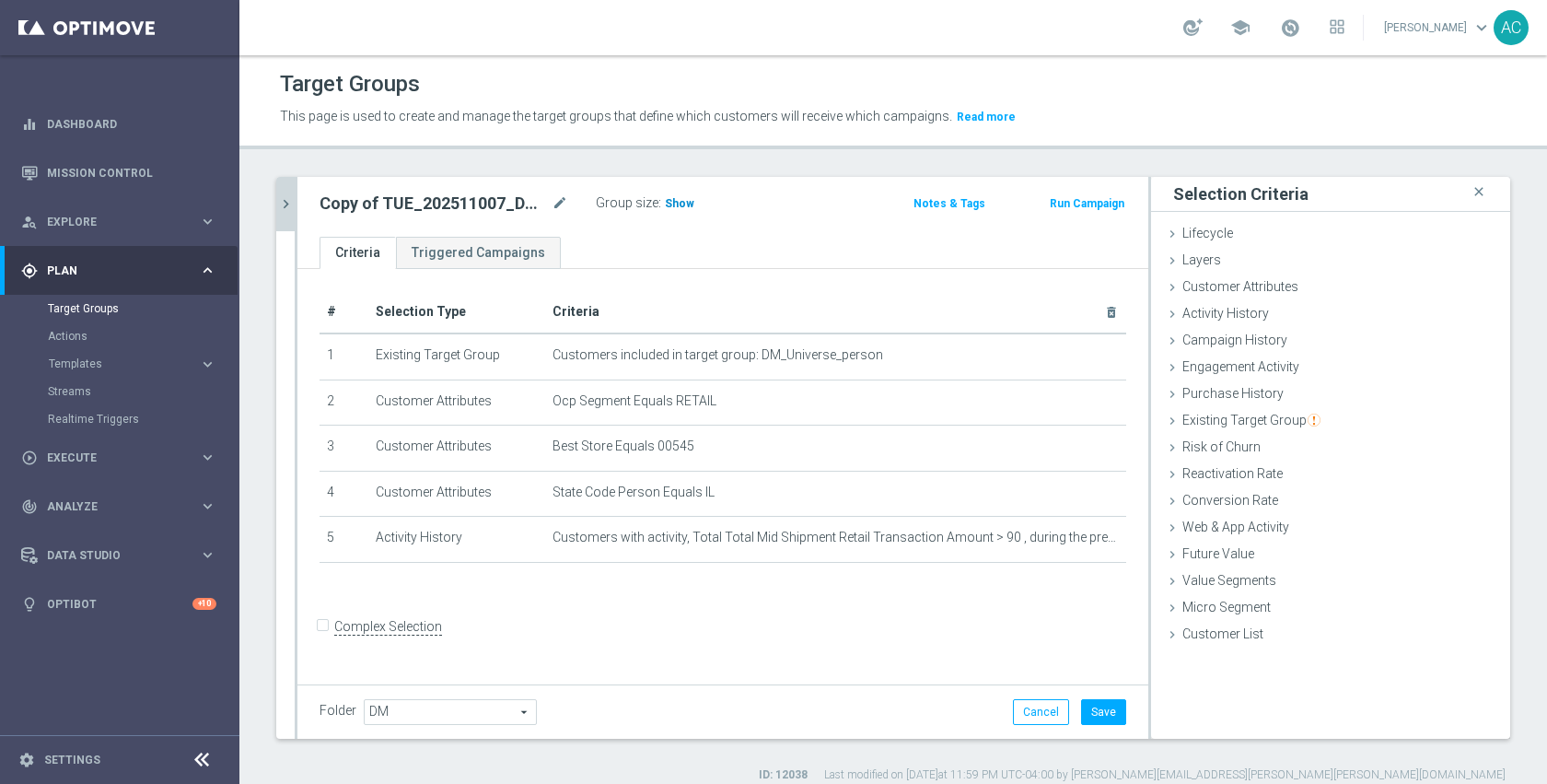
click at [680, 203] on span "Show" at bounding box center [680, 204] width 29 height 13
click at [565, 195] on icon "mode_edit" at bounding box center [560, 204] width 17 height 22
click at [538, 212] on input "Copy of TUE_202511007_DM_RET_StoreClosing_1630" at bounding box center [444, 205] width 249 height 26
drag, startPoint x: 533, startPoint y: 208, endPoint x: 621, endPoint y: 208, distance: 88.0
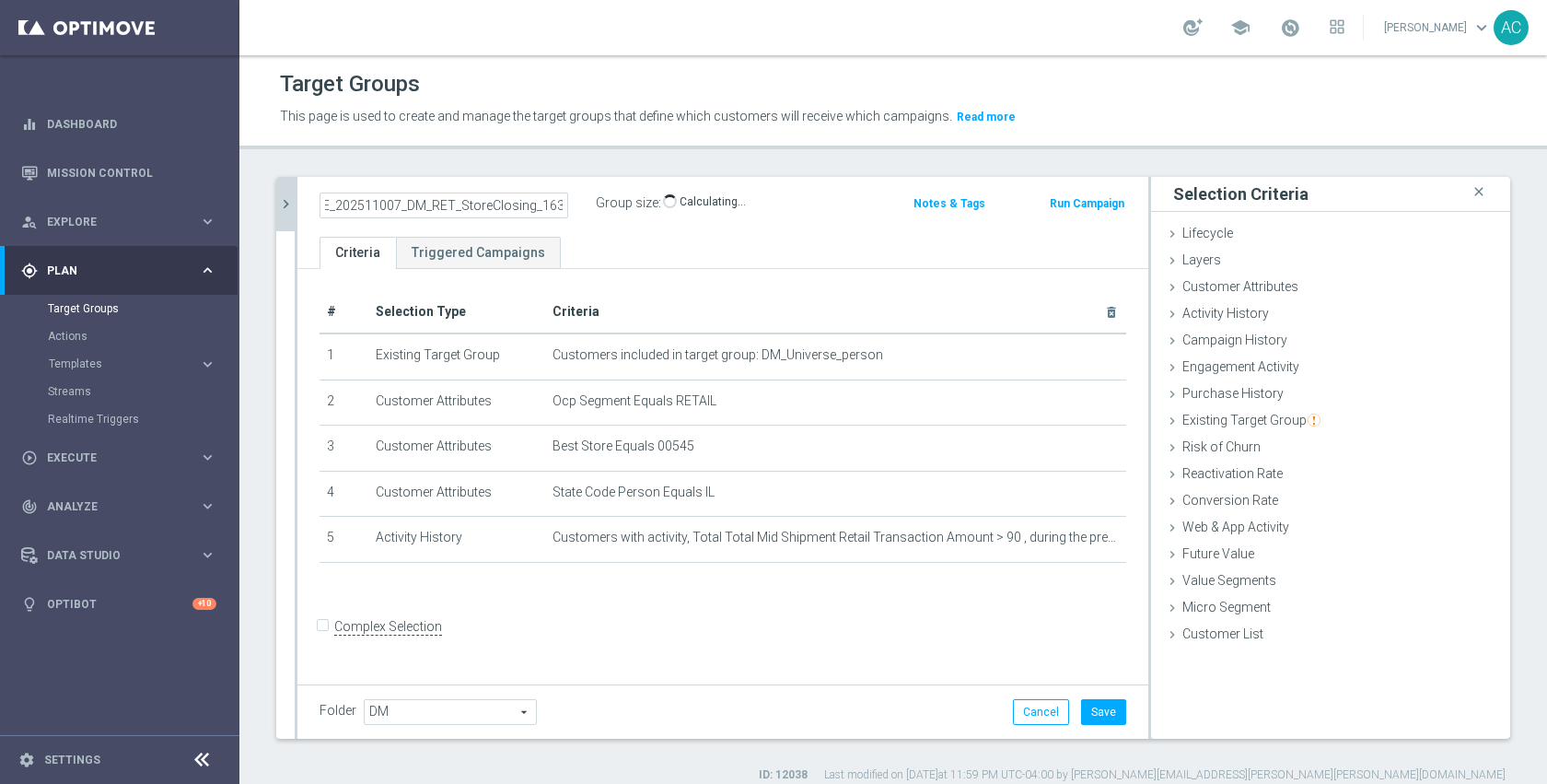
click at [621, 208] on div "Copy of TUE_202511007_DM_RET_StoreClosing_1630 Group size : Show Calculating…" at bounding box center [584, 205] width 557 height 28
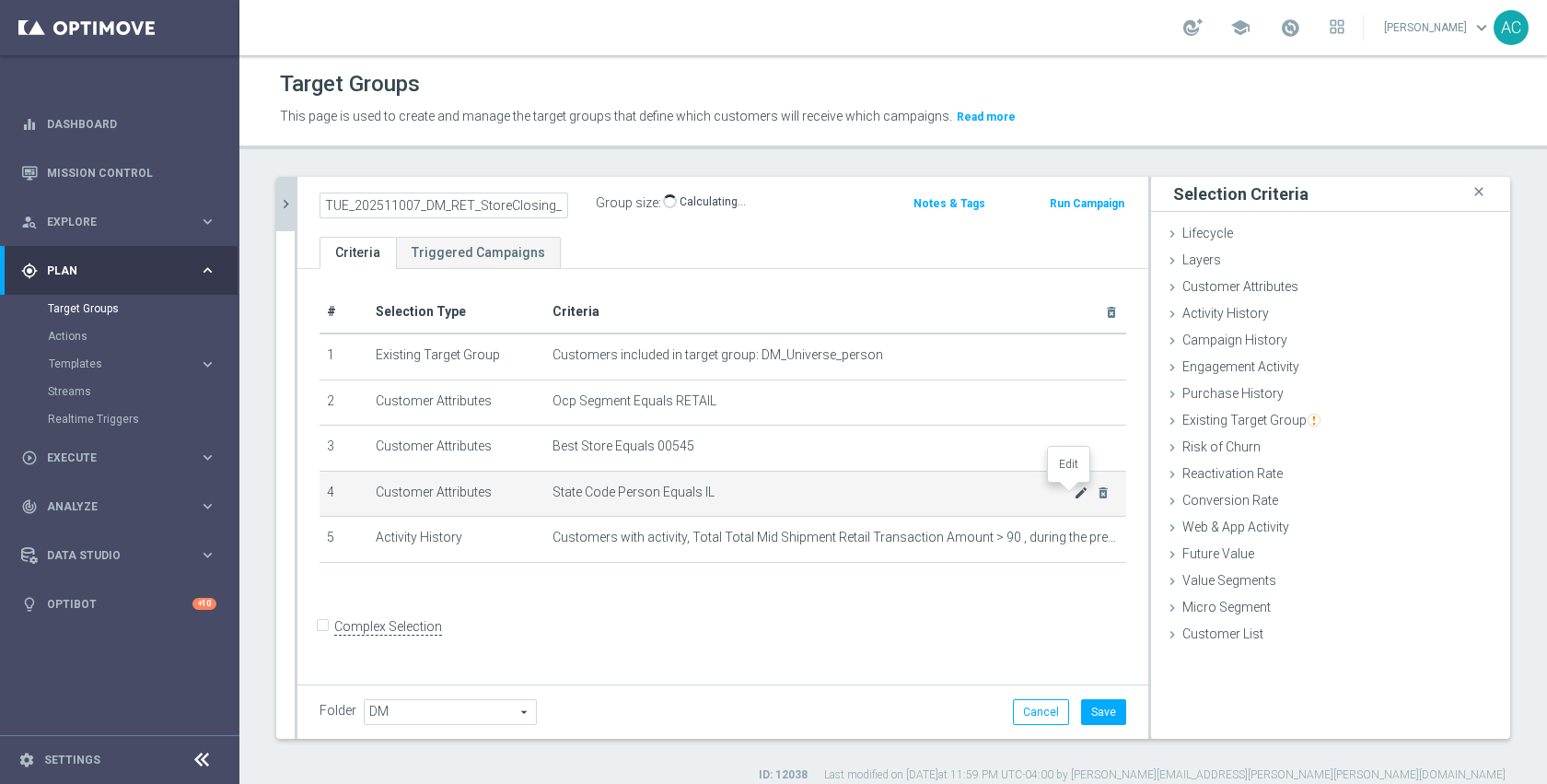
type input "TUE_202511007_DM_RET_StoreClosing_545"
click at [1073, 491] on icon "mode_edit" at bounding box center [1081, 493] width 15 height 15
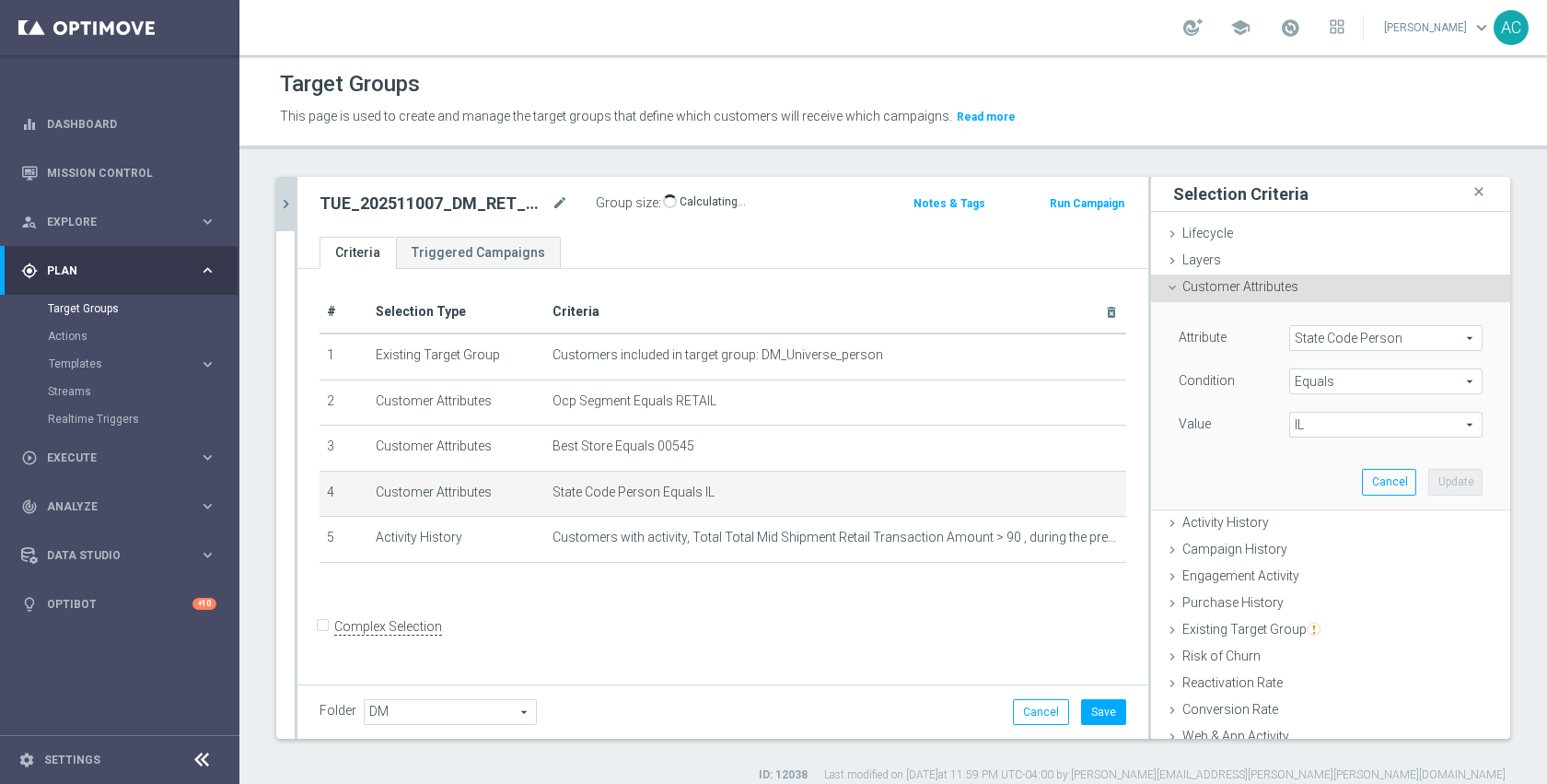
click at [1315, 424] on span "IL" at bounding box center [1386, 425] width 192 height 24
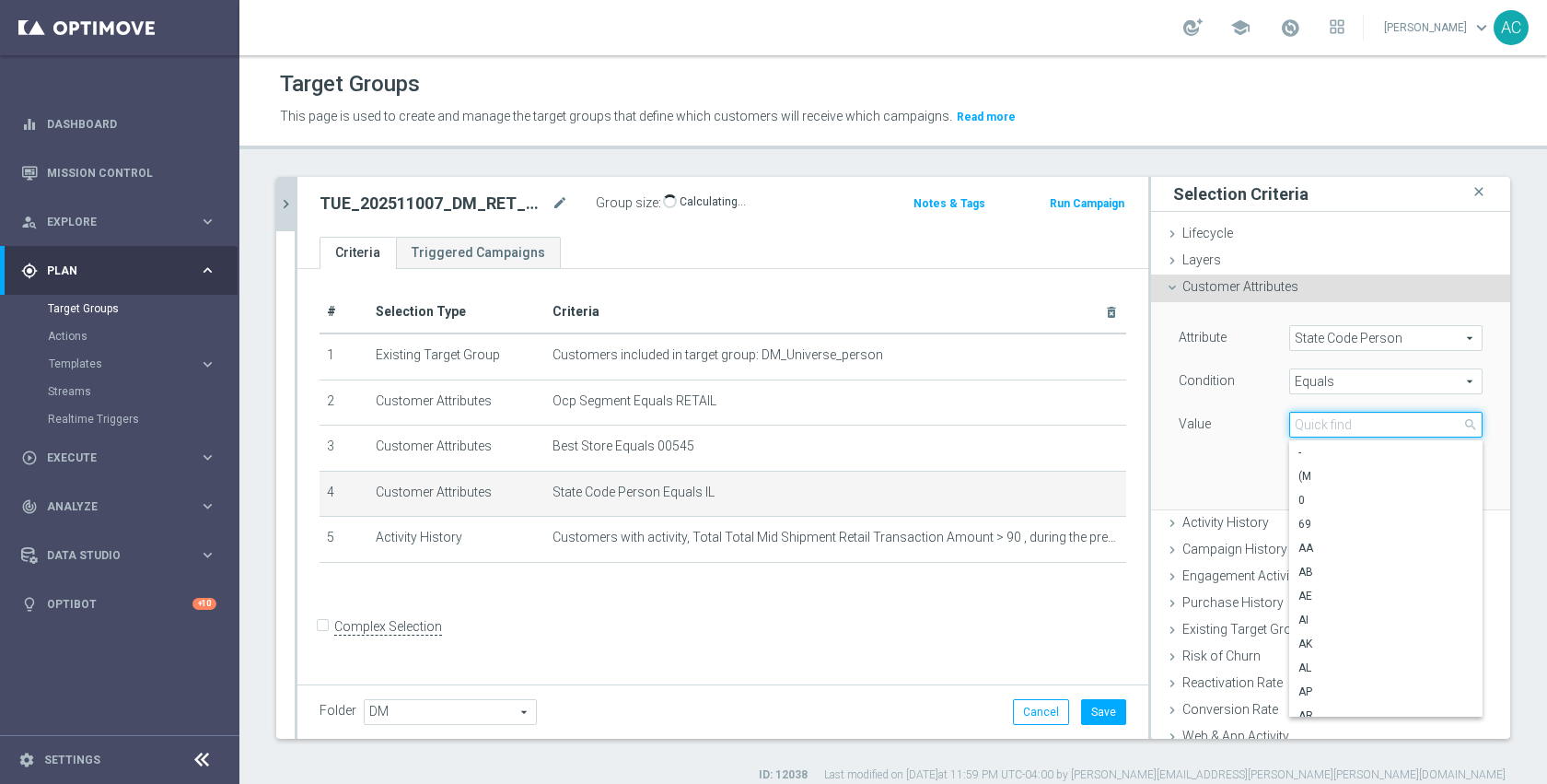
click at [1315, 424] on input "search" at bounding box center [1386, 425] width 193 height 26
type input "nj"
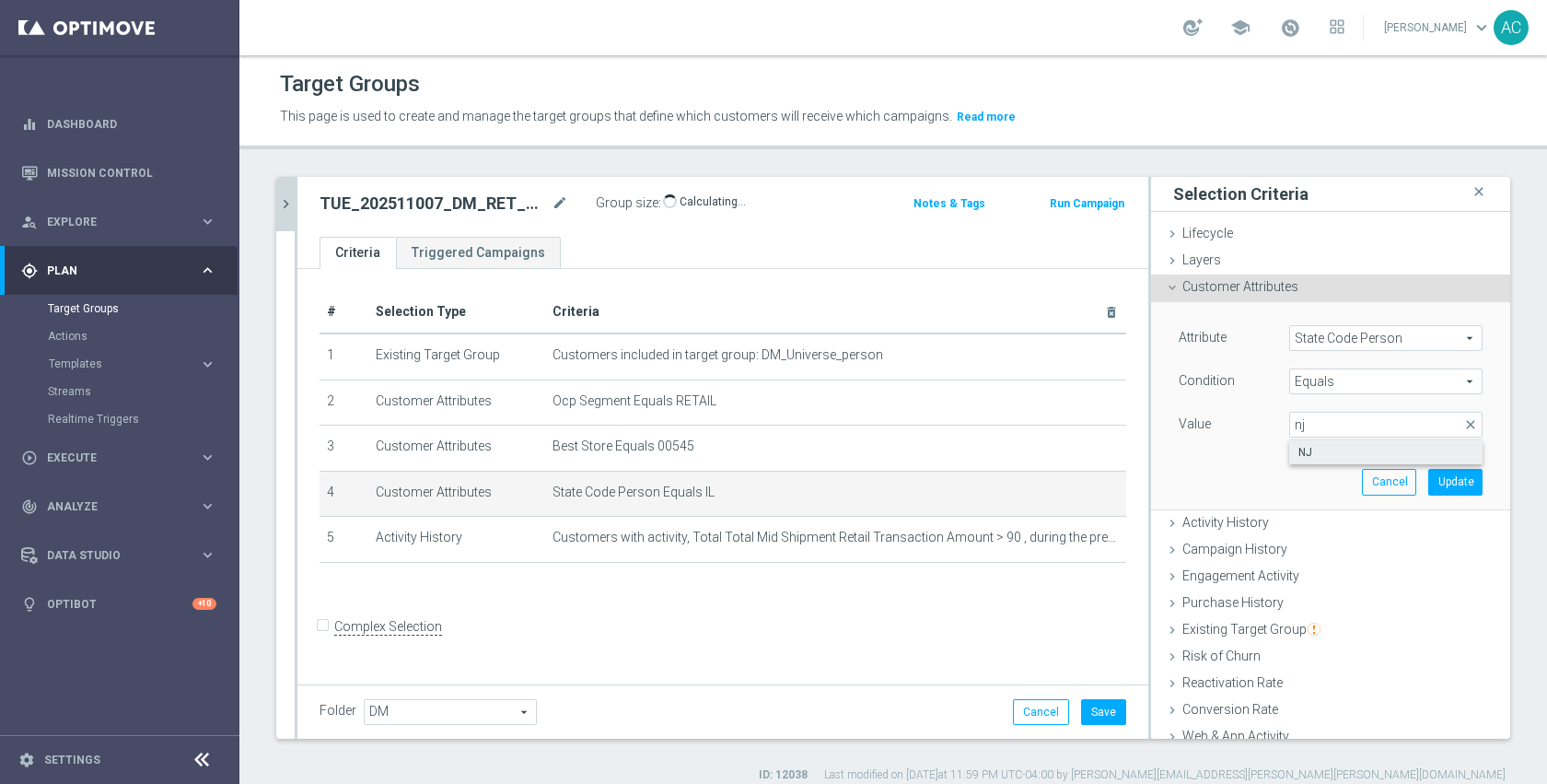
click at [1319, 452] on span "NJ" at bounding box center [1386, 452] width 175 height 15
type input "NJ"
click at [1428, 477] on button "Update" at bounding box center [1455, 482] width 54 height 26
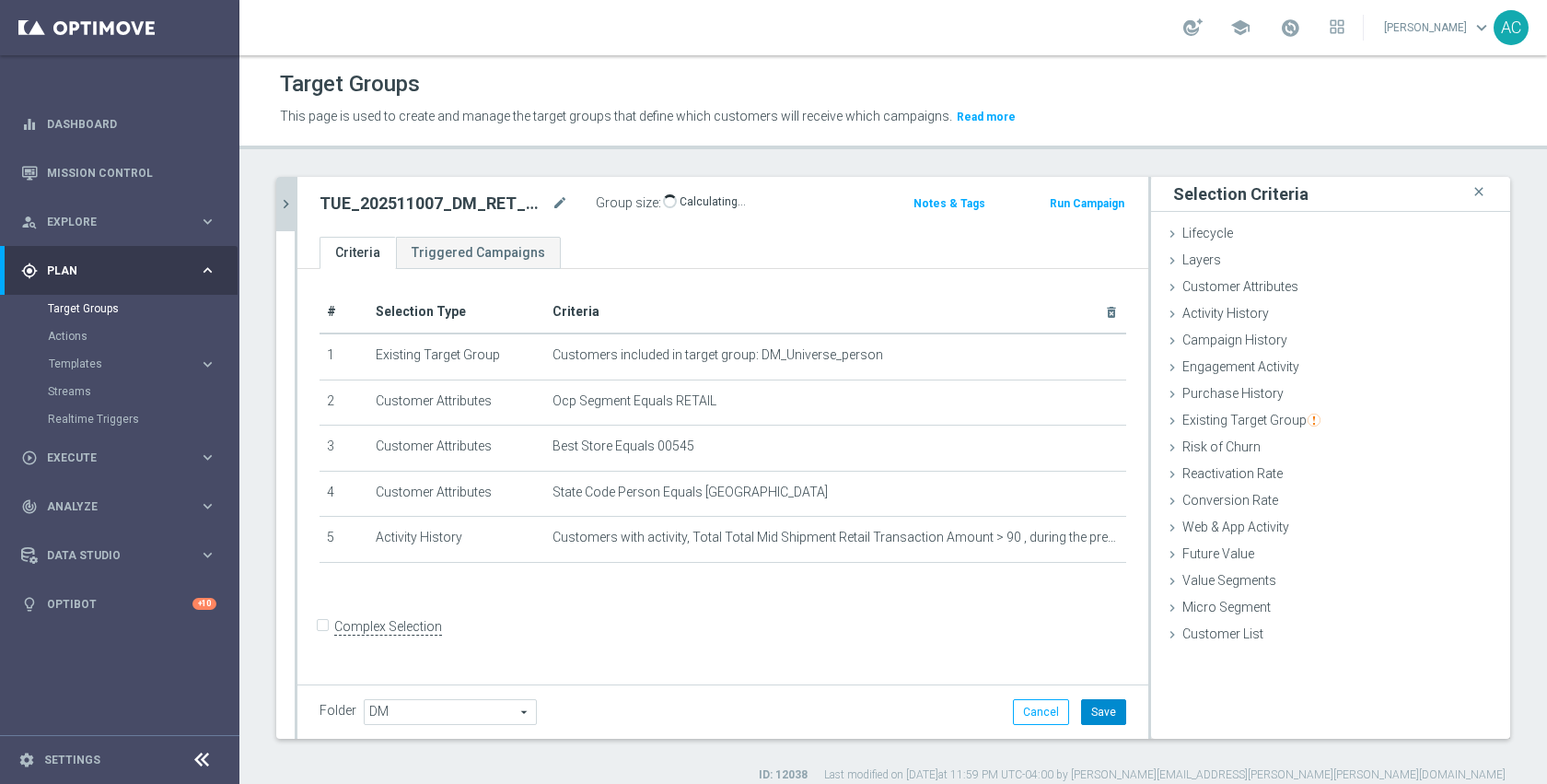
click at [1087, 714] on button "Save" at bounding box center [1103, 712] width 45 height 26
click at [863, 609] on div "# Selection Type Criteria delete_forever 1 Existing Target Group Customers incl…" at bounding box center [723, 474] width 851 height 411
click at [1069, 204] on button "Run Campaign" at bounding box center [1086, 204] width 78 height 20
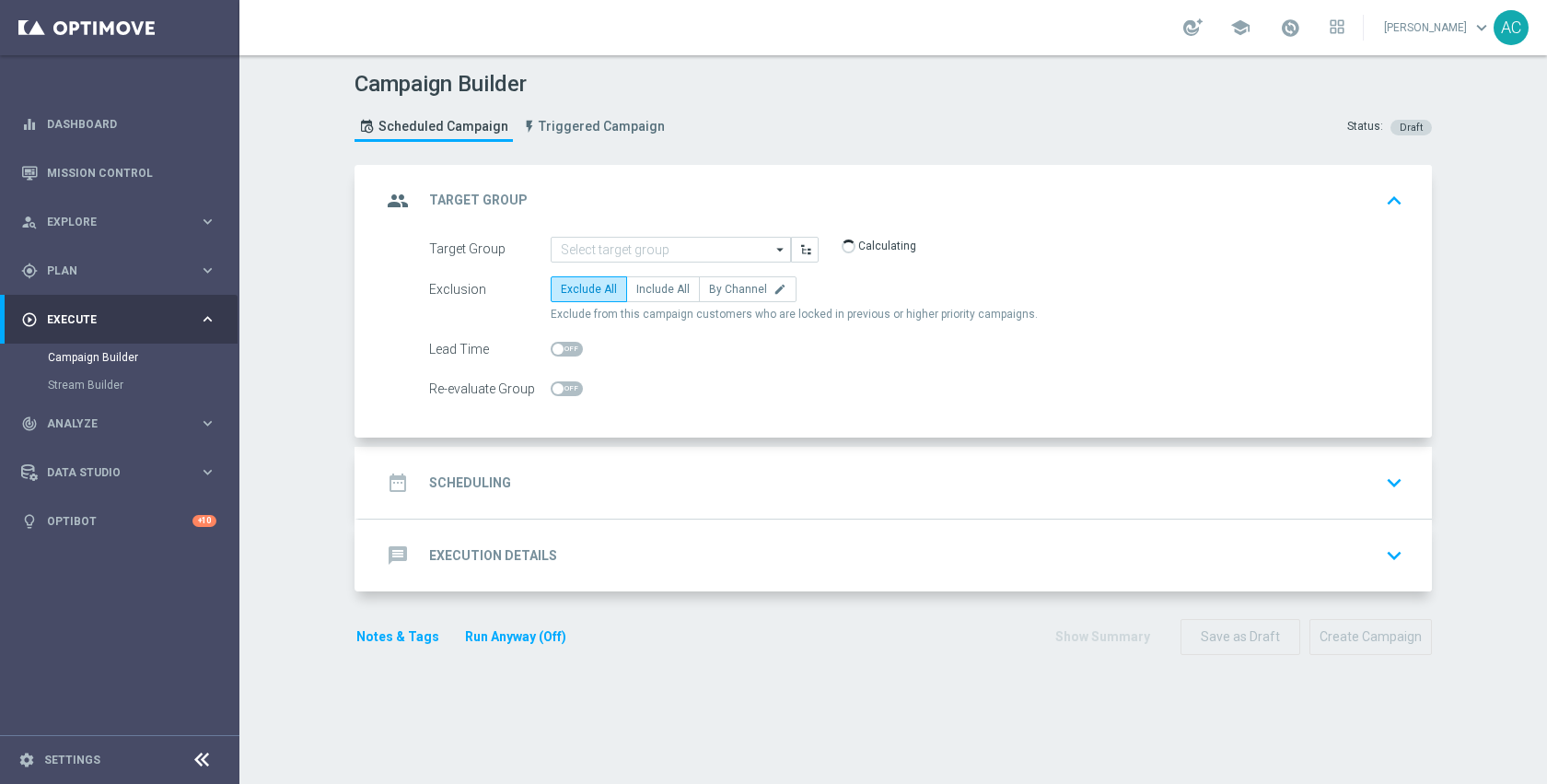
type input "TUE_202511007_DM_RET_StoreClosing_545"
type input "Total Mid Shipment Dotcom Transaction Amount"
click at [682, 285] on label "Include All" at bounding box center [663, 289] width 74 height 26
click at [649, 287] on input "Include All" at bounding box center [642, 292] width 12 height 12
radio input "true"
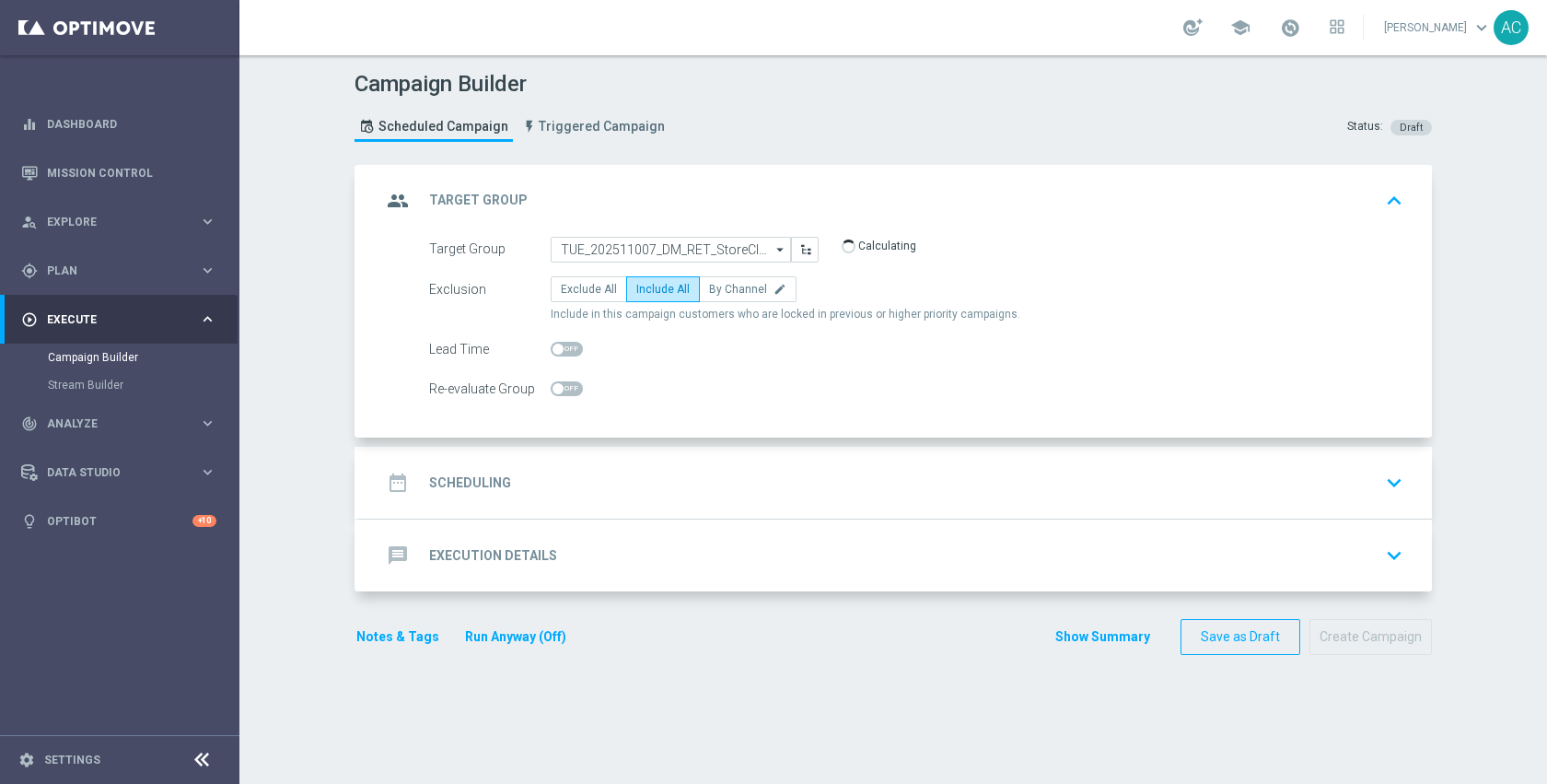
click at [677, 492] on div "date_range Scheduling keyboard_arrow_down" at bounding box center [896, 483] width 1028 height 35
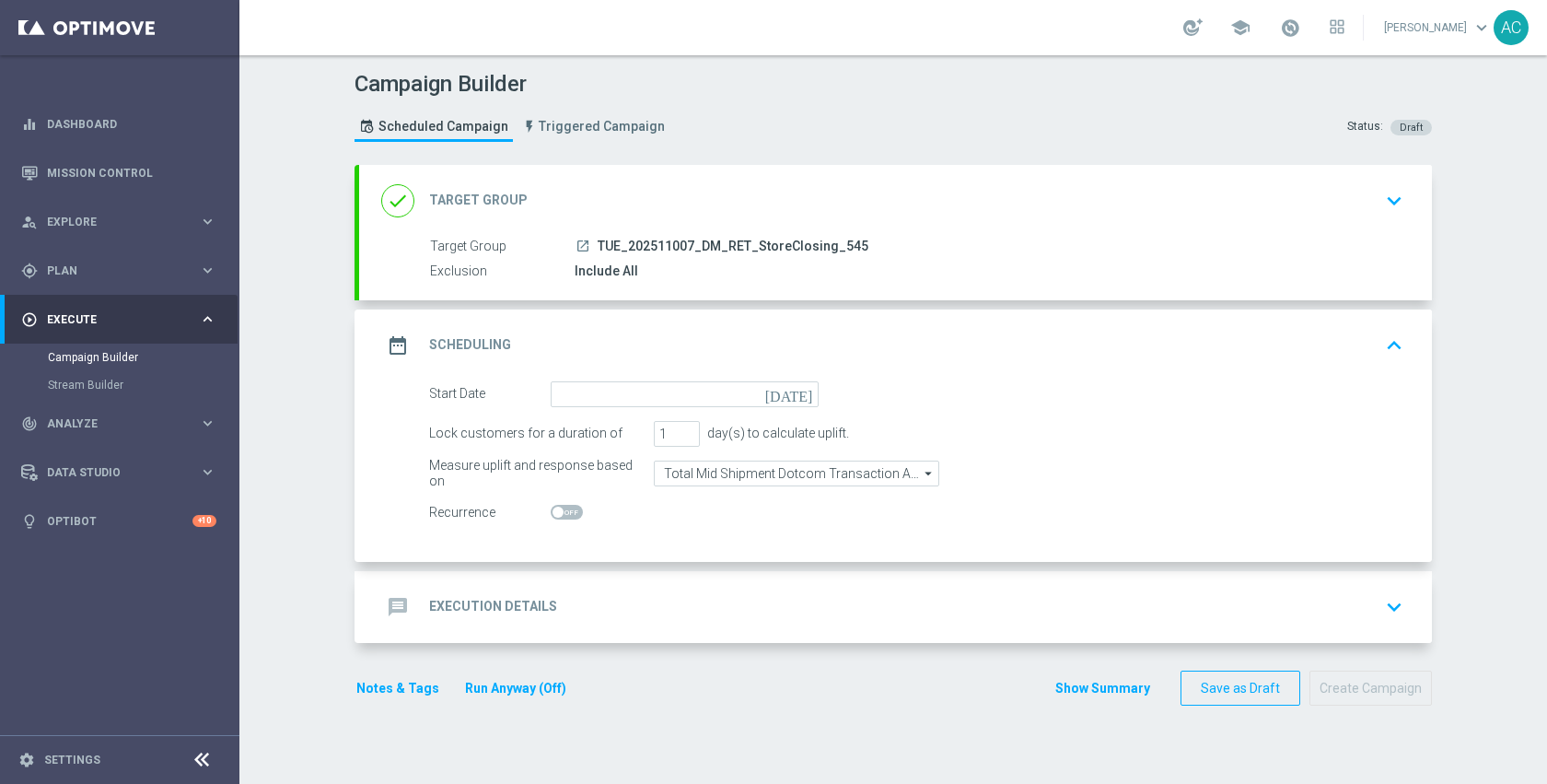
click at [794, 393] on icon "today" at bounding box center [792, 392] width 54 height 20
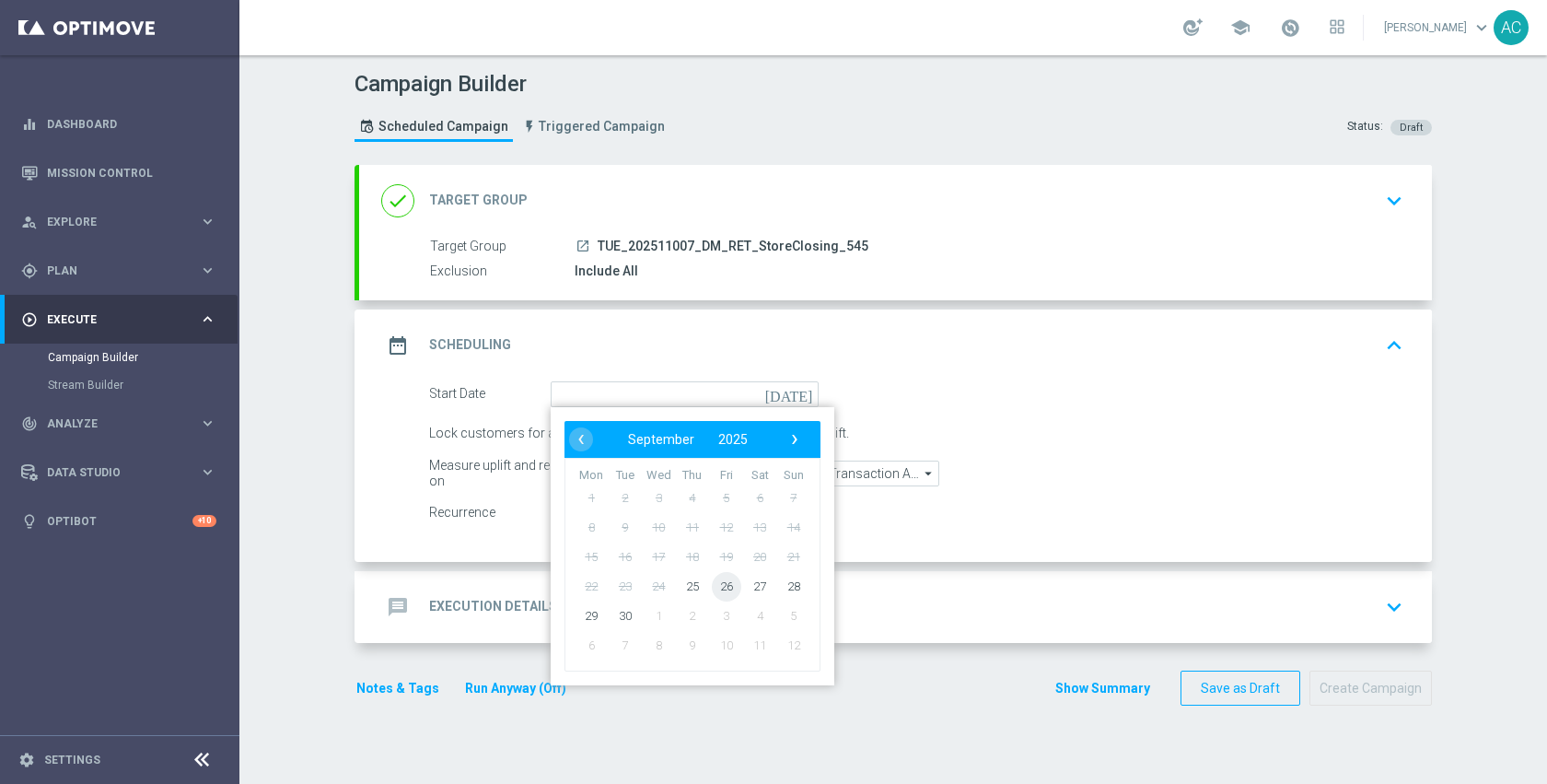
click at [734, 584] on td "26" at bounding box center [726, 586] width 34 height 29
click at [721, 585] on span "26" at bounding box center [727, 586] width 29 height 29
type input "26 Sep 2025"
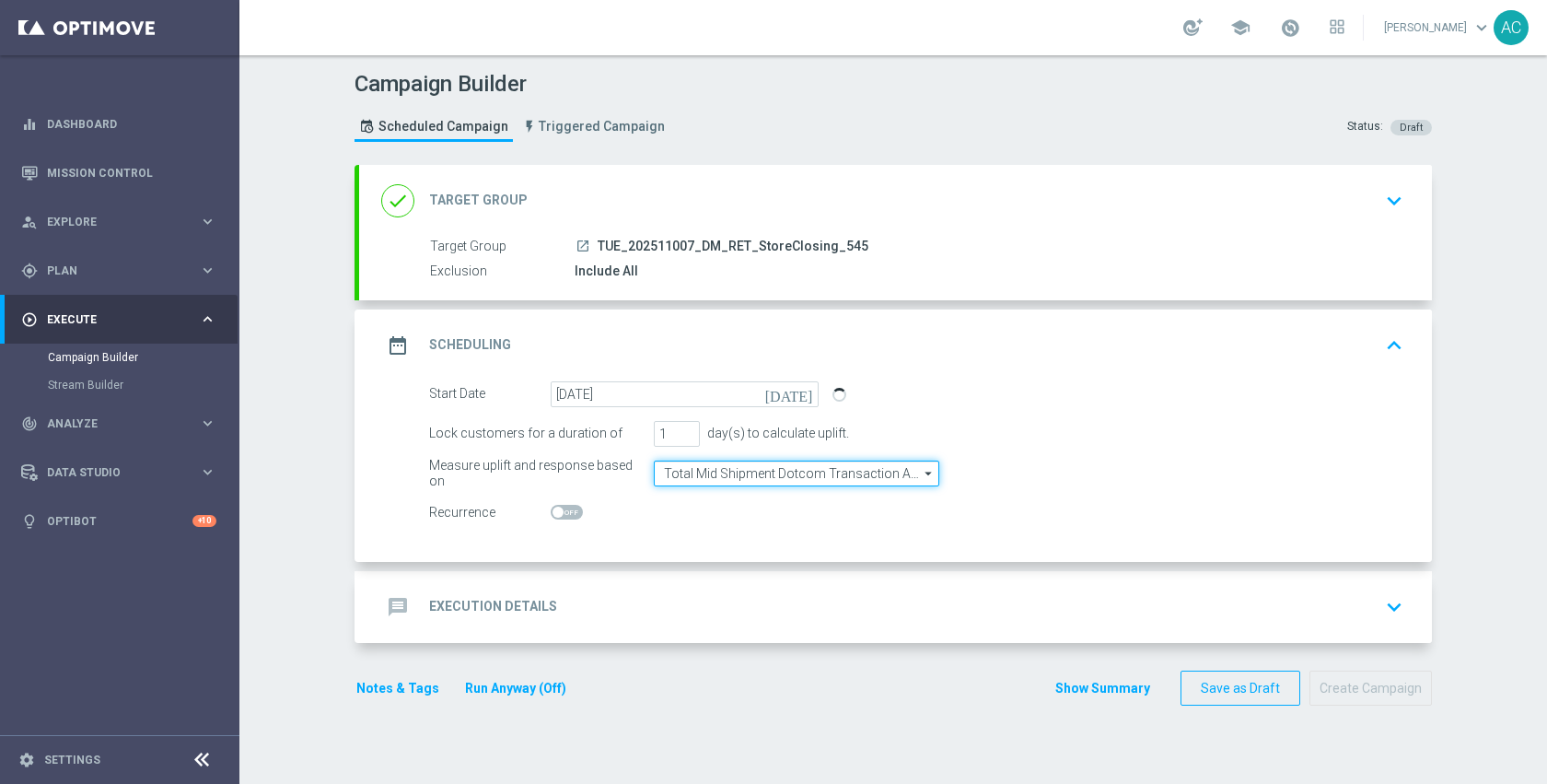
click at [836, 468] on input "Total Mid Shipment Dotcom Transaction Amount" at bounding box center [797, 474] width 286 height 26
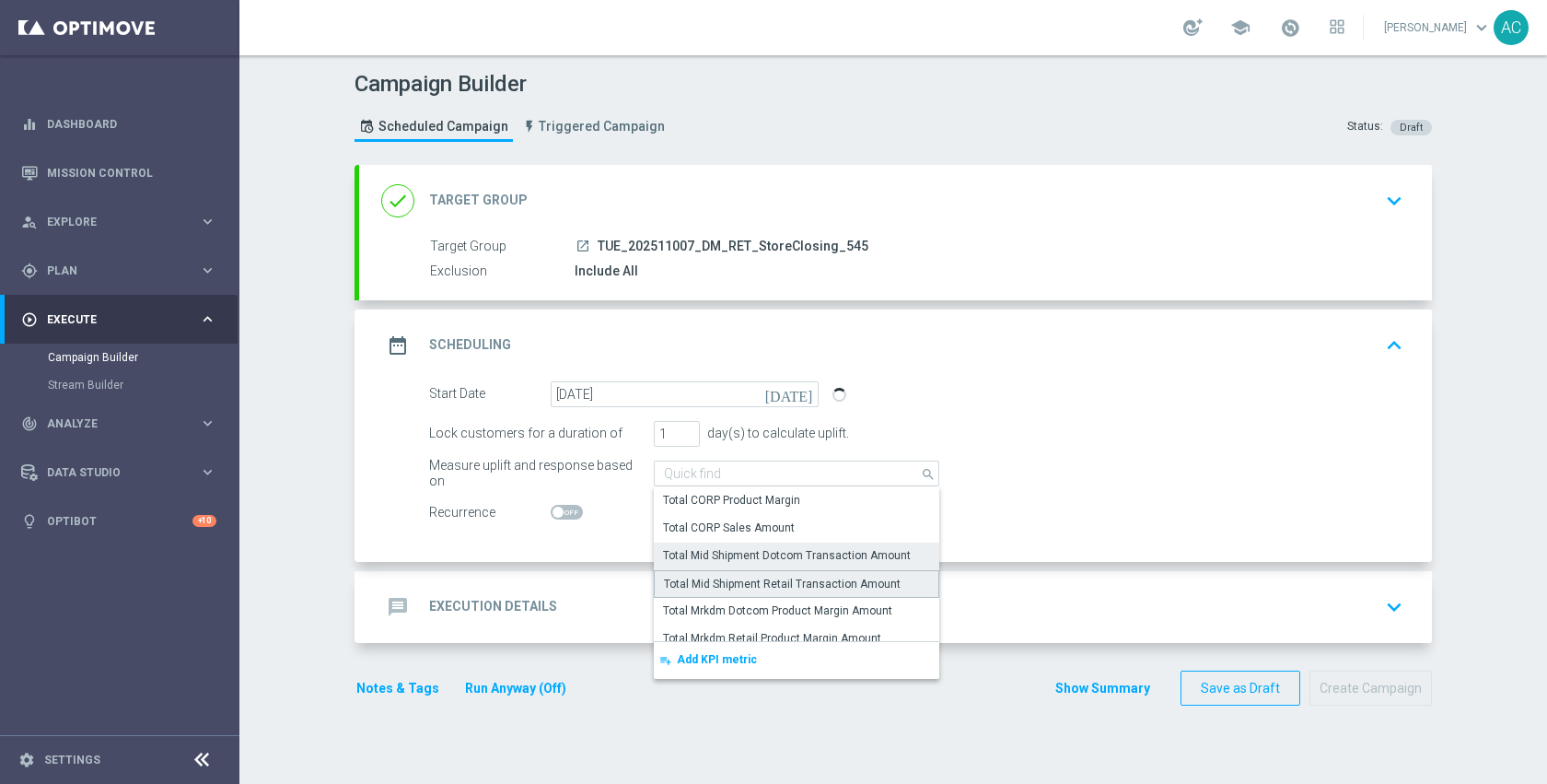
click at [798, 585] on div "Total Mid Shipment Retail Transaction Amount" at bounding box center [782, 584] width 237 height 17
type input "Total Mid Shipment Retail Transaction Amount"
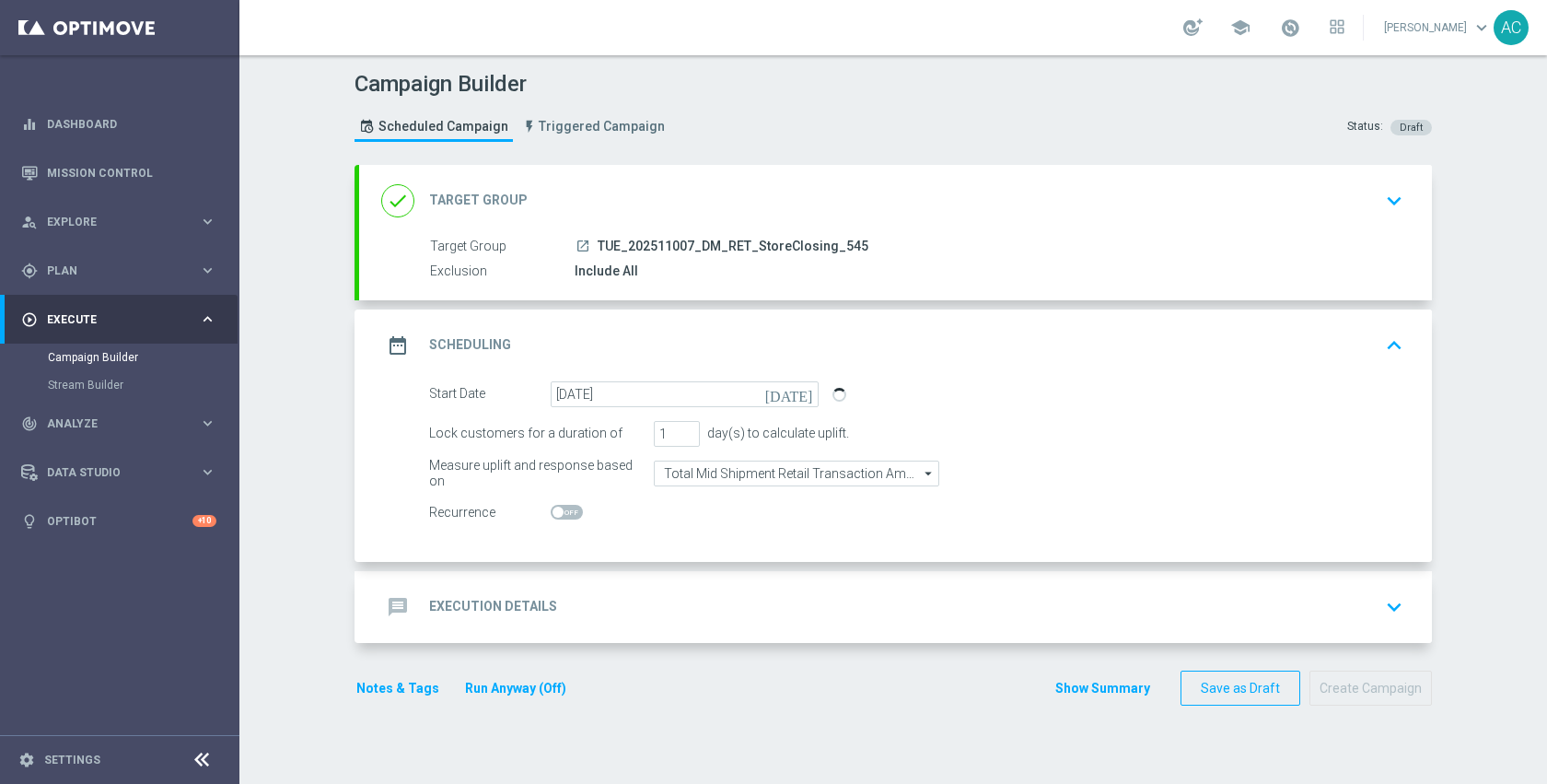
click at [653, 605] on div "message Execution Details keyboard_arrow_down" at bounding box center [896, 607] width 1028 height 35
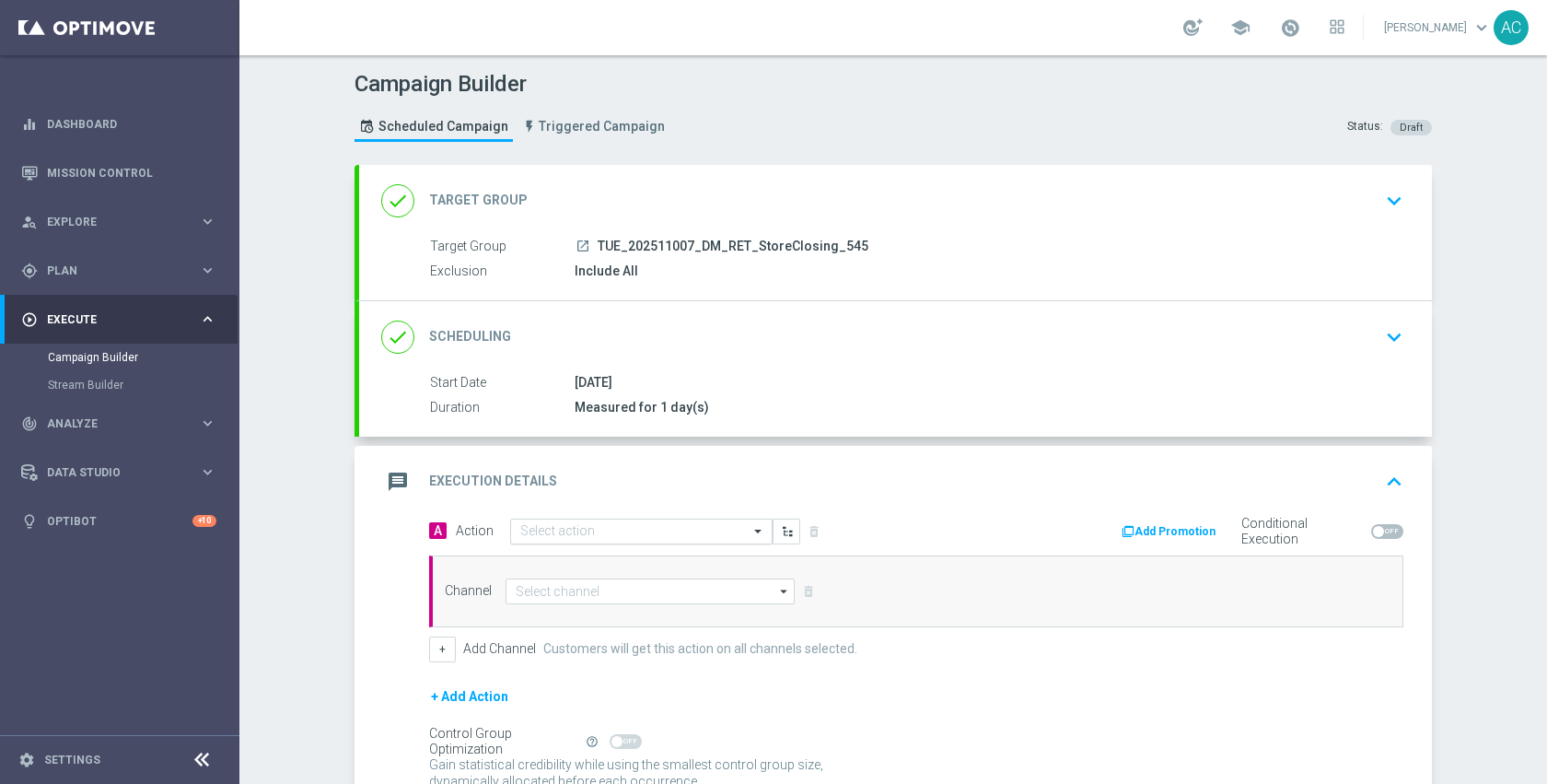
click at [590, 526] on input "text" at bounding box center [623, 532] width 205 height 16
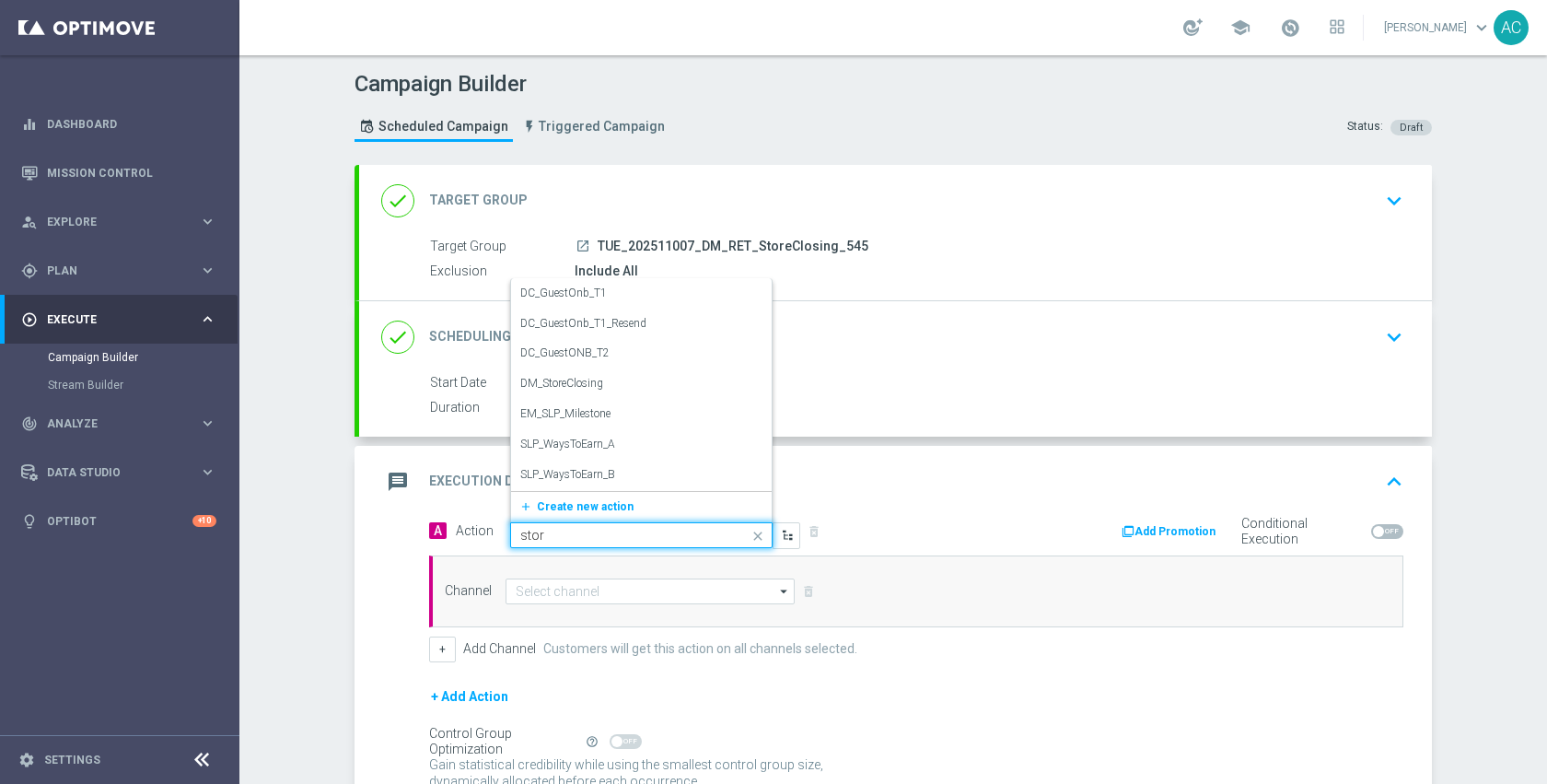
type input "store"
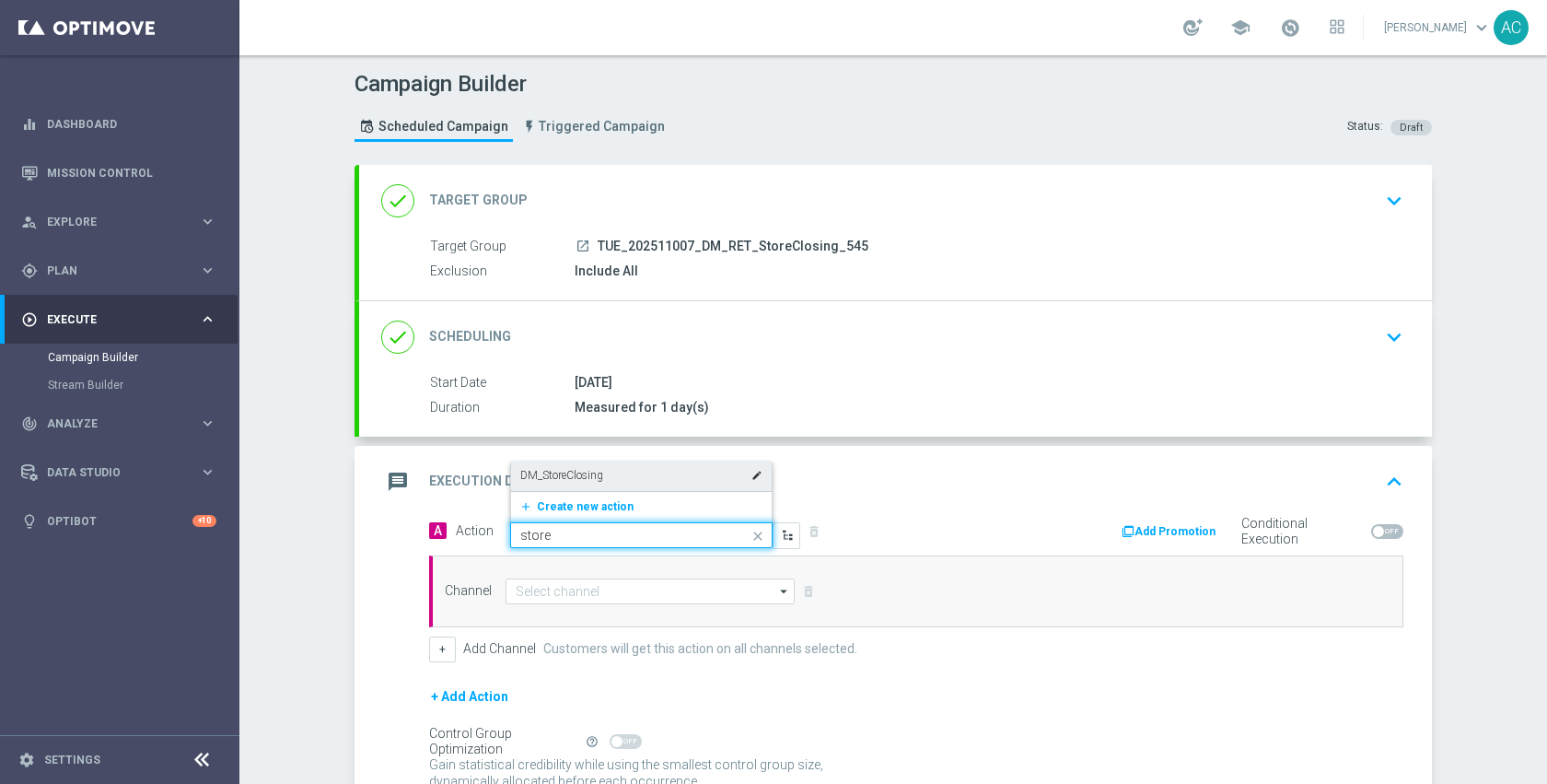
click at [575, 479] on label "DM_StoreClosing" at bounding box center [562, 475] width 83 height 16
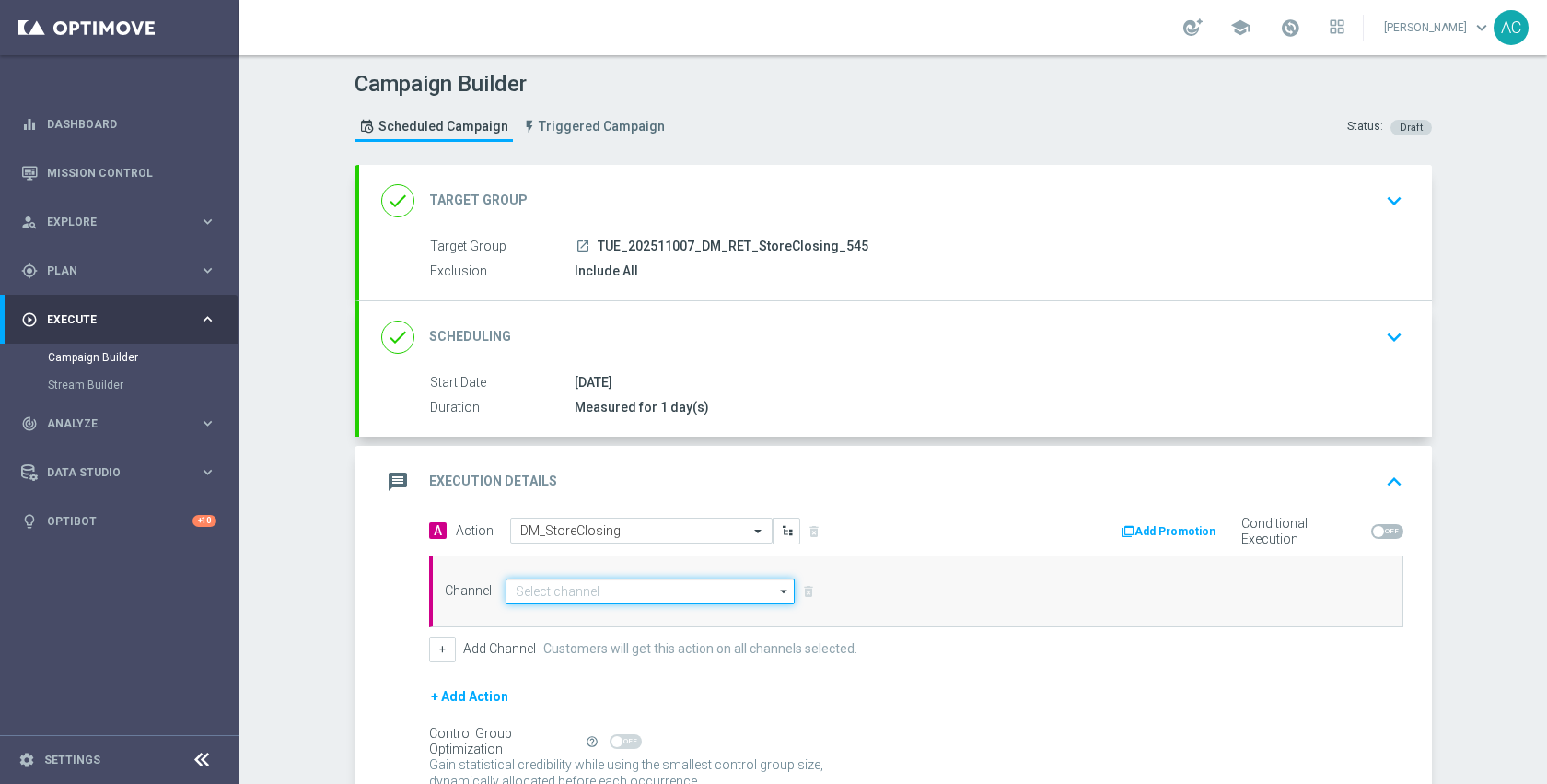
click at [585, 597] on input at bounding box center [650, 591] width 289 height 26
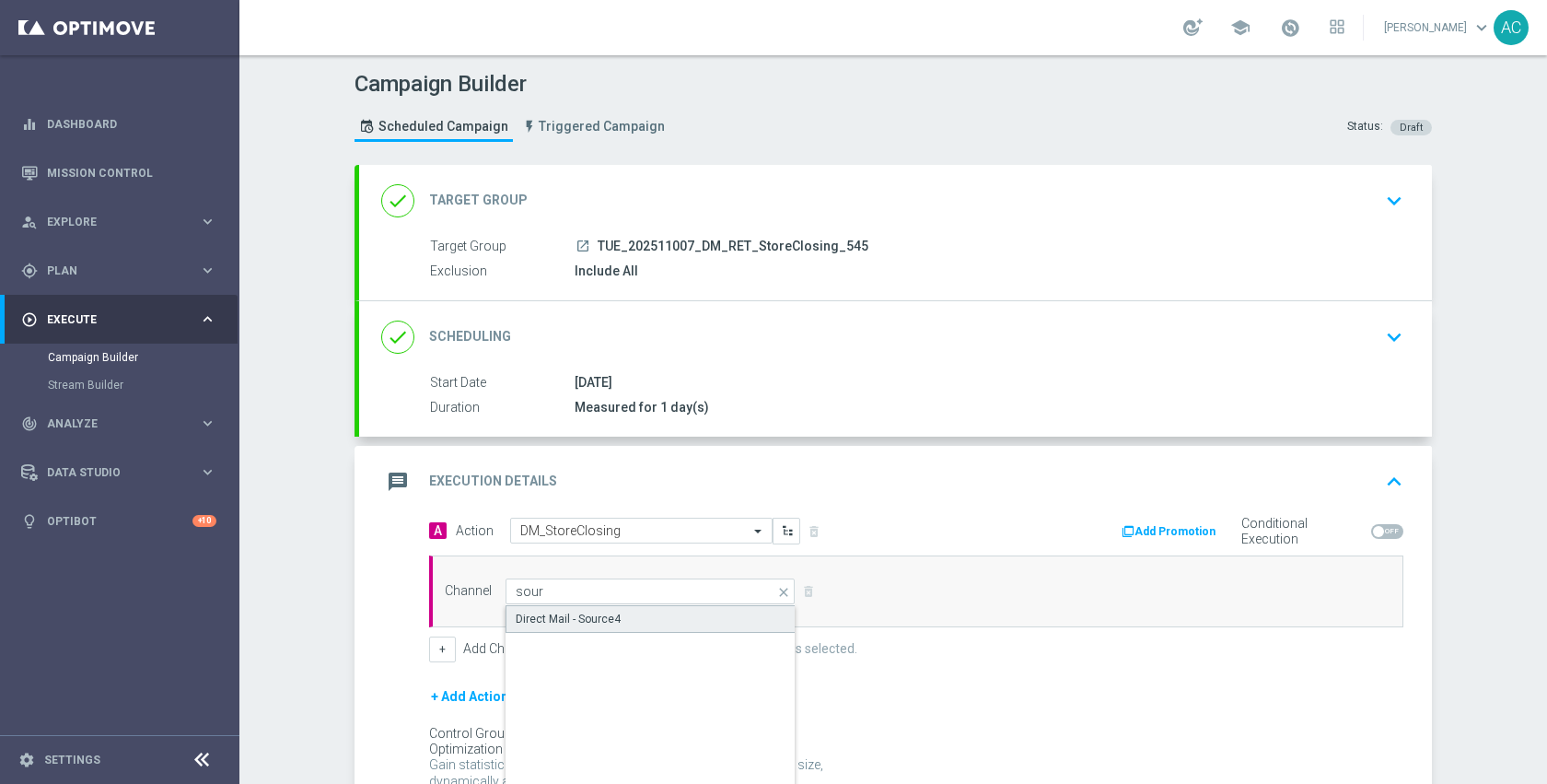
click at [618, 610] on div "Direct Mail - Source4" at bounding box center [650, 619] width 290 height 28
type input "Direct Mail - Source4"
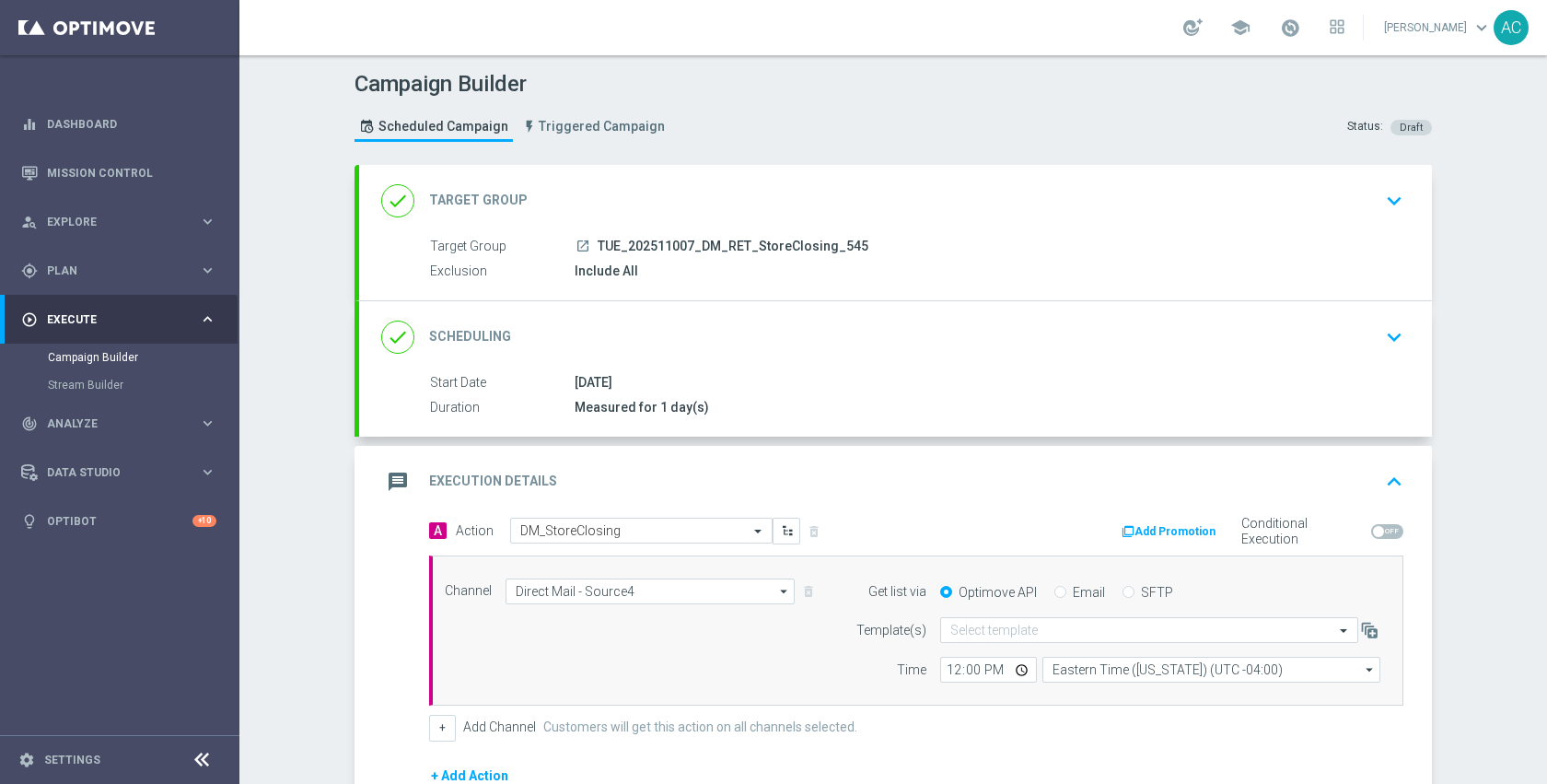
click at [1380, 531] on span at bounding box center [1387, 532] width 32 height 15
click at [1380, 531] on input "checkbox" at bounding box center [1387, 532] width 32 height 15
checkbox input "true"
click at [1168, 532] on button "Add Promotion" at bounding box center [1170, 532] width 102 height 20
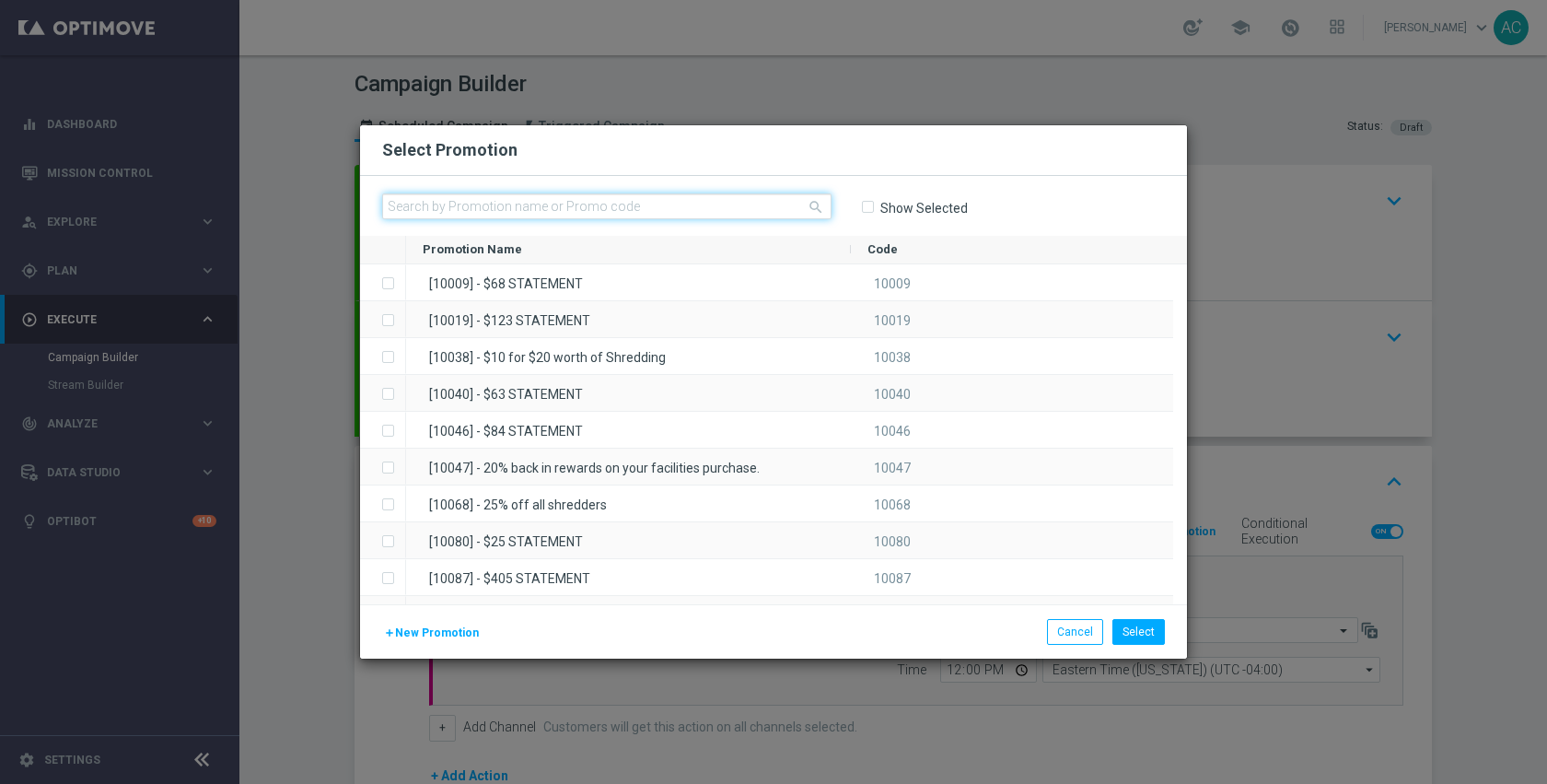
click at [750, 211] on input "text" at bounding box center [607, 206] width 450 height 26
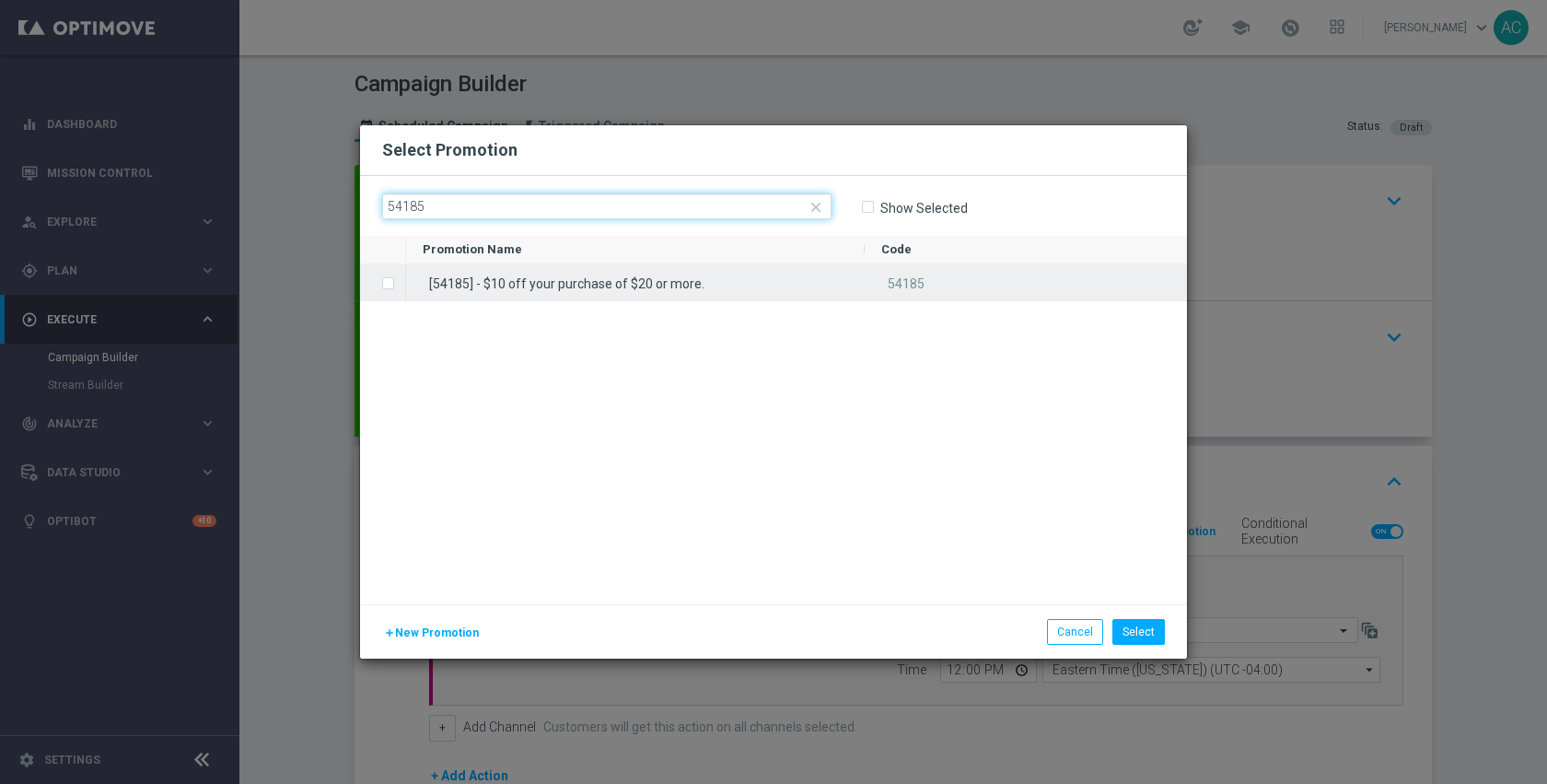
type input "54185"
click at [745, 278] on div "[54185] - $10 off your purchase of $20 or more." at bounding box center [636, 282] width 459 height 36
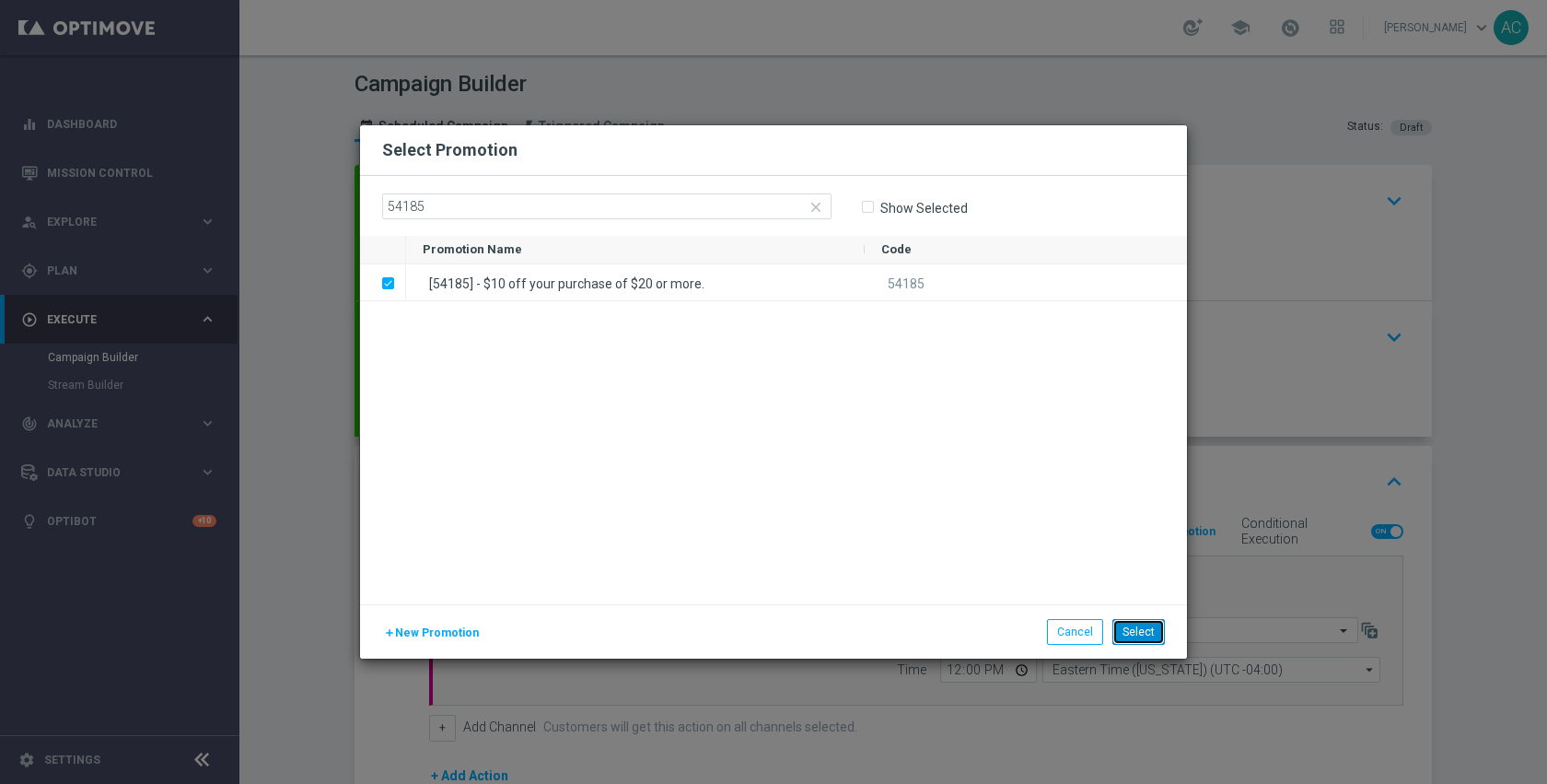
click at [1156, 623] on button "Select" at bounding box center [1138, 632] width 53 height 26
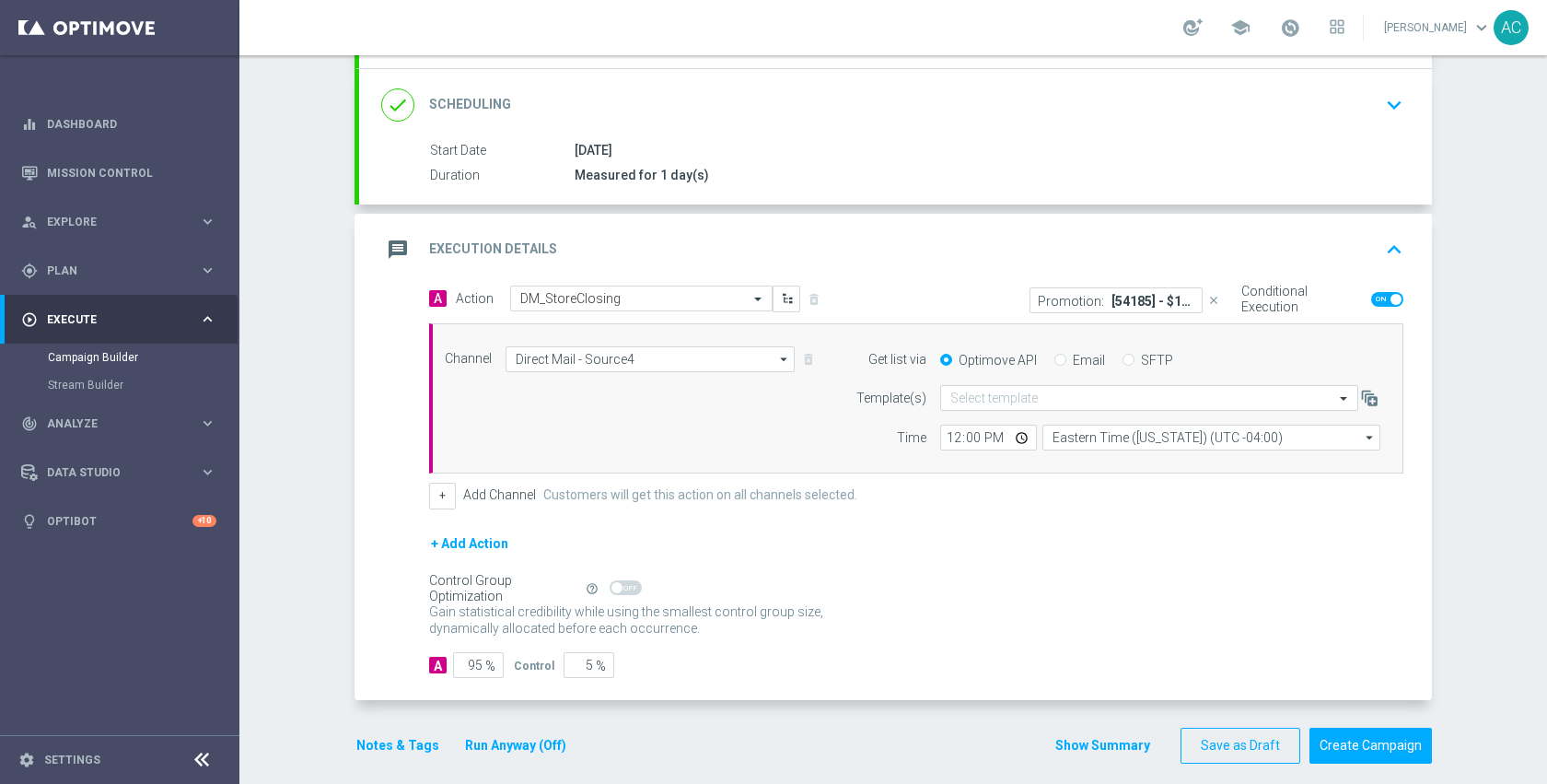
scroll to position [249, 0]
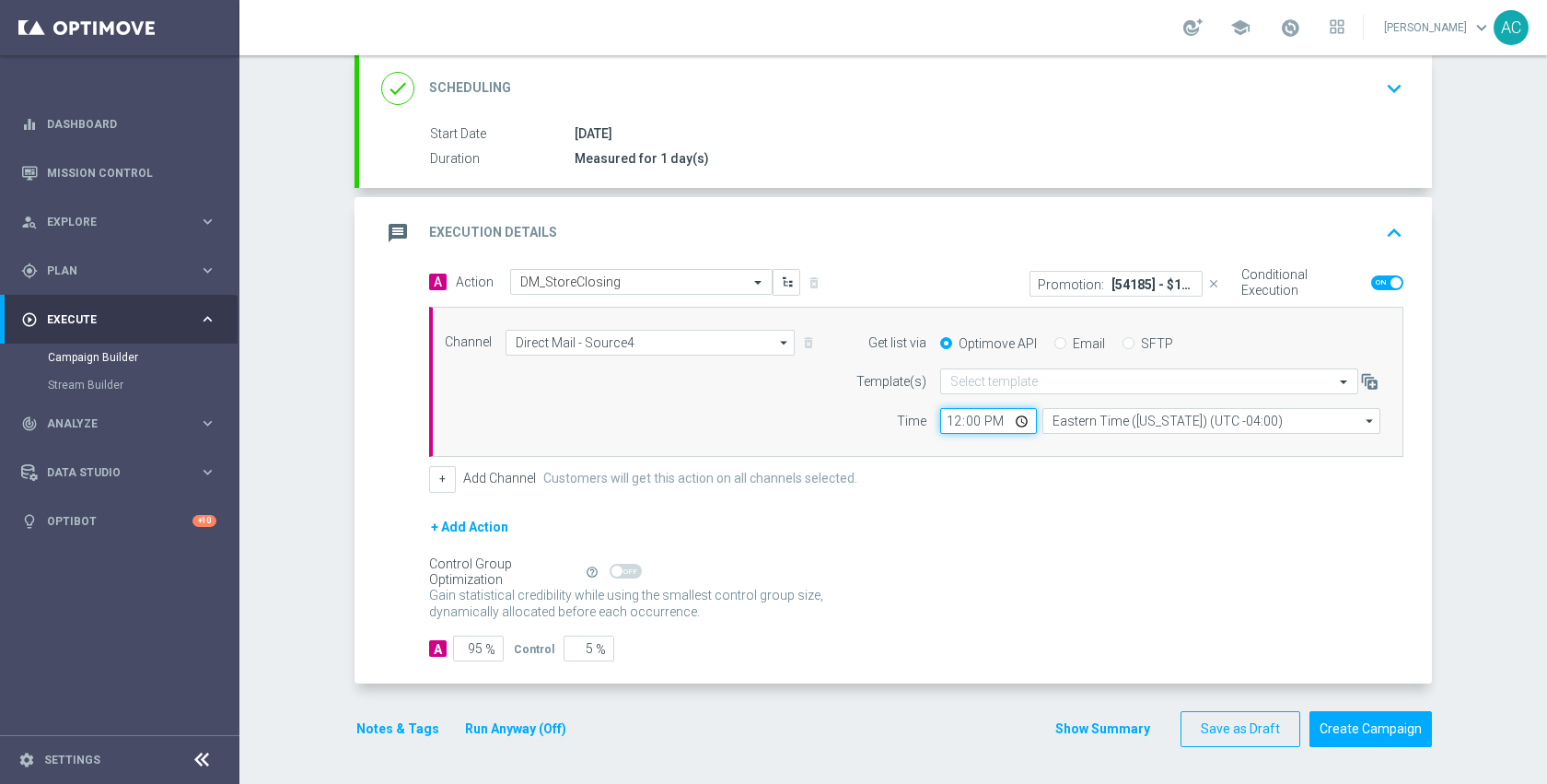
click at [1014, 421] on input "12:00" at bounding box center [989, 421] width 97 height 26
type input "14:00"
click at [889, 549] on div "+ Add Action" at bounding box center [916, 539] width 974 height 46
click at [377, 731] on button "Notes & Tags" at bounding box center [398, 729] width 87 height 23
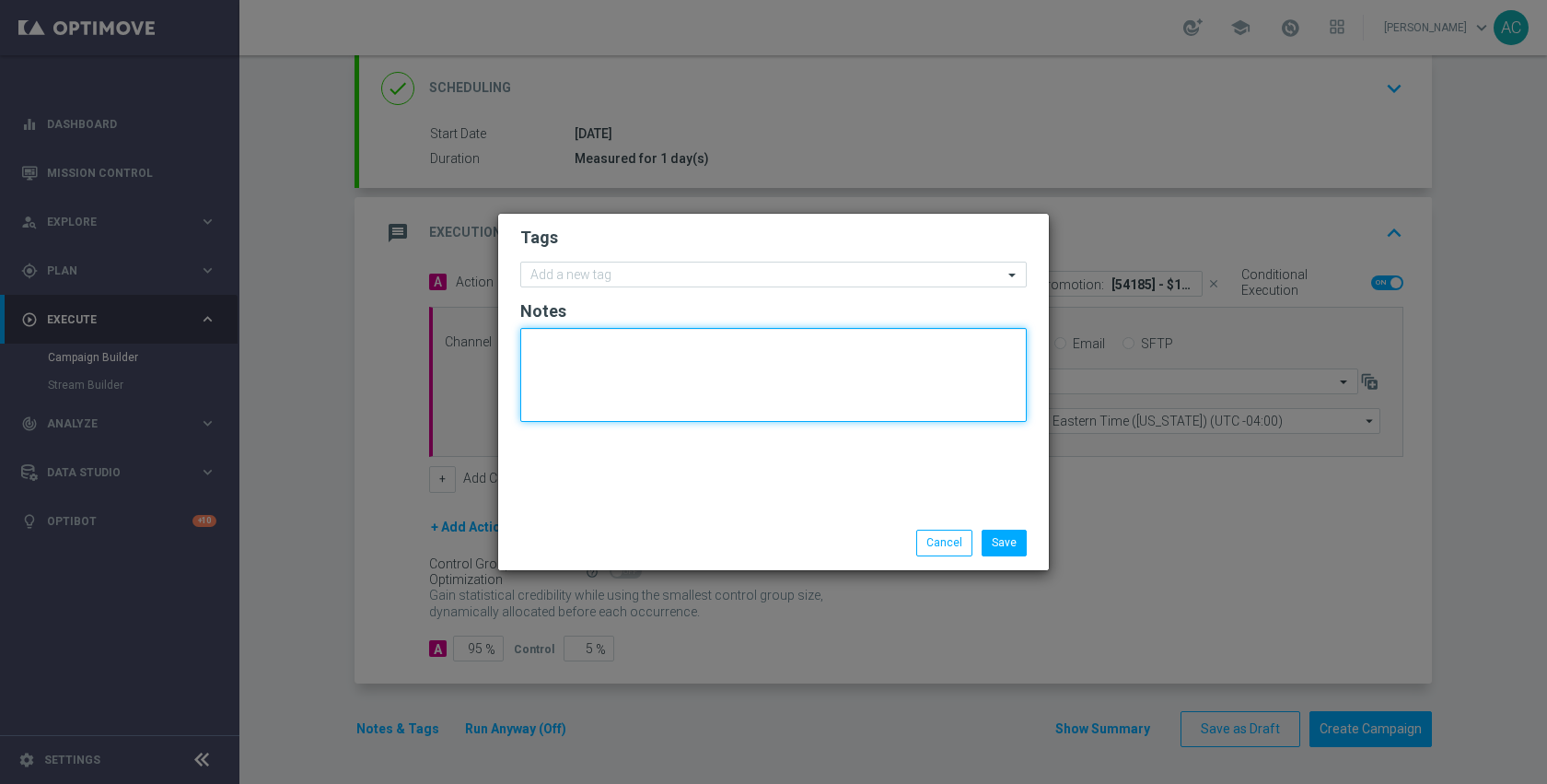
click at [645, 389] on textarea at bounding box center [774, 375] width 507 height 94
paste textarea "8143507"
type textarea "dm_545_8143507"
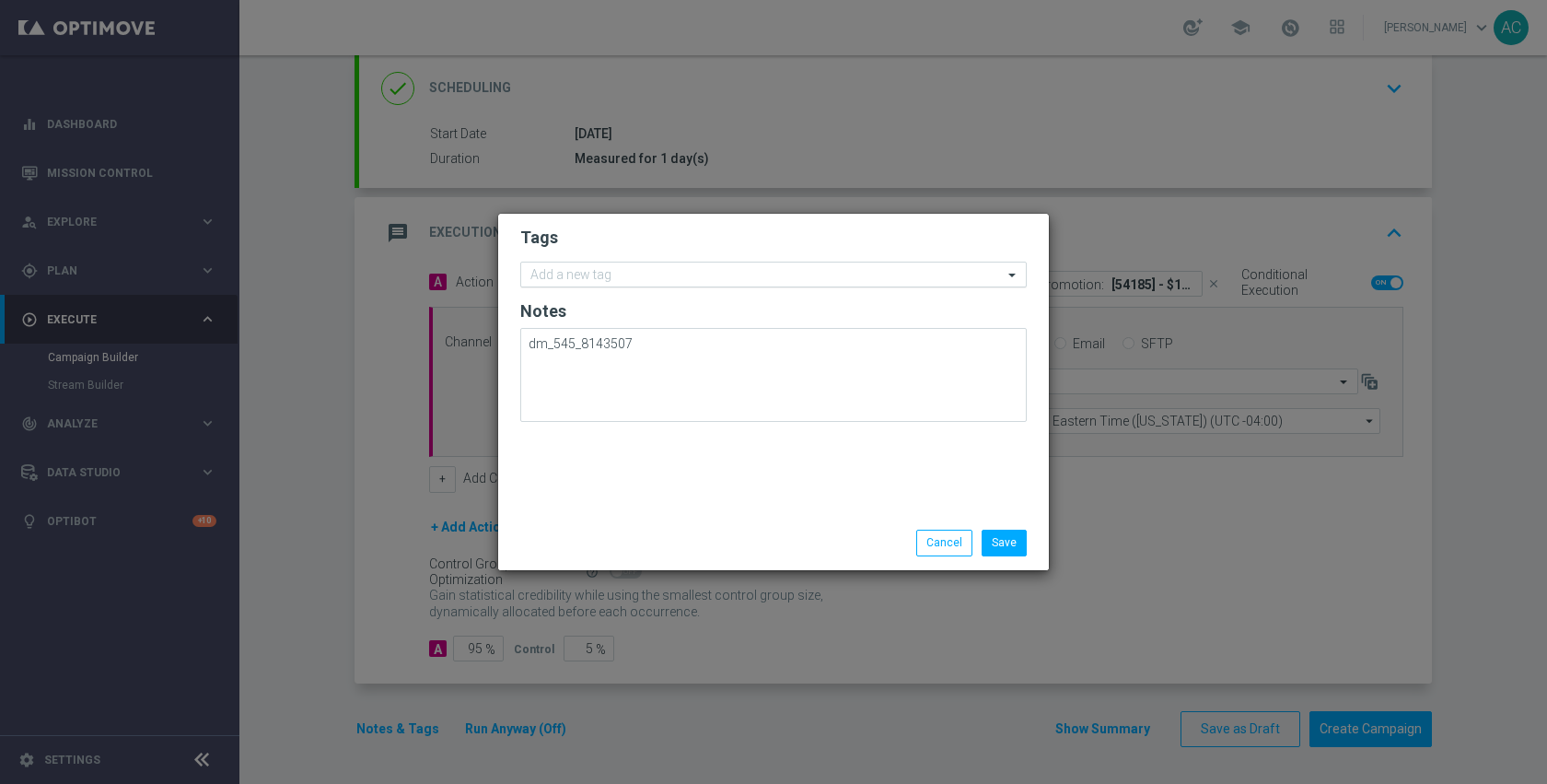
click at [647, 266] on div "Add a new tag" at bounding box center [762, 275] width 482 height 23
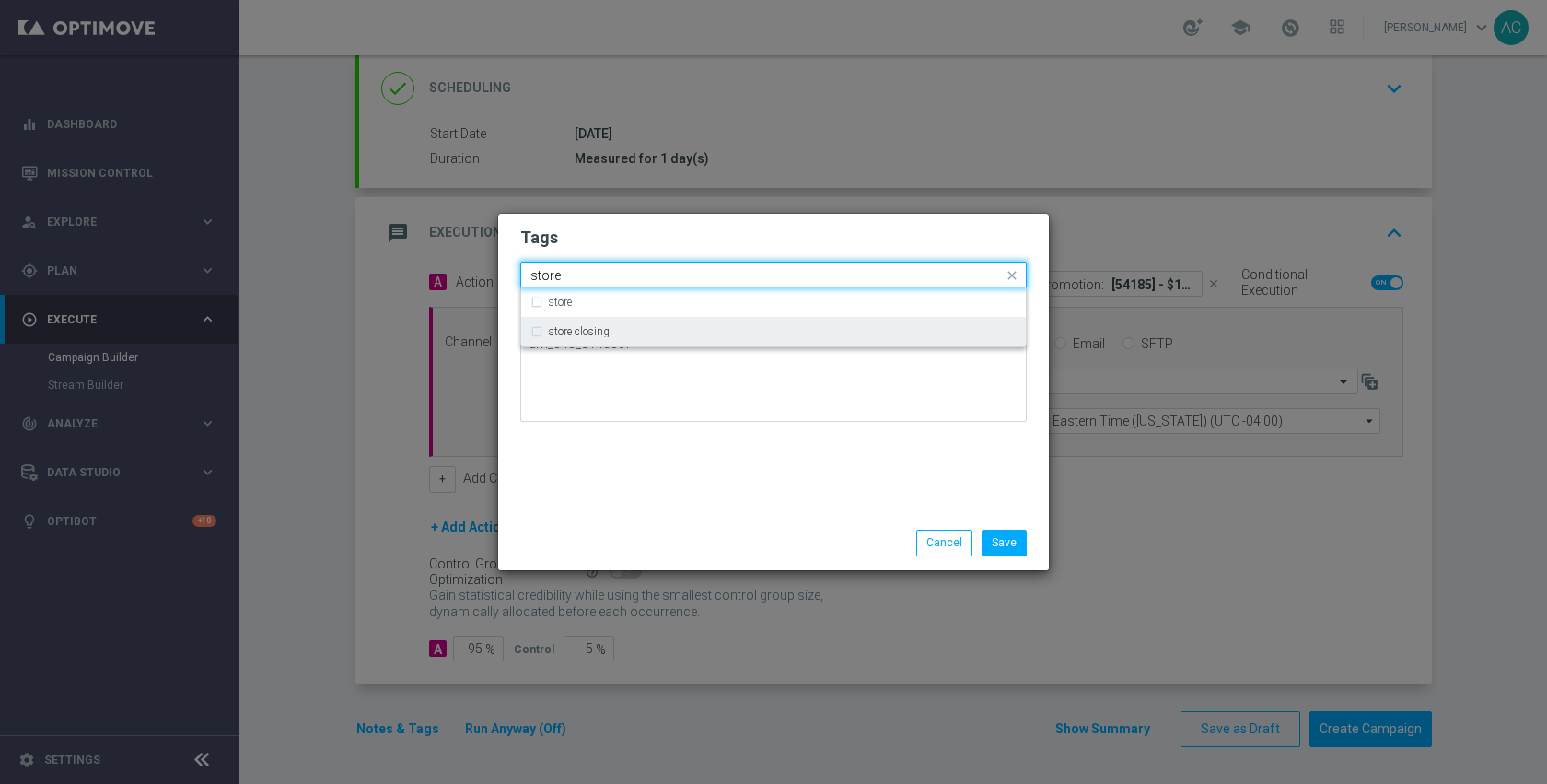
click at [652, 334] on div "store closing" at bounding box center [783, 332] width 468 height 11
type input "store"
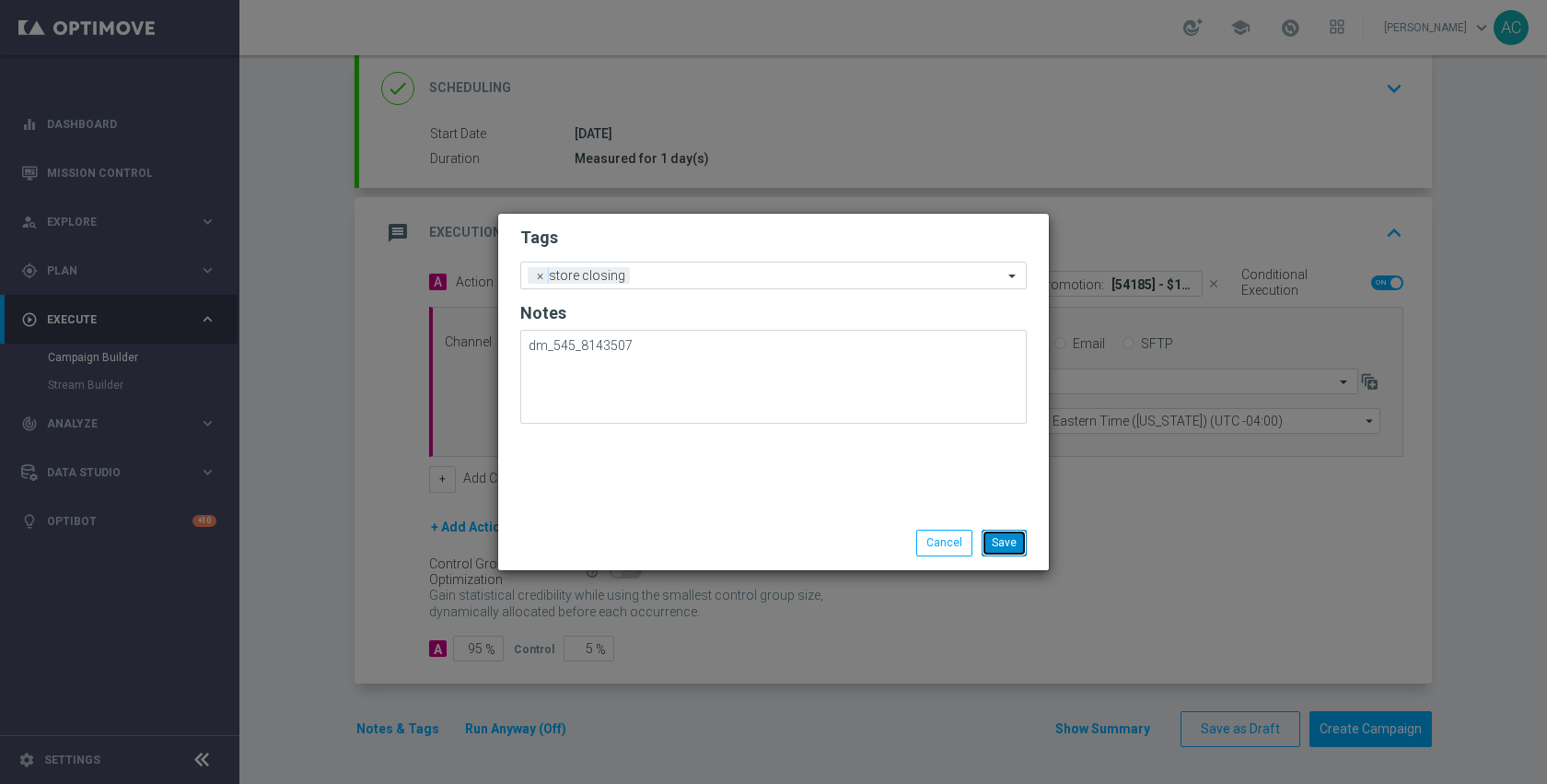
click at [988, 545] on button "Save" at bounding box center [1003, 543] width 45 height 26
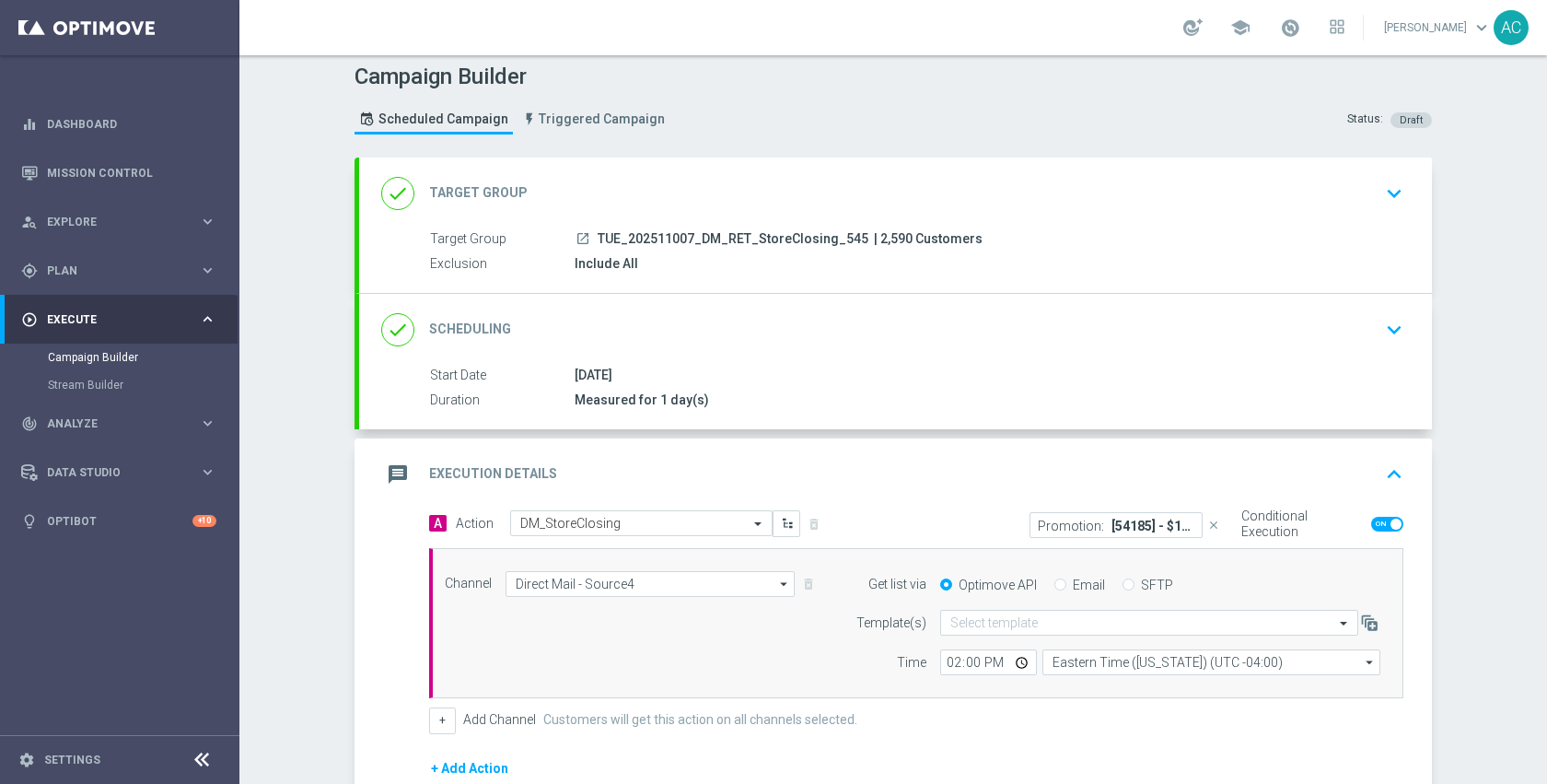
scroll to position [9, 0]
click at [579, 240] on icon "launch" at bounding box center [583, 237] width 15 height 15
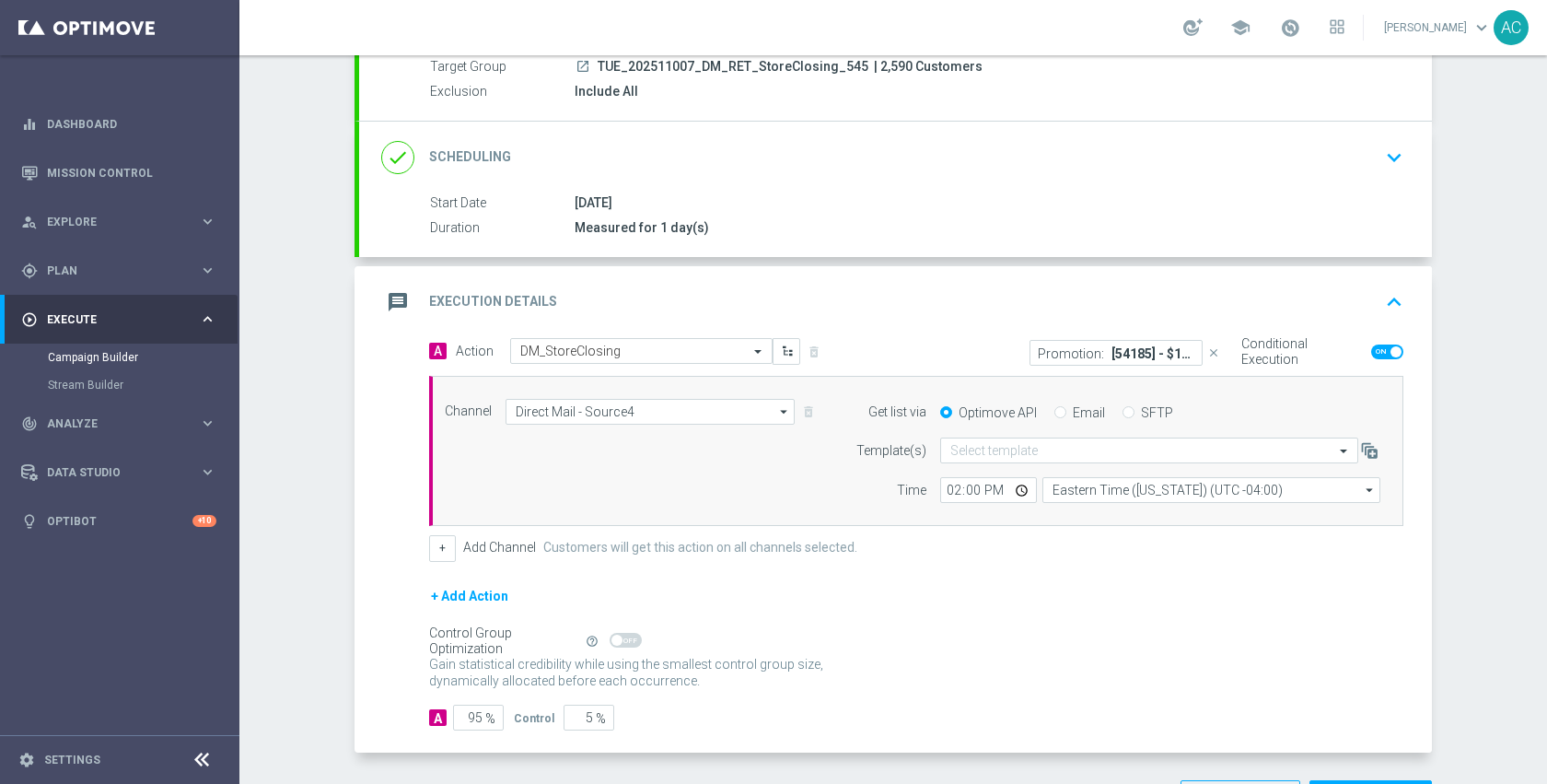
scroll to position [249, 0]
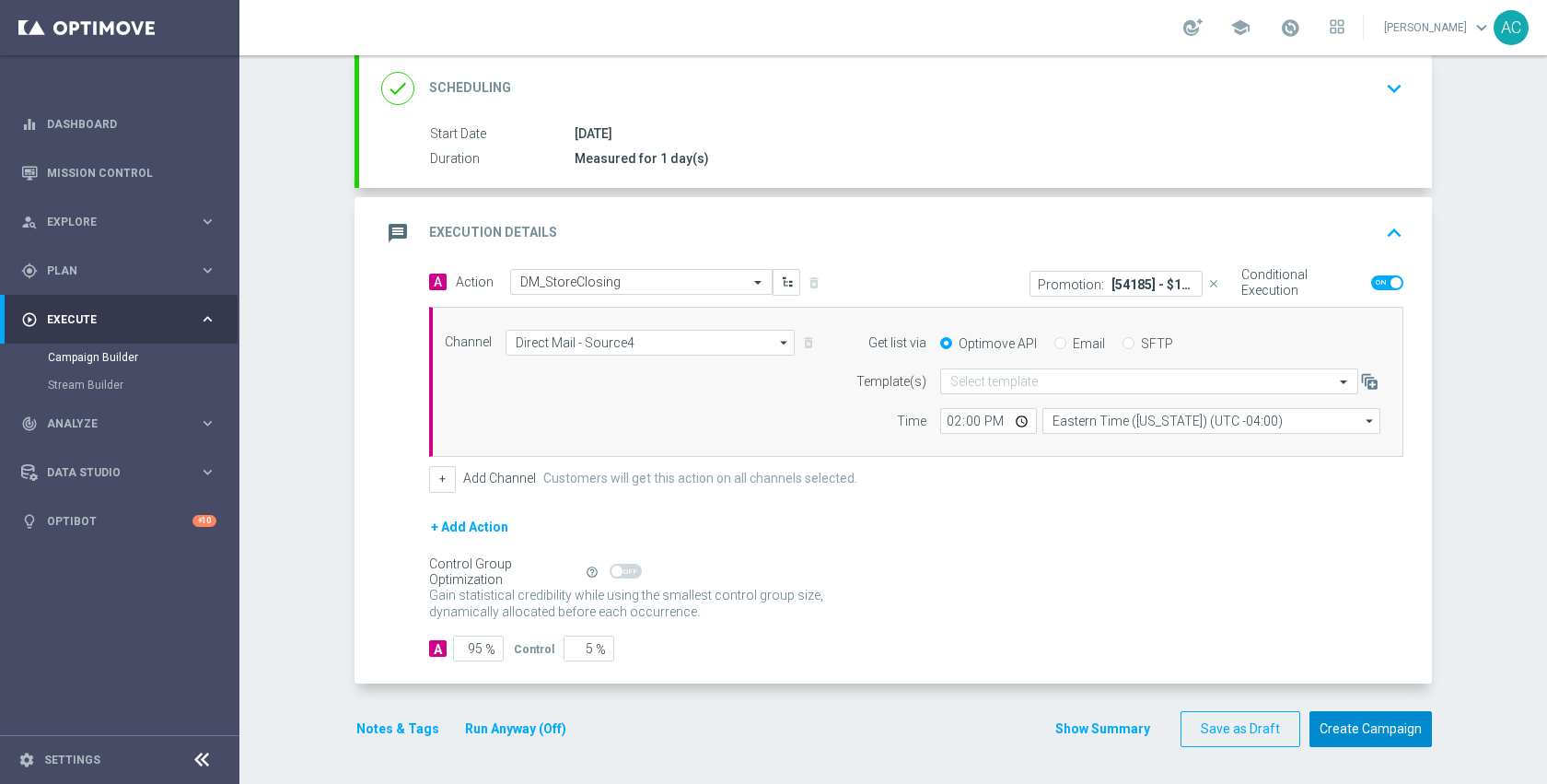
click at [1338, 737] on button "Create Campaign" at bounding box center [1370, 729] width 123 height 36
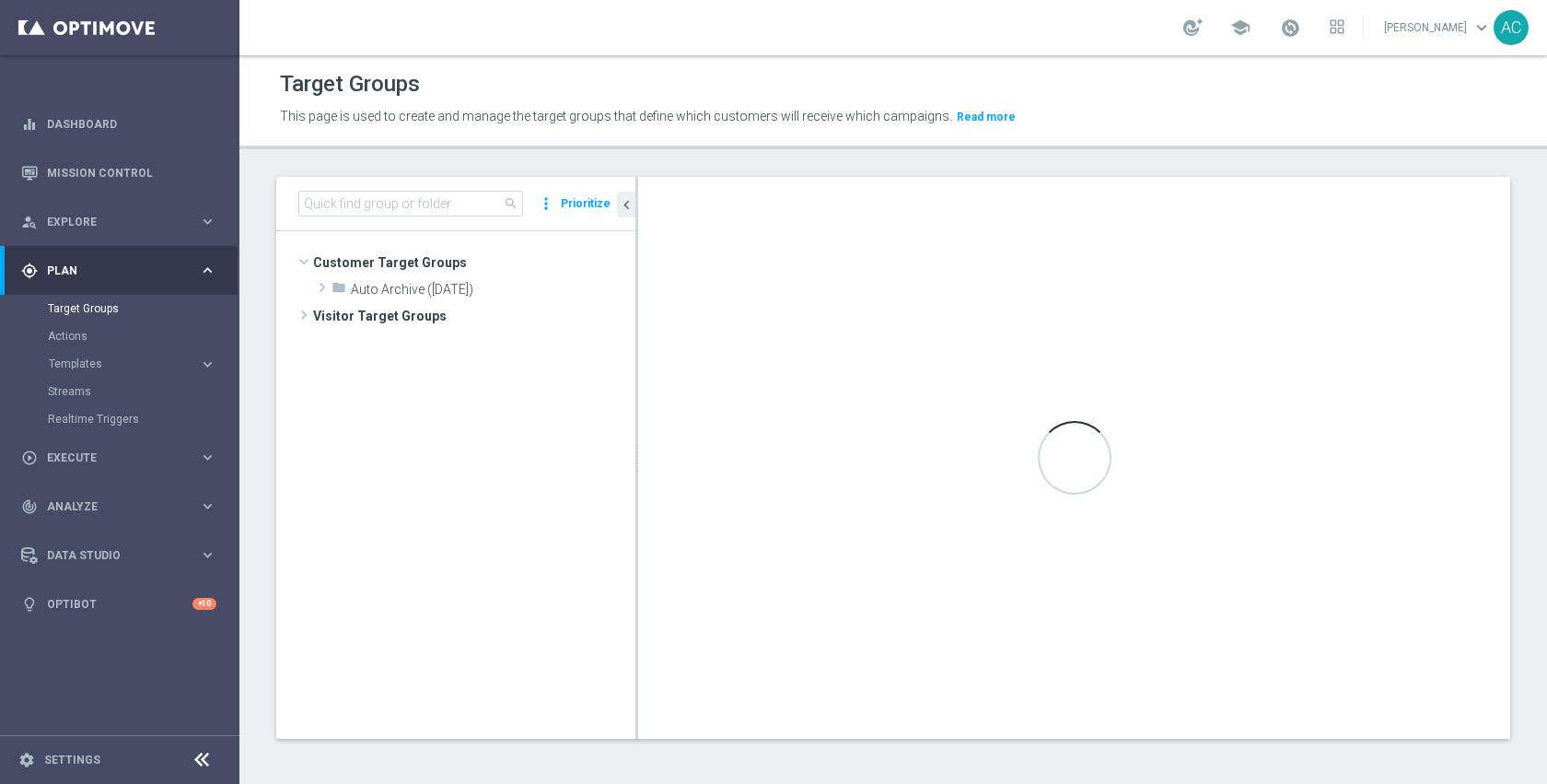
scroll to position [345, 0]
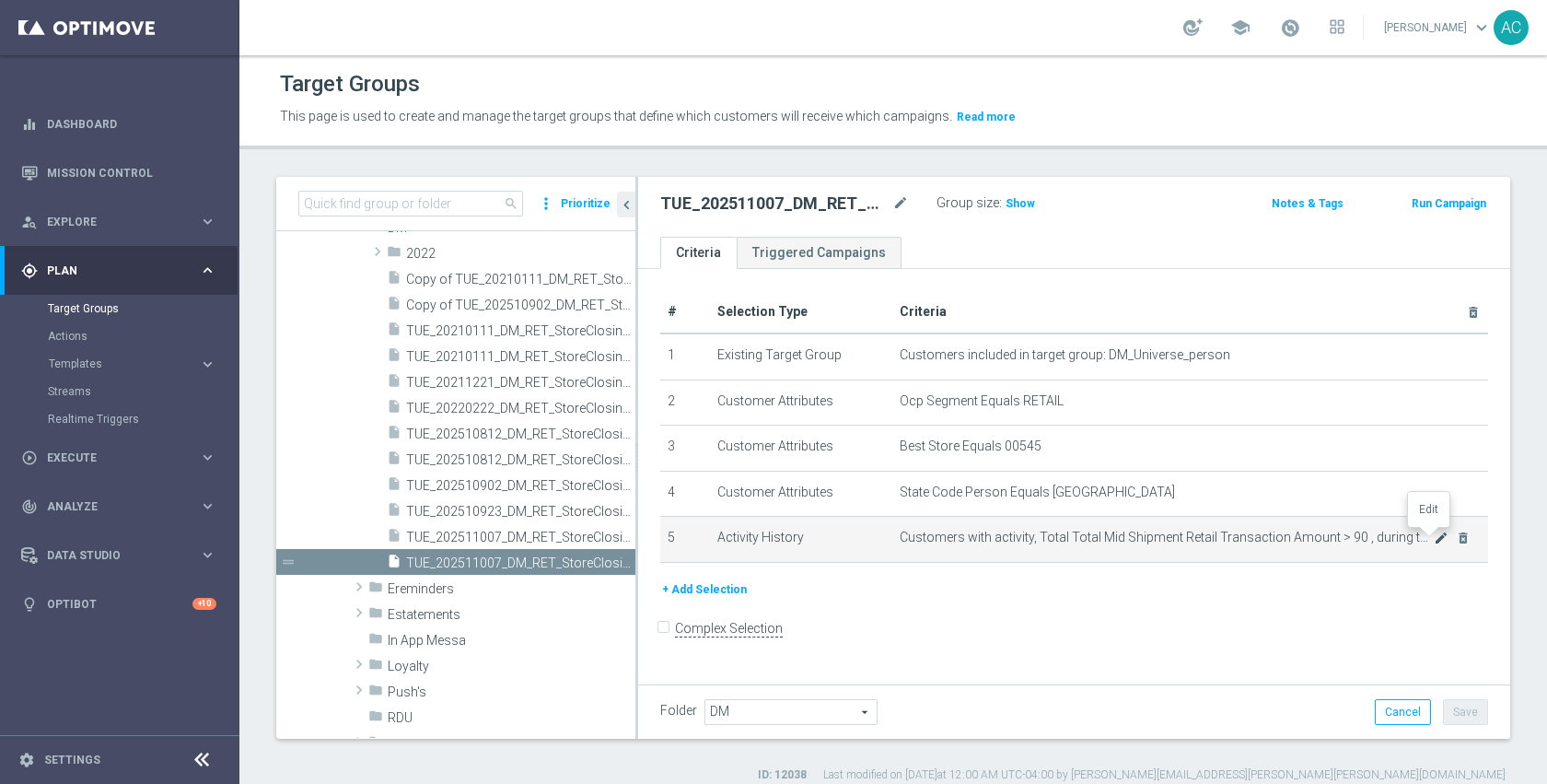
click at [1434, 541] on icon "mode_edit" at bounding box center [1441, 538] width 15 height 15
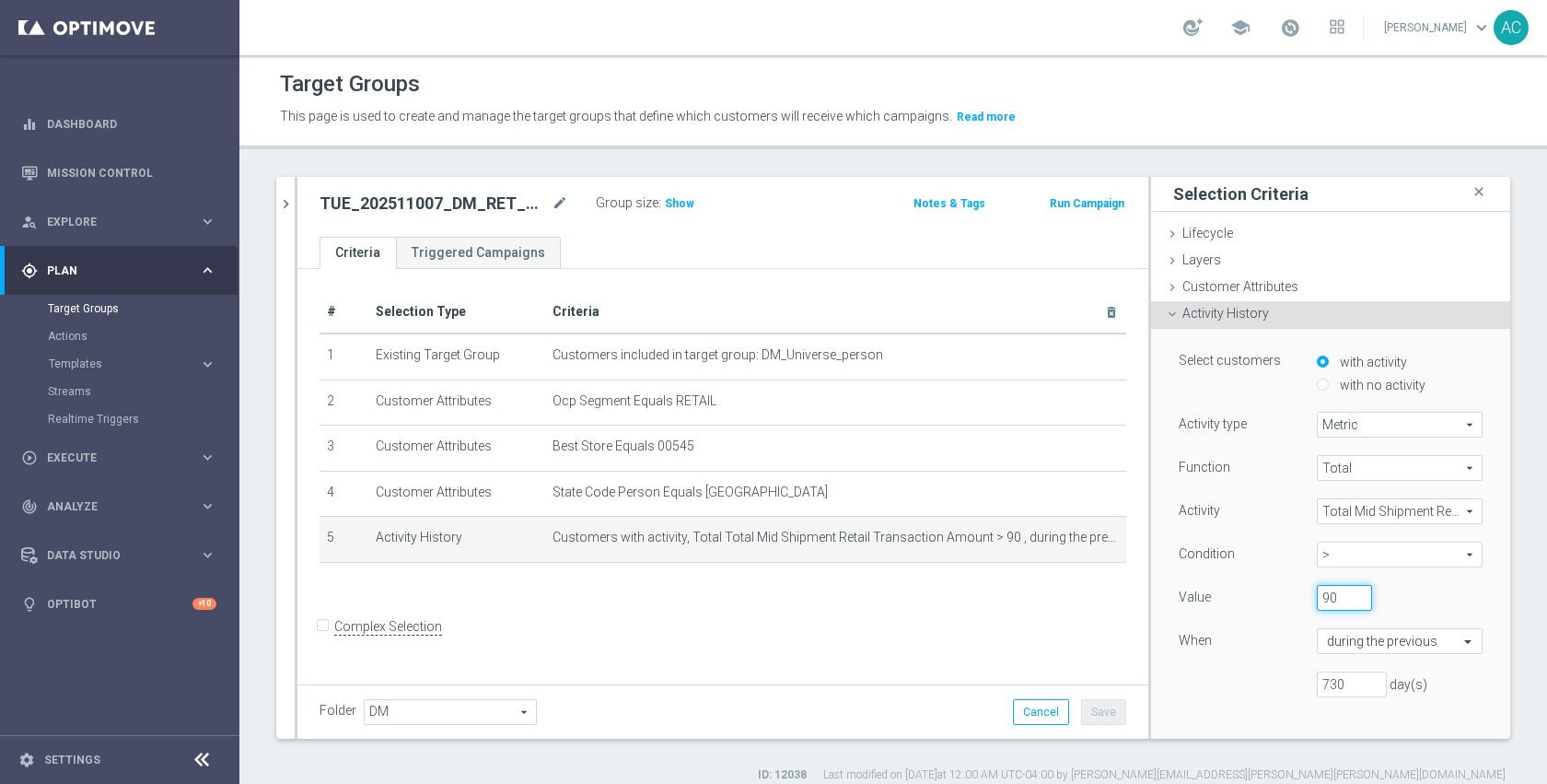
click at [1324, 597] on input "90" at bounding box center [1344, 598] width 55 height 26
type input "9"
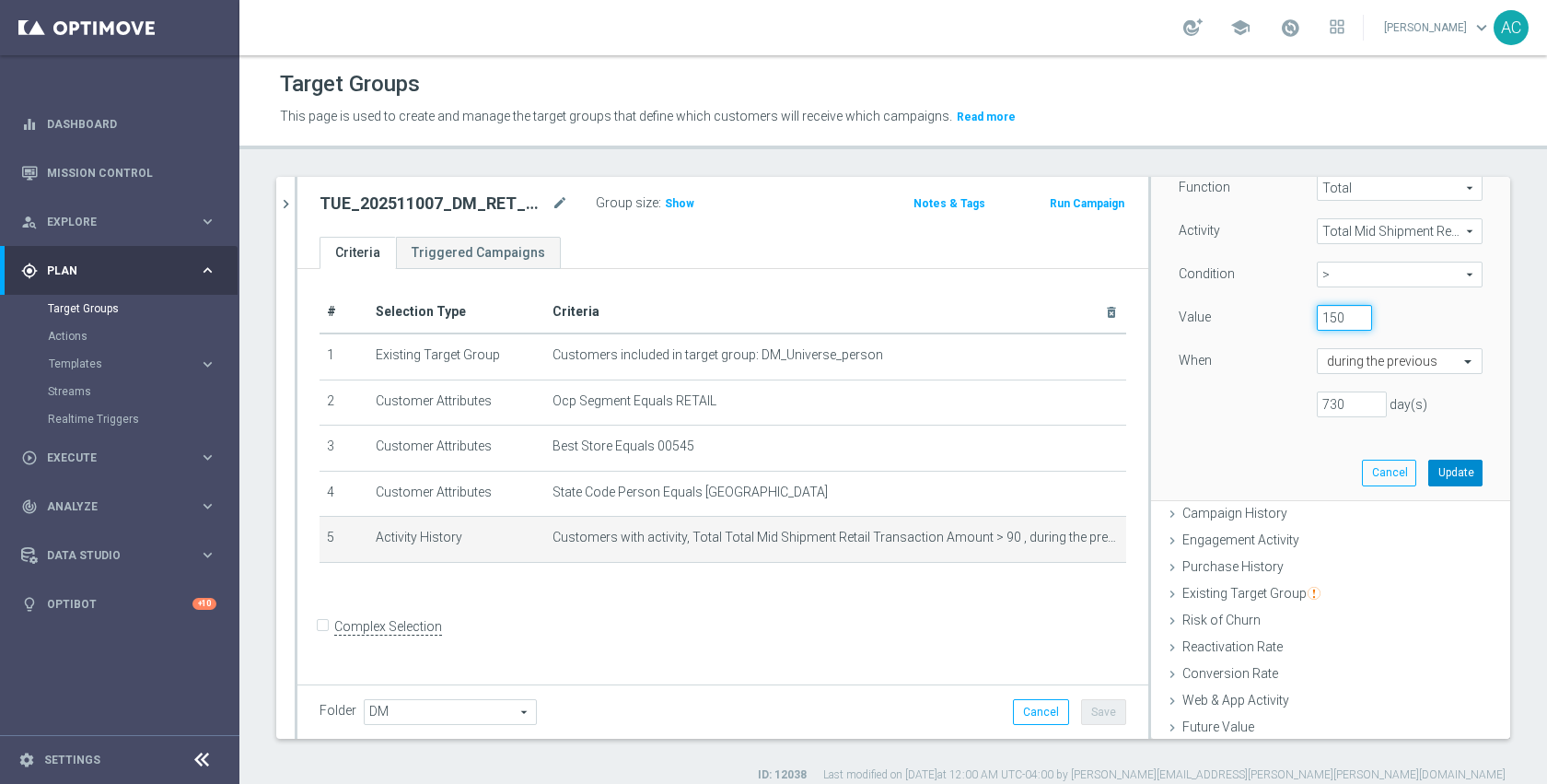
type input "150"
click at [1428, 474] on button "Update" at bounding box center [1455, 473] width 54 height 26
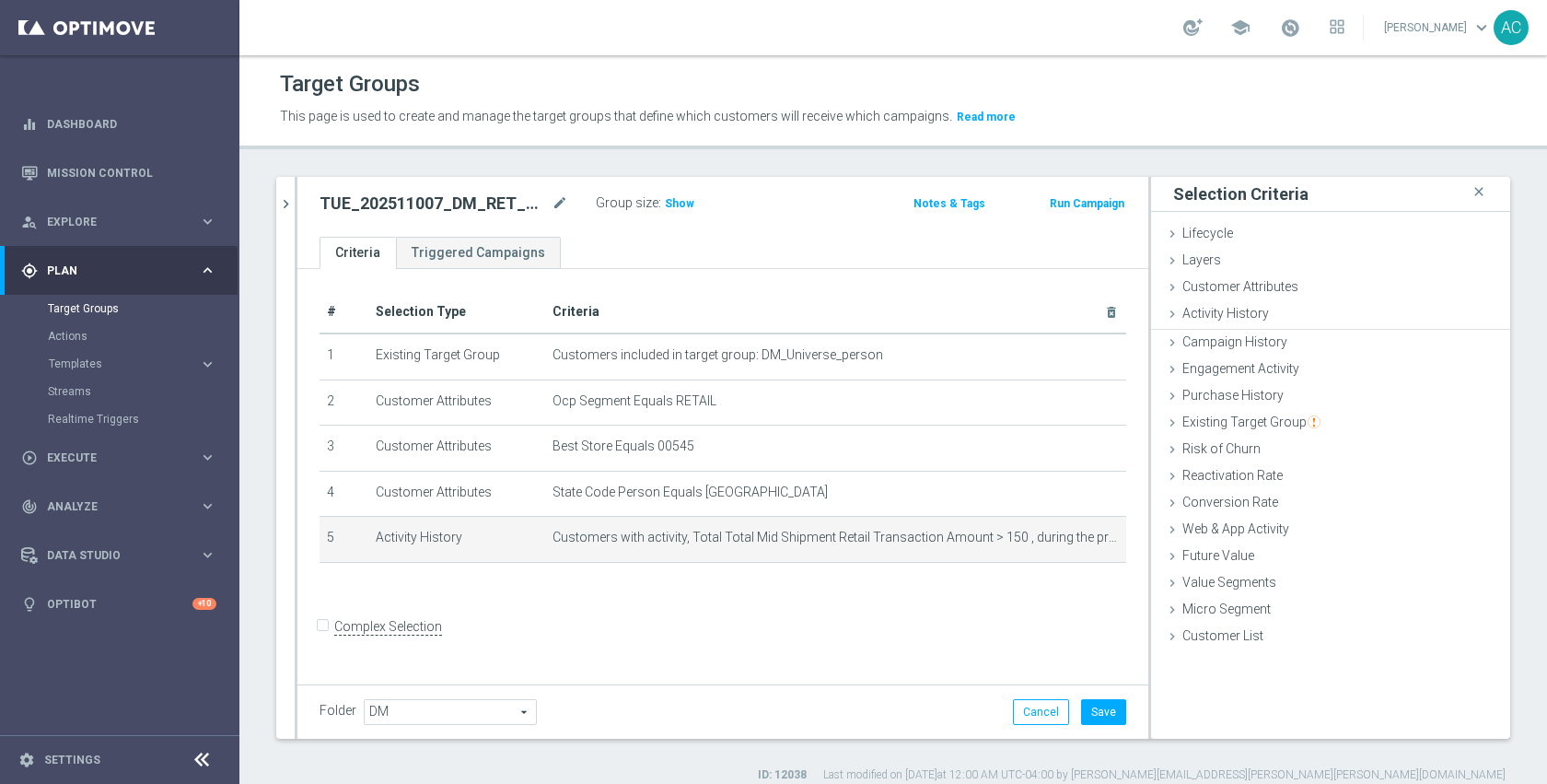
scroll to position [0, 0]
click at [692, 200] on div "Group size : Show" at bounding box center [688, 202] width 184 height 22
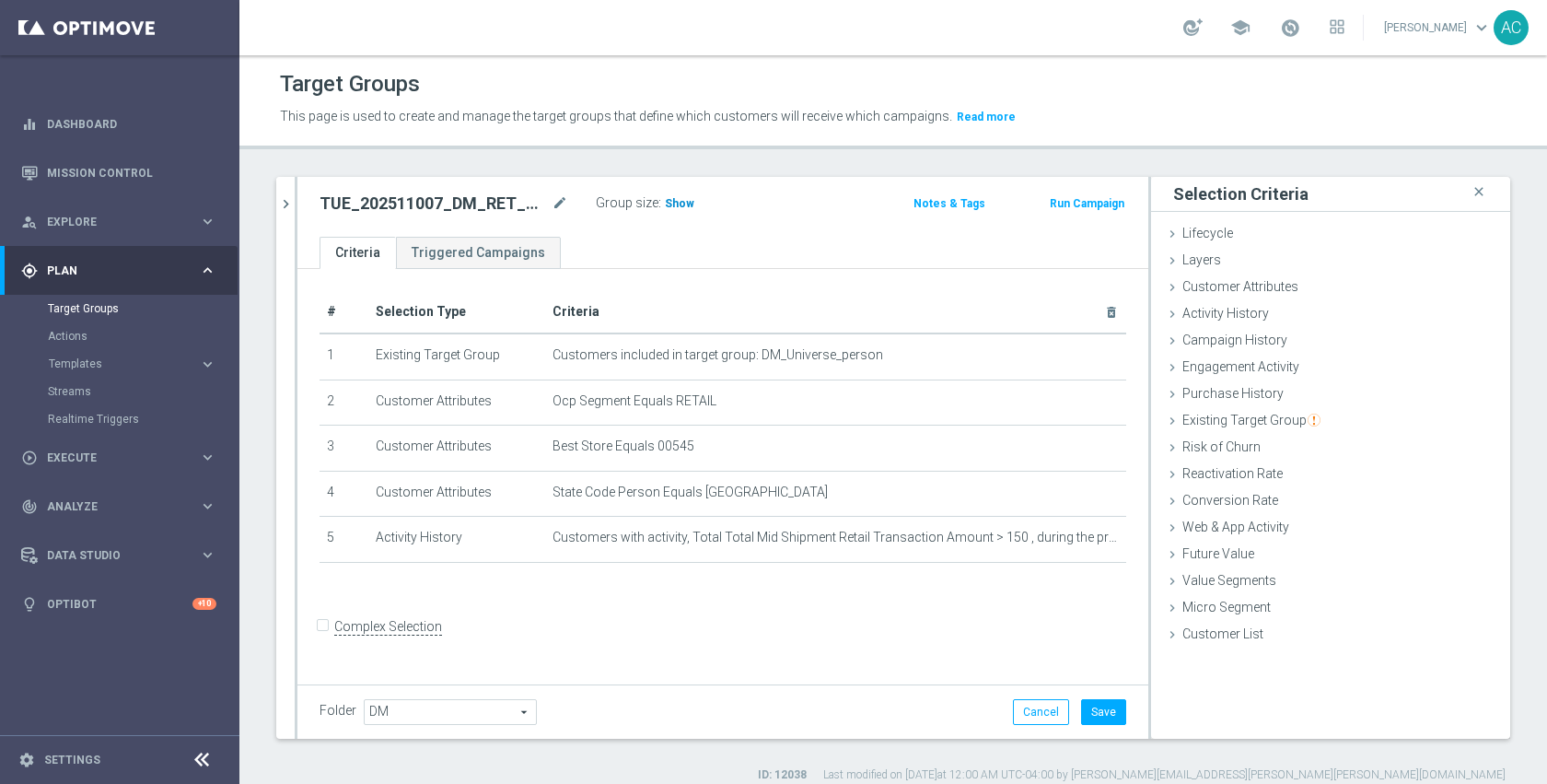
click at [680, 202] on span "Show" at bounding box center [680, 204] width 29 height 13
click at [1087, 717] on button "Save" at bounding box center [1103, 712] width 45 height 26
click at [620, 610] on div "# Selection Type Criteria delete_forever 1 Existing Target Group Customers incl…" at bounding box center [723, 474] width 851 height 411
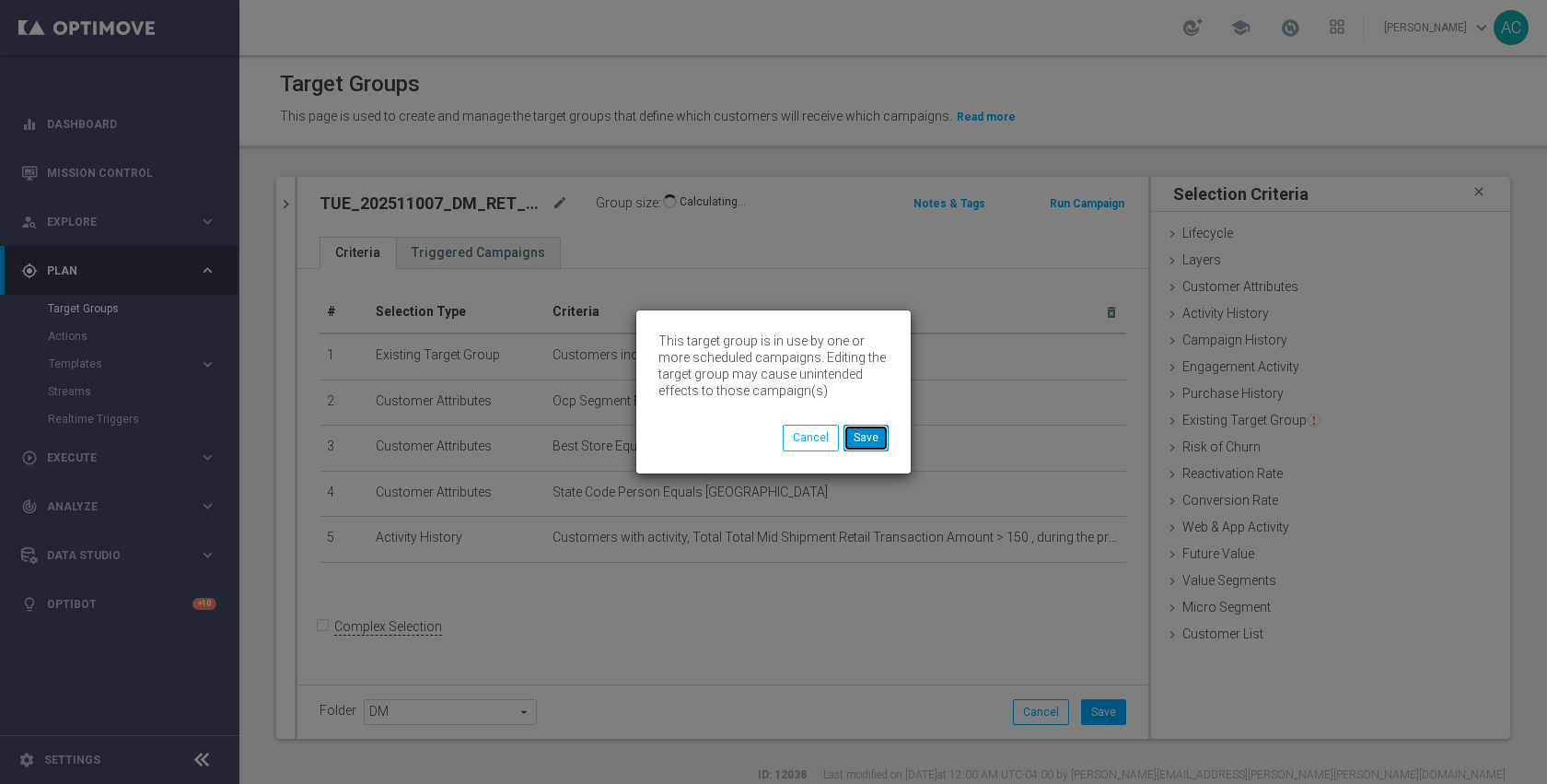
click at [877, 439] on button "Save" at bounding box center [866, 438] width 45 height 26
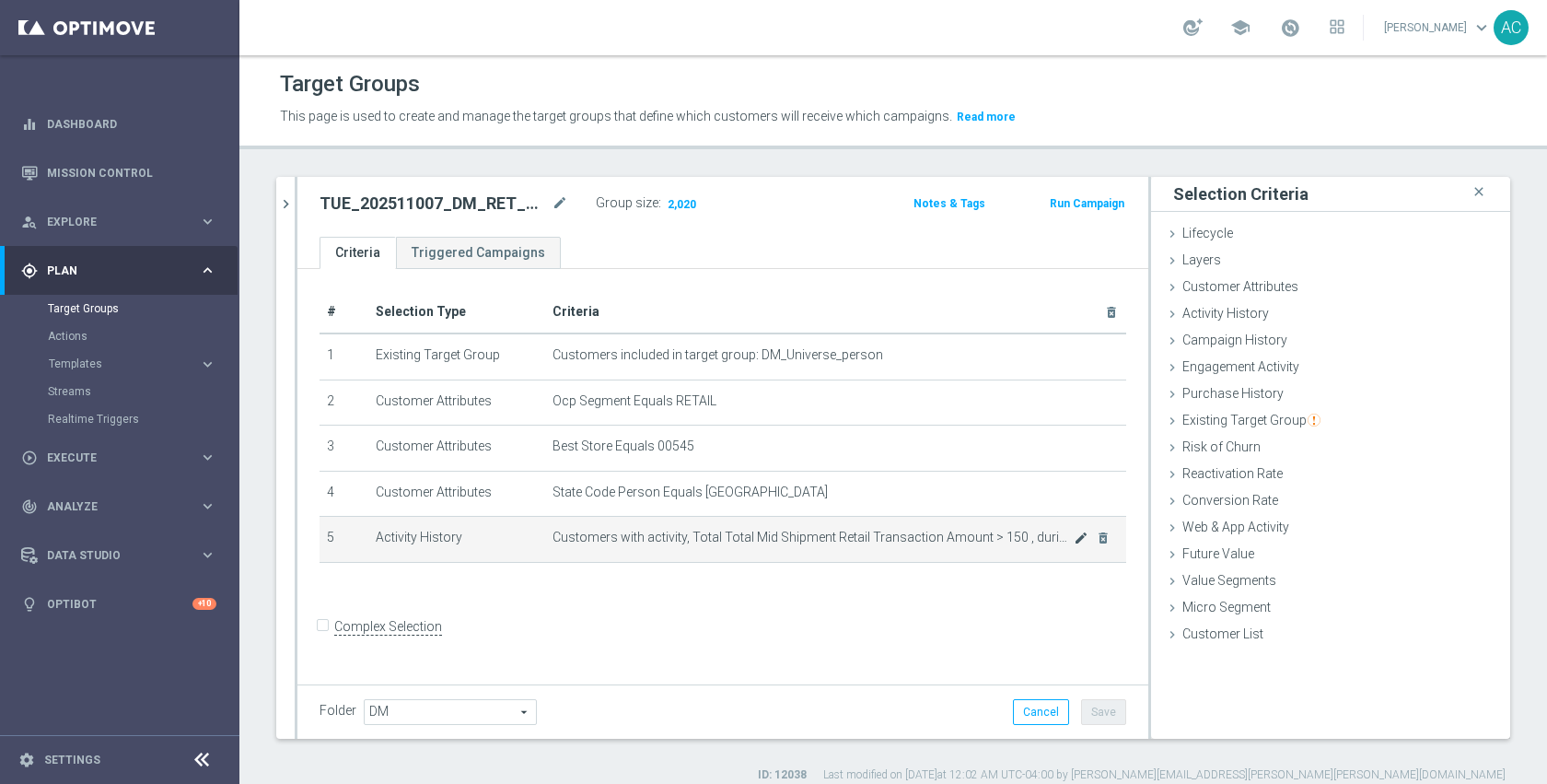
click at [1073, 542] on icon "mode_edit" at bounding box center [1081, 538] width 15 height 15
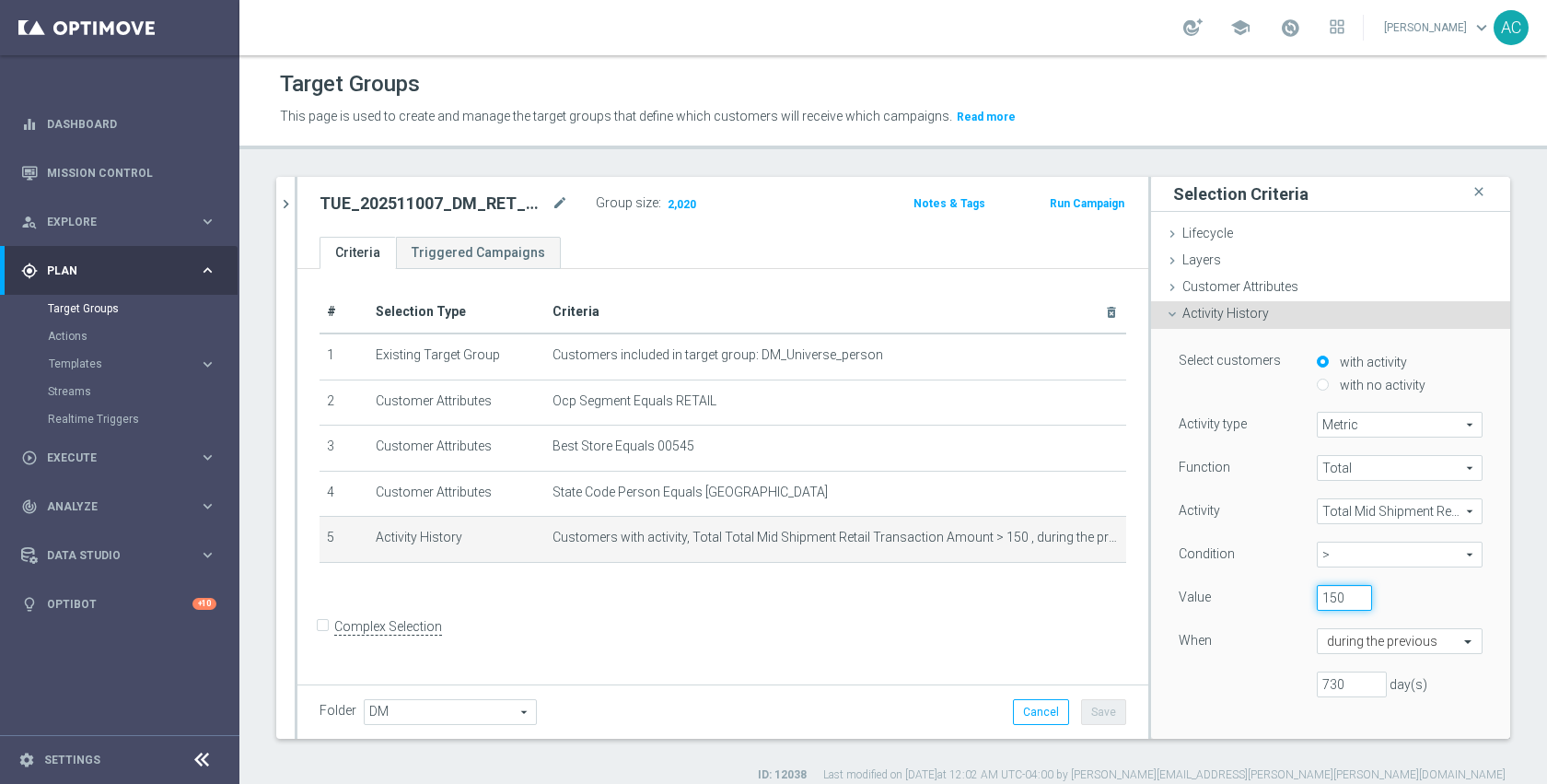
click at [1324, 601] on input "150" at bounding box center [1344, 598] width 55 height 26
type input "1"
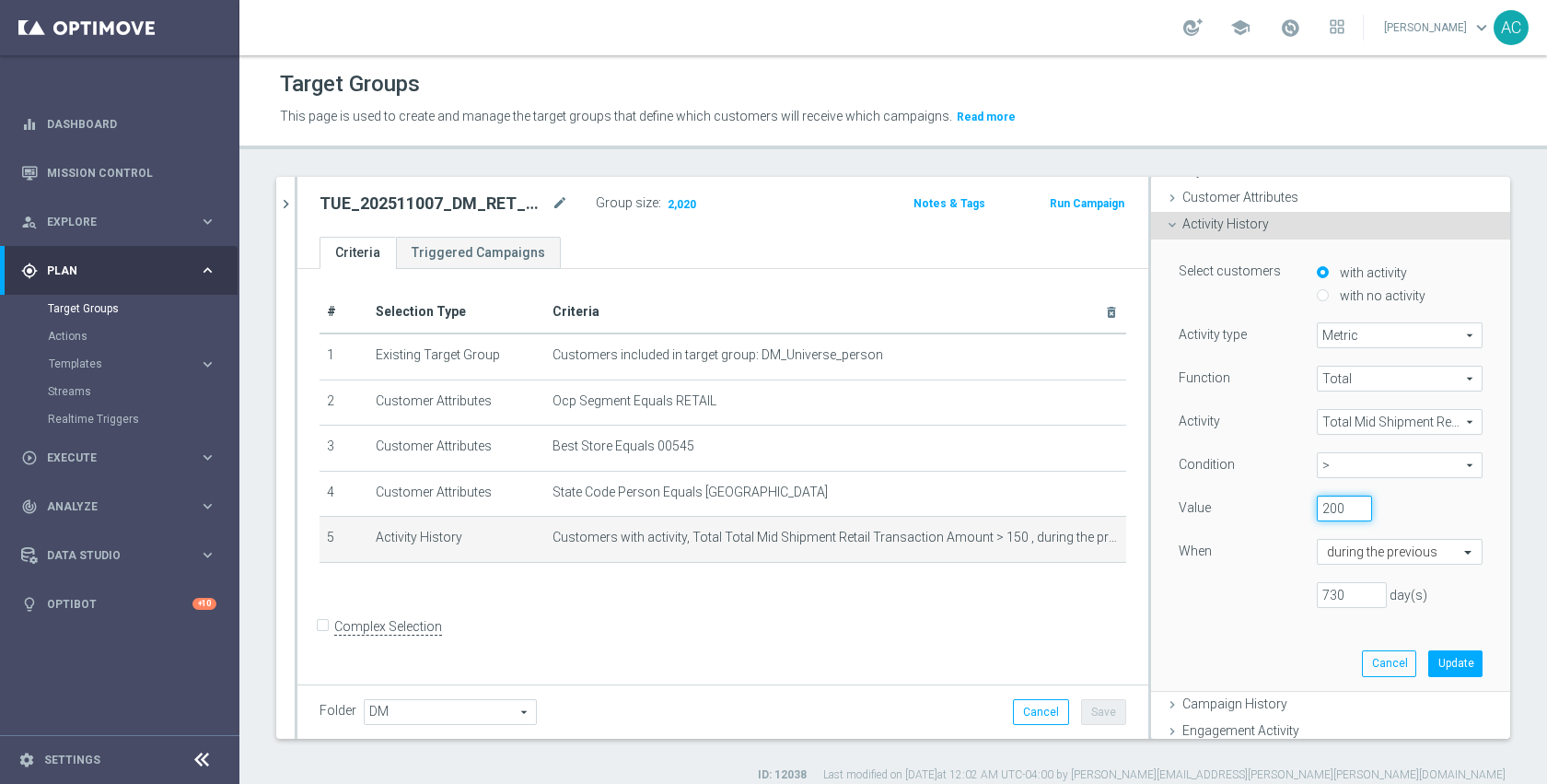
scroll to position [106, 0]
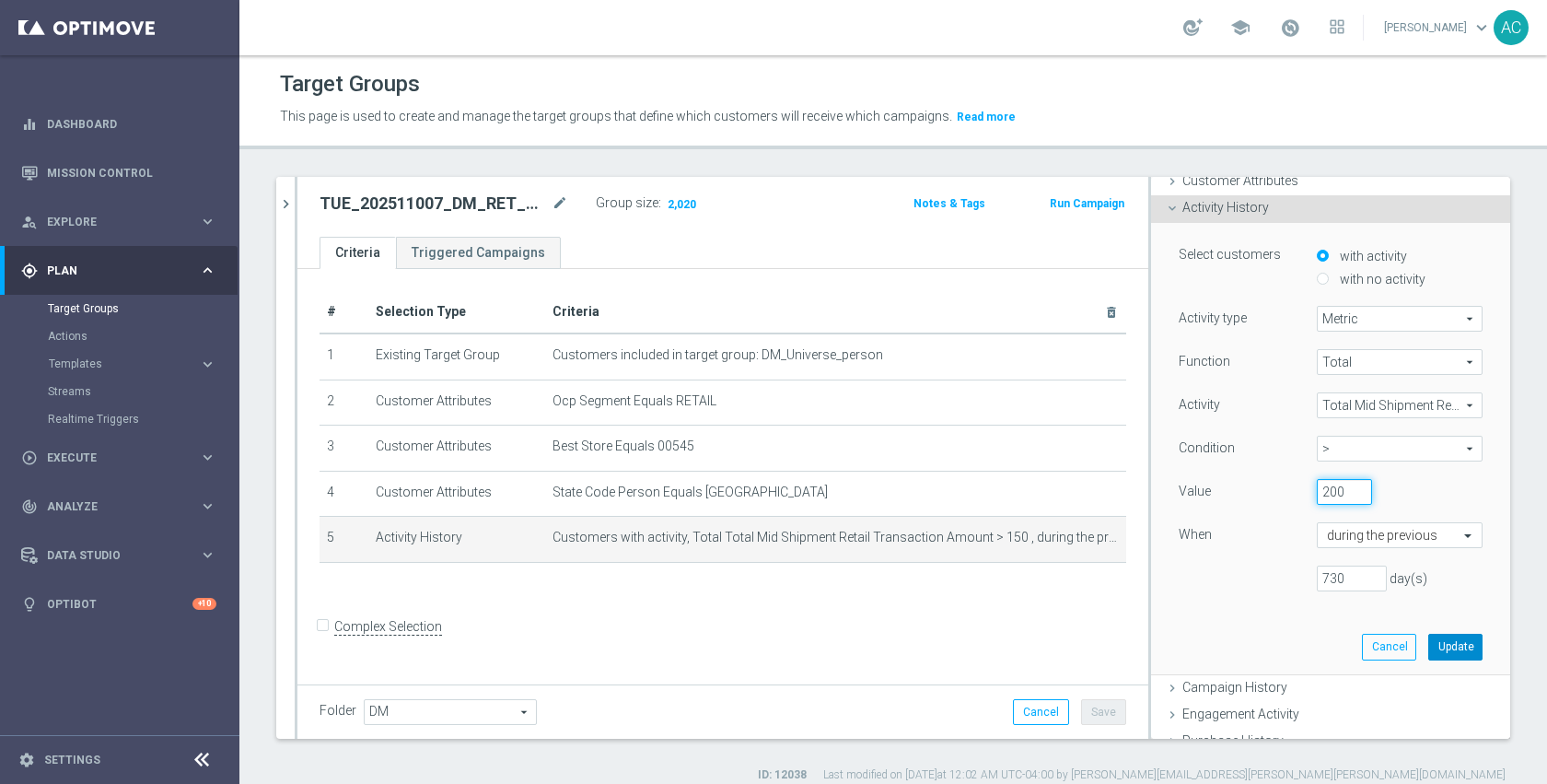
type input "200"
click at [1442, 654] on button "Update" at bounding box center [1455, 647] width 54 height 26
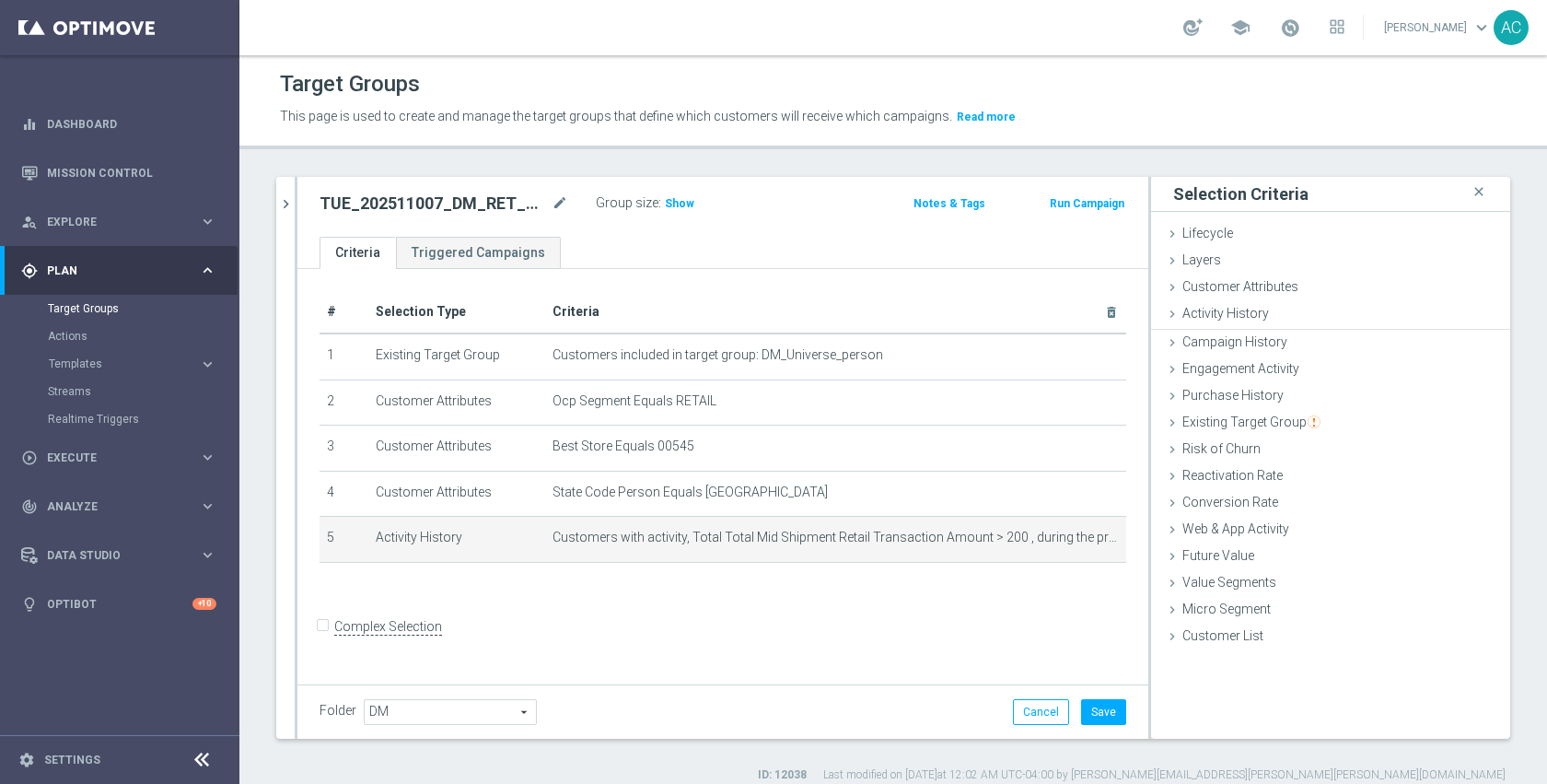
scroll to position [0, 0]
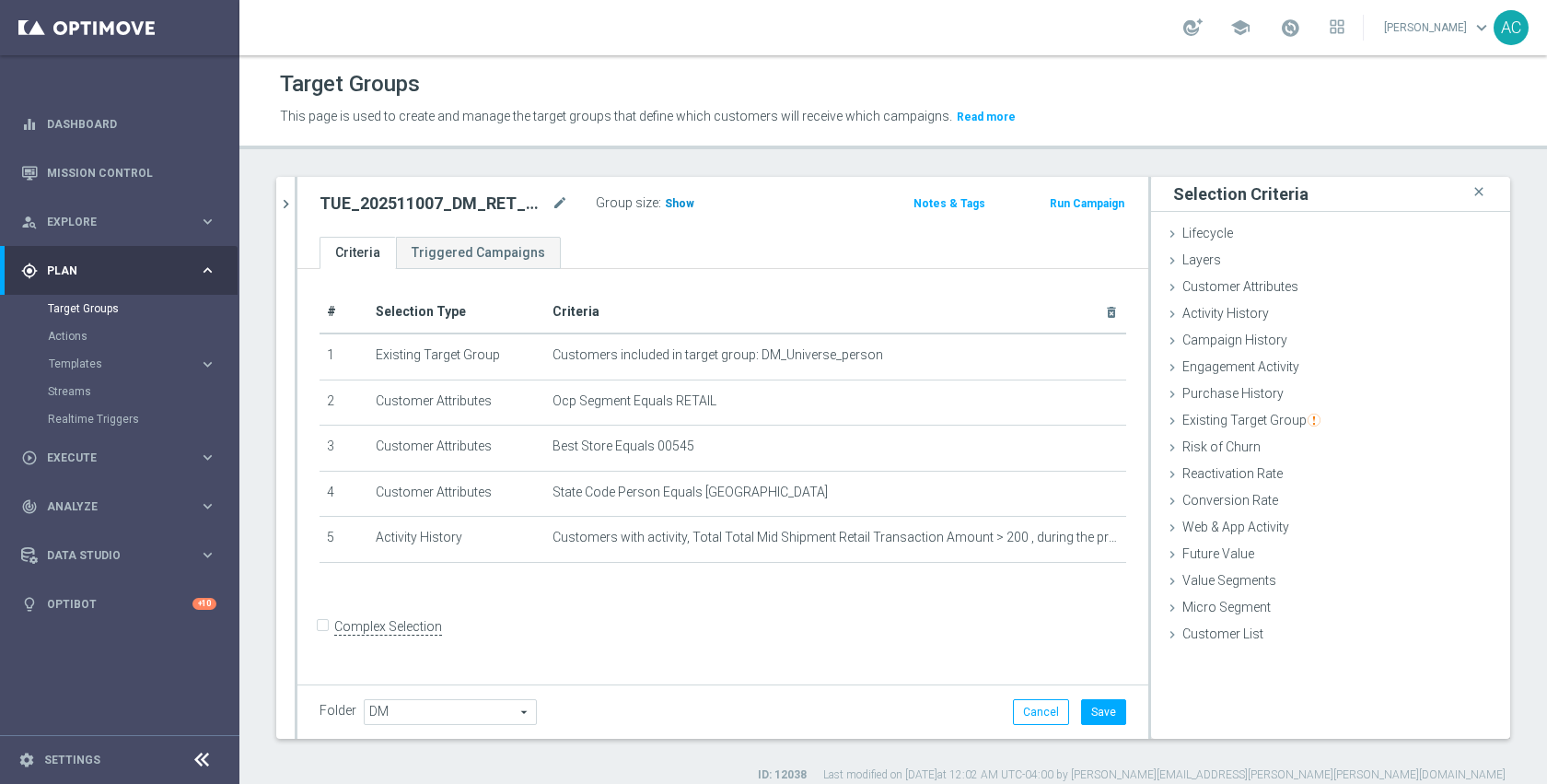
click at [669, 206] on span "Show" at bounding box center [680, 204] width 29 height 13
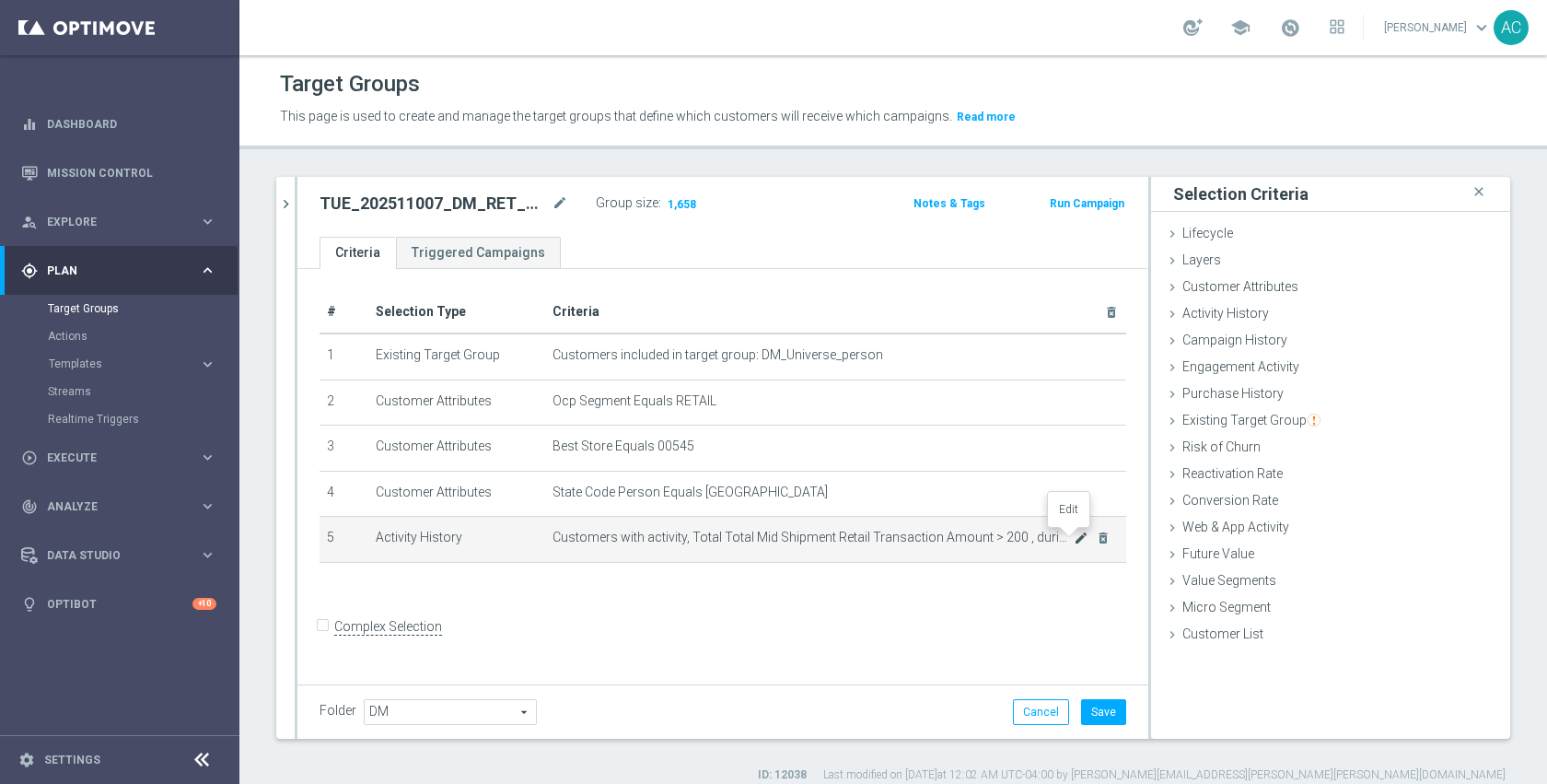
click at [1073, 536] on icon "mode_edit" at bounding box center [1081, 538] width 15 height 15
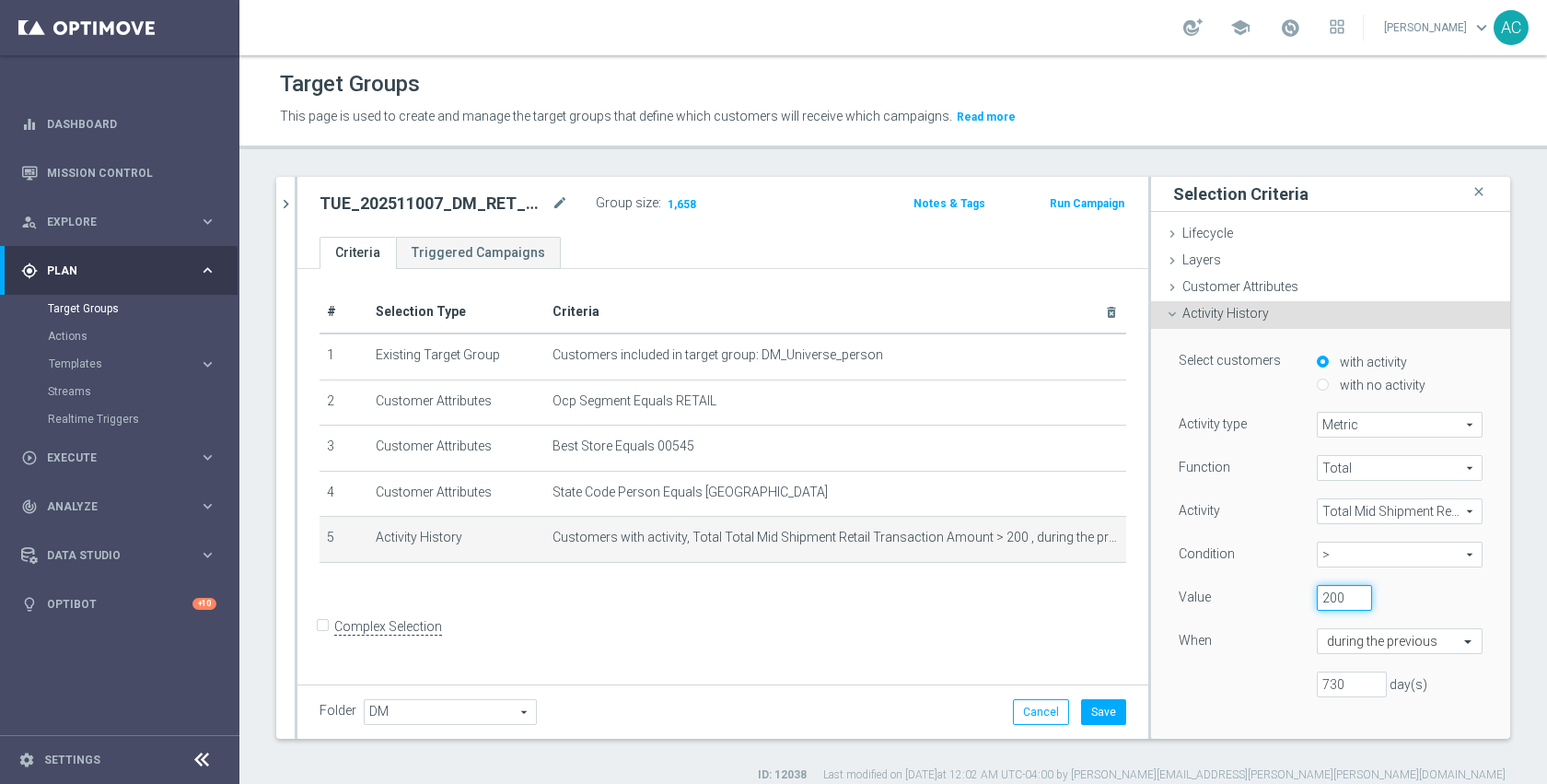
click at [1318, 600] on input "200" at bounding box center [1344, 598] width 55 height 26
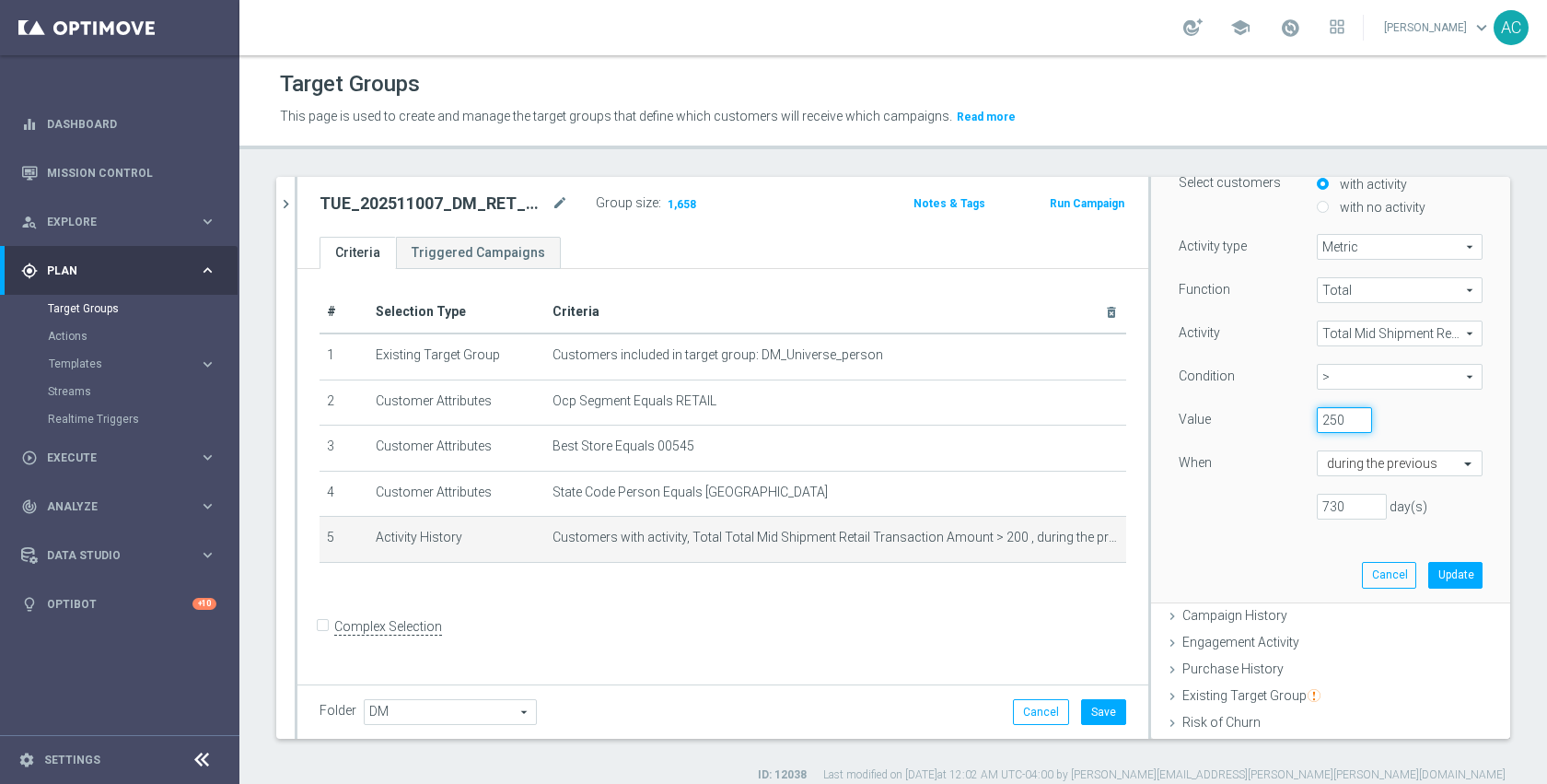
scroll to position [192, 0]
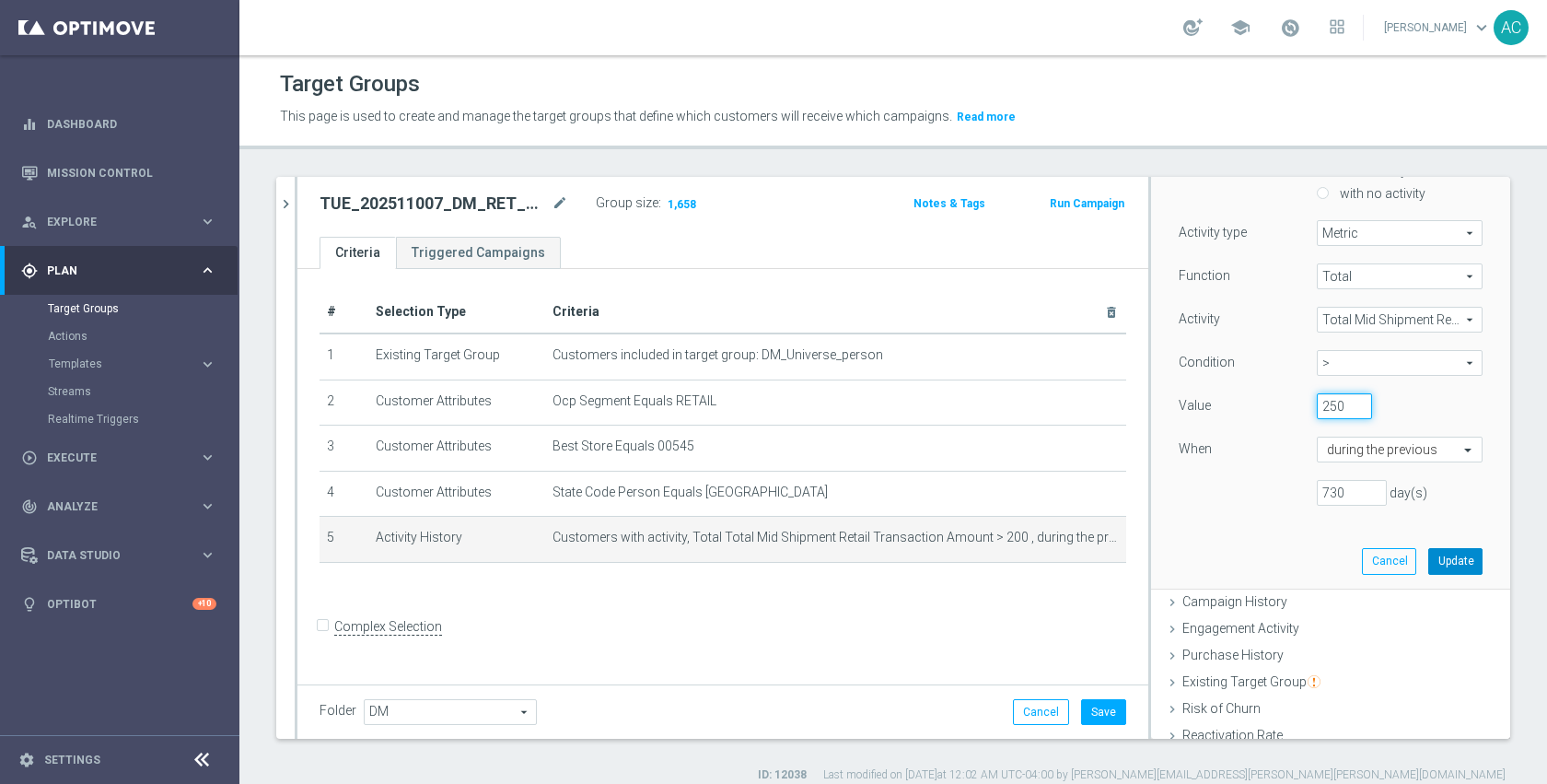
type input "250"
click at [1431, 564] on button "Update" at bounding box center [1455, 561] width 54 height 26
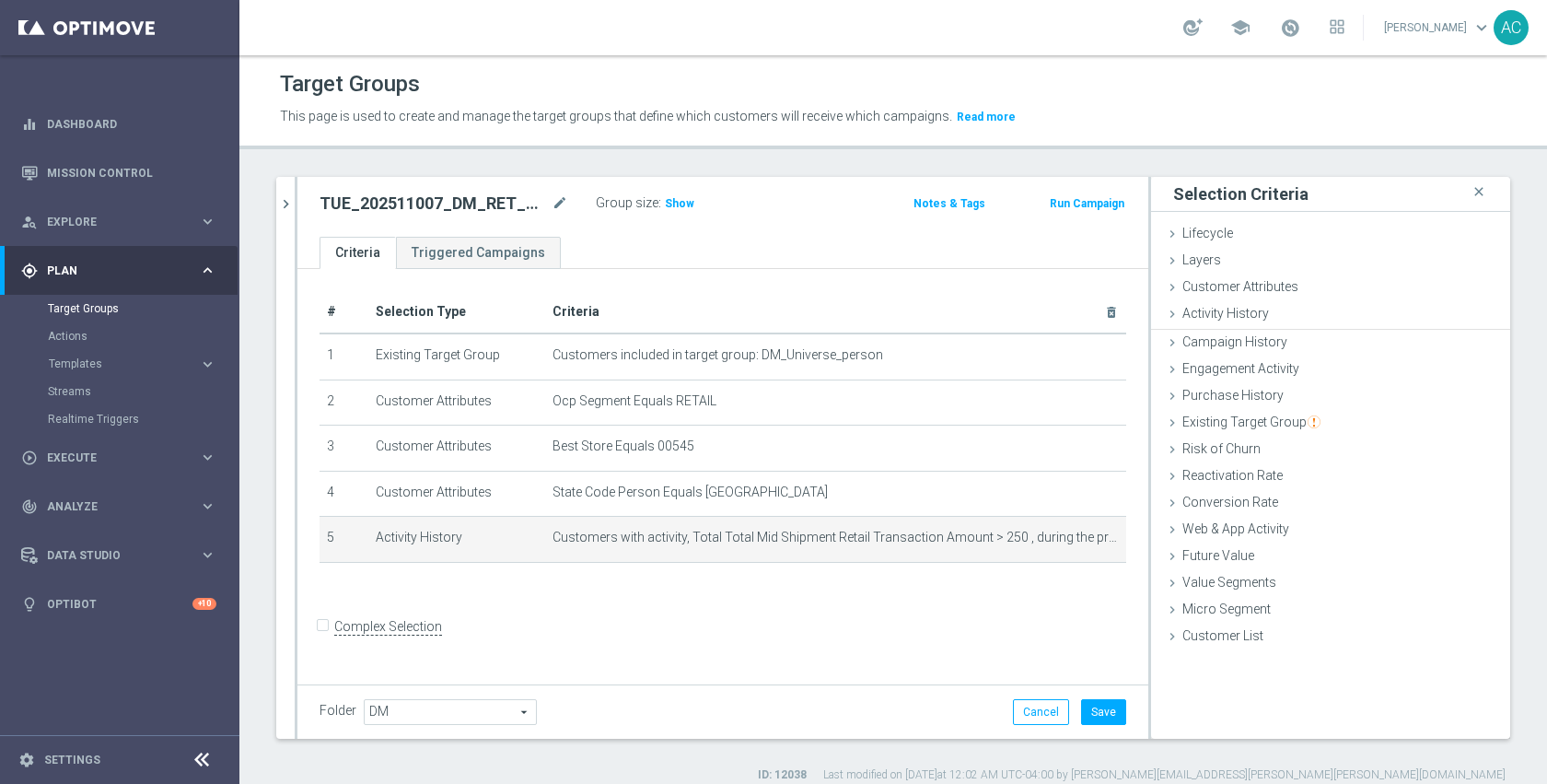
scroll to position [0, 0]
click at [681, 205] on span "Show" at bounding box center [680, 204] width 29 height 13
click at [1073, 539] on icon "mode_edit" at bounding box center [1081, 538] width 15 height 15
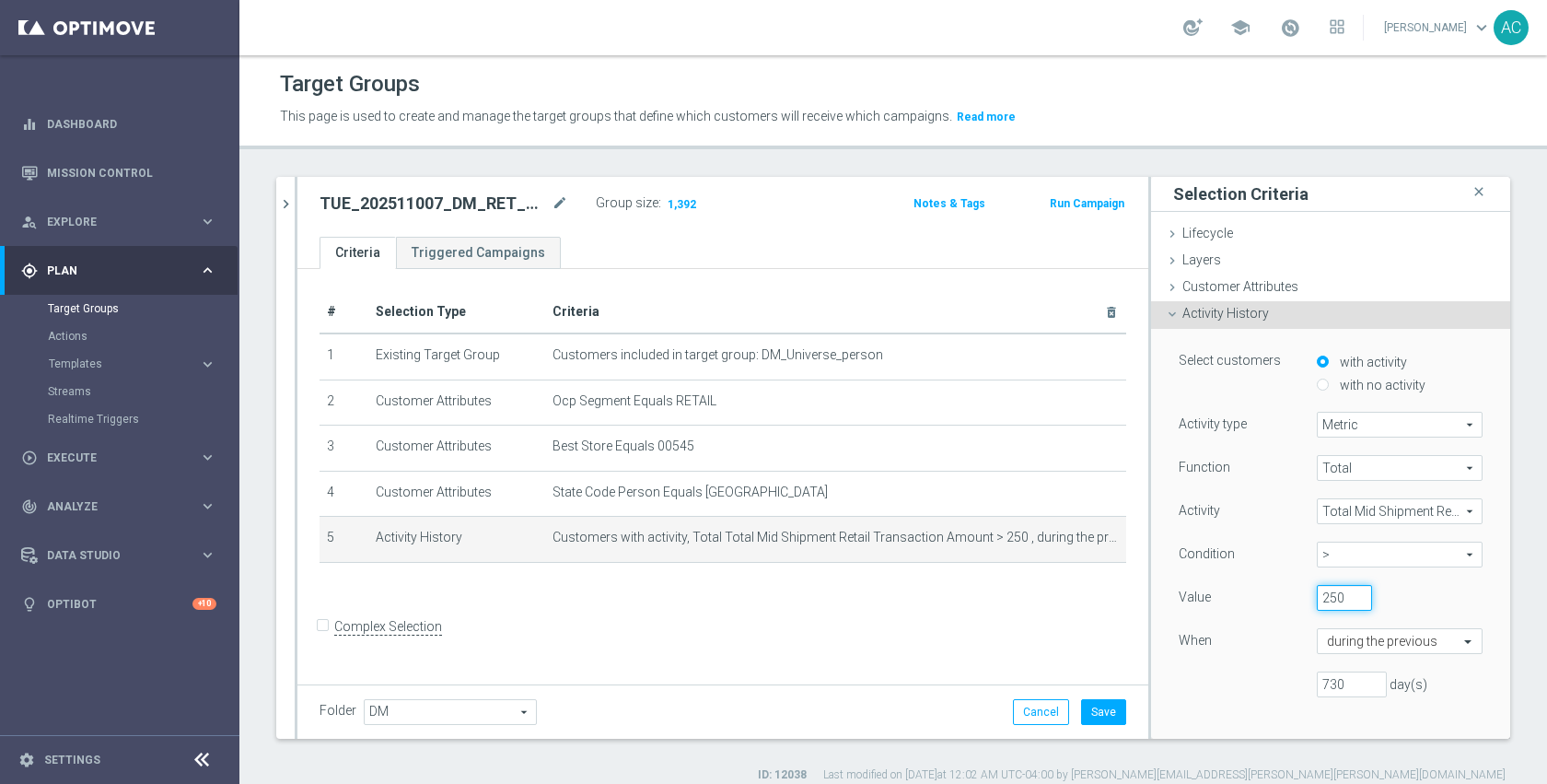
click at [1317, 602] on input "250" at bounding box center [1344, 598] width 55 height 26
type input "230"
click at [1213, 645] on div "When" at bounding box center [1234, 643] width 138 height 29
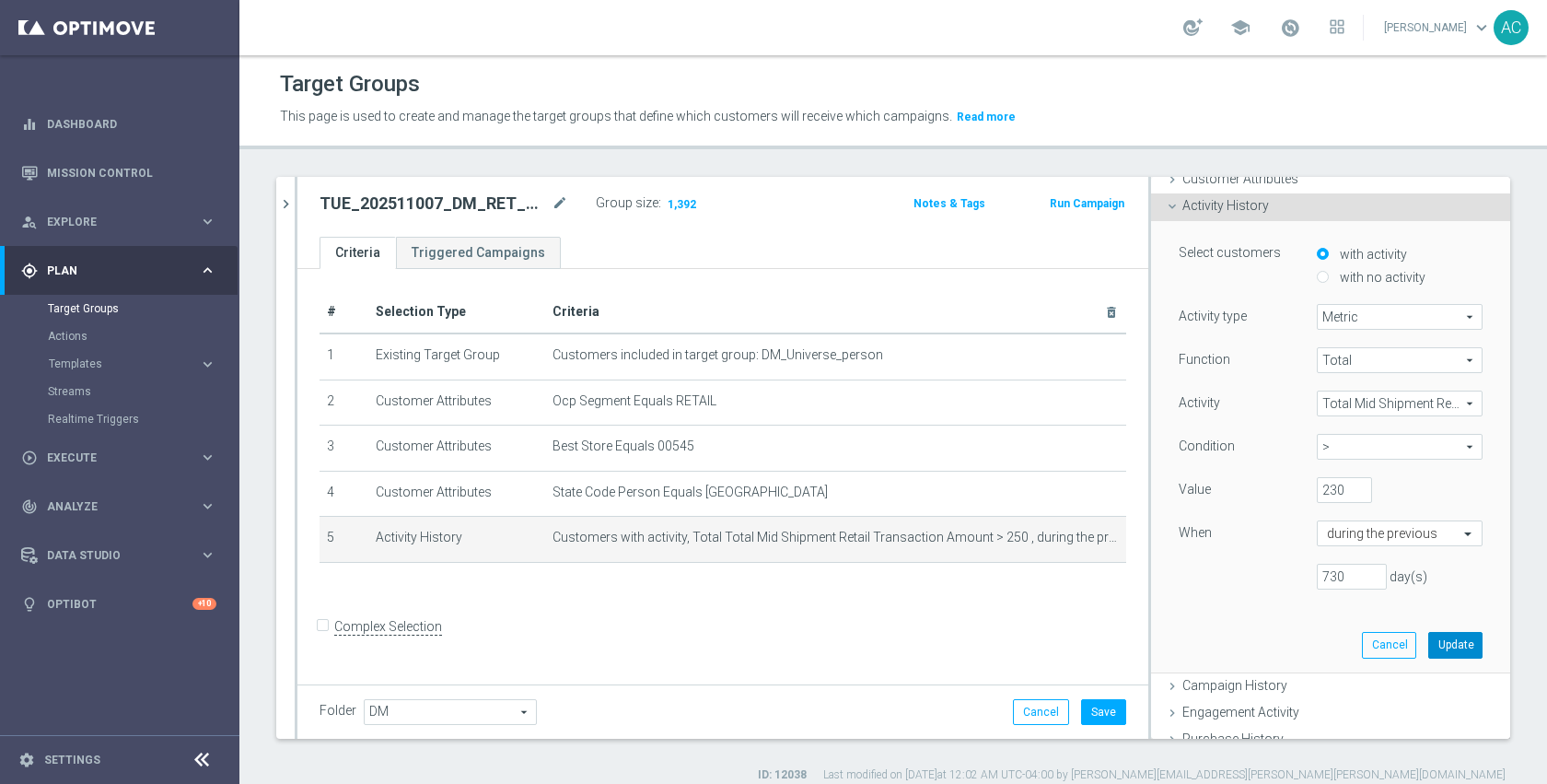
click at [1428, 638] on button "Update" at bounding box center [1455, 645] width 54 height 26
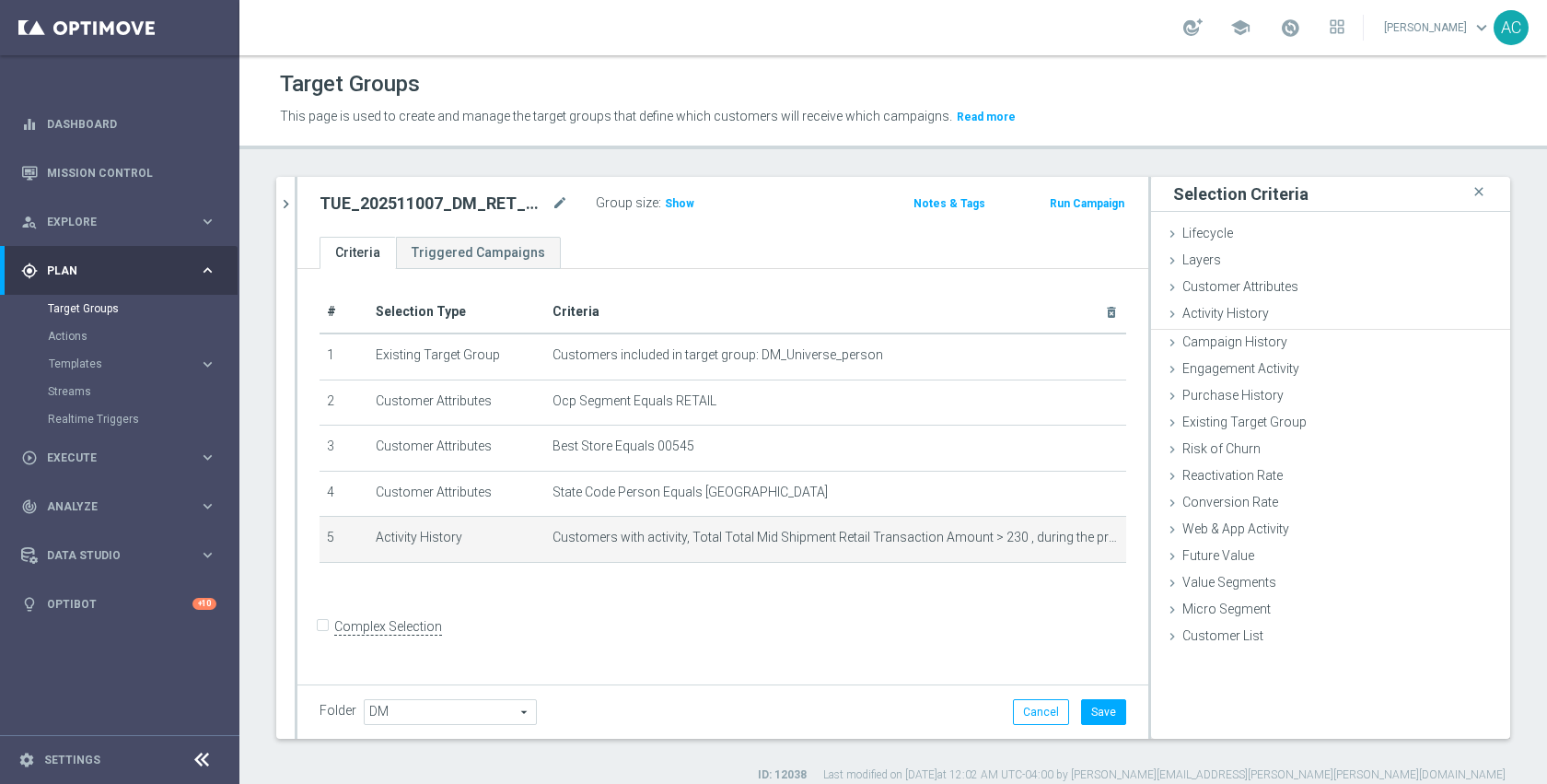
scroll to position [0, 0]
click at [666, 201] on span "Show" at bounding box center [680, 204] width 29 height 13
click at [1073, 534] on icon "mode_edit" at bounding box center [1081, 538] width 15 height 15
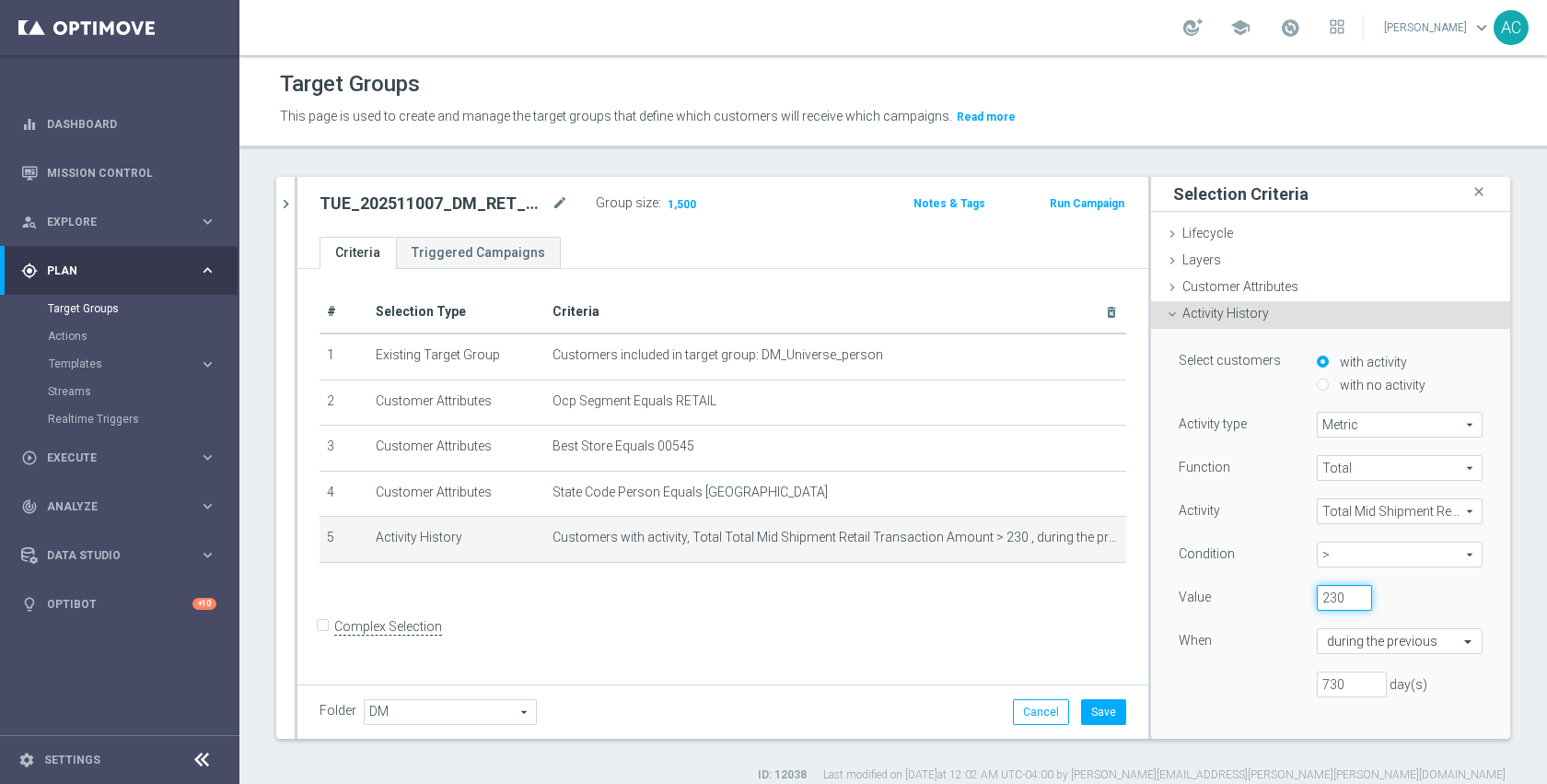
click at [1317, 600] on input "230" at bounding box center [1344, 598] width 55 height 26
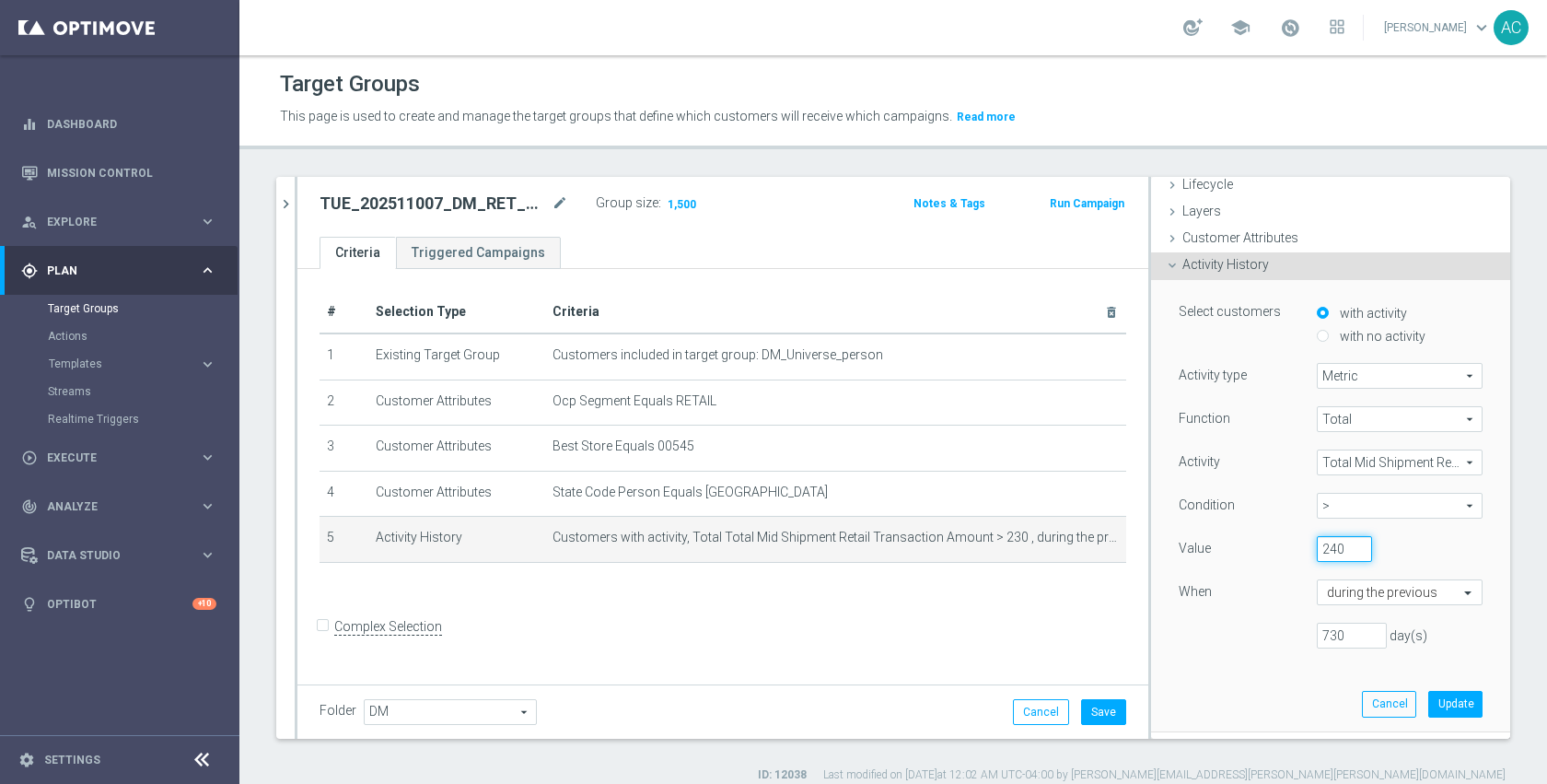
scroll to position [47, 0]
type input "220"
click at [1205, 659] on div "Function Total Total arrow_drop_down search Activity Total Mid Shipment Retail …" at bounding box center [1330, 536] width 304 height 257
click at [1428, 703] on button "Update" at bounding box center [1455, 706] width 54 height 26
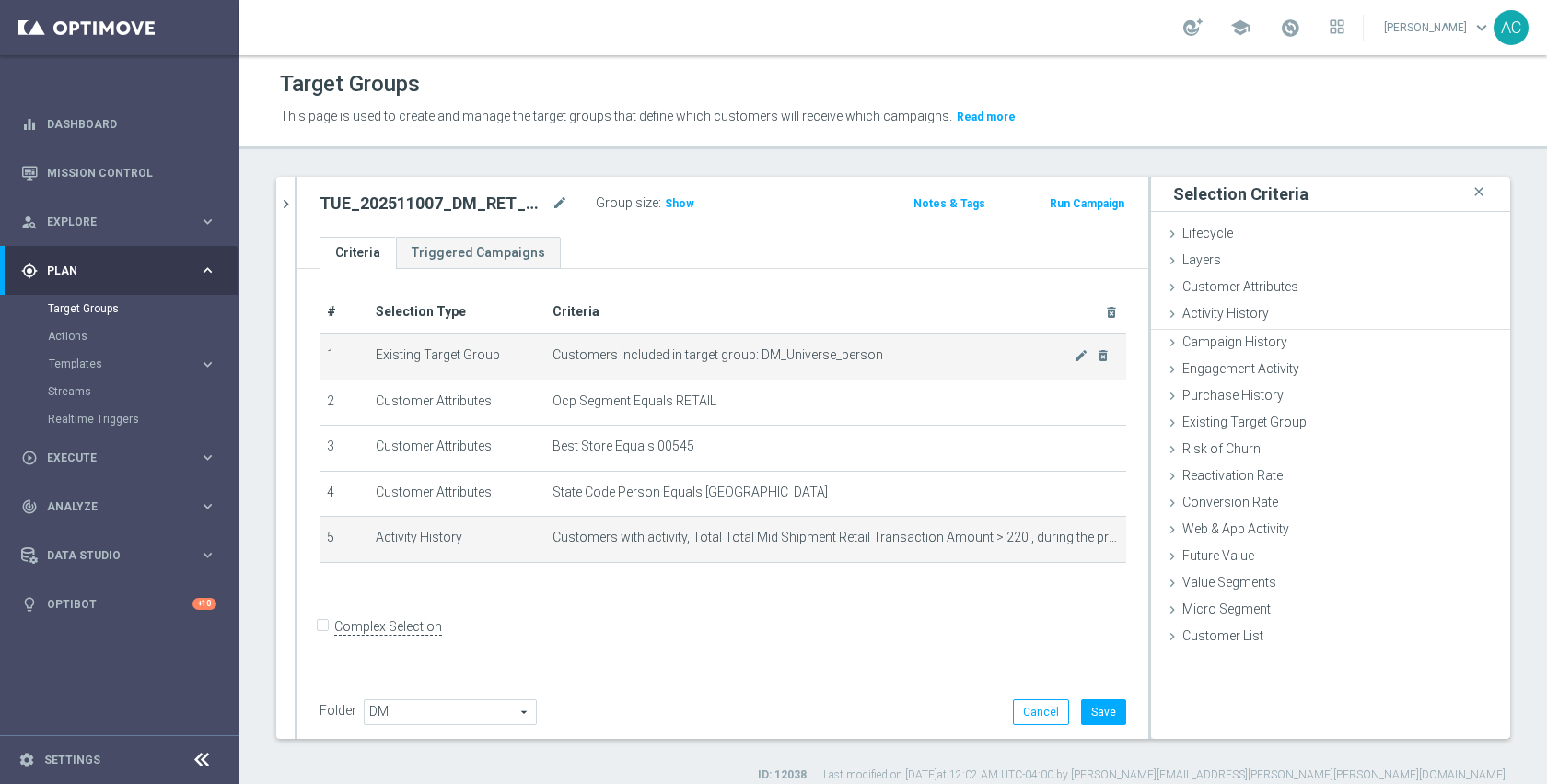
scroll to position [0, 0]
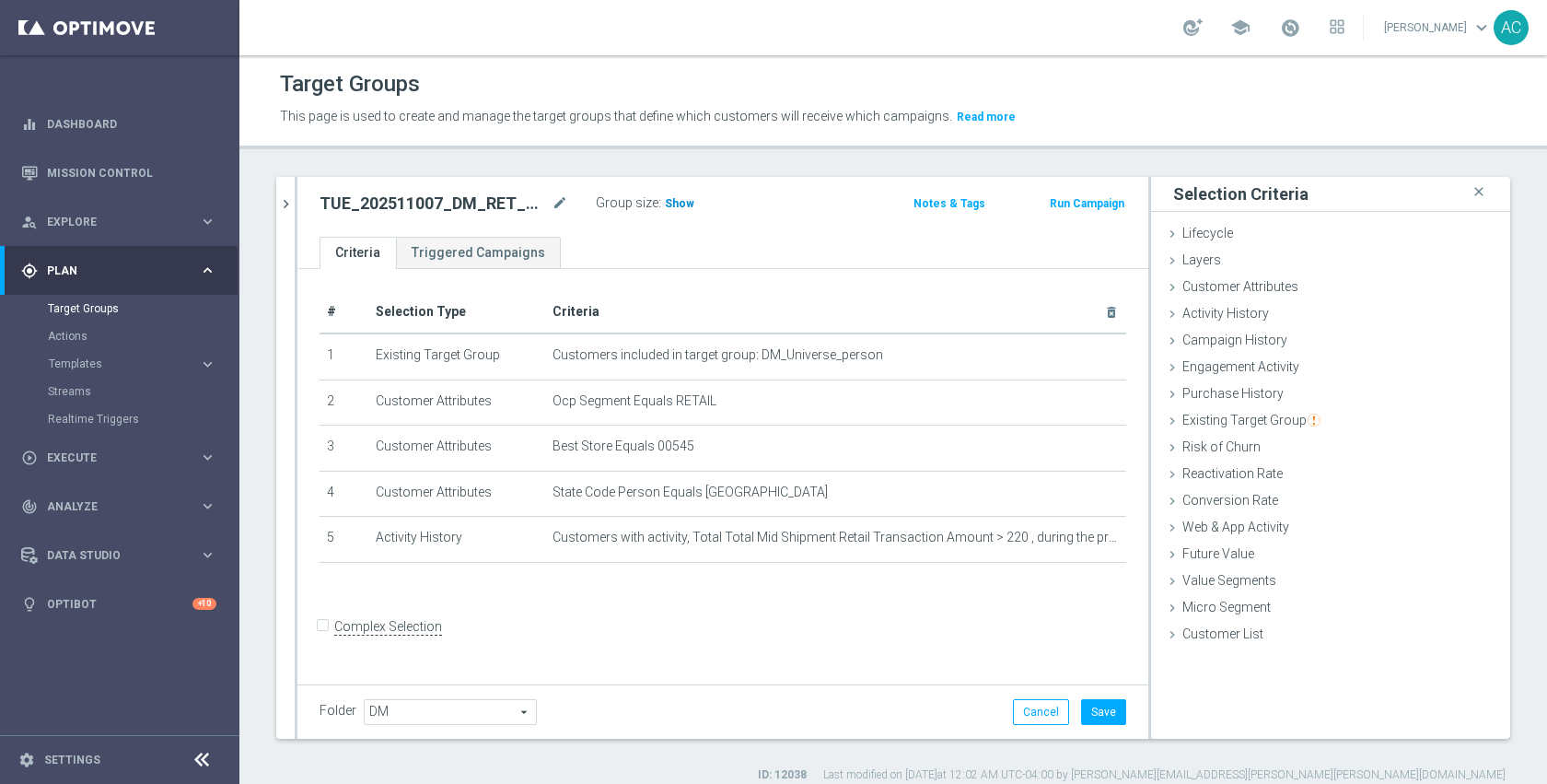
click at [684, 202] on span "Show" at bounding box center [680, 204] width 29 height 13
click at [1093, 708] on button "Save" at bounding box center [1103, 712] width 45 height 26
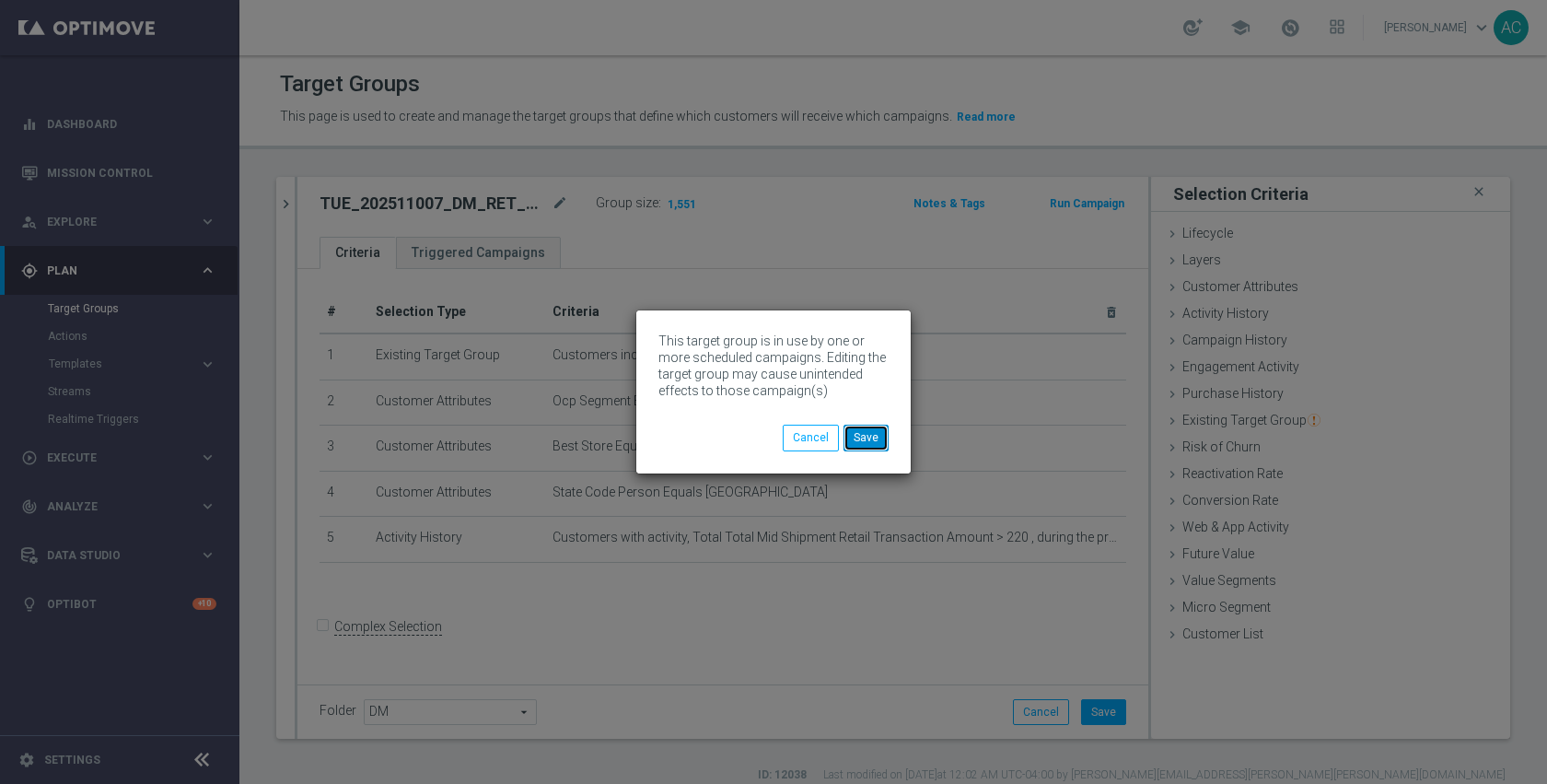
click at [857, 442] on button "Save" at bounding box center [866, 438] width 45 height 26
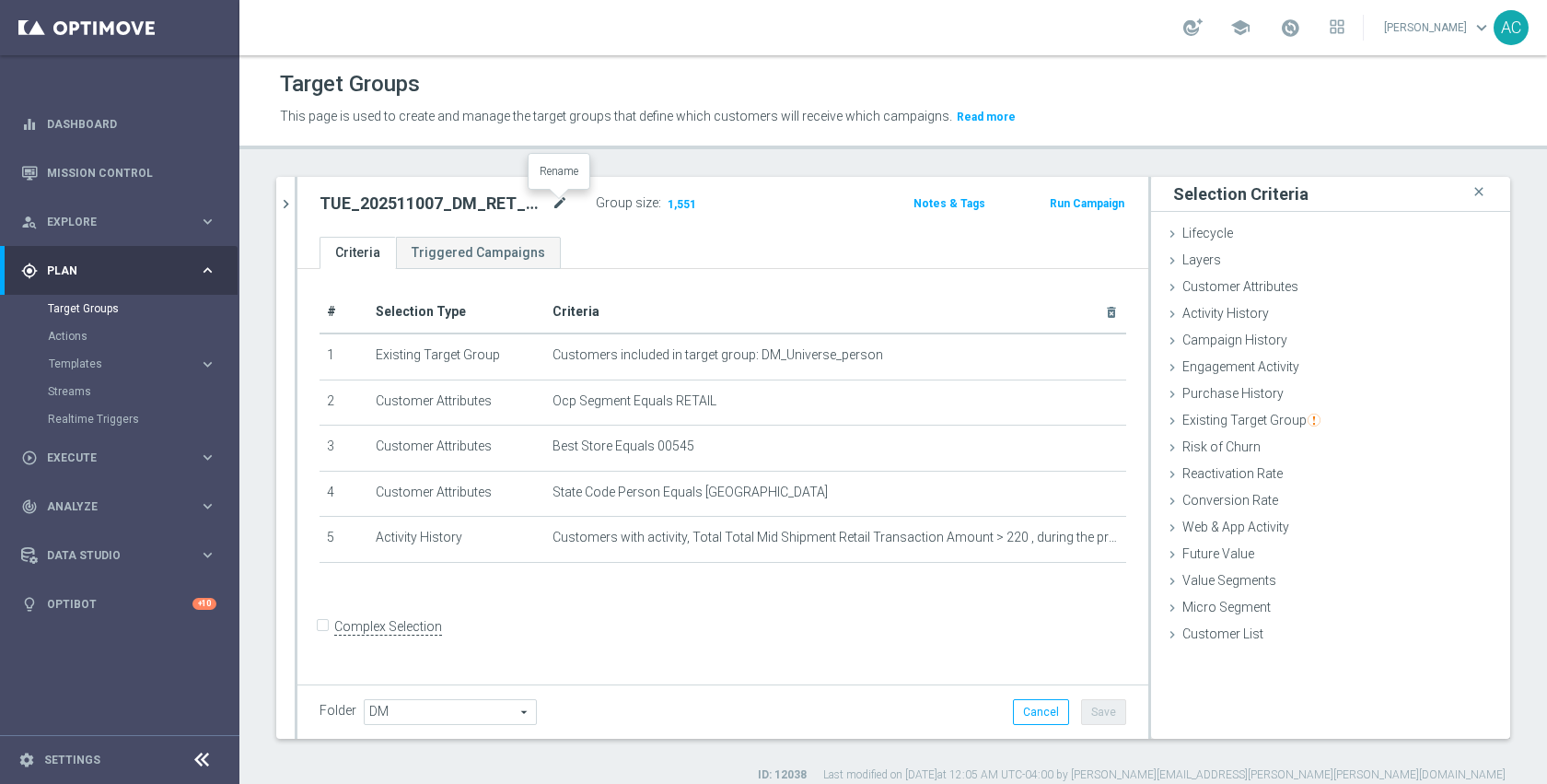
click at [554, 208] on icon "mode_edit" at bounding box center [560, 204] width 17 height 22
click at [703, 232] on div "TUE_202511007_DM_RET_StoreClosing_545 Group size : 1,551 Notes & Tags Run Campa…" at bounding box center [723, 206] width 851 height 60
click at [788, 244] on ul "Criteria Triggered Campaigns" at bounding box center [723, 252] width 851 height 32
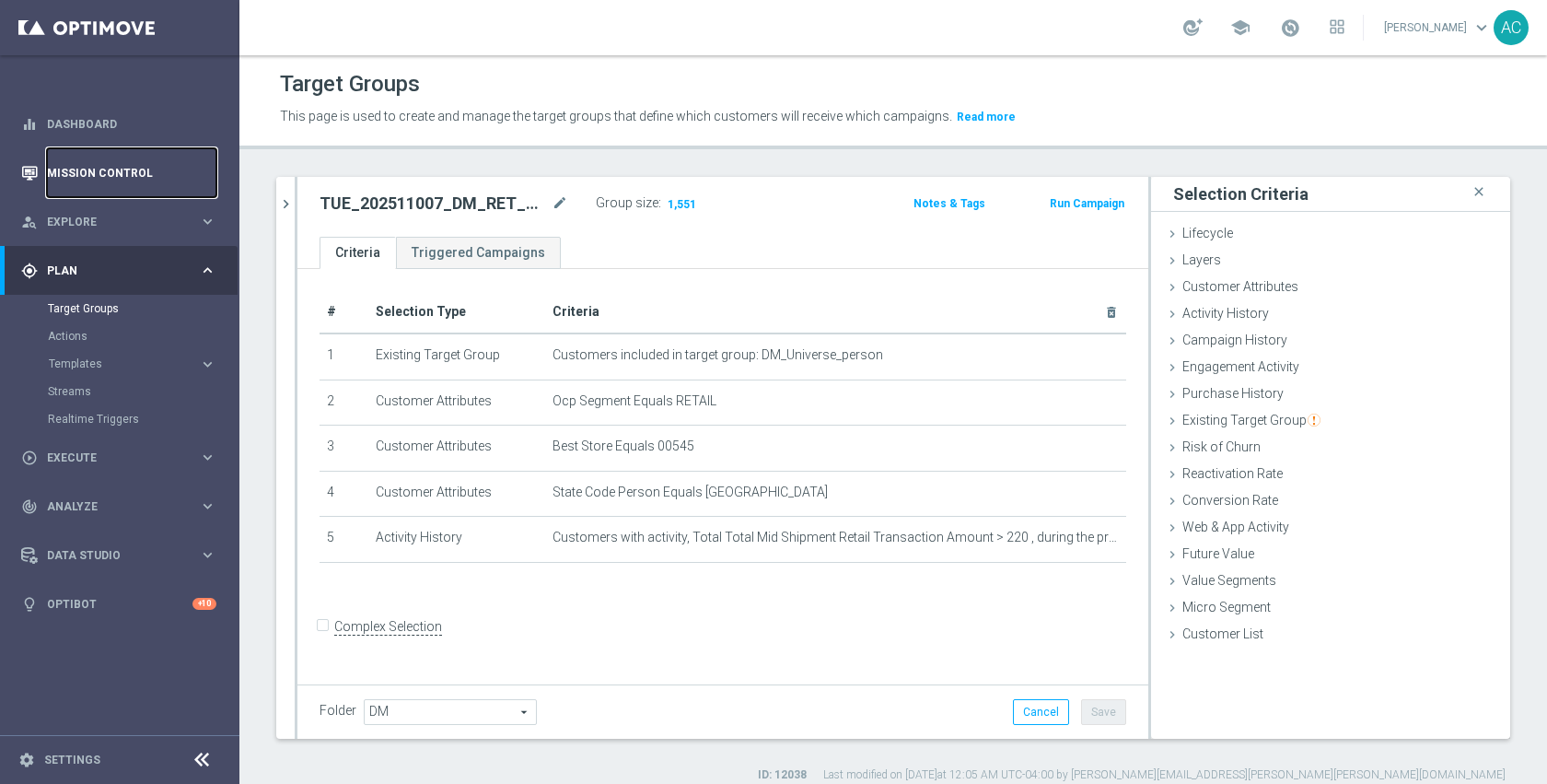
click at [100, 172] on link "Mission Control" at bounding box center [132, 172] width 170 height 49
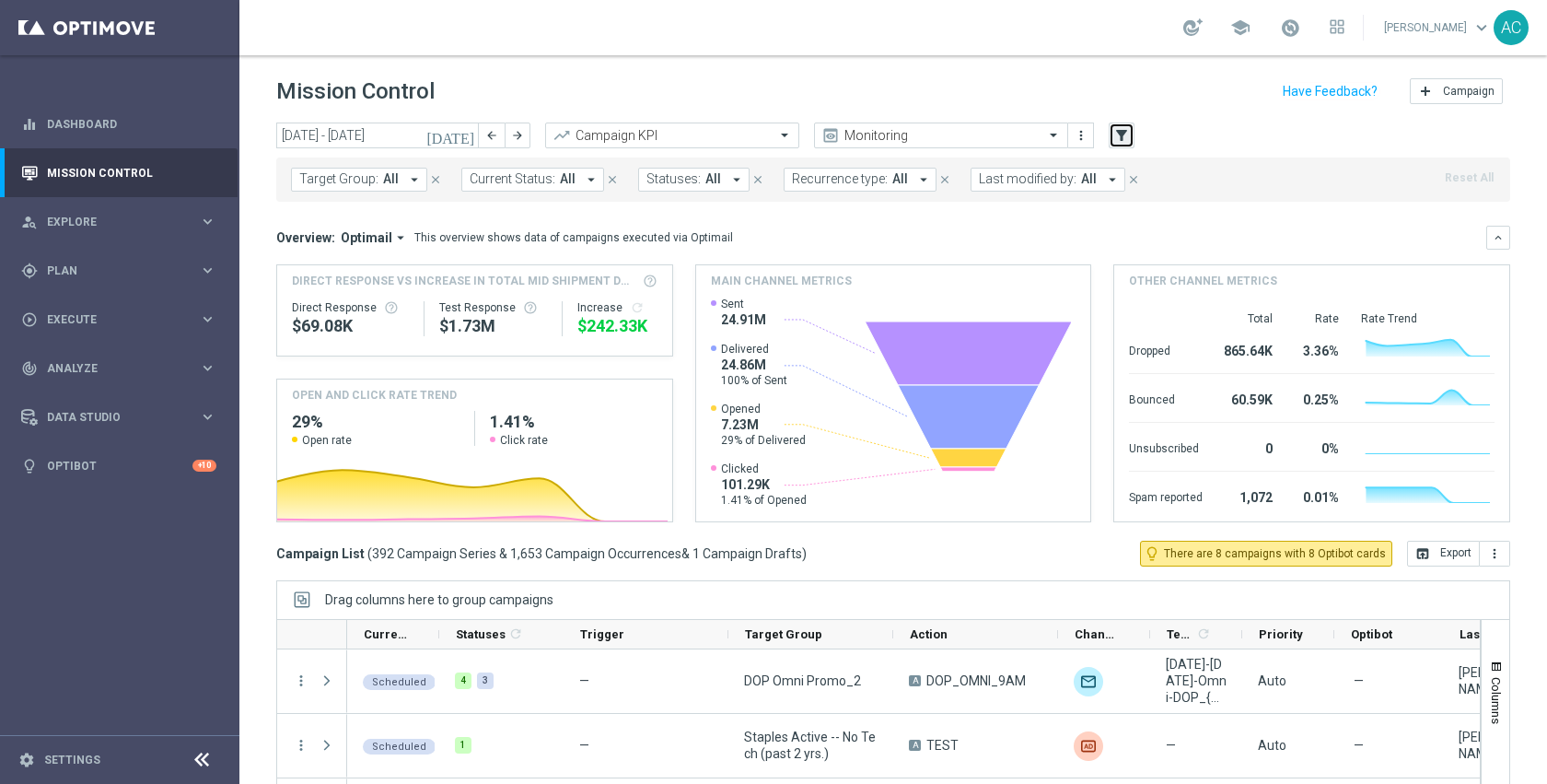
click at [1127, 133] on icon "filter_alt" at bounding box center [1121, 135] width 17 height 17
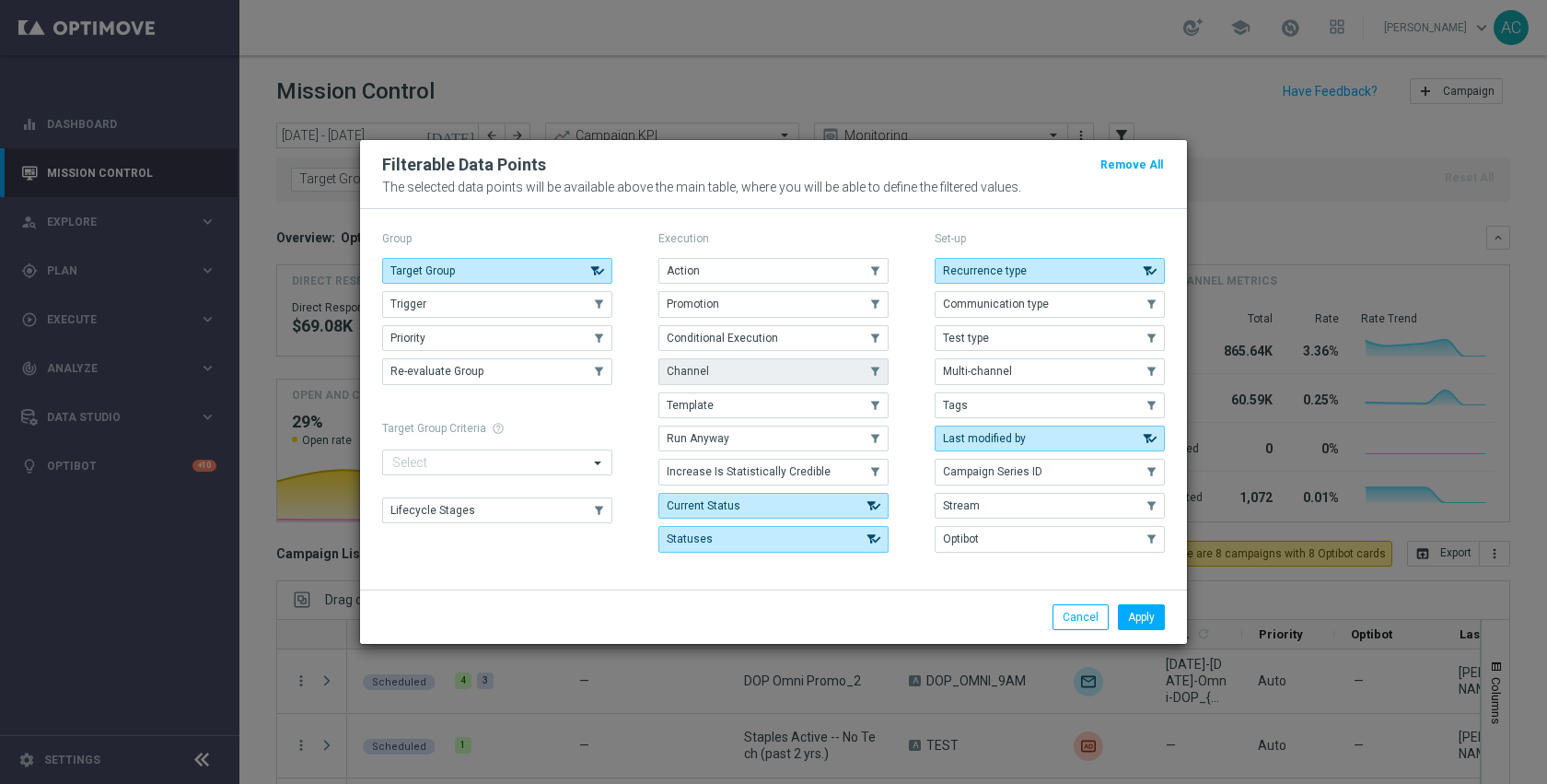
click at [724, 367] on button "Channel" at bounding box center [774, 371] width 230 height 26
click at [1154, 619] on button "Apply" at bounding box center [1141, 617] width 47 height 26
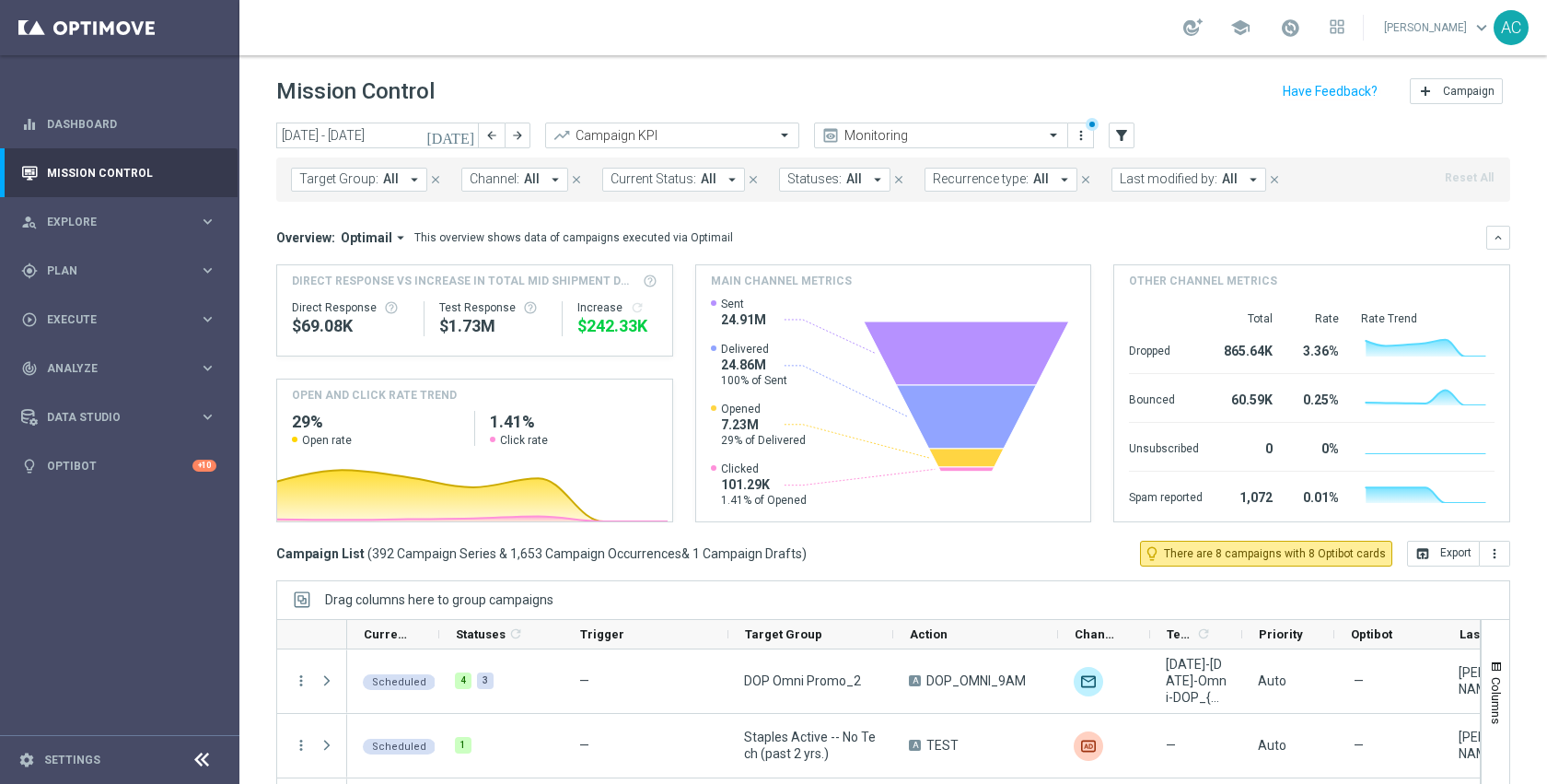
click at [524, 178] on span "All" at bounding box center [532, 179] width 16 height 16
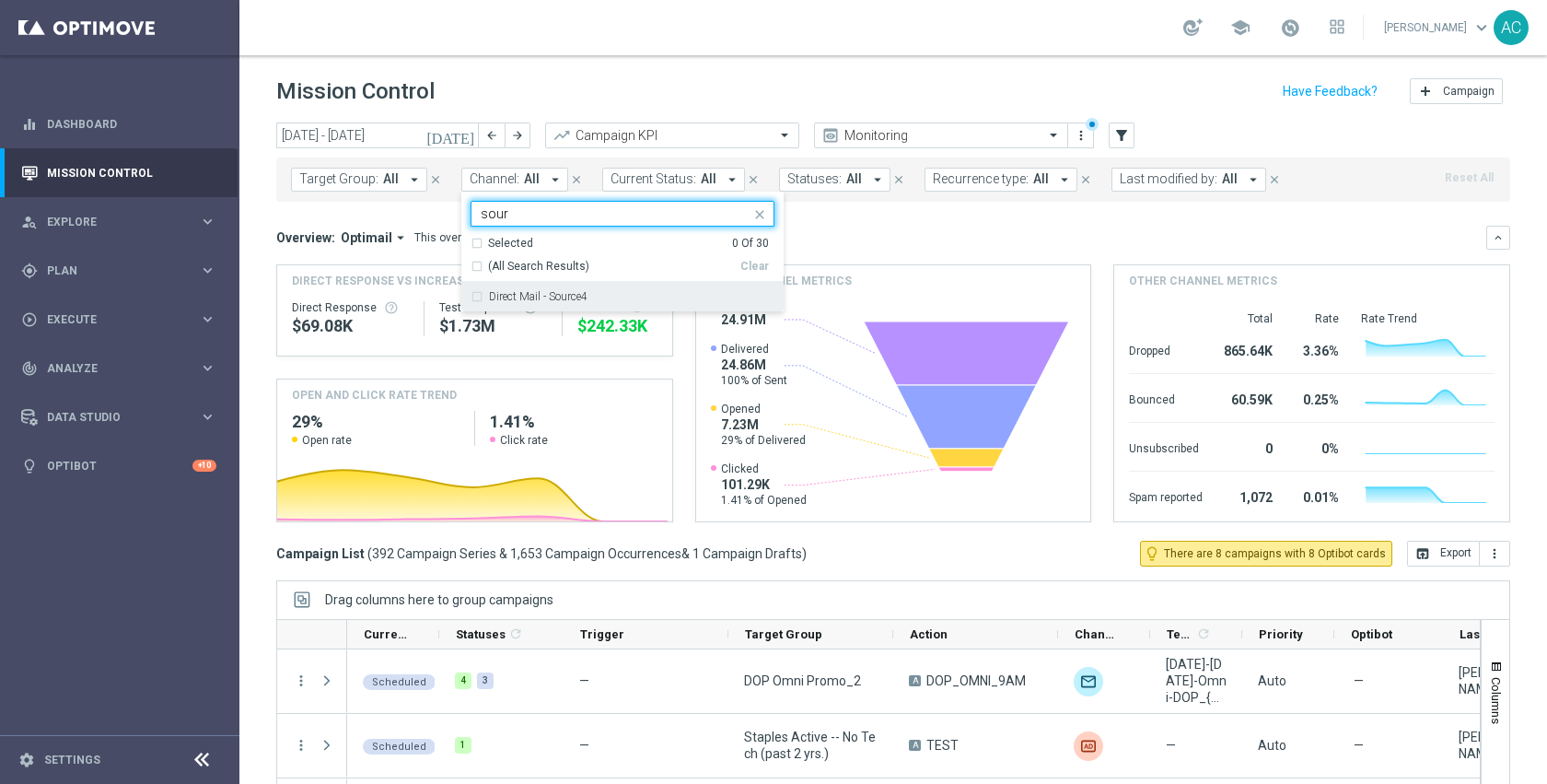
click at [550, 298] on label "Direct Mail - Source4" at bounding box center [538, 297] width 99 height 11
type input "sour"
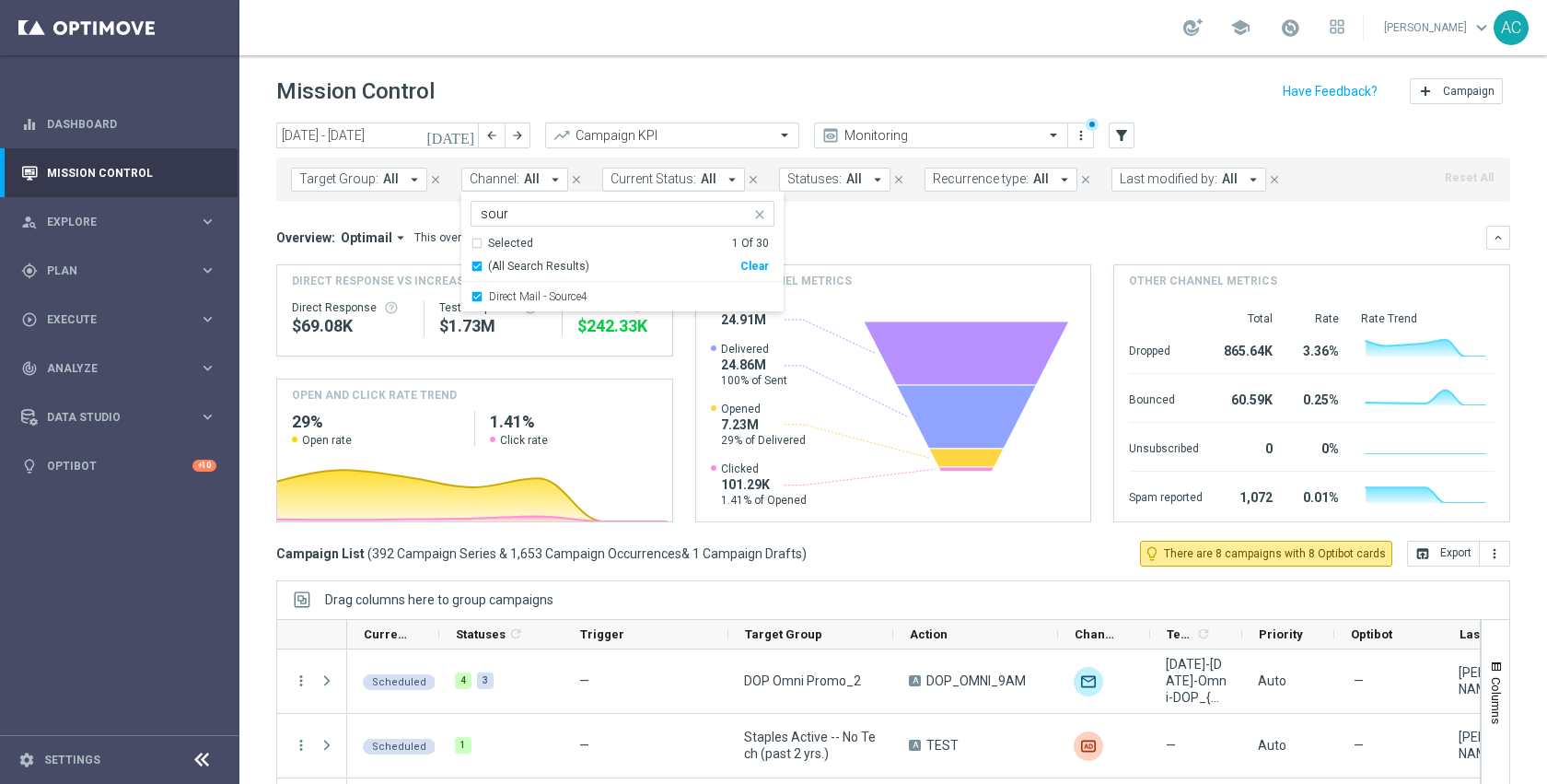
click at [877, 210] on mini-dashboard "Overview: Optimail arrow_drop_down This overview shows data of campaigns execut…" at bounding box center [893, 371] width 1234 height 339
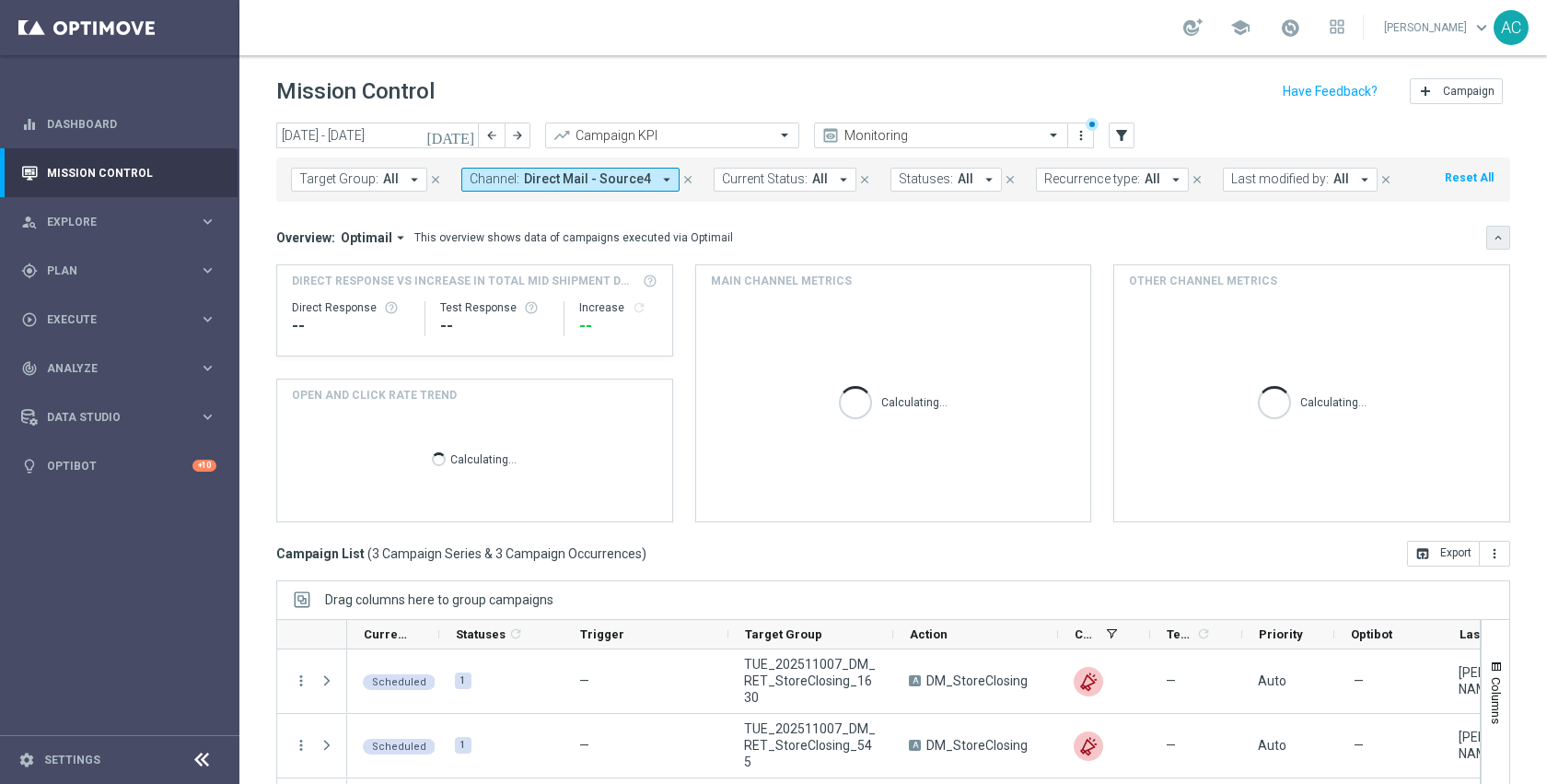
click at [1492, 237] on icon "keyboard_arrow_down" at bounding box center [1498, 238] width 13 height 13
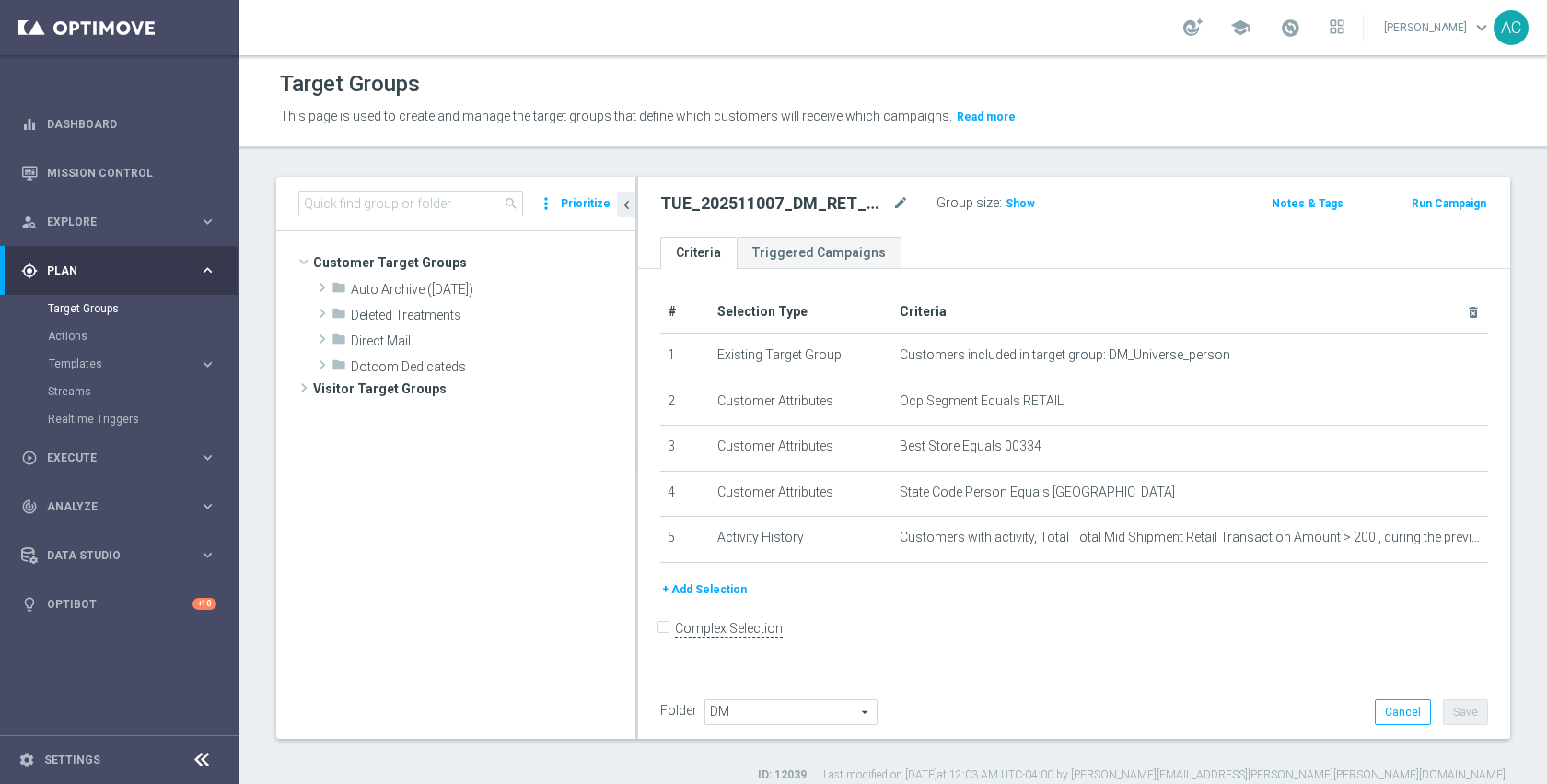
scroll to position [345, 0]
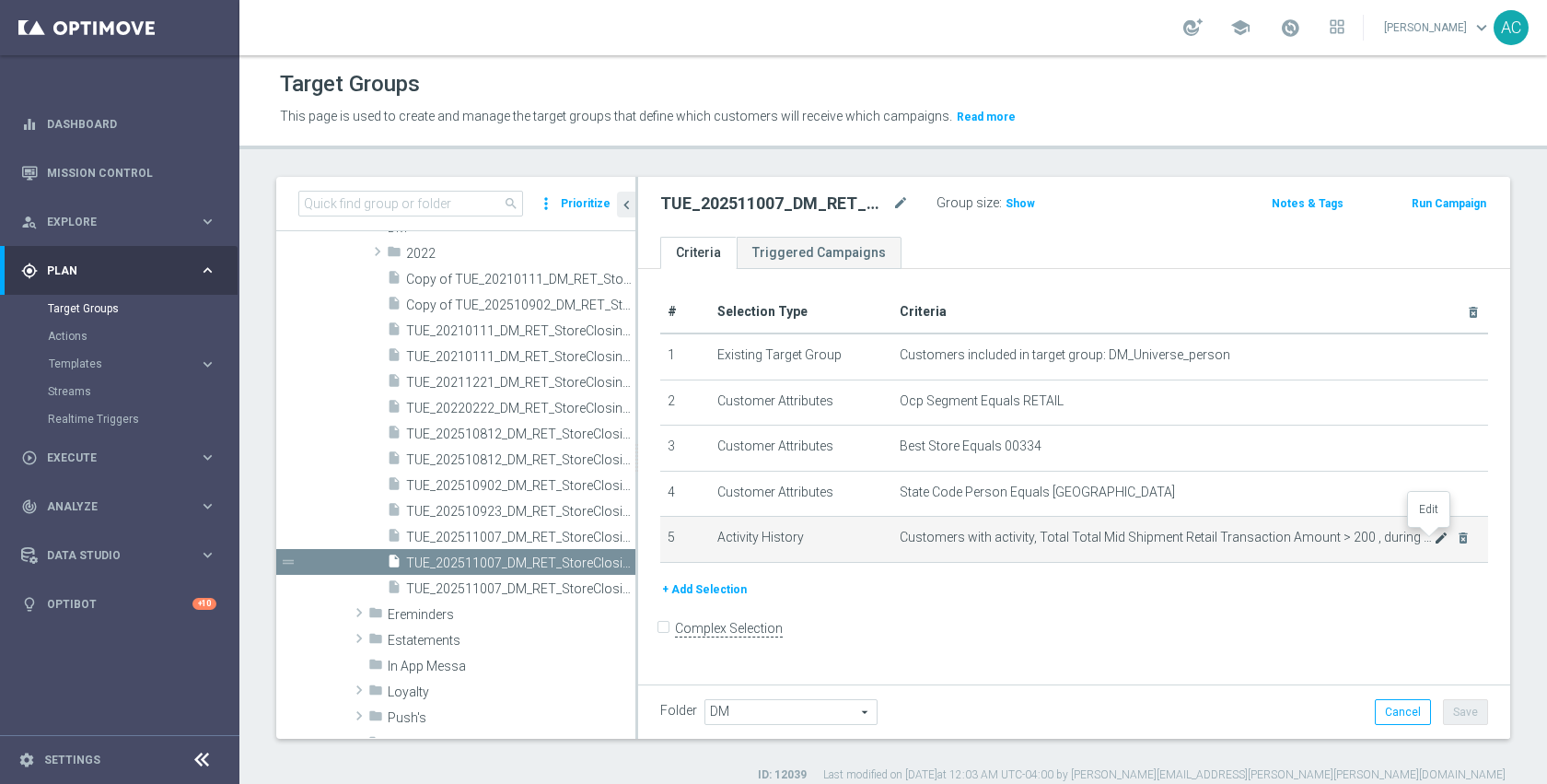
click at [1434, 535] on icon "mode_edit" at bounding box center [1441, 538] width 15 height 15
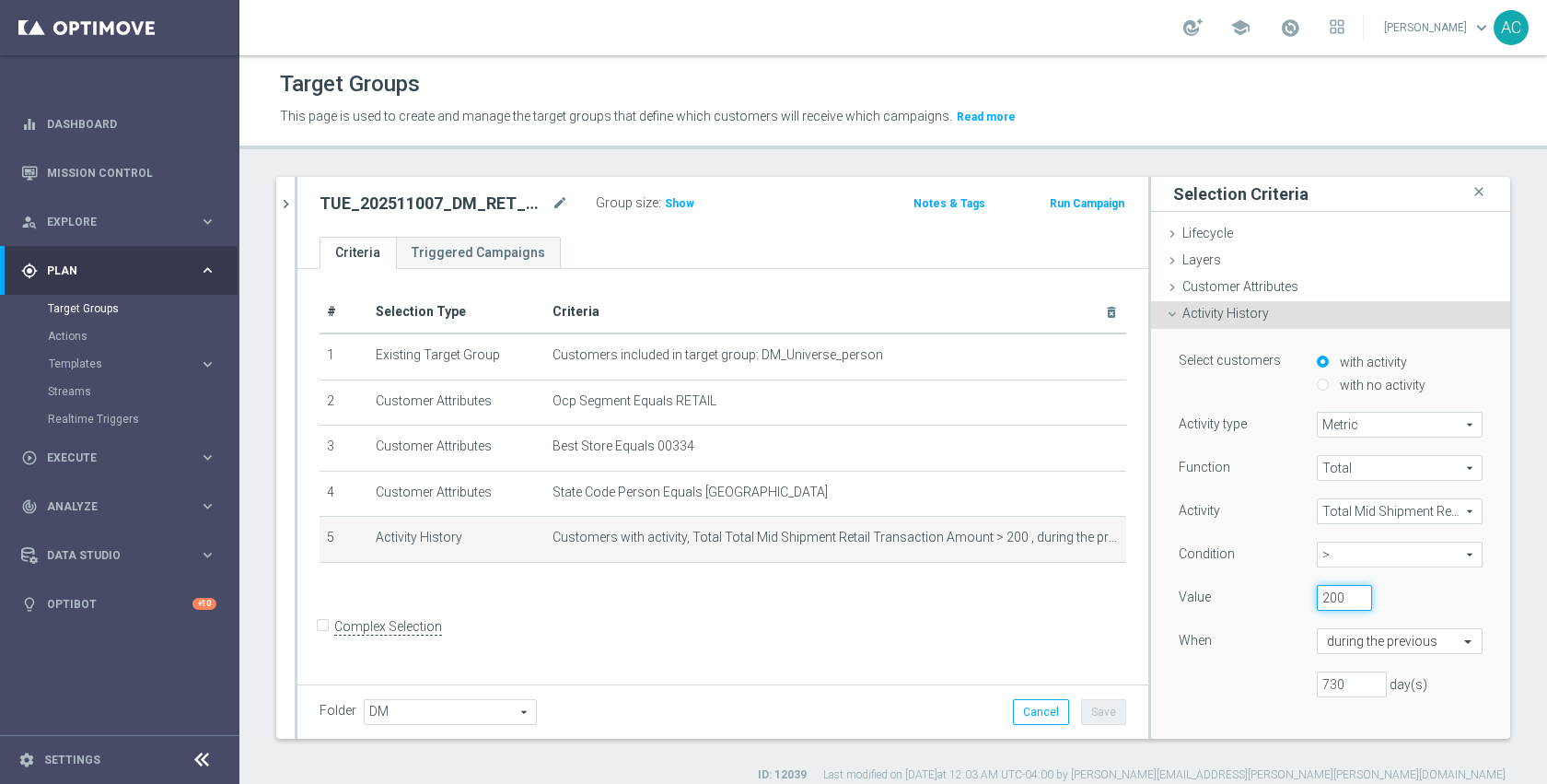
click at [1317, 603] on input "200" at bounding box center [1344, 598] width 55 height 26
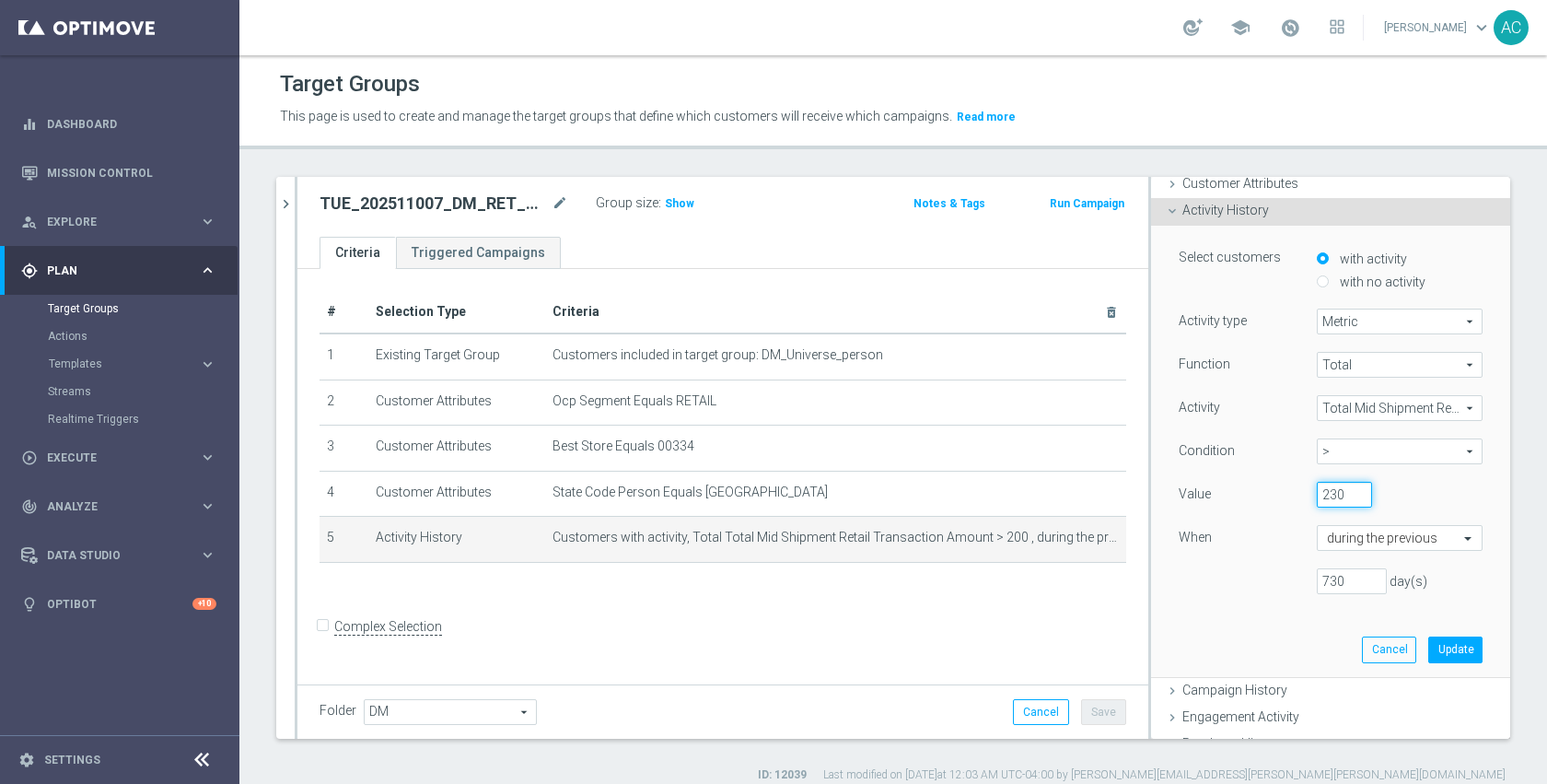
scroll to position [117, 0]
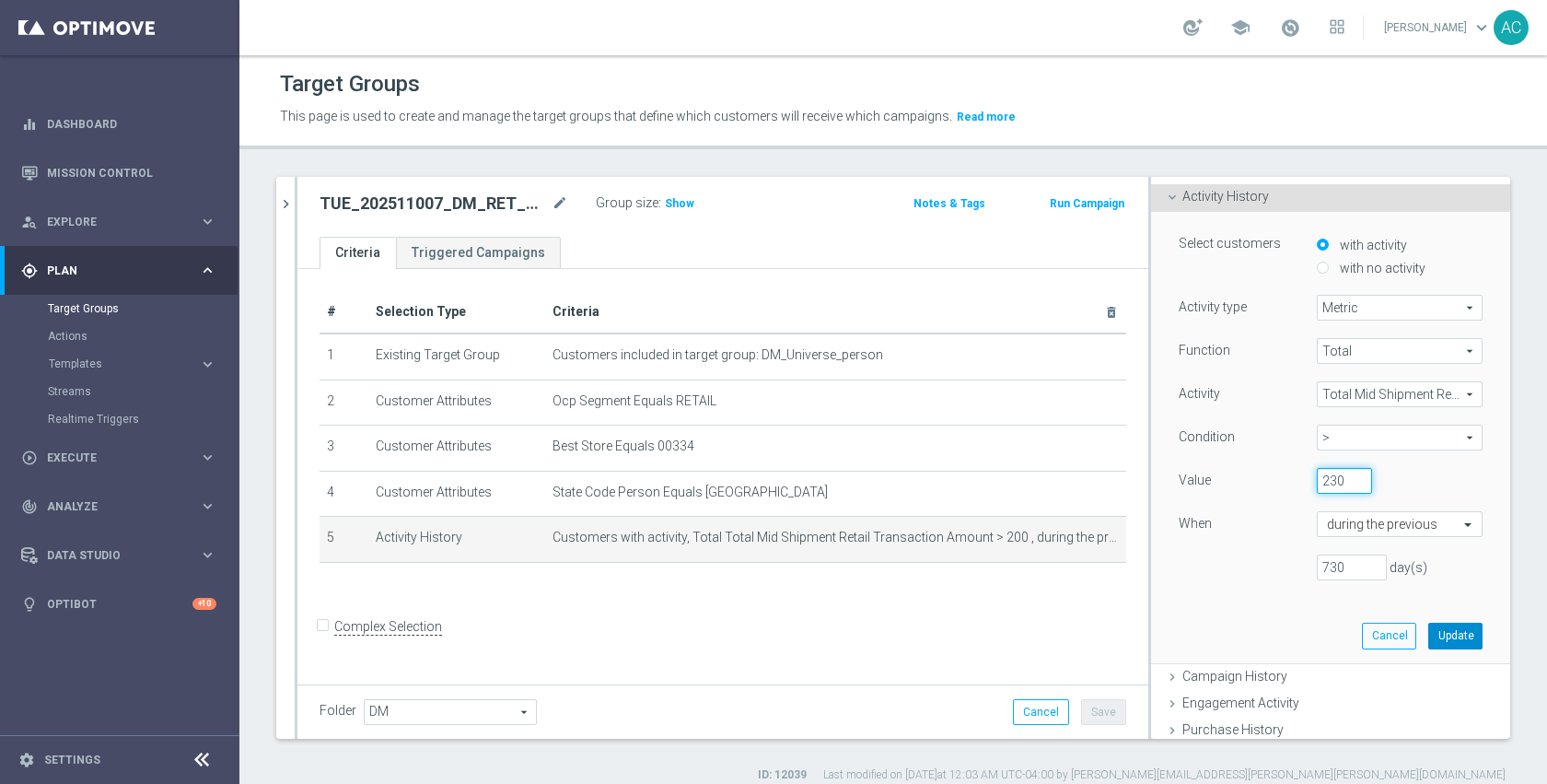
type input "230"
click at [1428, 634] on button "Update" at bounding box center [1455, 636] width 54 height 26
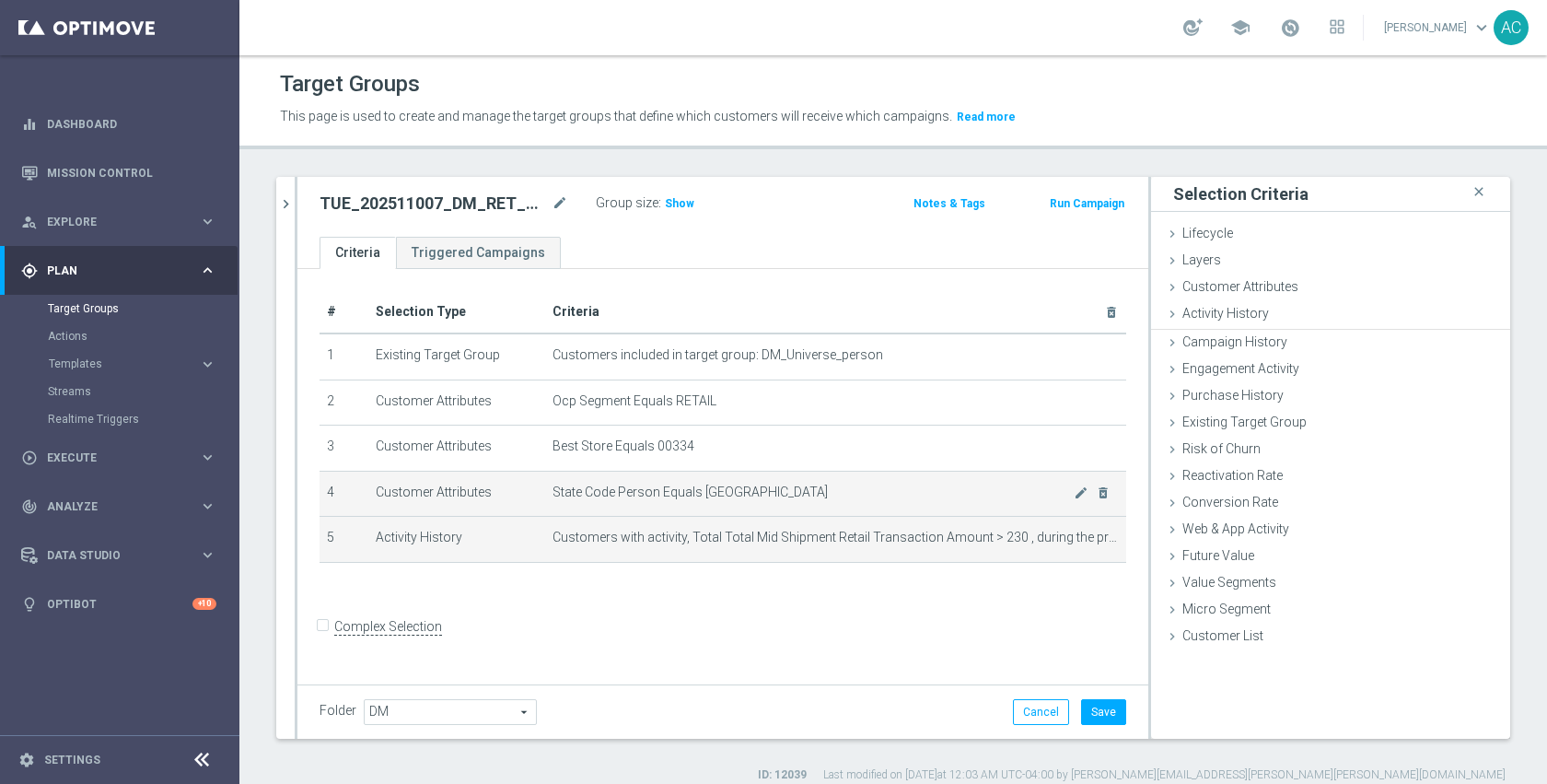
scroll to position [0, 0]
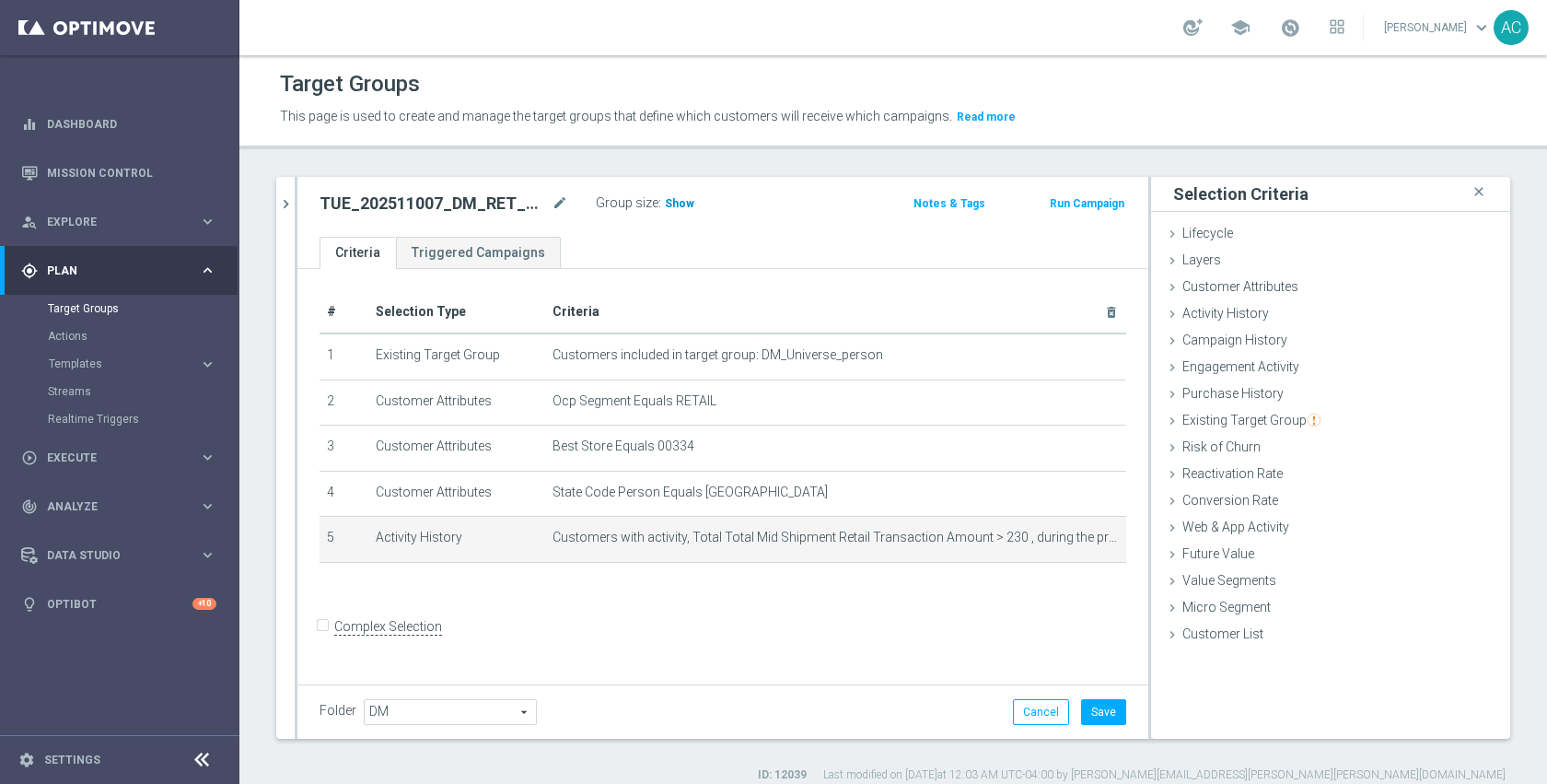
click at [689, 208] on h3 "Show" at bounding box center [680, 204] width 33 height 20
click at [1073, 537] on icon "mode_edit" at bounding box center [1081, 538] width 15 height 15
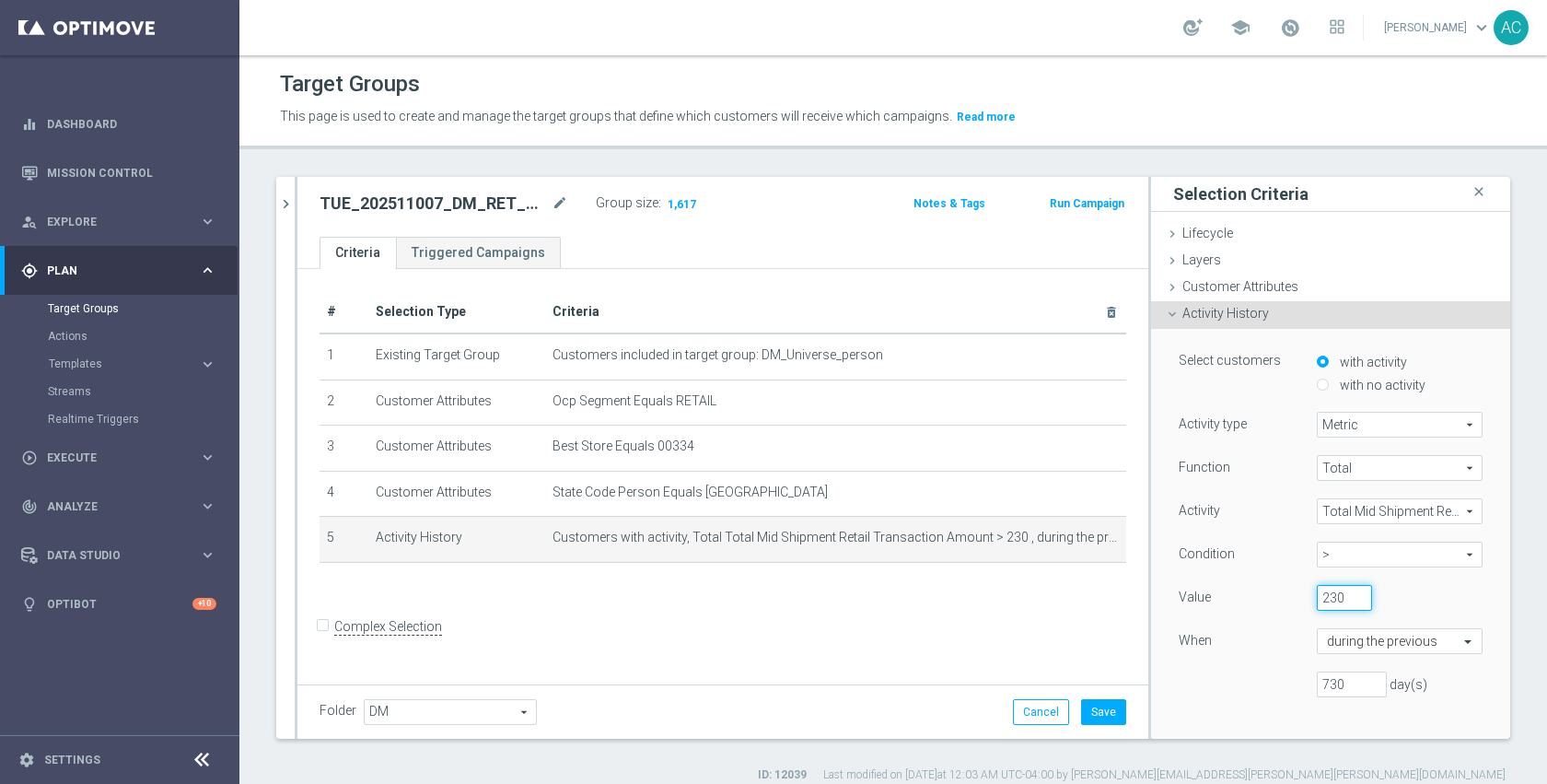
click at [1319, 603] on input "230" at bounding box center [1344, 598] width 55 height 26
type input "240"
click at [1231, 635] on div "When" at bounding box center [1234, 643] width 138 height 29
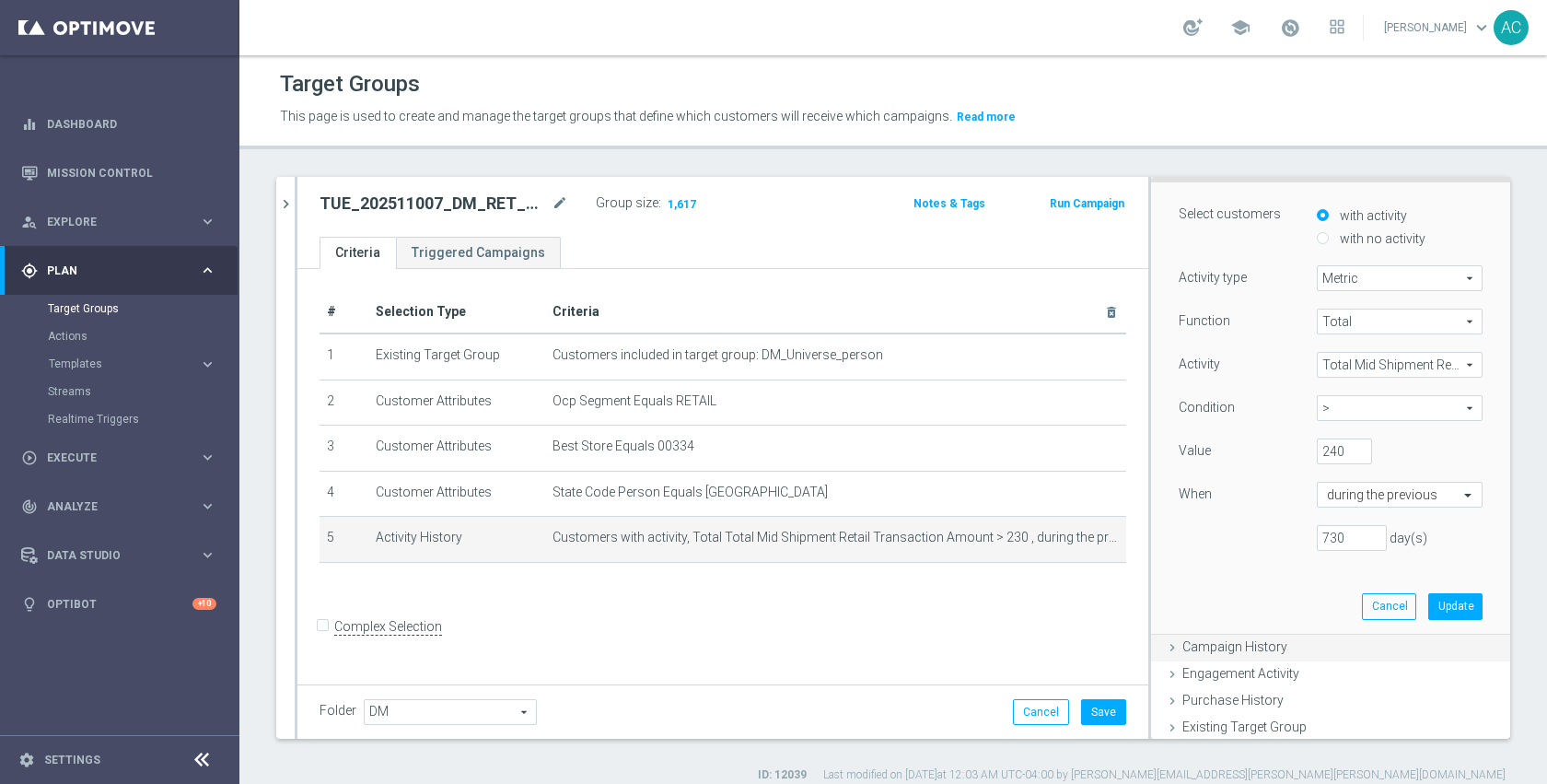
scroll to position [157, 0]
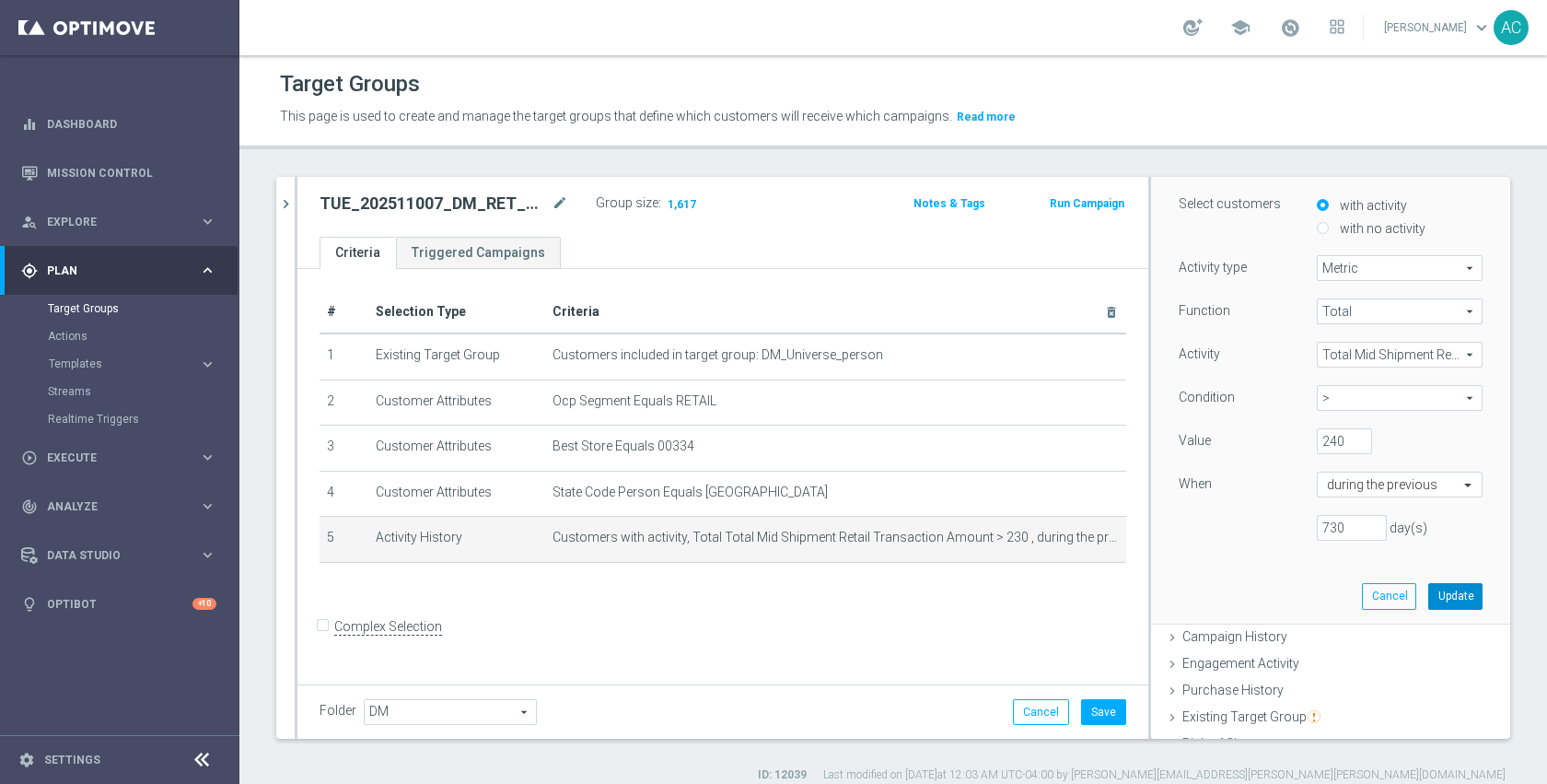
click at [1434, 596] on button "Update" at bounding box center [1455, 596] width 54 height 26
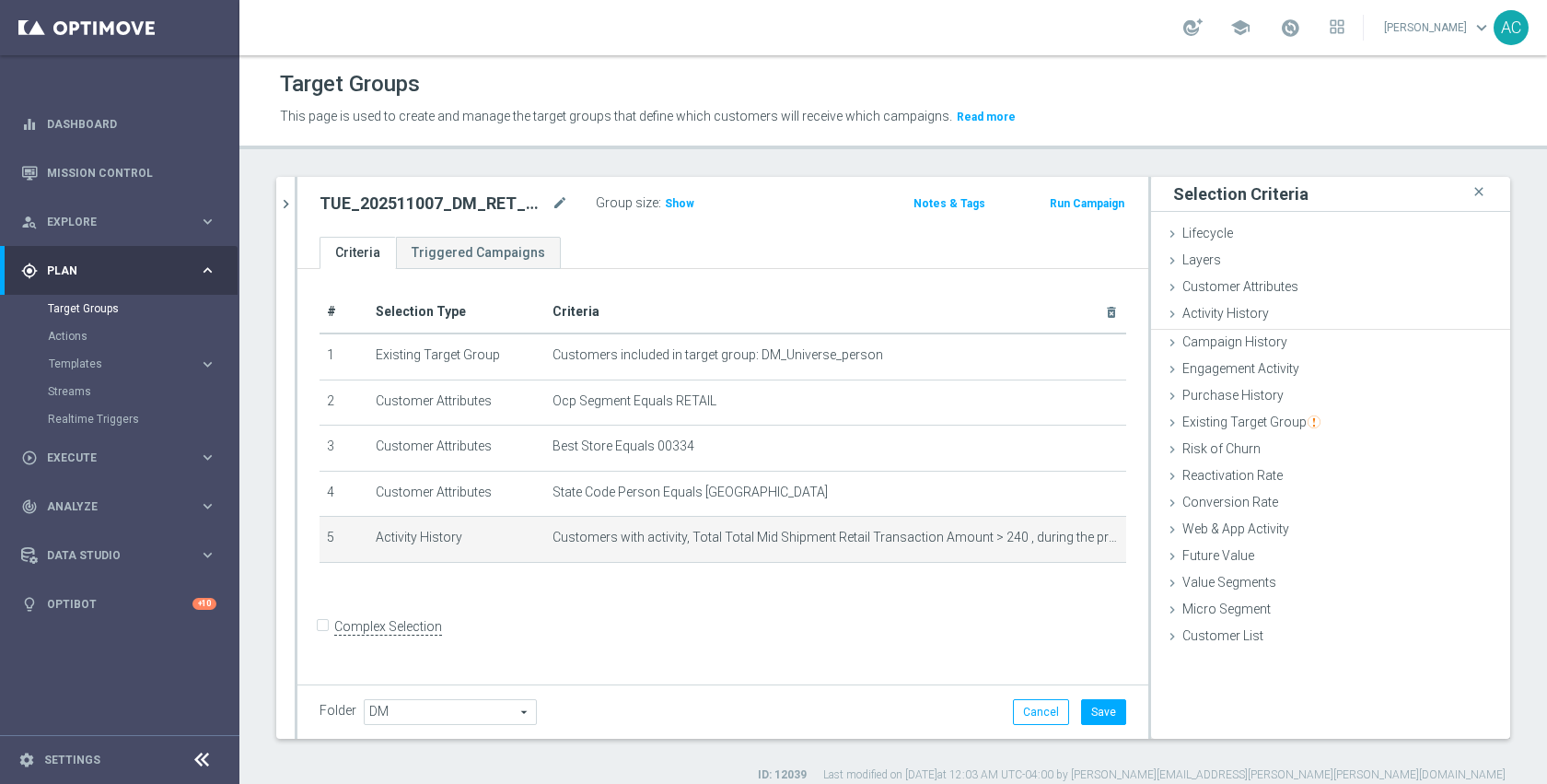
scroll to position [0, 0]
click at [665, 202] on span "Show" at bounding box center [680, 204] width 29 height 13
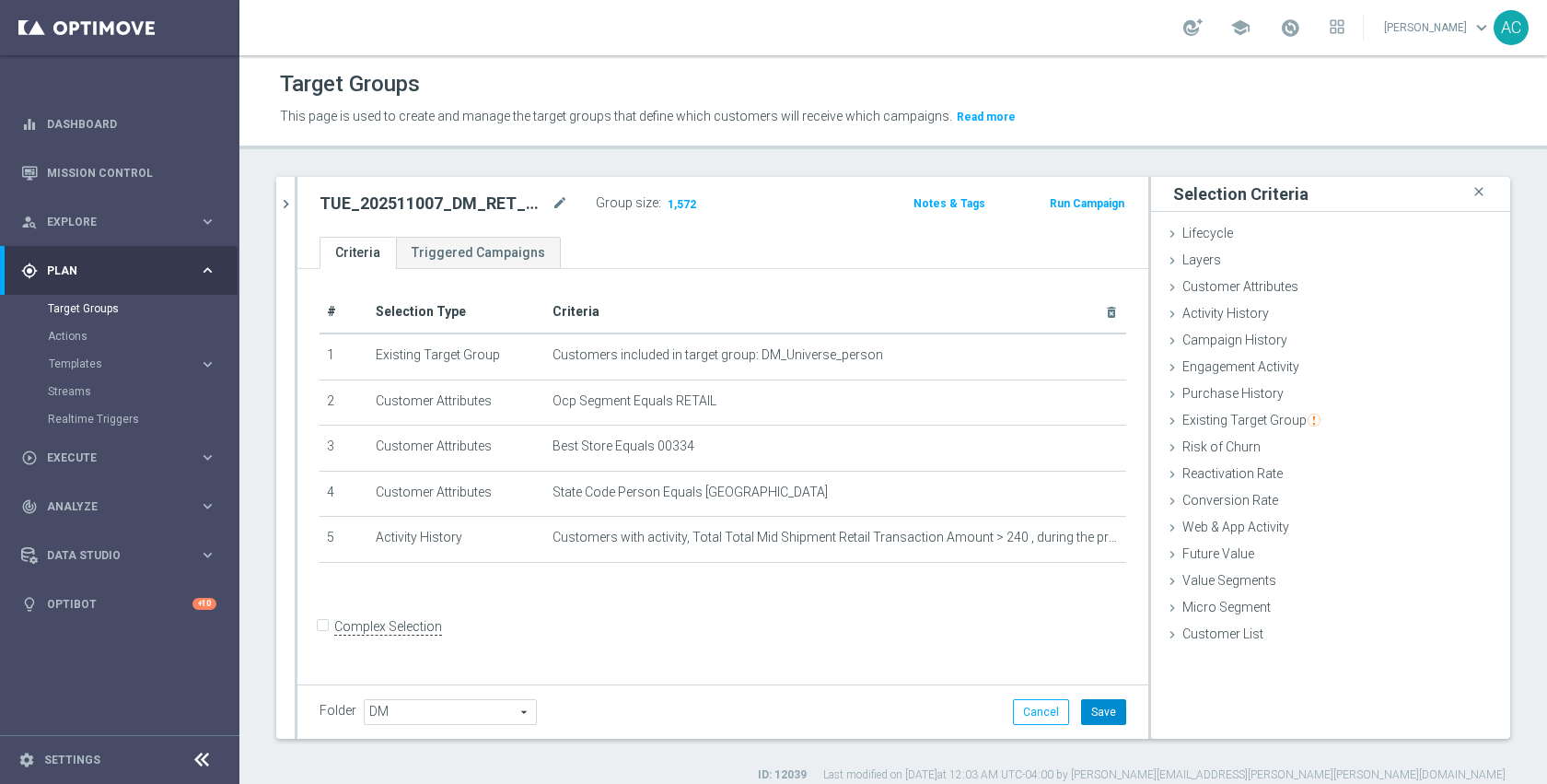
click at [1084, 703] on button "Save" at bounding box center [1103, 712] width 45 height 26
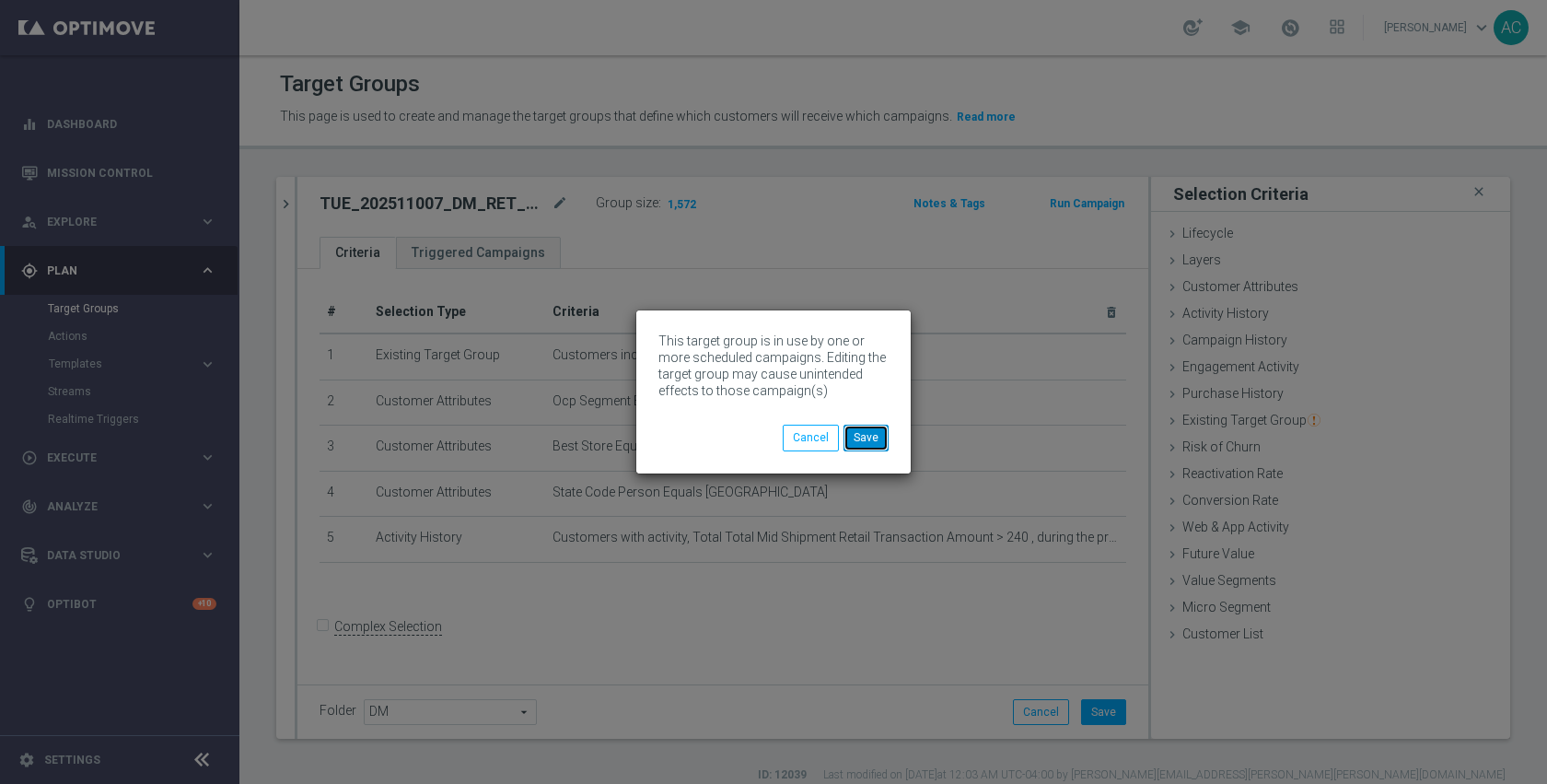
click at [867, 432] on button "Save" at bounding box center [866, 438] width 45 height 26
